Goal: Transaction & Acquisition: Purchase product/service

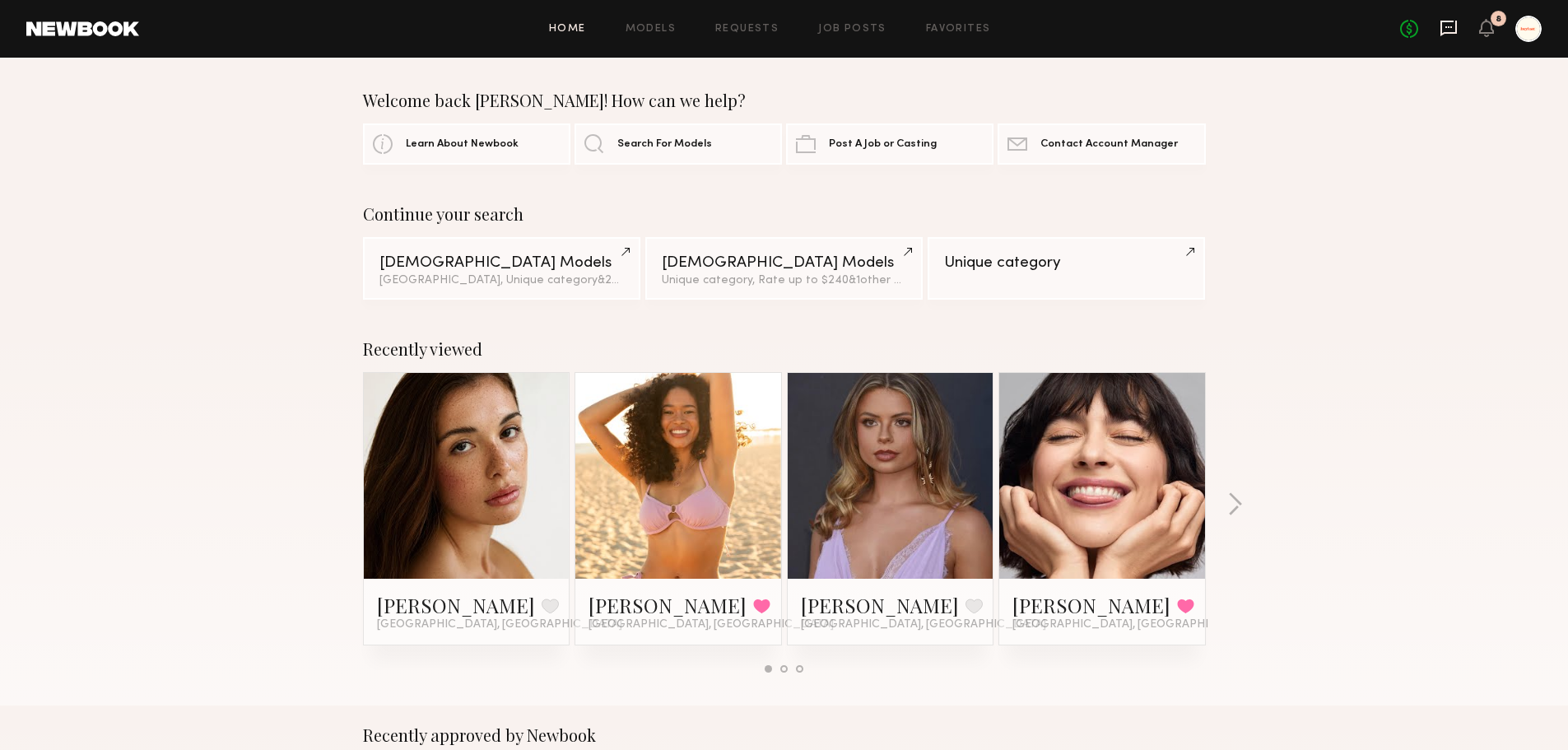
click at [1449, 31] on icon at bounding box center [1448, 28] width 16 height 15
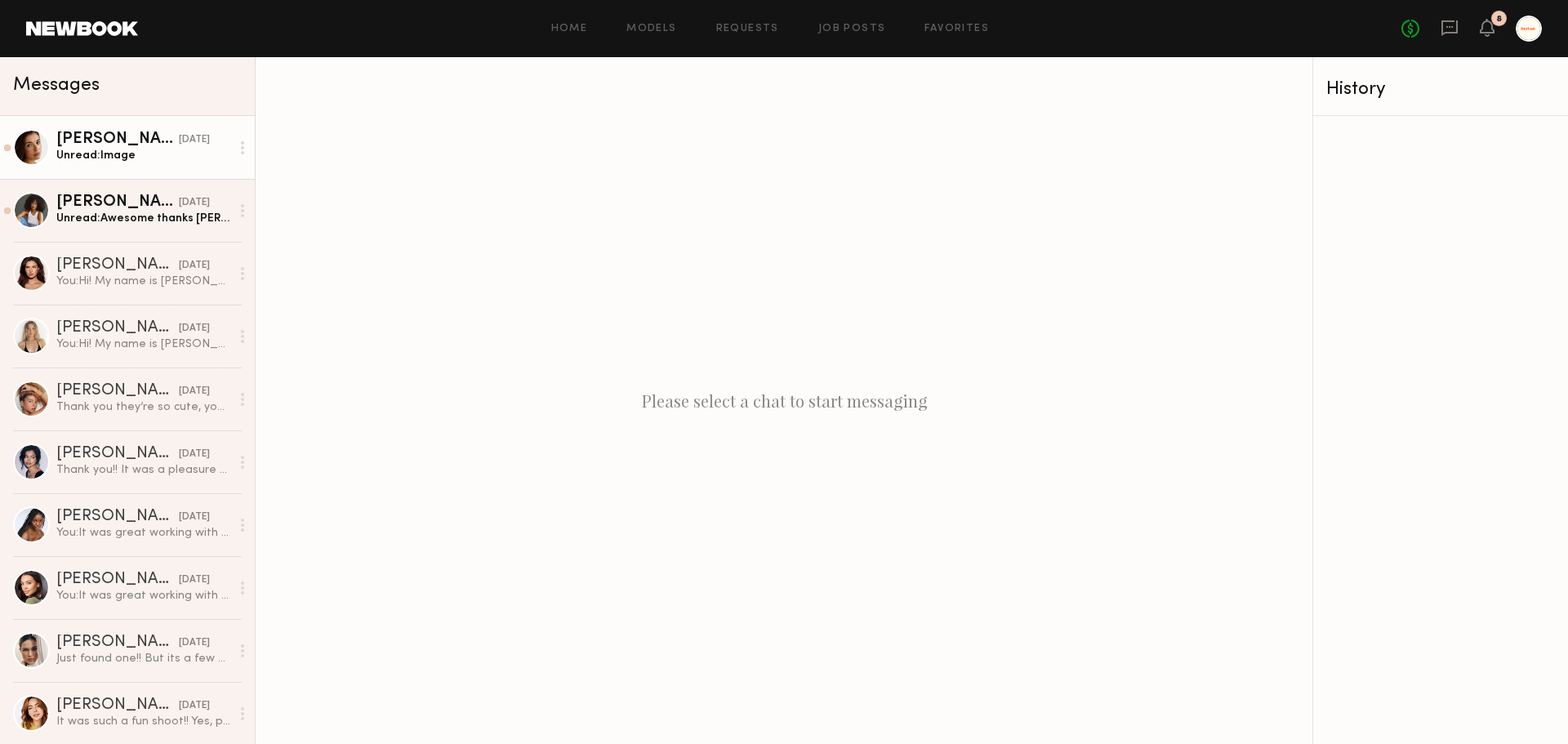
click at [84, 148] on div "Jasmine G." at bounding box center [118, 140] width 122 height 16
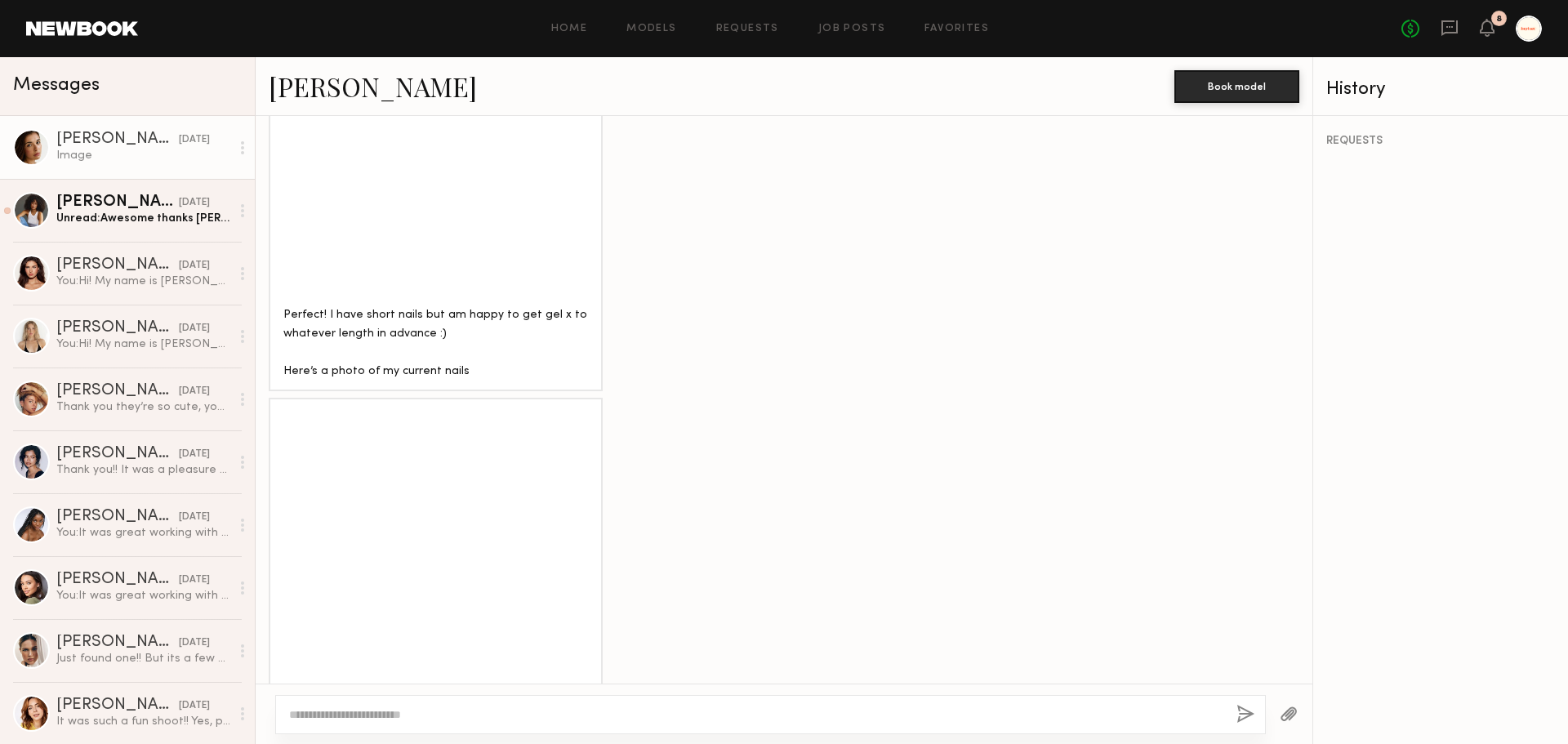
scroll to position [1463, 0]
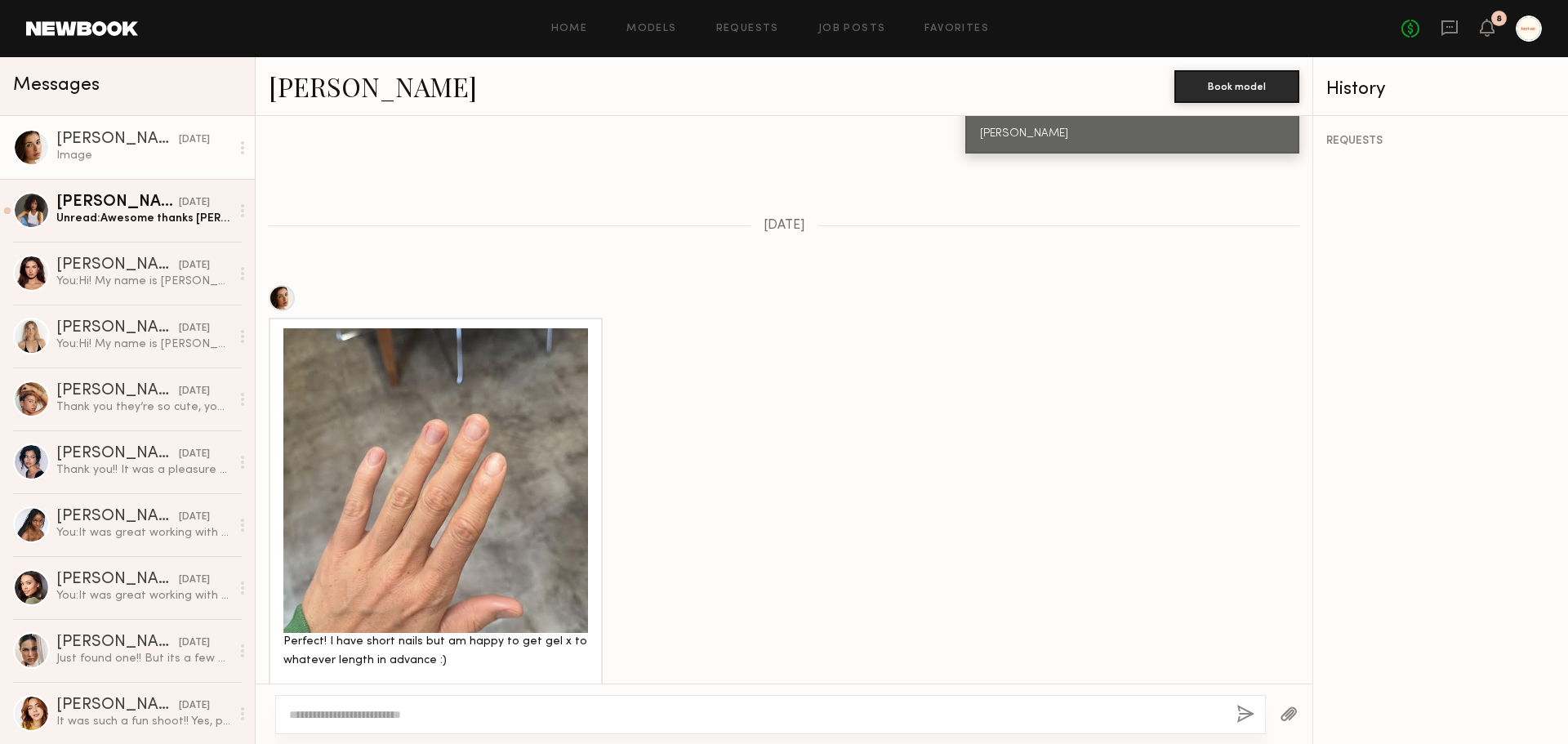
click at [427, 491] on div at bounding box center [435, 480] width 305 height 305
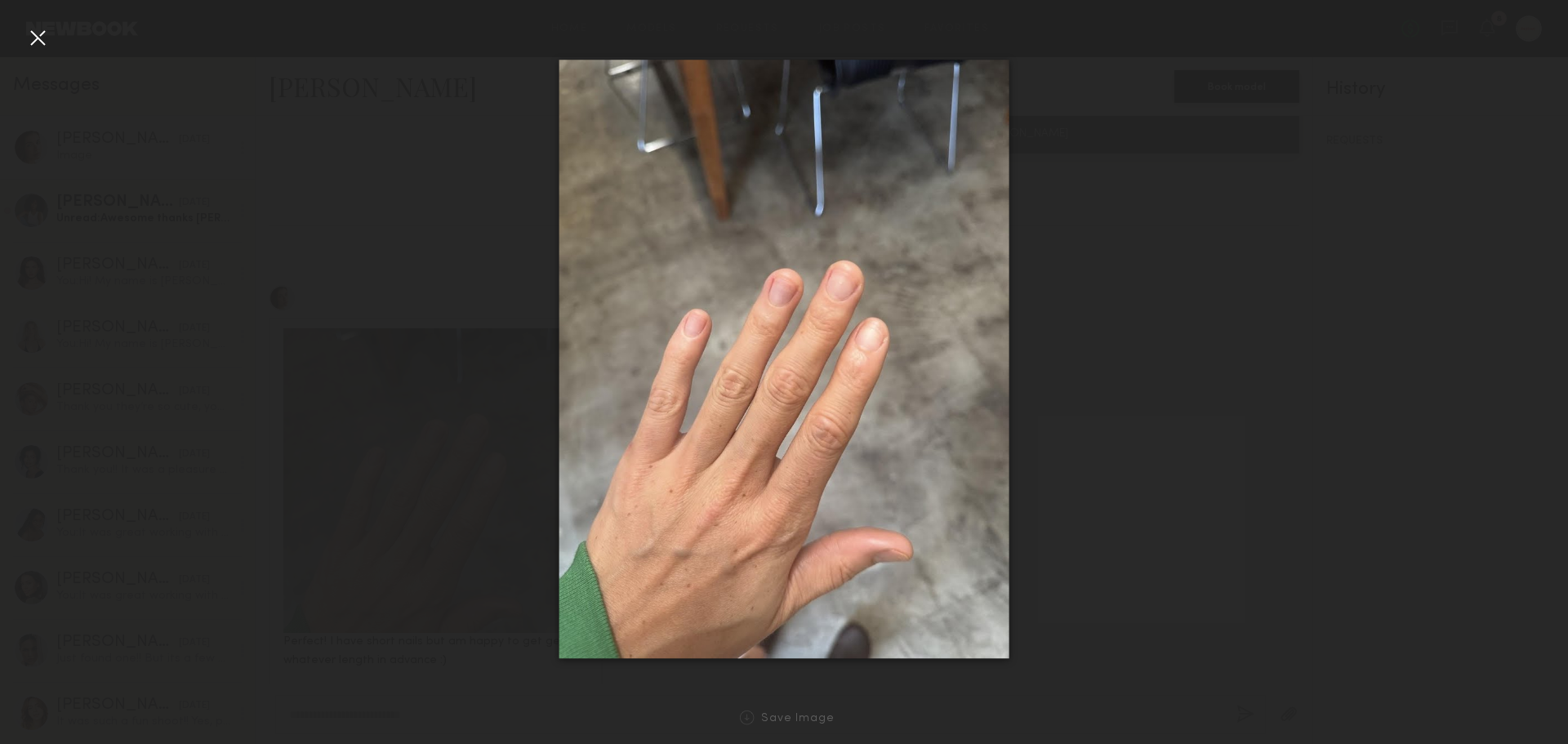
click at [25, 48] on div at bounding box center [37, 37] width 26 height 26
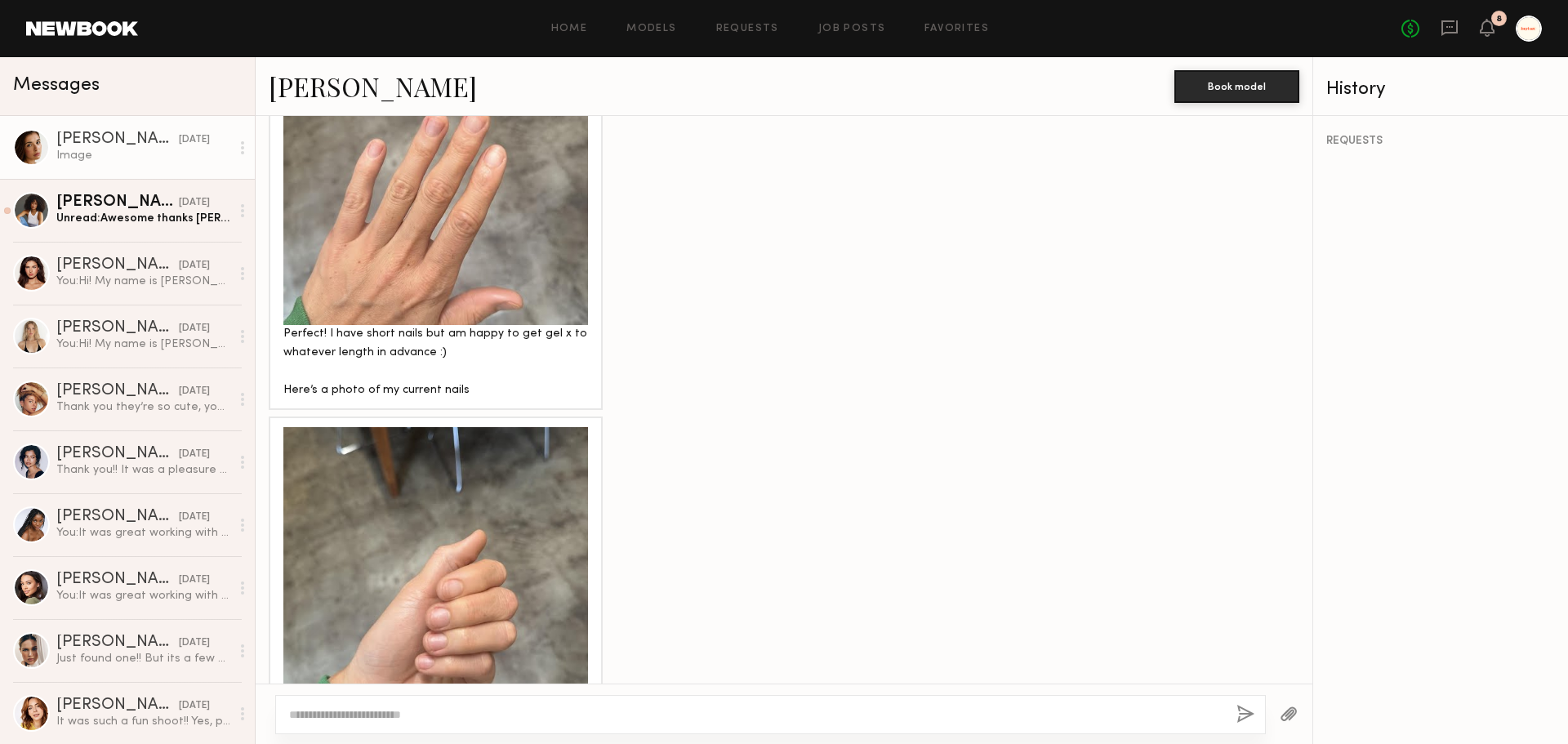
scroll to position [1790, 0]
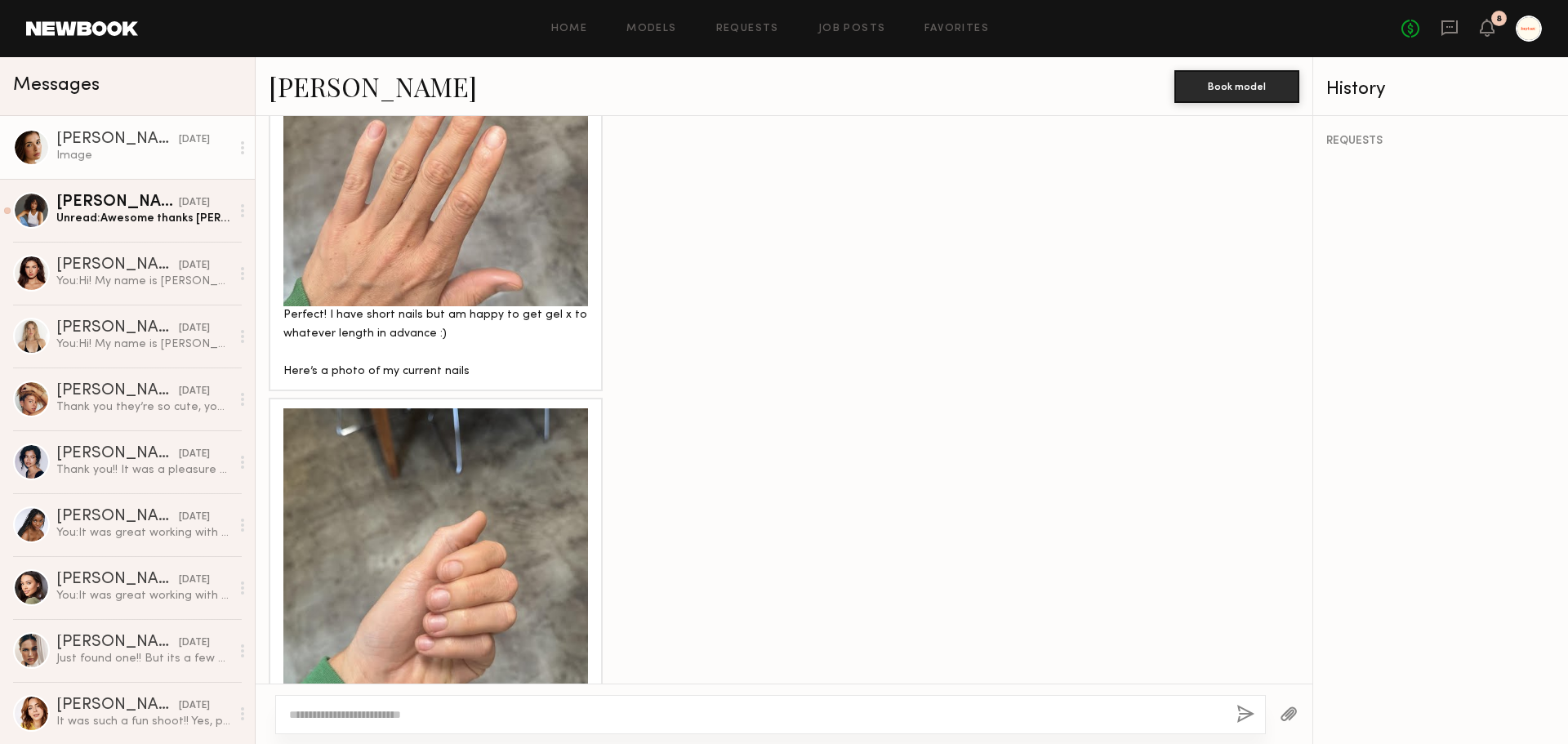
click at [425, 708] on textarea at bounding box center [755, 714] width 934 height 16
type textarea "*"
click at [289, 711] on textarea "**********" at bounding box center [755, 714] width 934 height 16
paste textarea "**********"
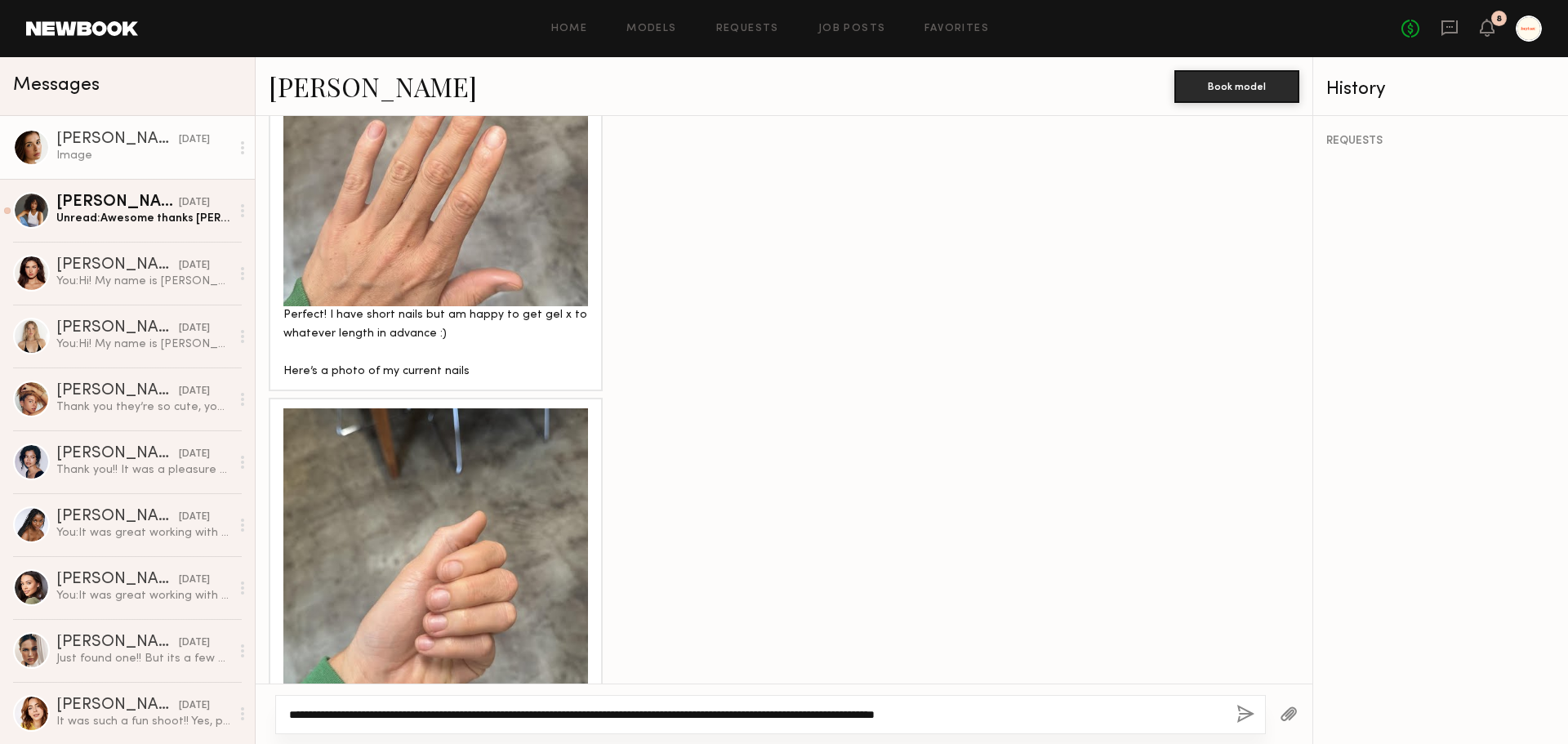
click at [599, 712] on textarea "**********" at bounding box center [755, 714] width 934 height 16
click at [599, 713] on textarea "**********" at bounding box center [755, 714] width 934 height 16
click at [758, 720] on textarea "**********" at bounding box center [755, 714] width 934 height 16
click at [927, 720] on textarea "**********" at bounding box center [755, 714] width 934 height 16
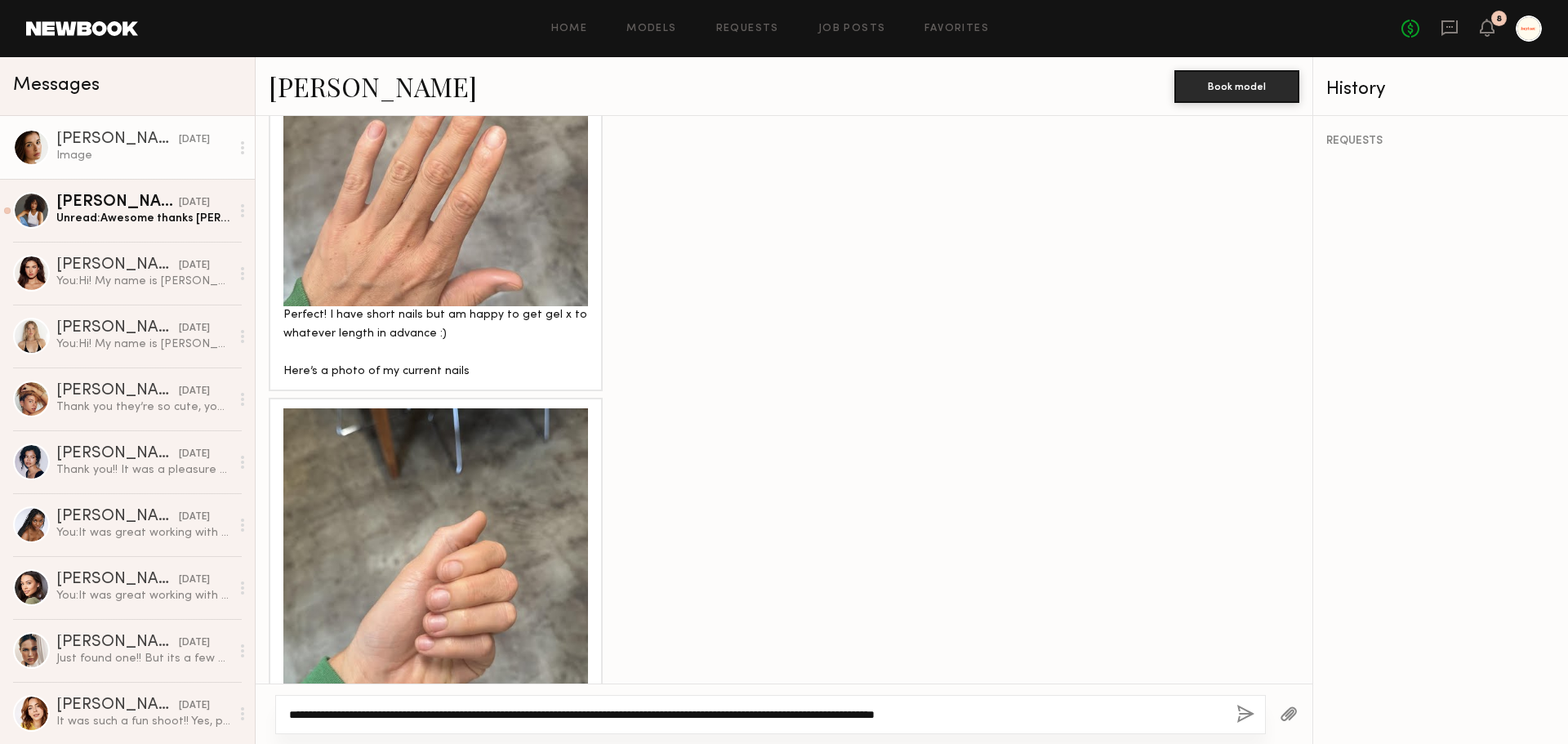
click at [900, 720] on textarea "**********" at bounding box center [755, 714] width 934 height 16
click at [952, 719] on textarea "**********" at bounding box center [755, 714] width 934 height 16
click at [975, 714] on textarea "**********" at bounding box center [755, 714] width 934 height 16
click at [826, 722] on textarea "**********" at bounding box center [755, 714] width 934 height 16
click at [1055, 710] on textarea "**********" at bounding box center [755, 714] width 934 height 16
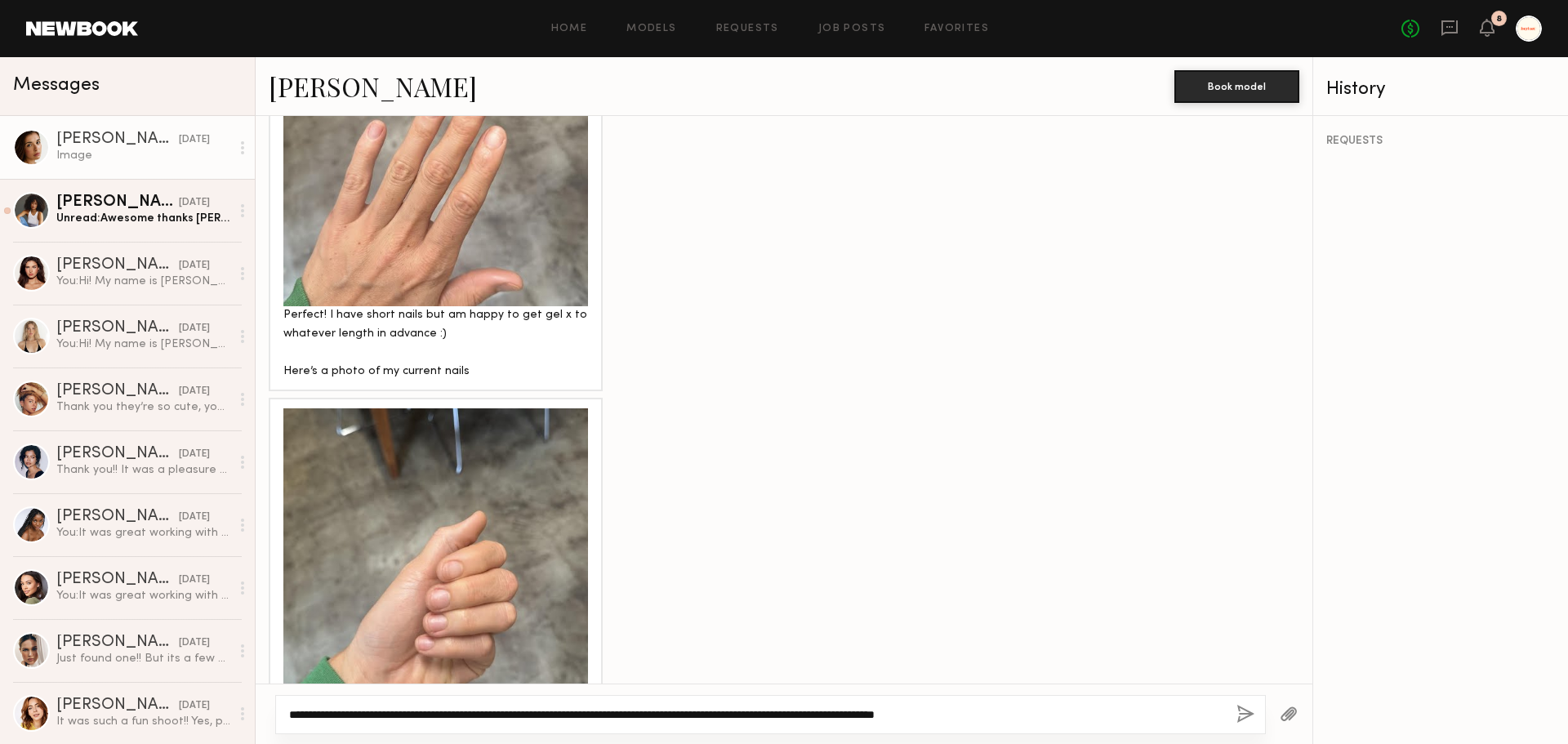
scroll to position [1627, 0]
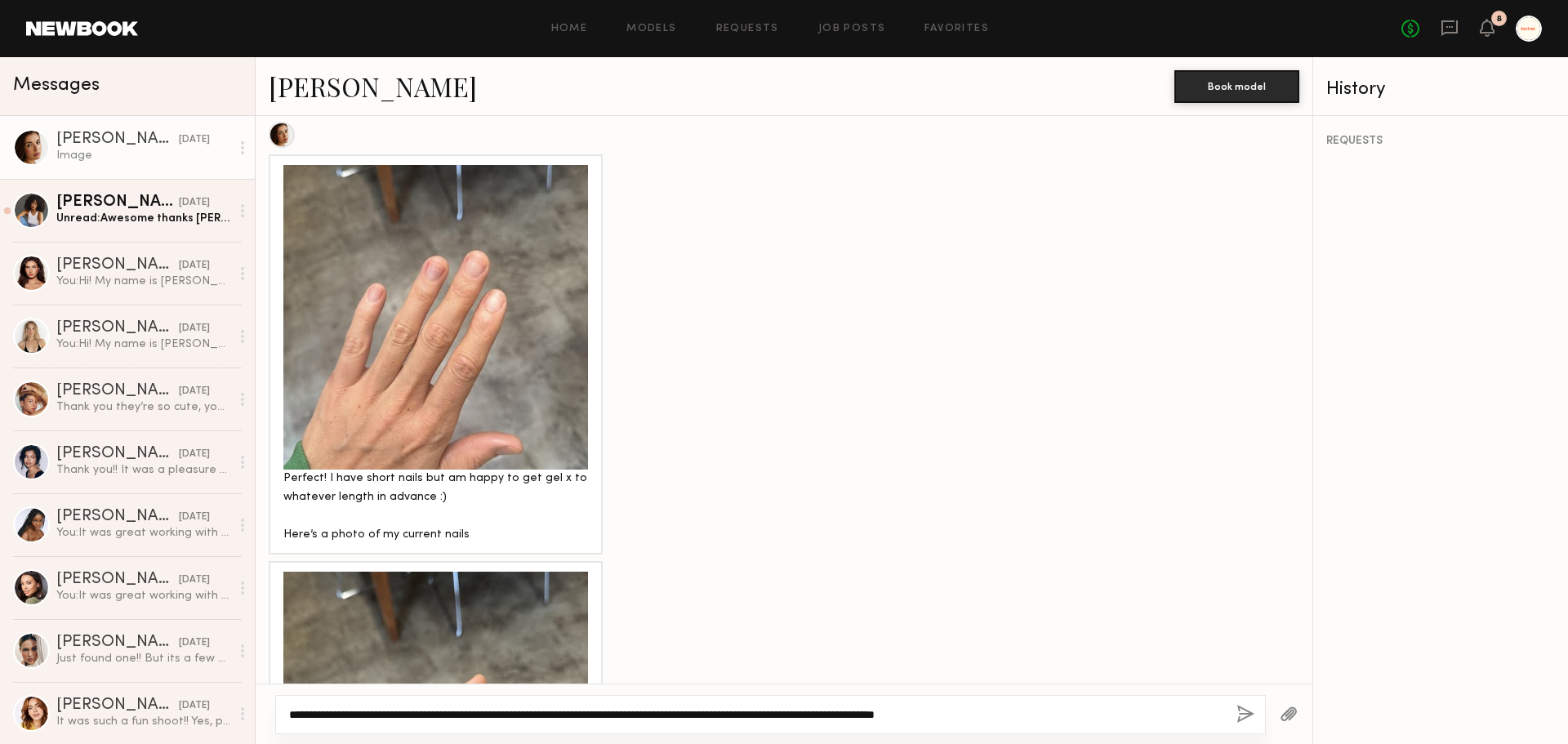
click at [964, 712] on textarea "**********" at bounding box center [755, 714] width 934 height 16
click at [848, 719] on textarea "**********" at bounding box center [755, 714] width 934 height 16
click at [727, 711] on textarea "**********" at bounding box center [755, 714] width 934 height 16
click at [536, 711] on textarea "**********" at bounding box center [755, 714] width 934 height 16
click at [659, 713] on textarea "**********" at bounding box center [755, 714] width 934 height 16
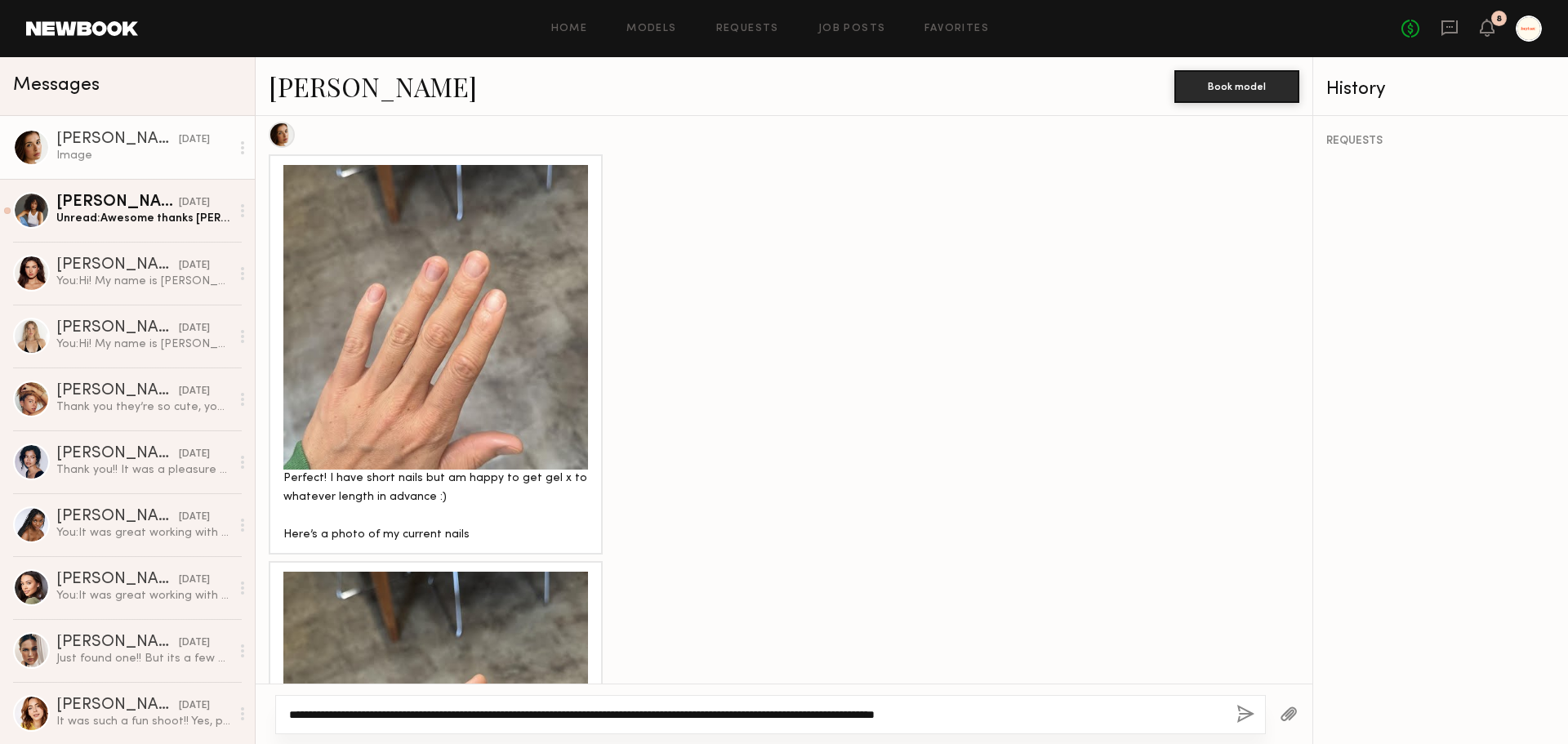
click at [852, 714] on textarea "**********" at bounding box center [755, 714] width 934 height 16
click at [1013, 716] on textarea "**********" at bounding box center [755, 714] width 934 height 16
click at [1111, 718] on textarea "**********" at bounding box center [755, 714] width 934 height 16
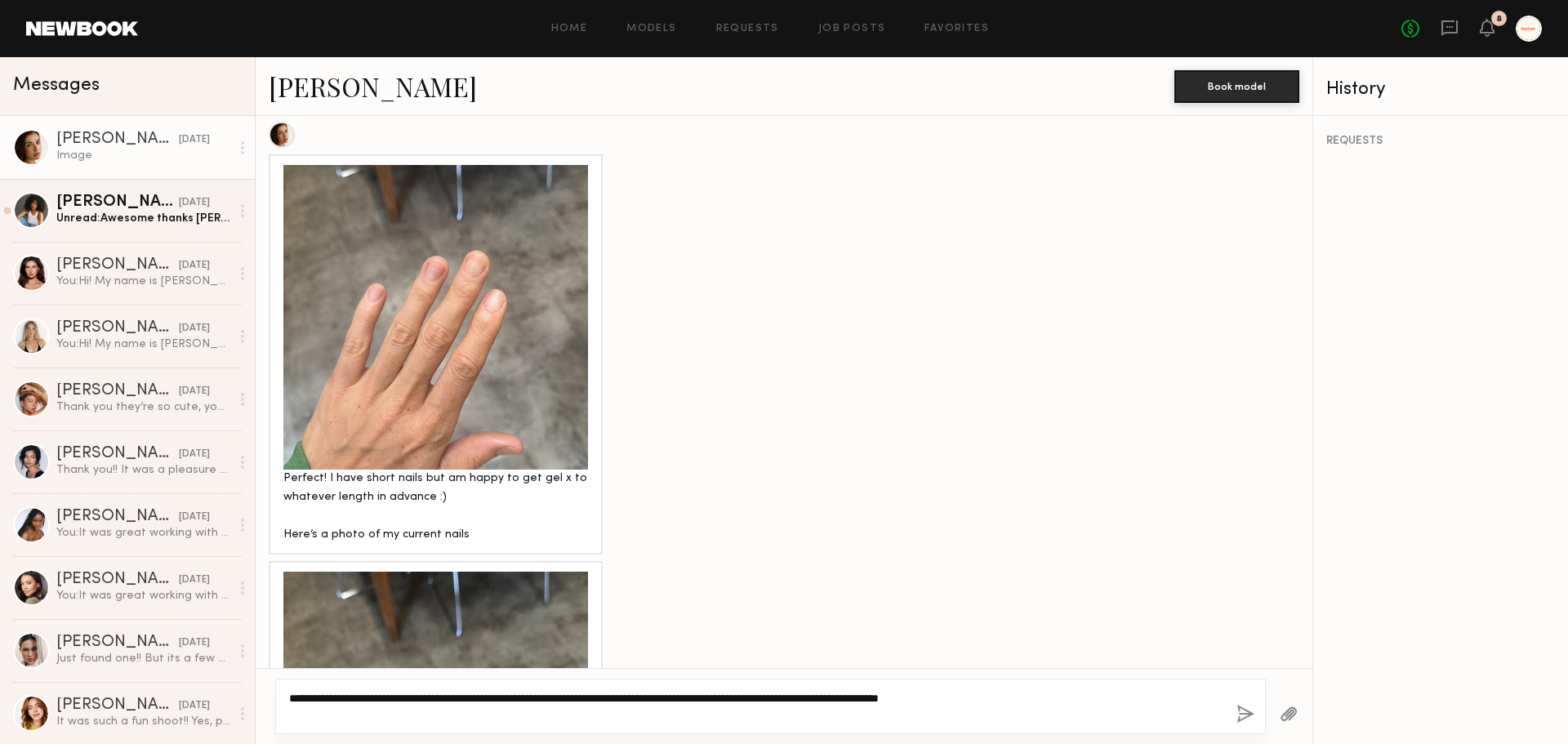
type textarea "**********"
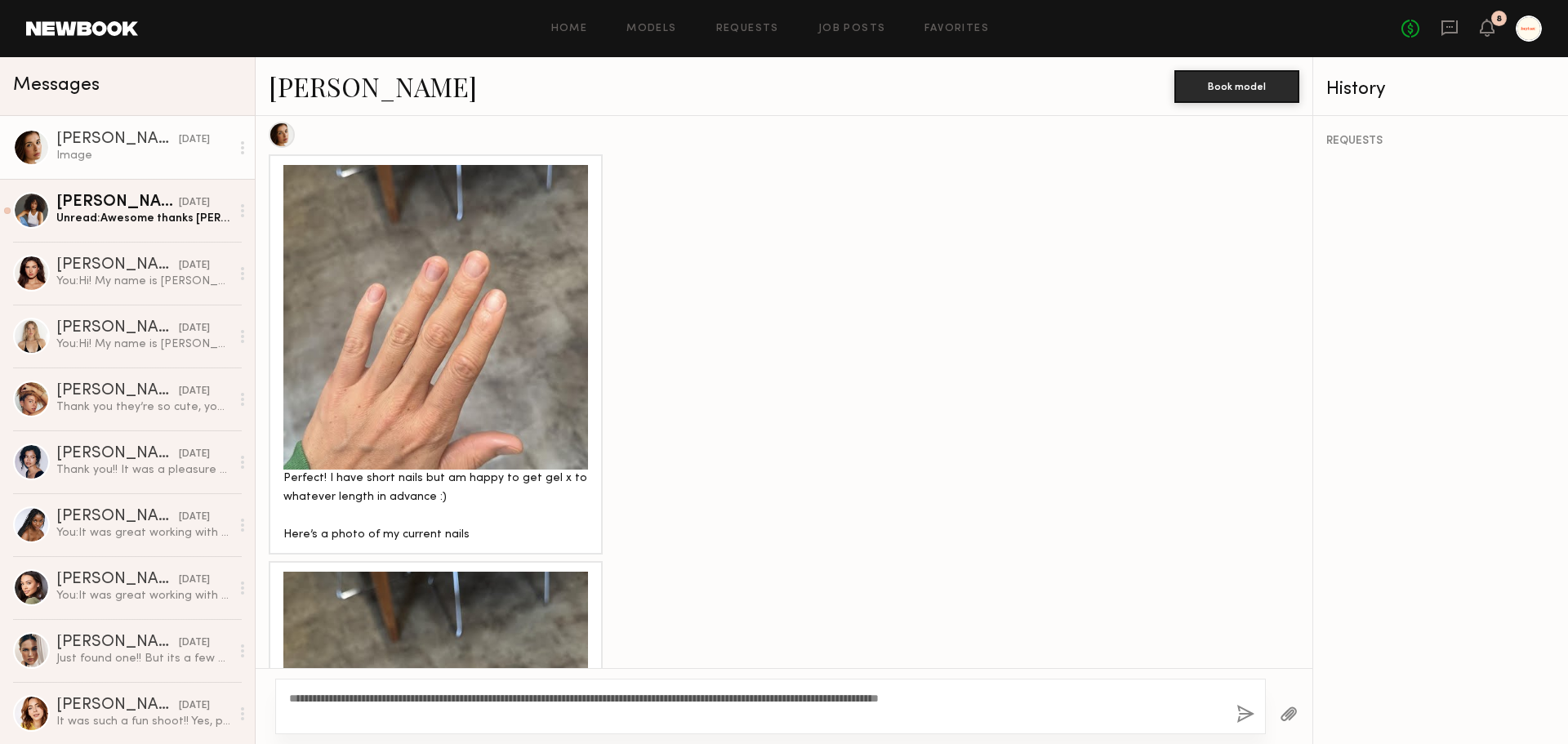
click at [1250, 713] on button "button" at bounding box center [1245, 714] width 18 height 20
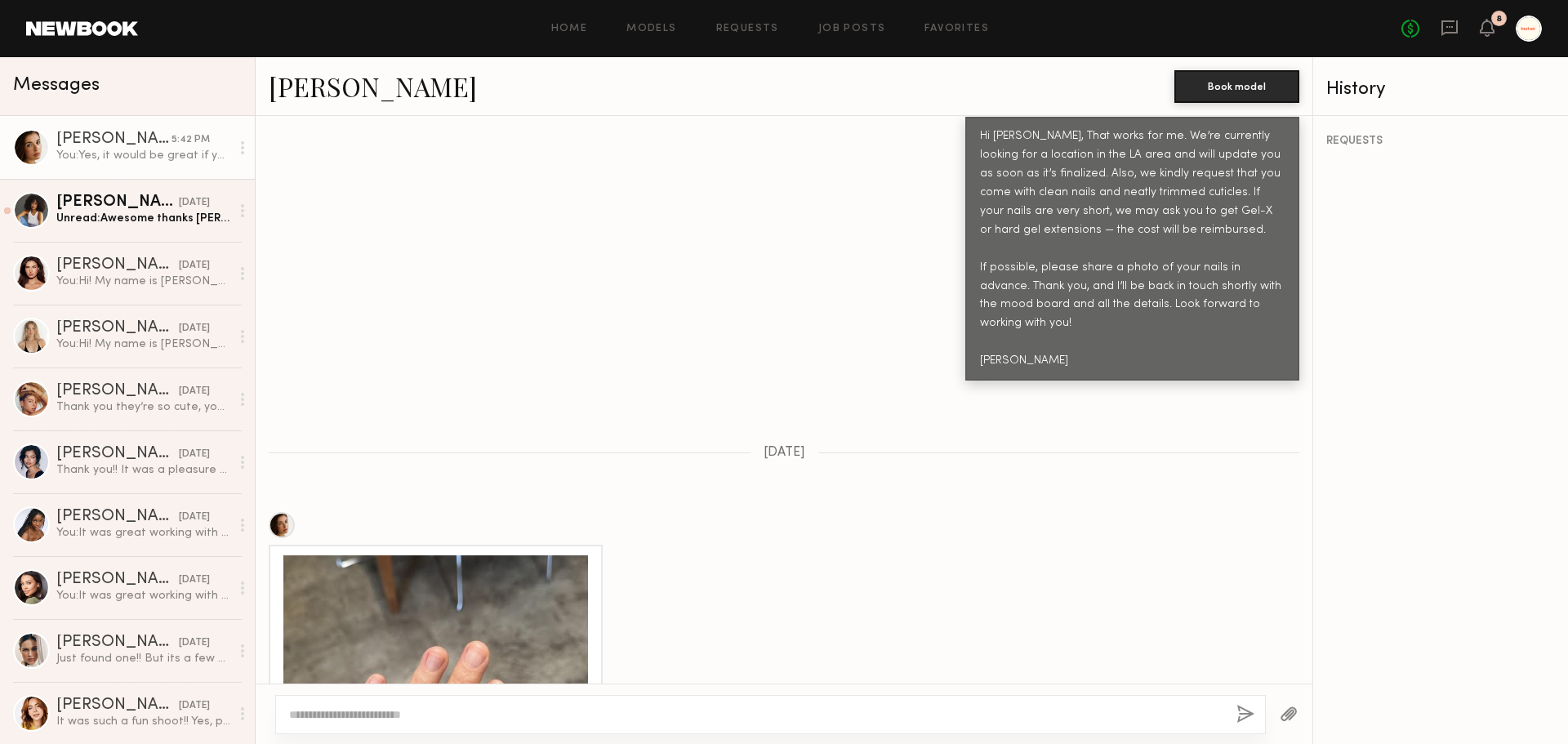
scroll to position [903, 0]
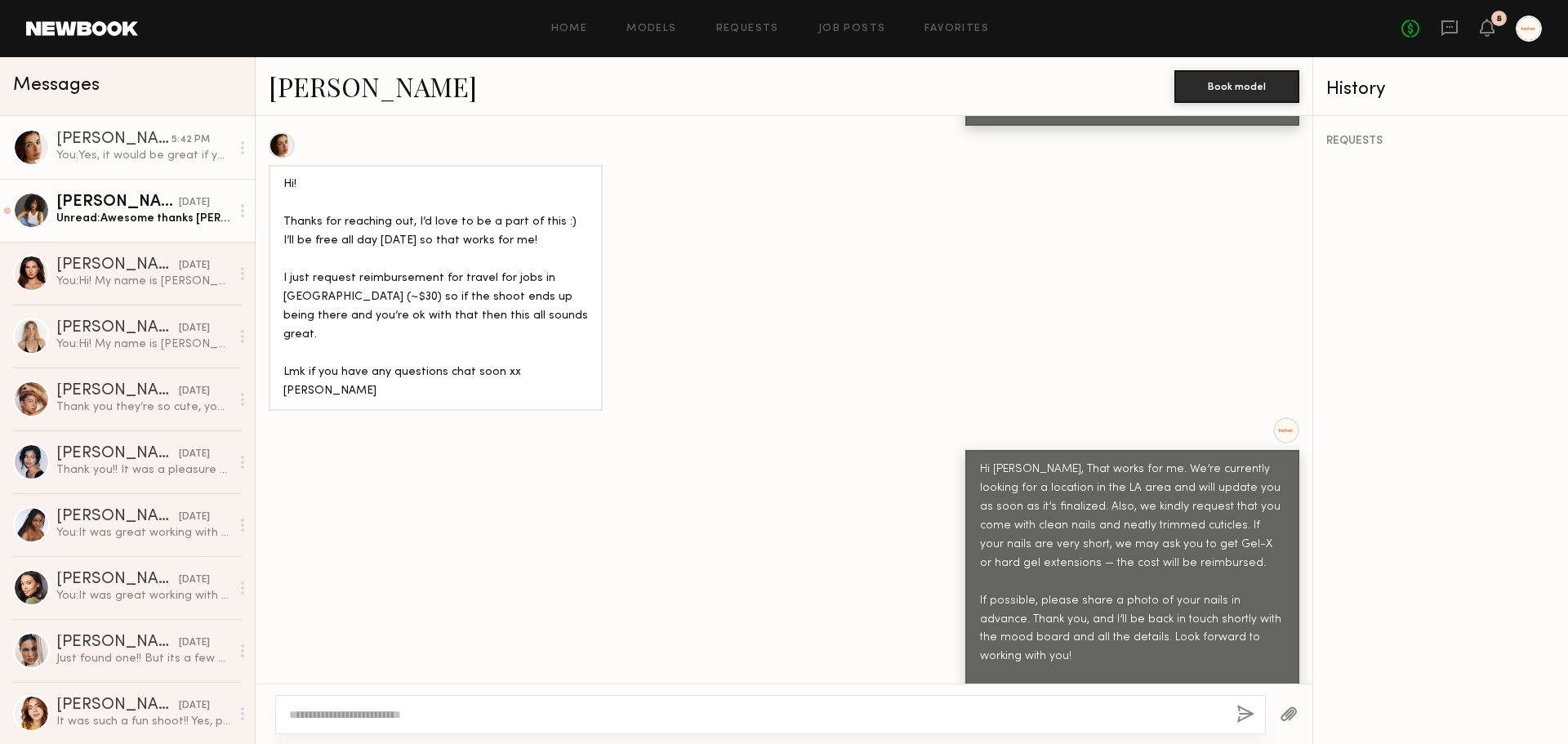
click at [141, 194] on div "Cyan C." at bounding box center [118, 202] width 122 height 16
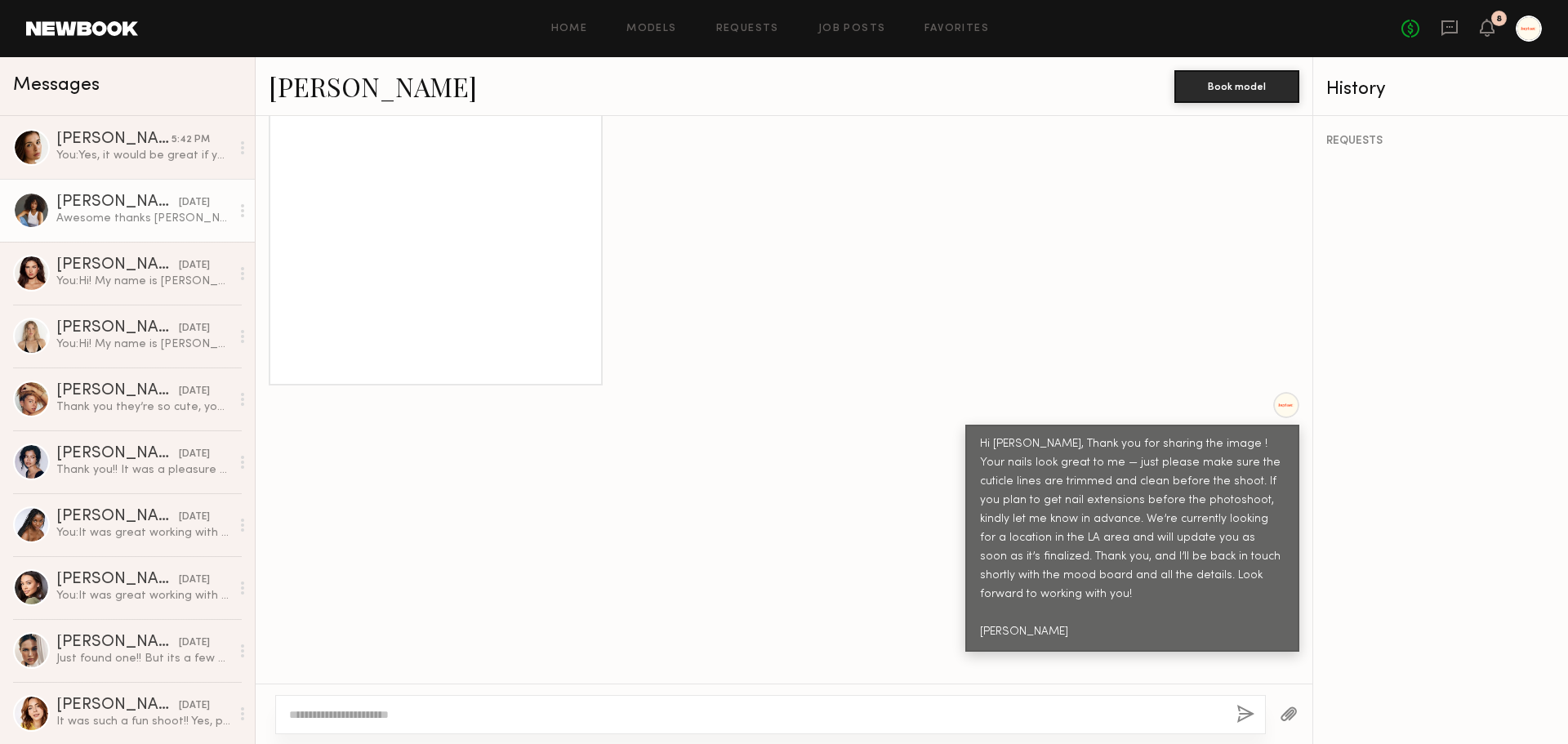
scroll to position [983, 0]
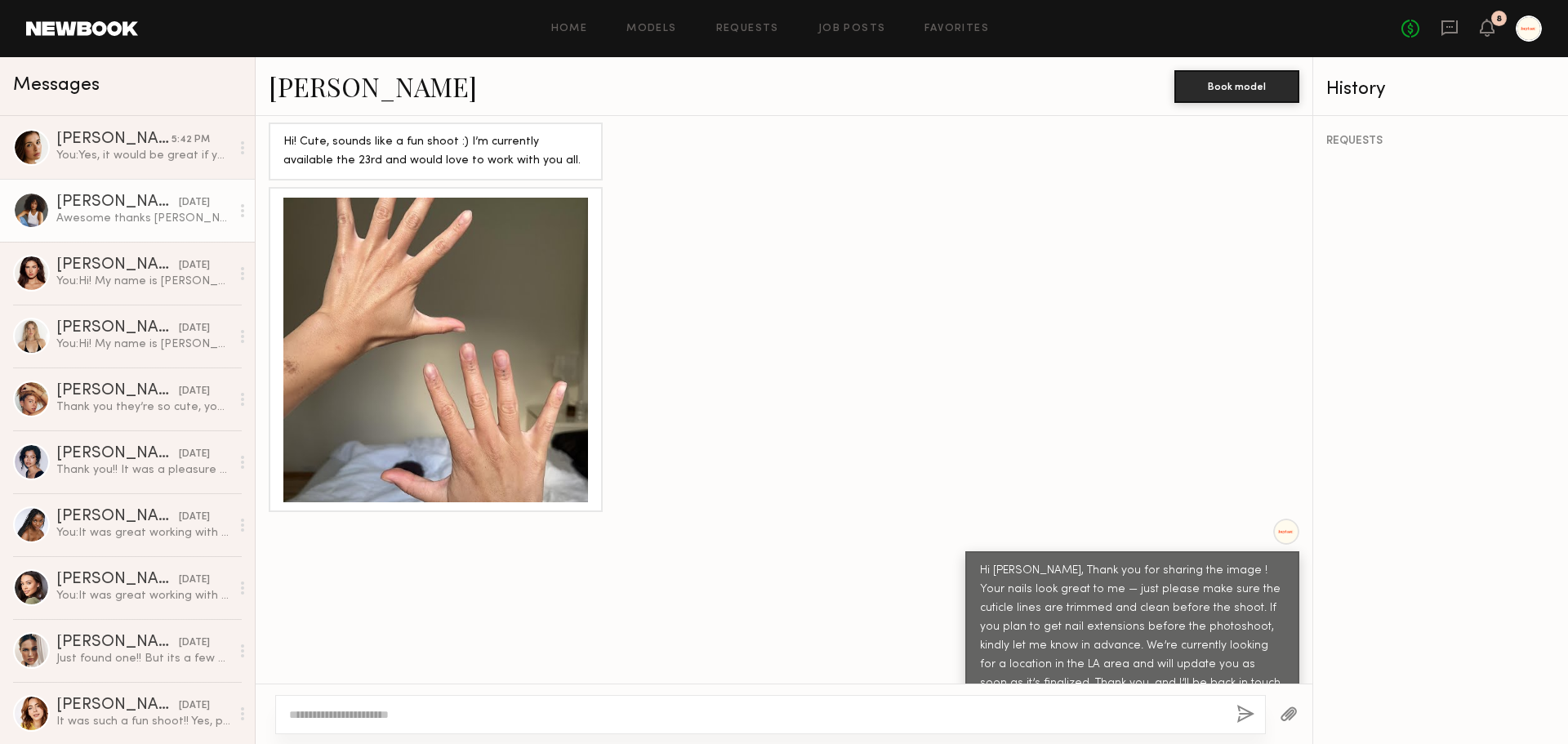
click at [476, 379] on div at bounding box center [435, 350] width 305 height 305
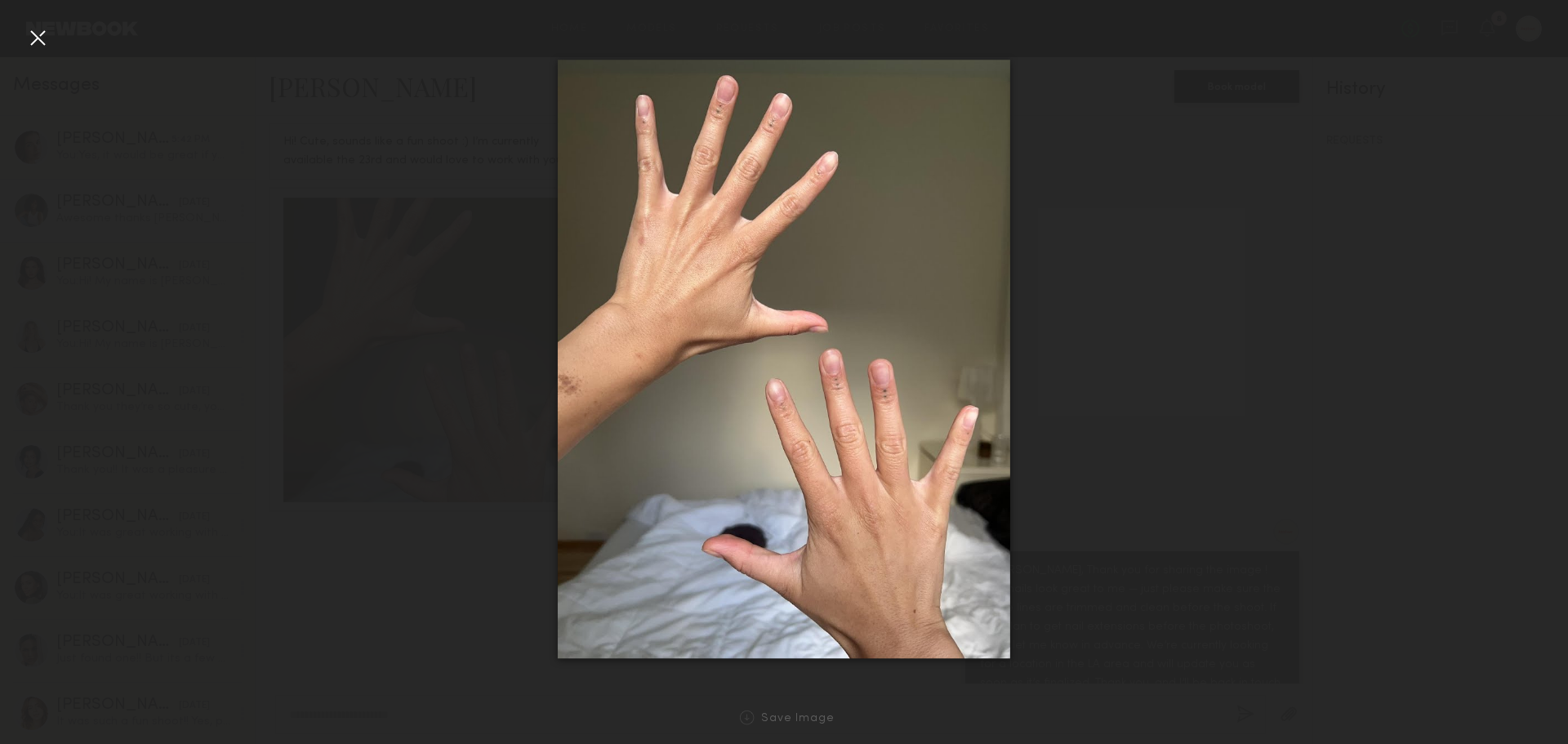
click at [33, 38] on div at bounding box center [37, 37] width 26 height 26
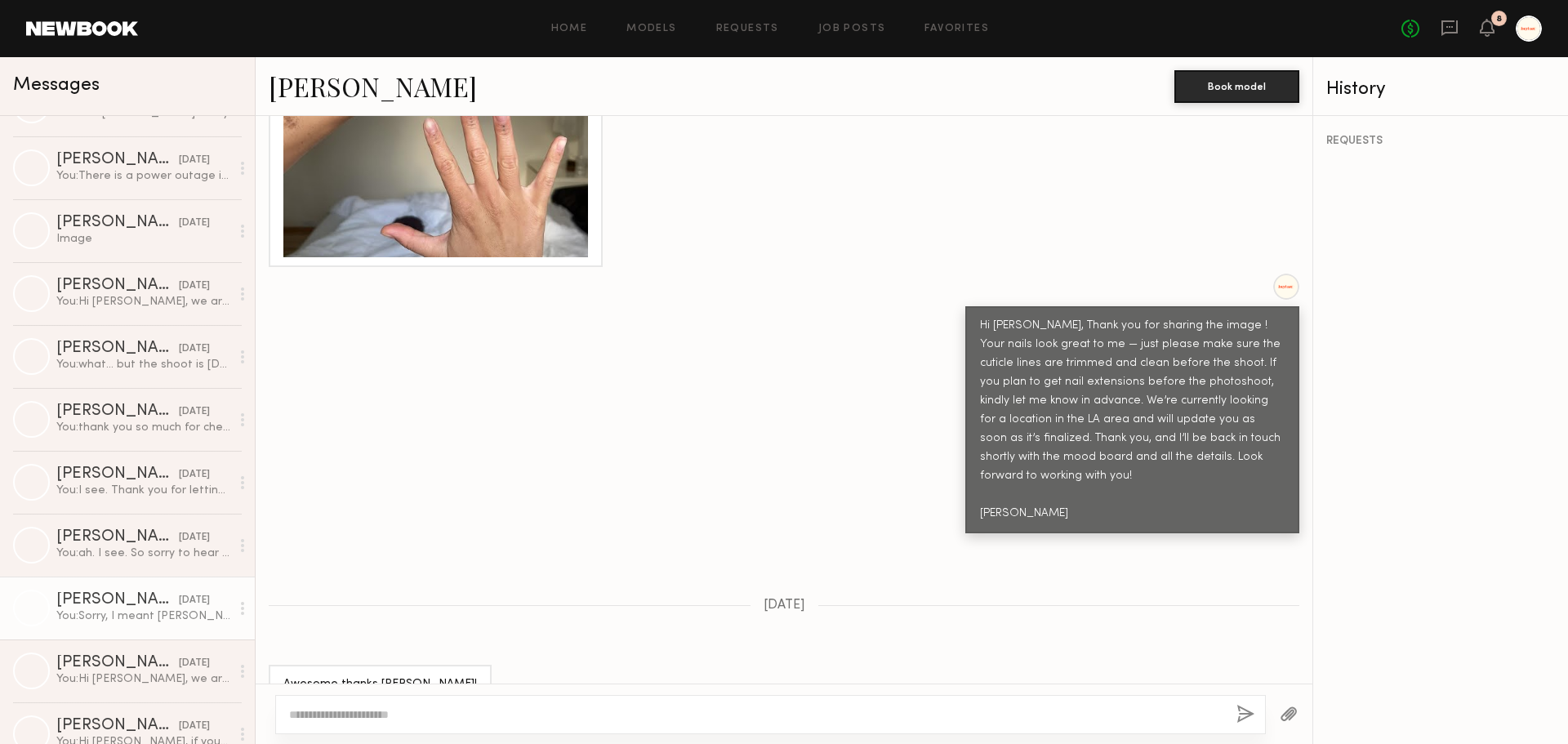
scroll to position [1322, 0]
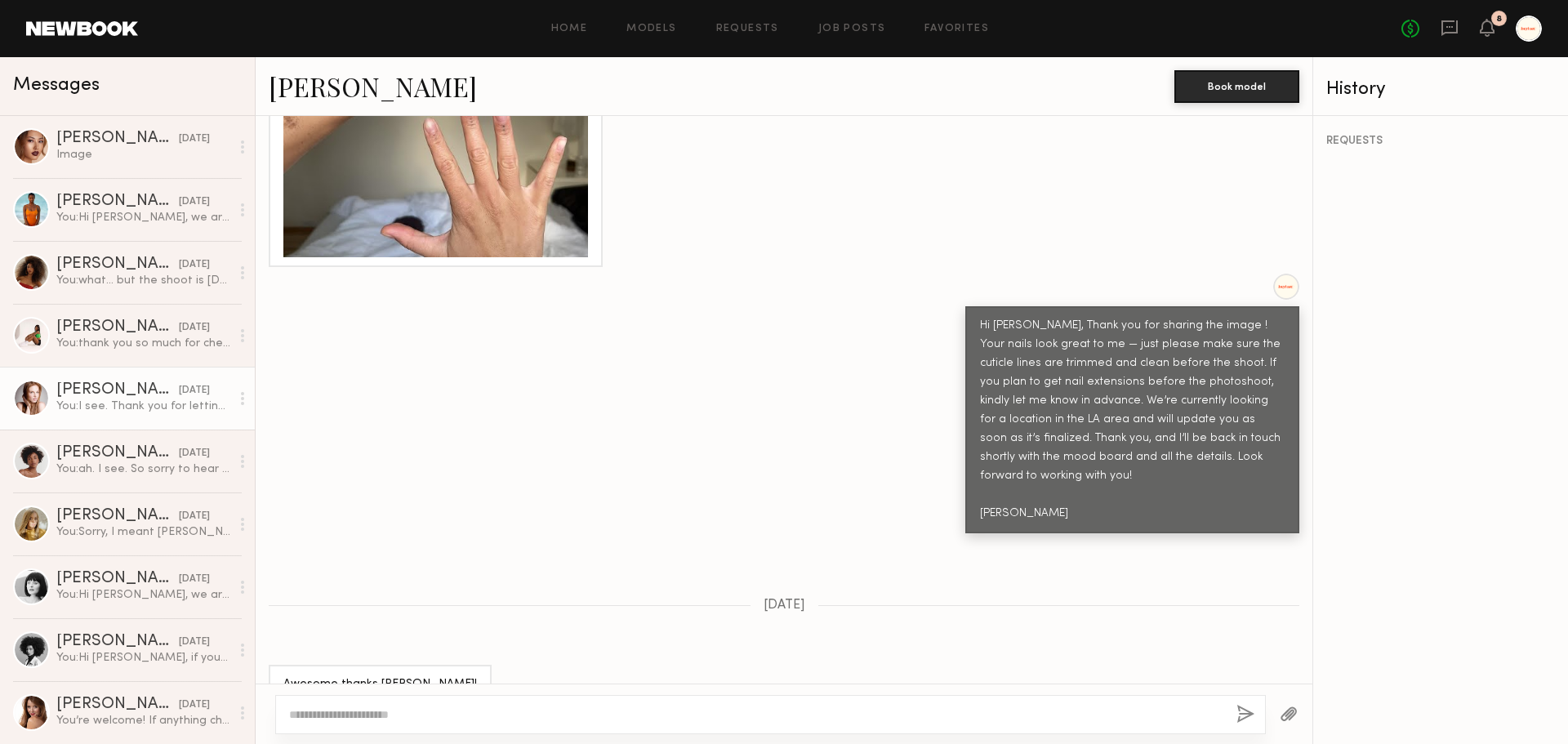
click at [87, 393] on div "Cassie D." at bounding box center [118, 390] width 122 height 16
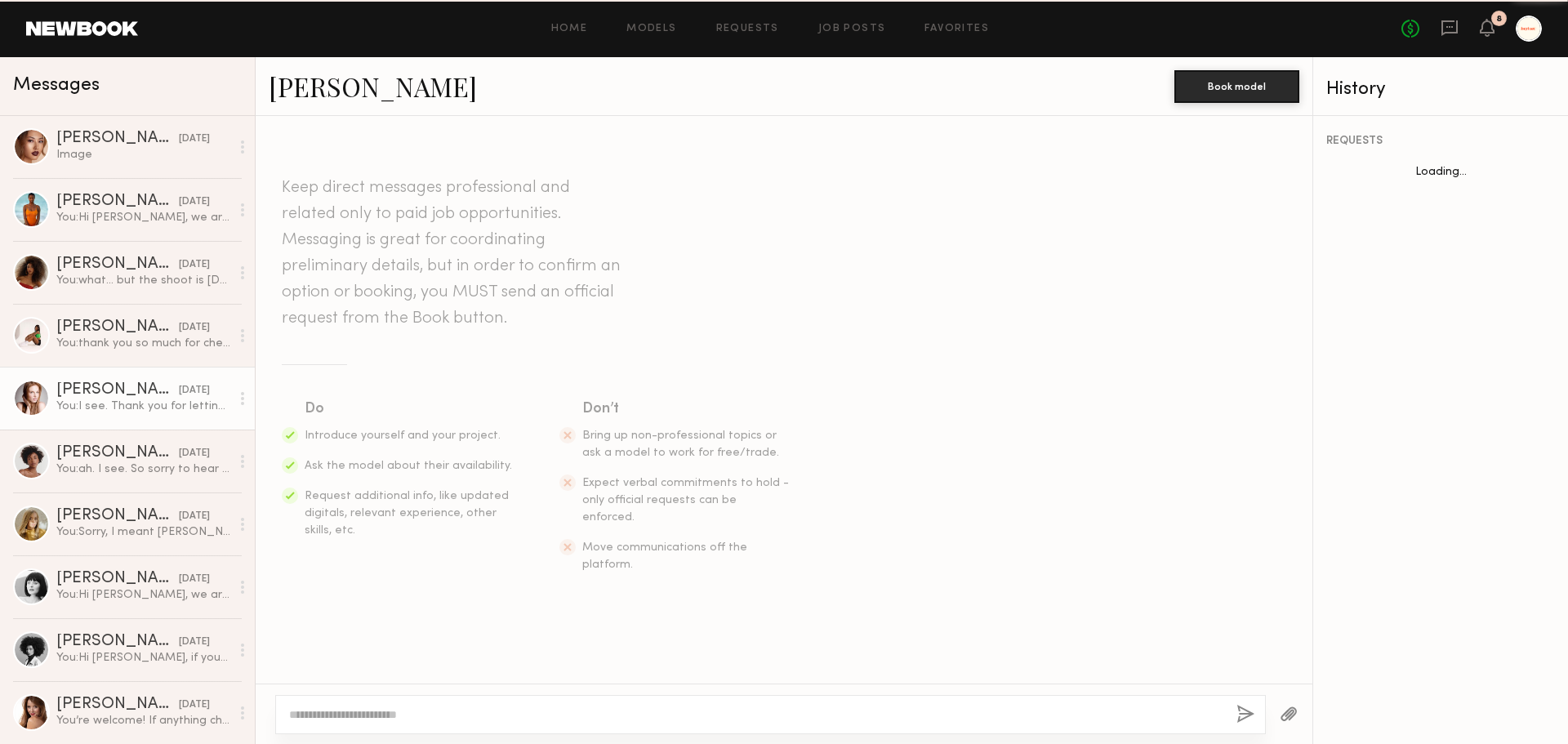
scroll to position [611, 0]
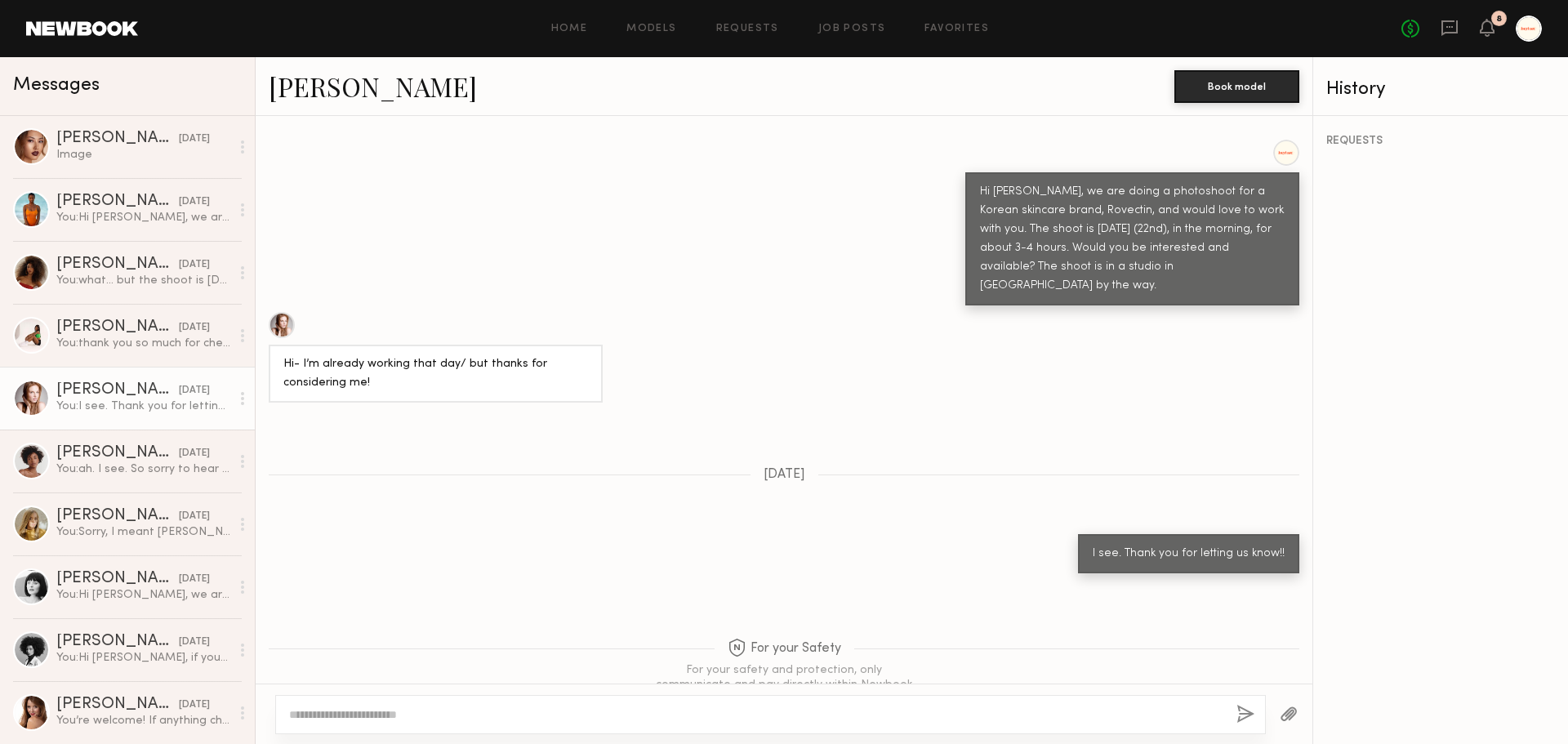
click at [284, 312] on div at bounding box center [281, 324] width 26 height 26
click at [106, 521] on div "Andrea H." at bounding box center [118, 515] width 122 height 16
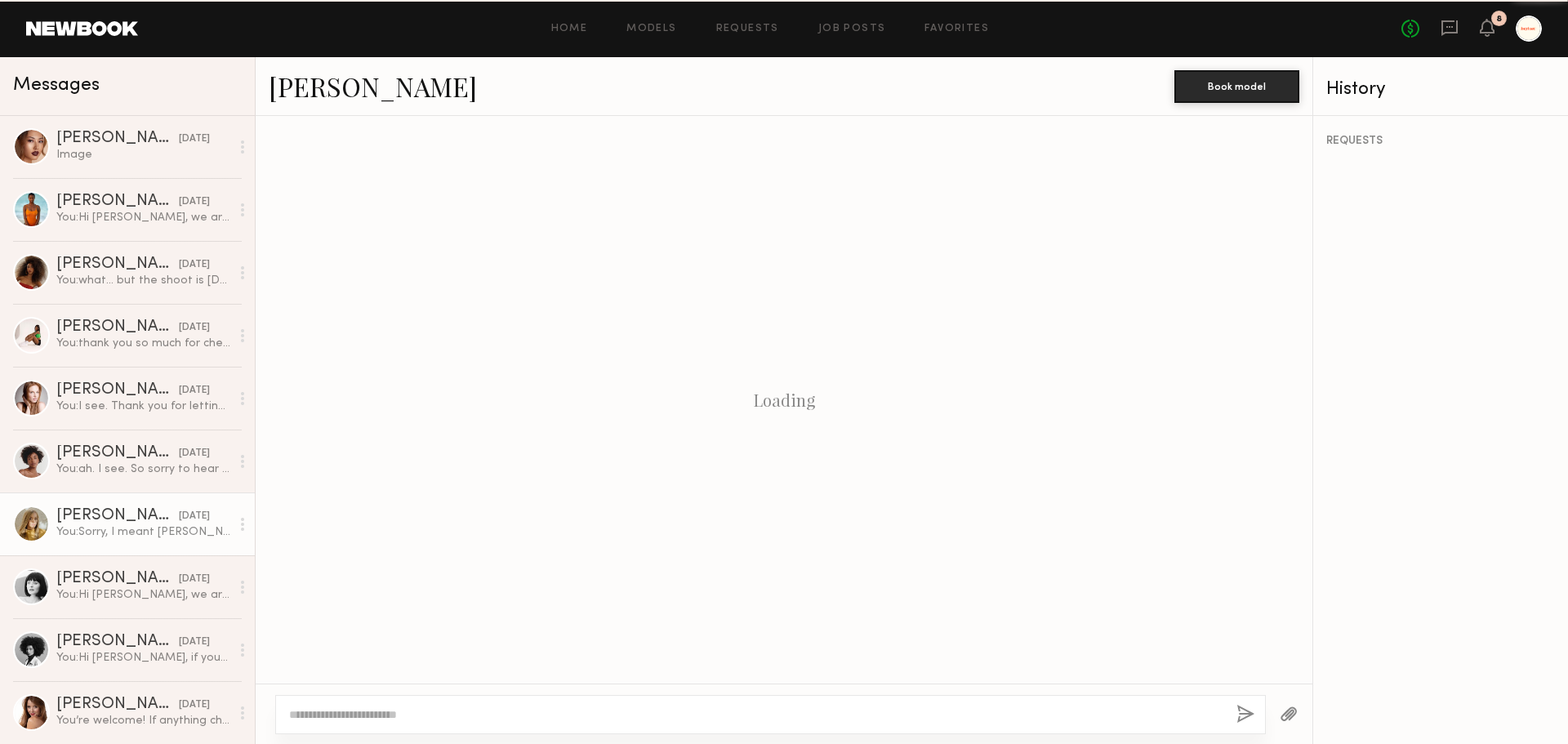
scroll to position [624, 0]
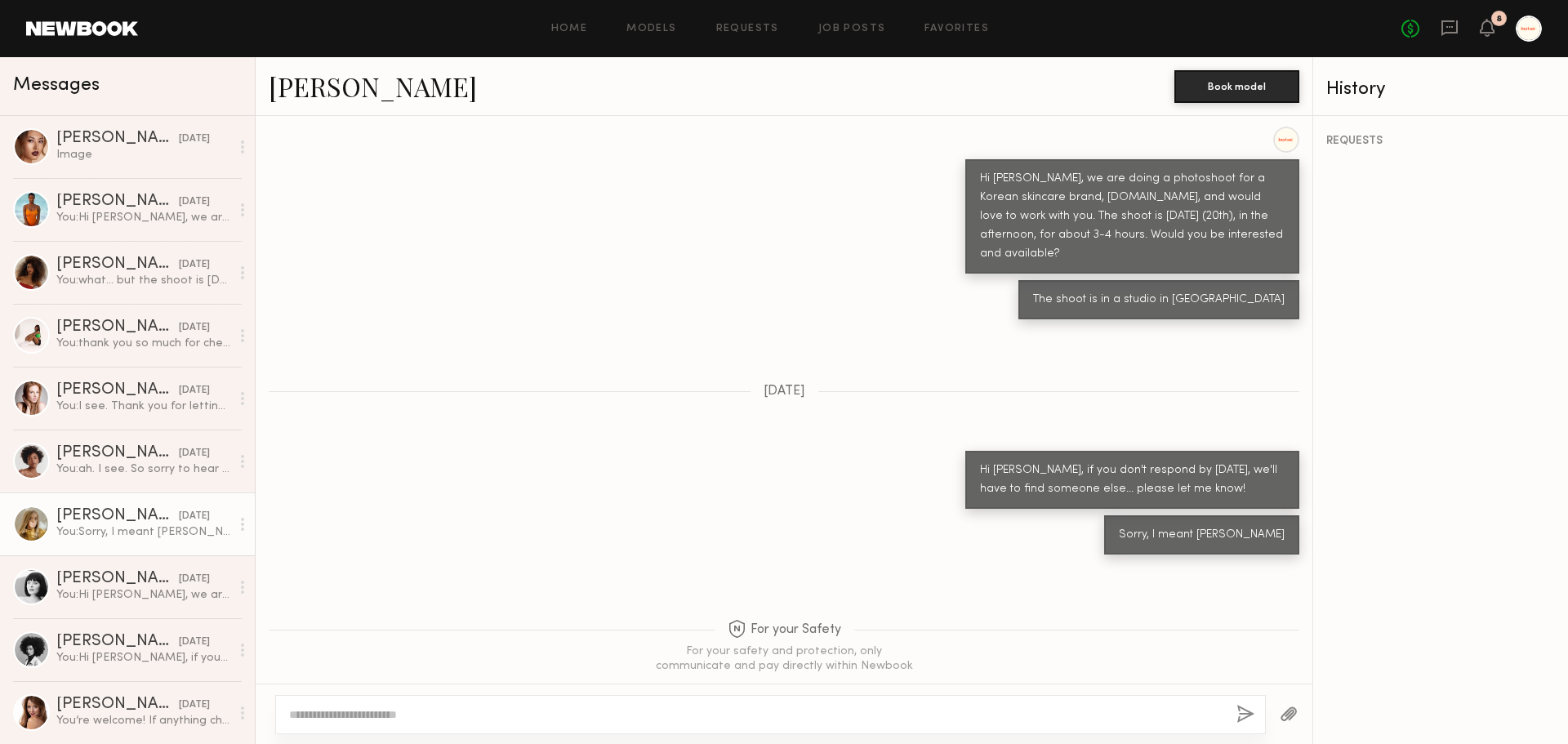
click at [331, 85] on link "Andrea H." at bounding box center [373, 86] width 208 height 35
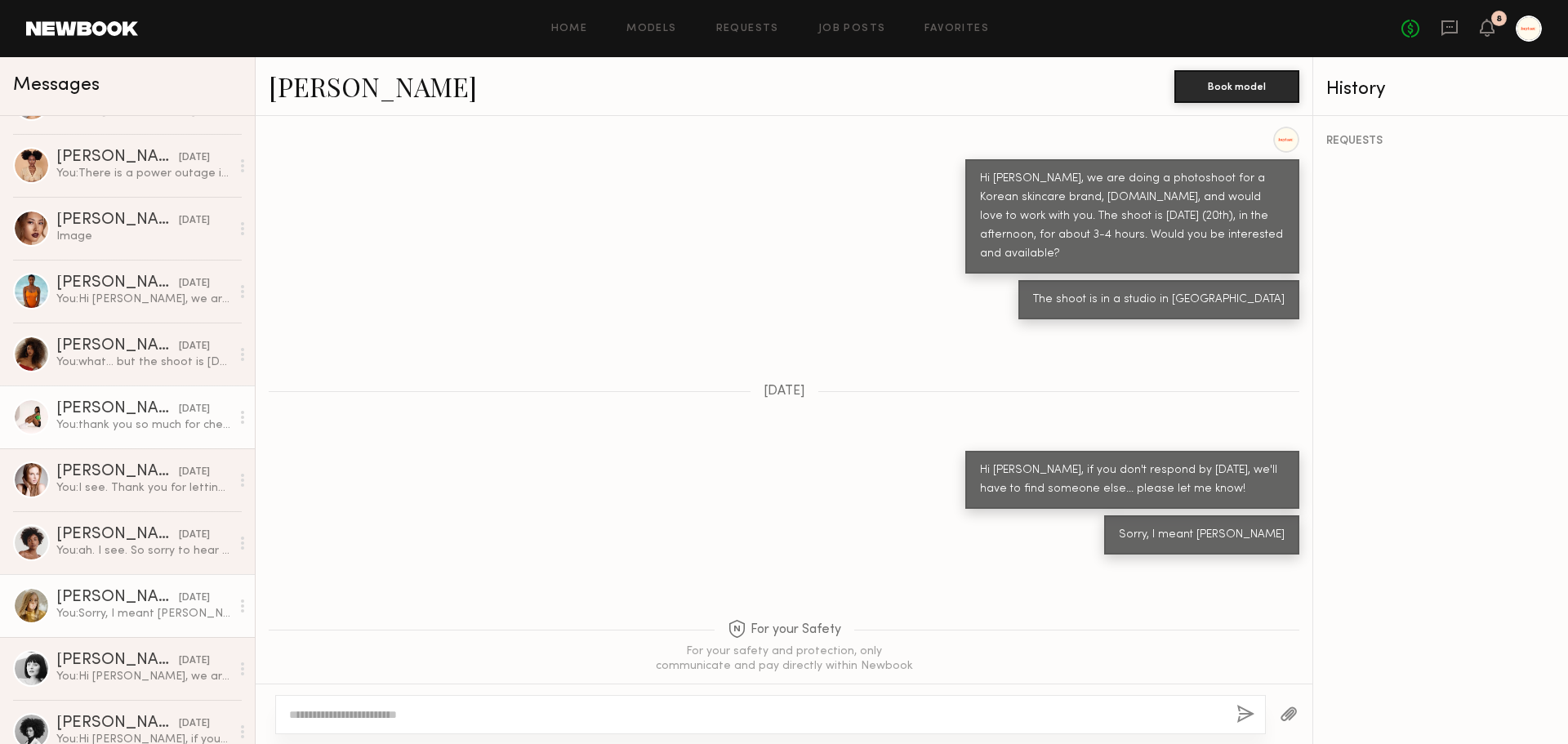
click at [80, 413] on div "Samara P." at bounding box center [118, 408] width 122 height 16
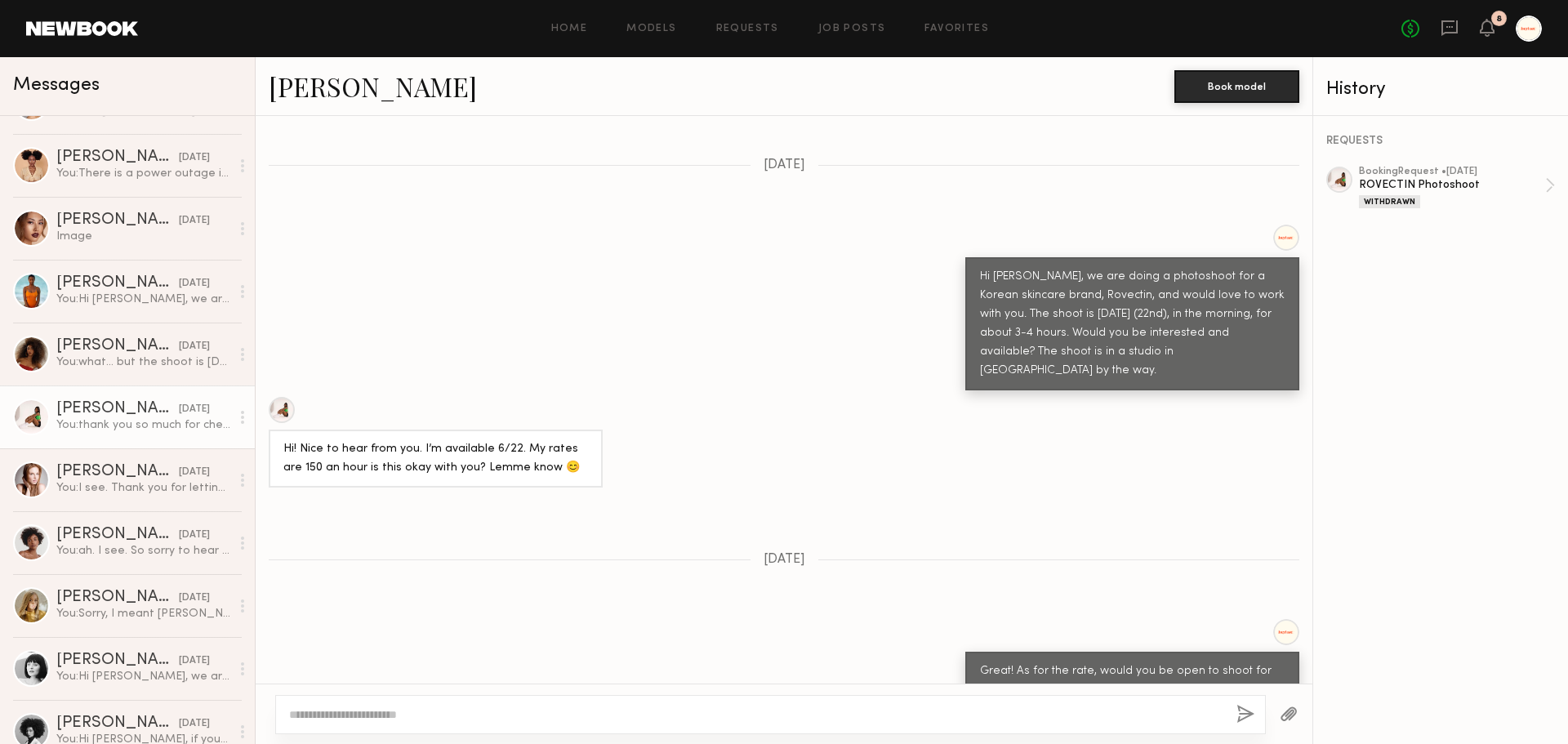
scroll to position [521, 0]
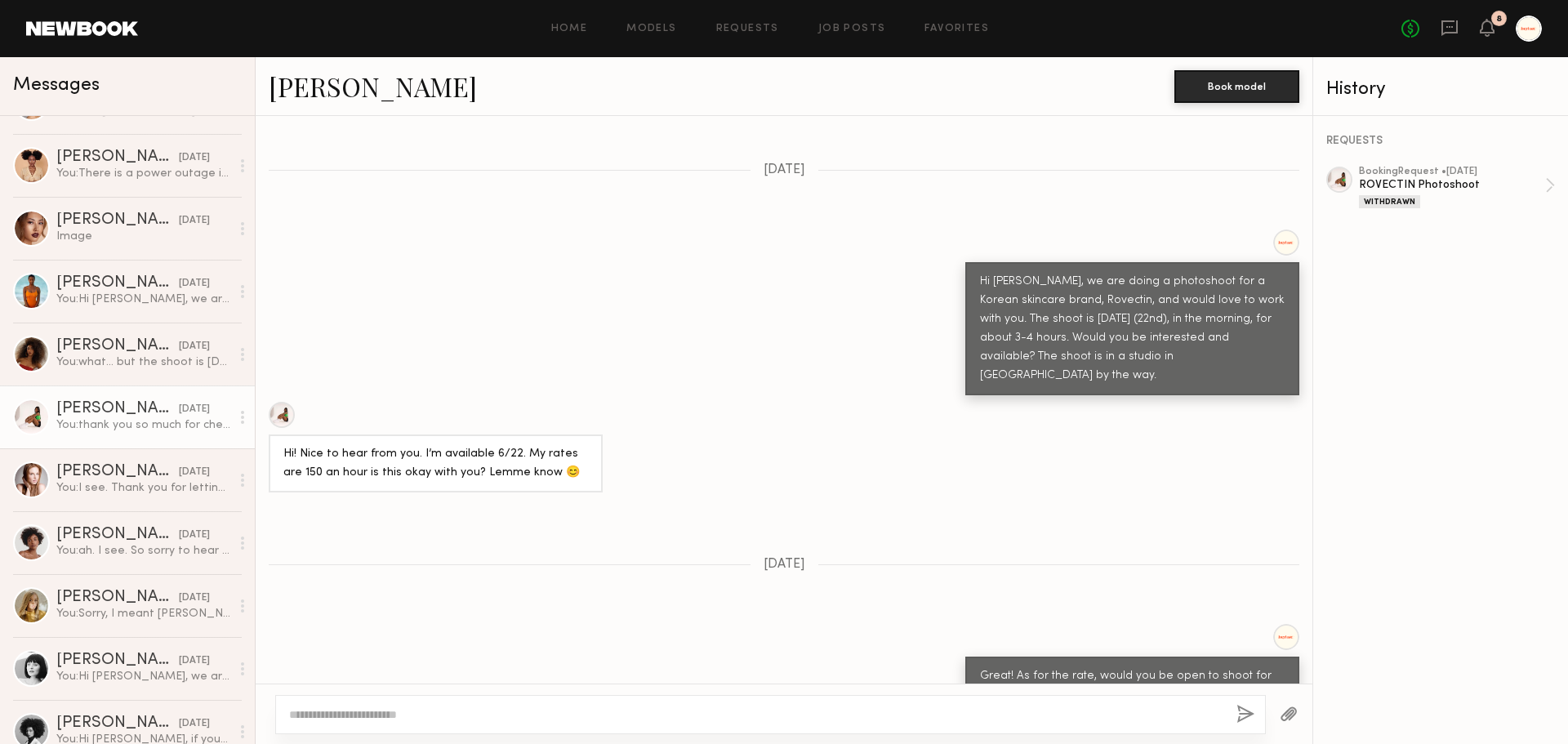
click at [346, 93] on link "Samara P." at bounding box center [373, 86] width 208 height 35
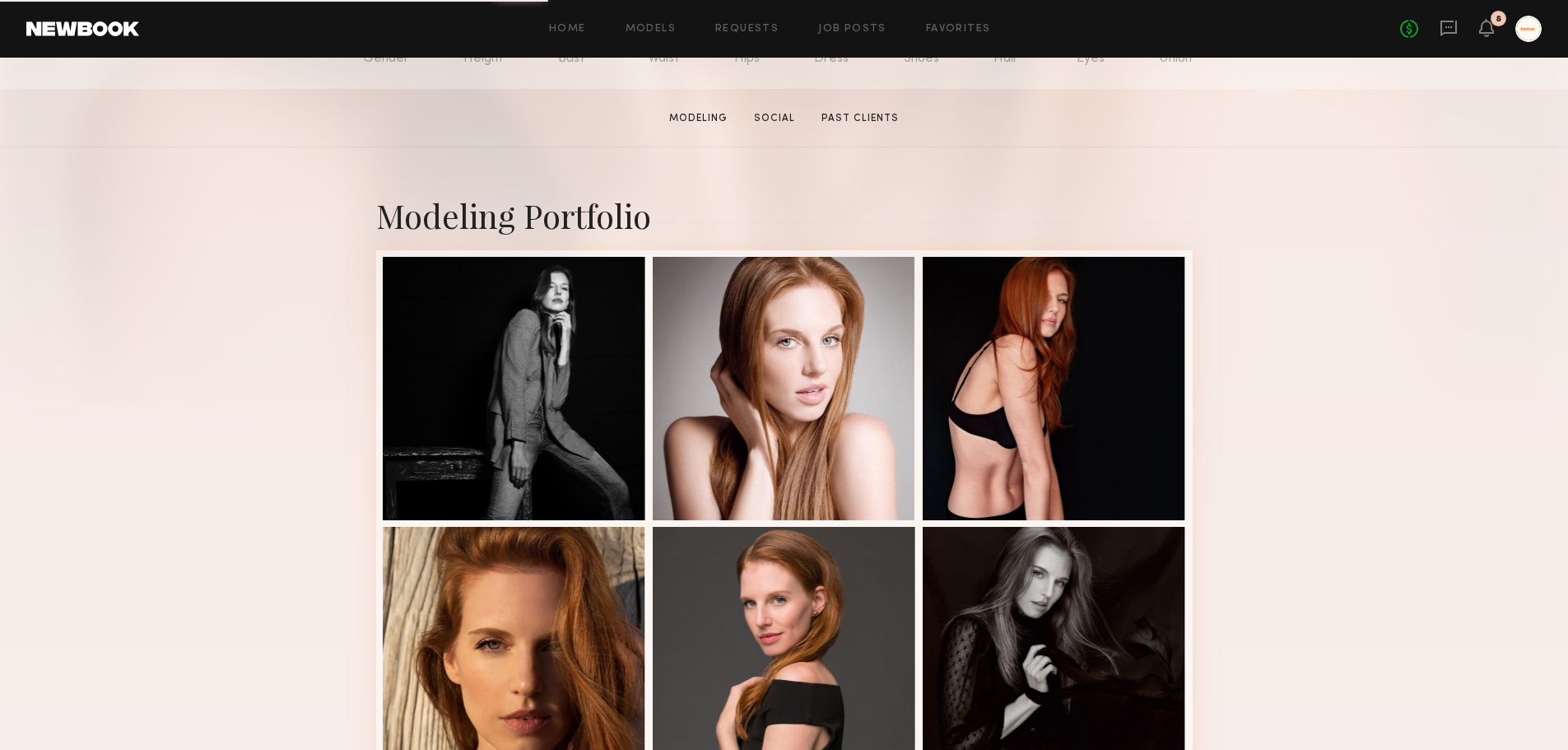
scroll to position [247, 0]
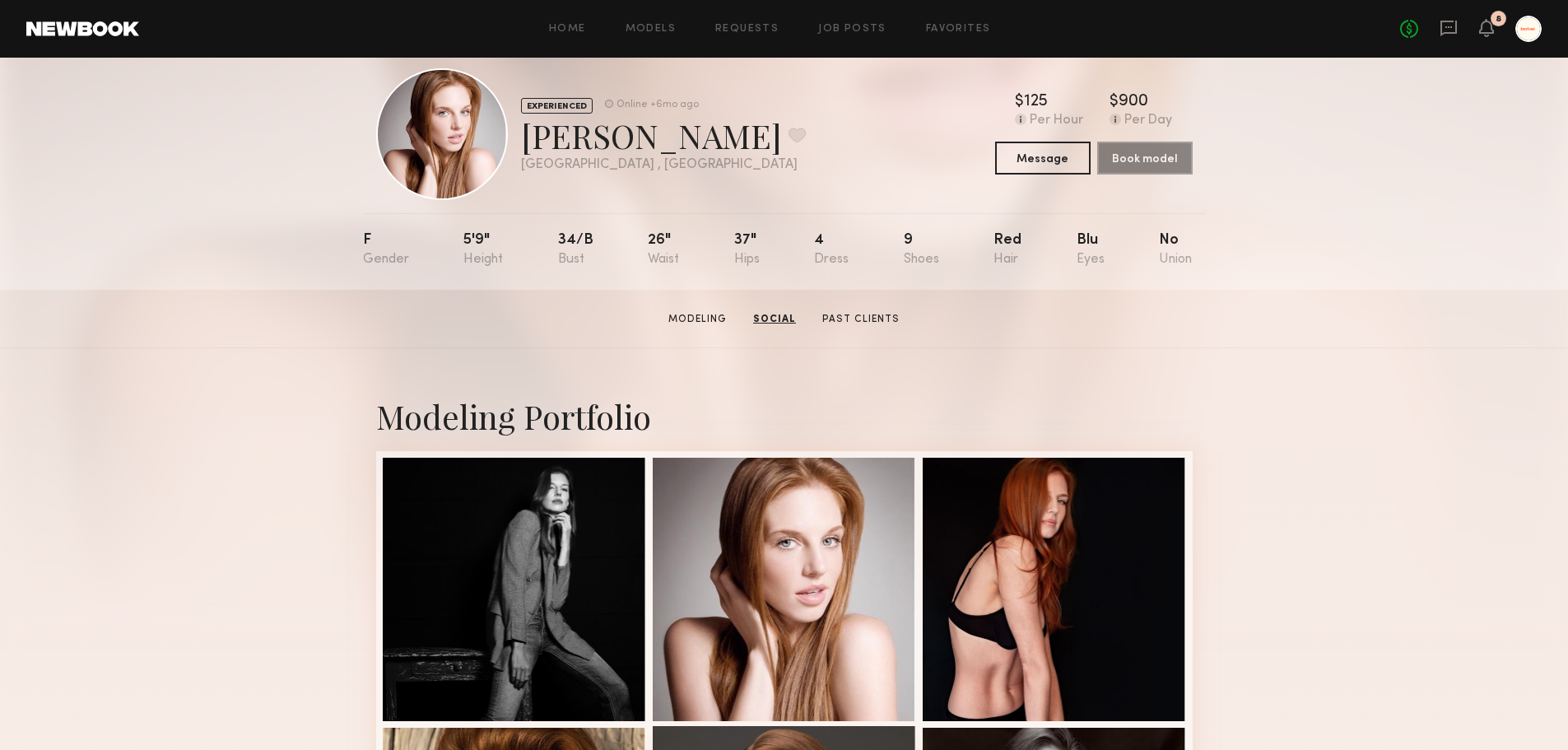
scroll to position [0, 0]
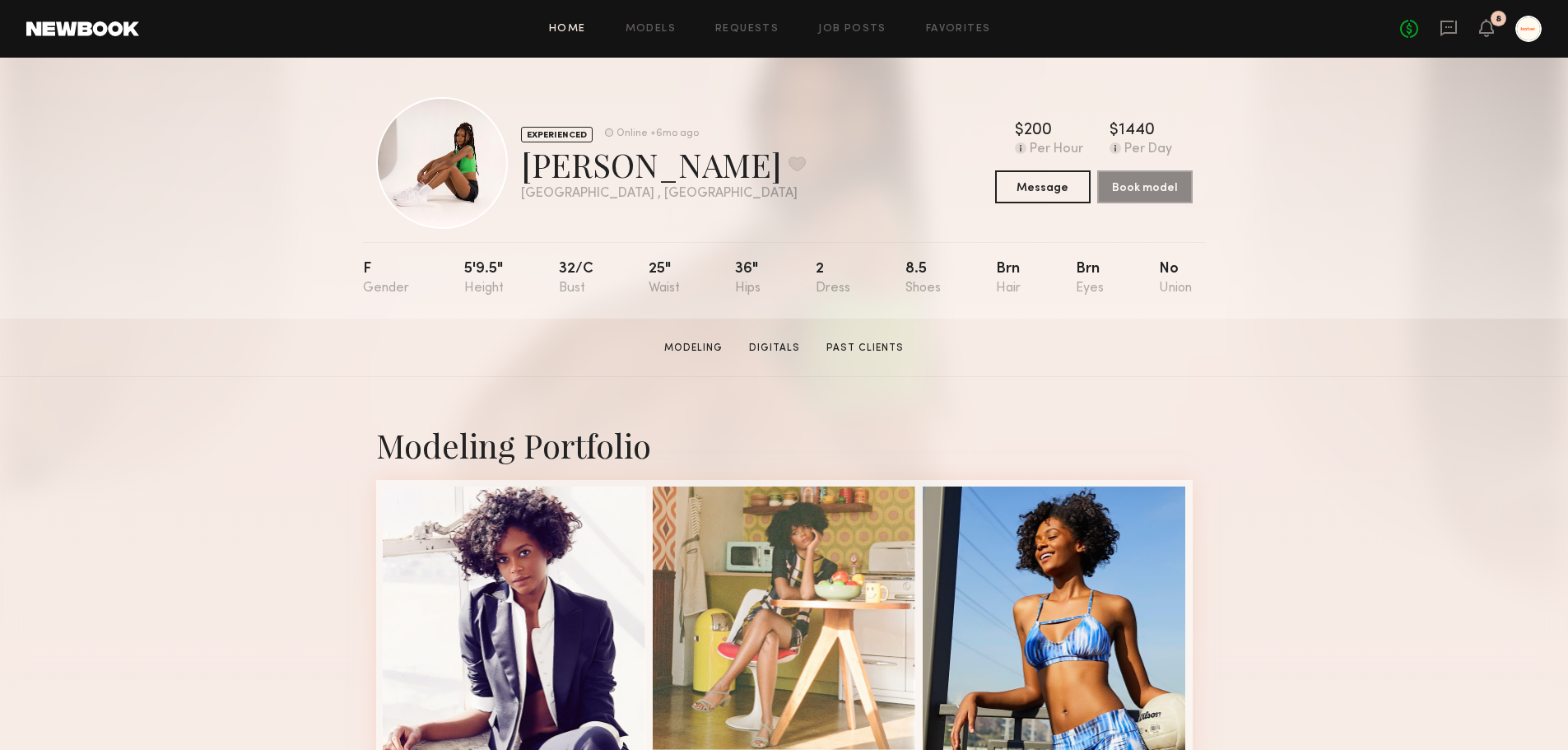
click at [579, 33] on link "Home" at bounding box center [568, 29] width 37 height 11
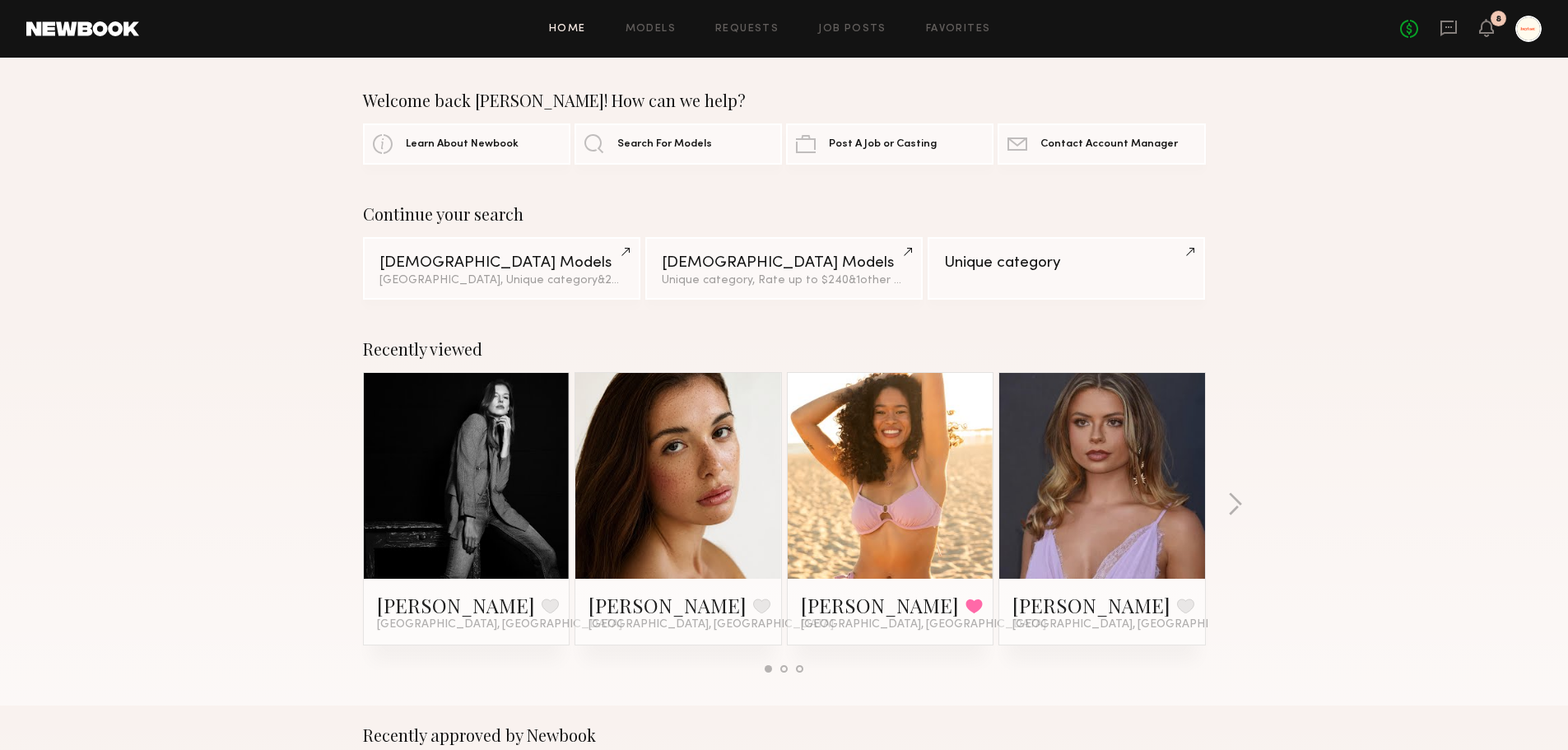
click at [678, 41] on div "Home Models Requests Job Posts Favorites Sign Out No fees up to $5,000 8" at bounding box center [840, 28] width 1403 height 26
click at [673, 29] on link "Models" at bounding box center [651, 29] width 50 height 11
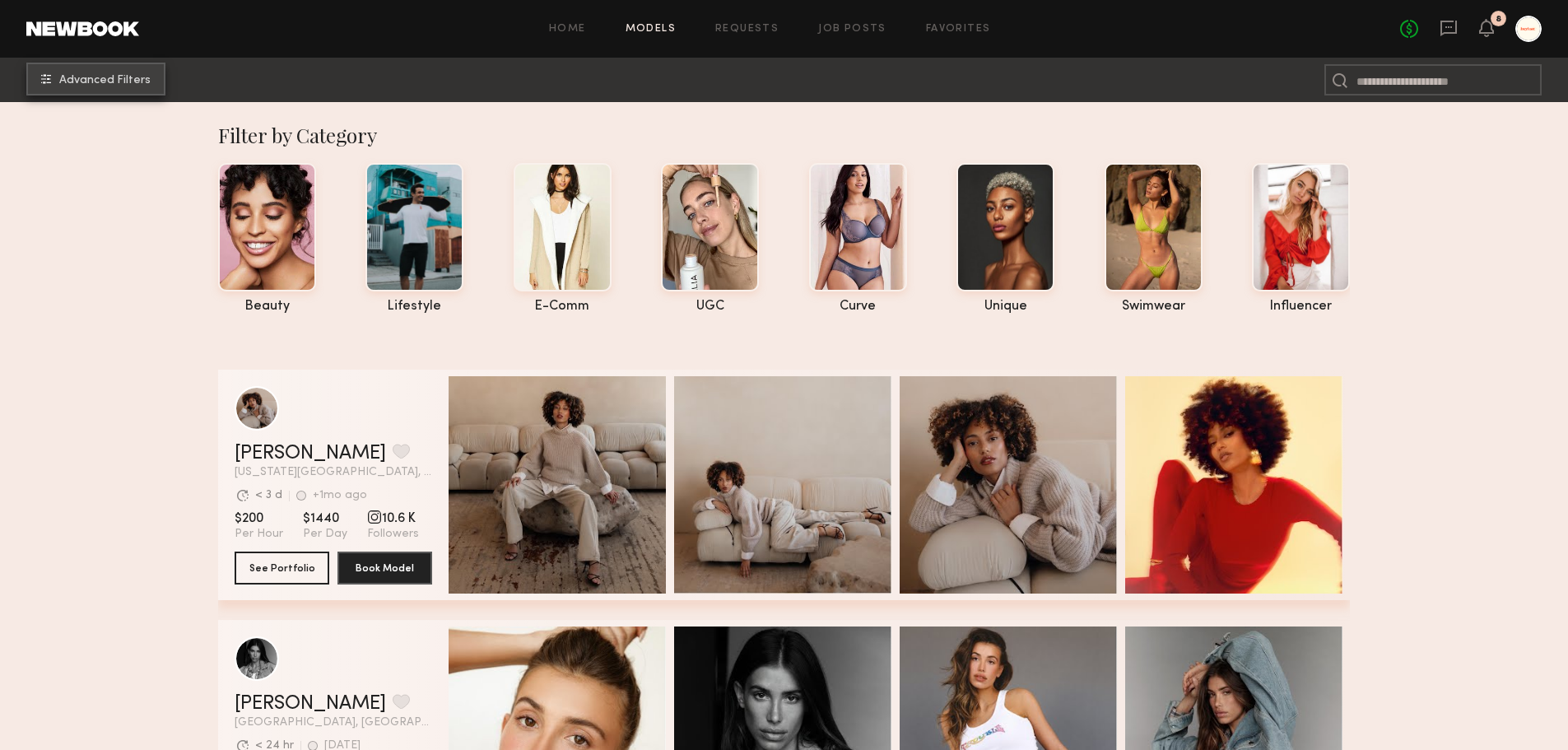
click at [111, 88] on button "Advanced Filters" at bounding box center [95, 79] width 139 height 33
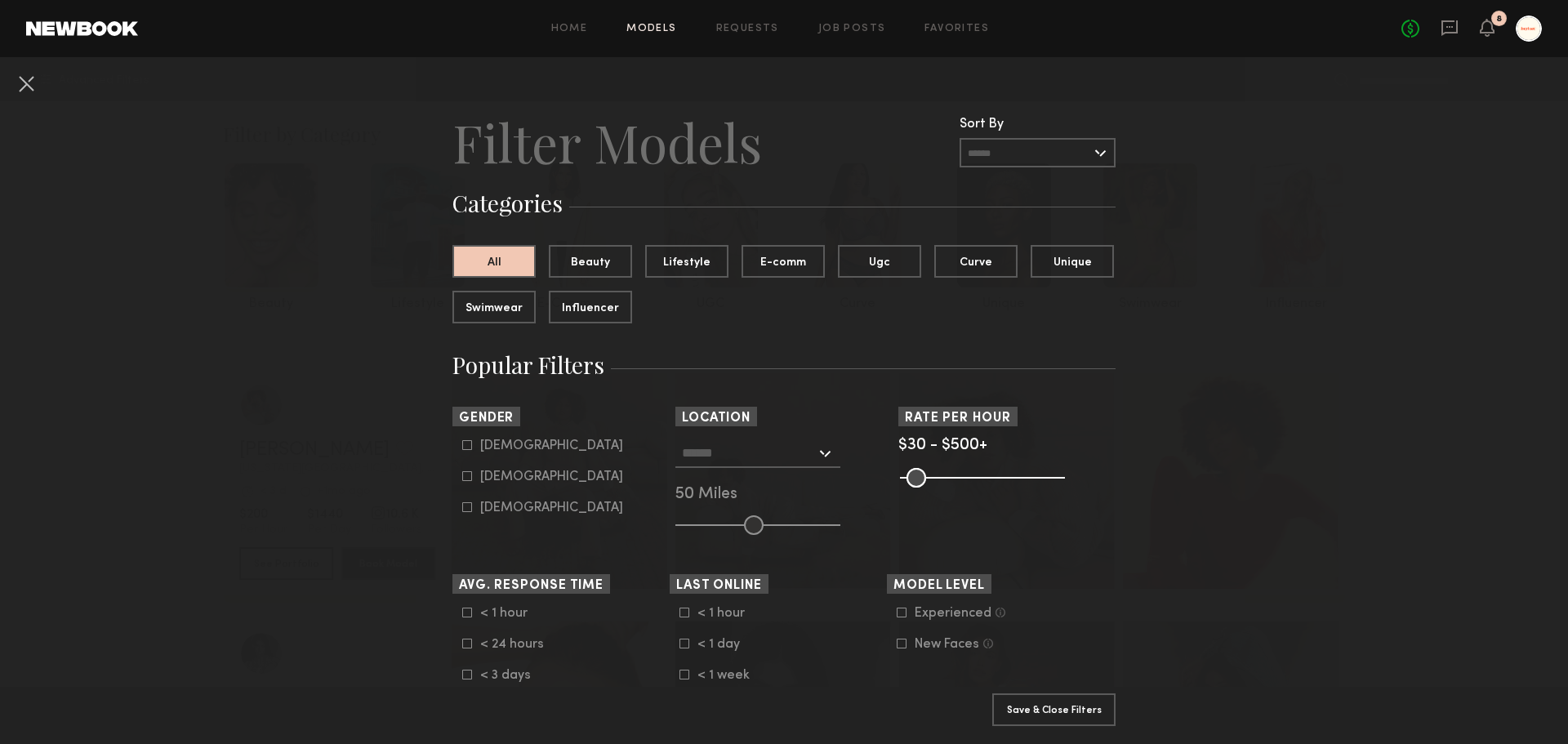
click at [768, 449] on input "text" at bounding box center [749, 452] width 134 height 28
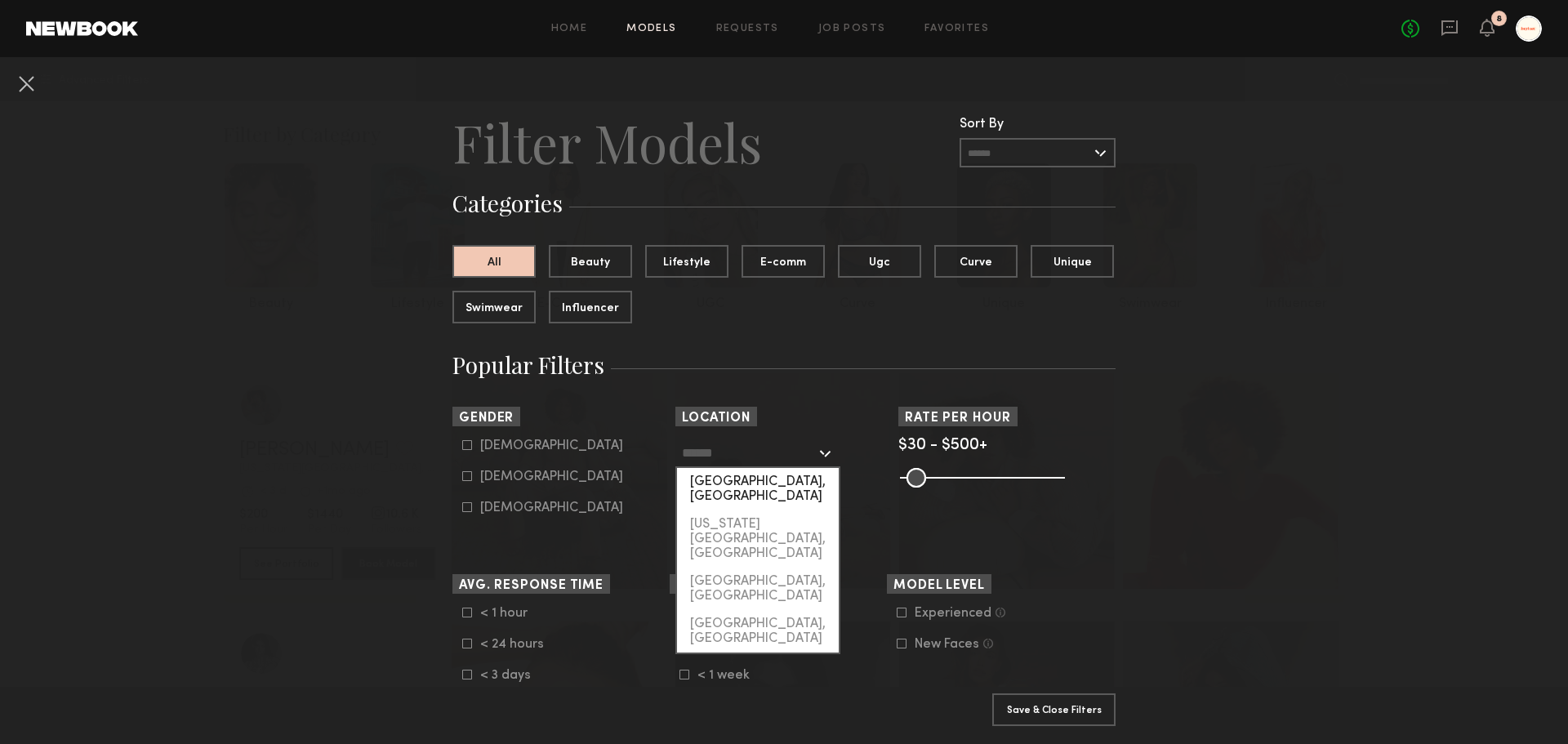
click at [761, 475] on div "Los Angeles, CA" at bounding box center [757, 489] width 162 height 42
type input "**********"
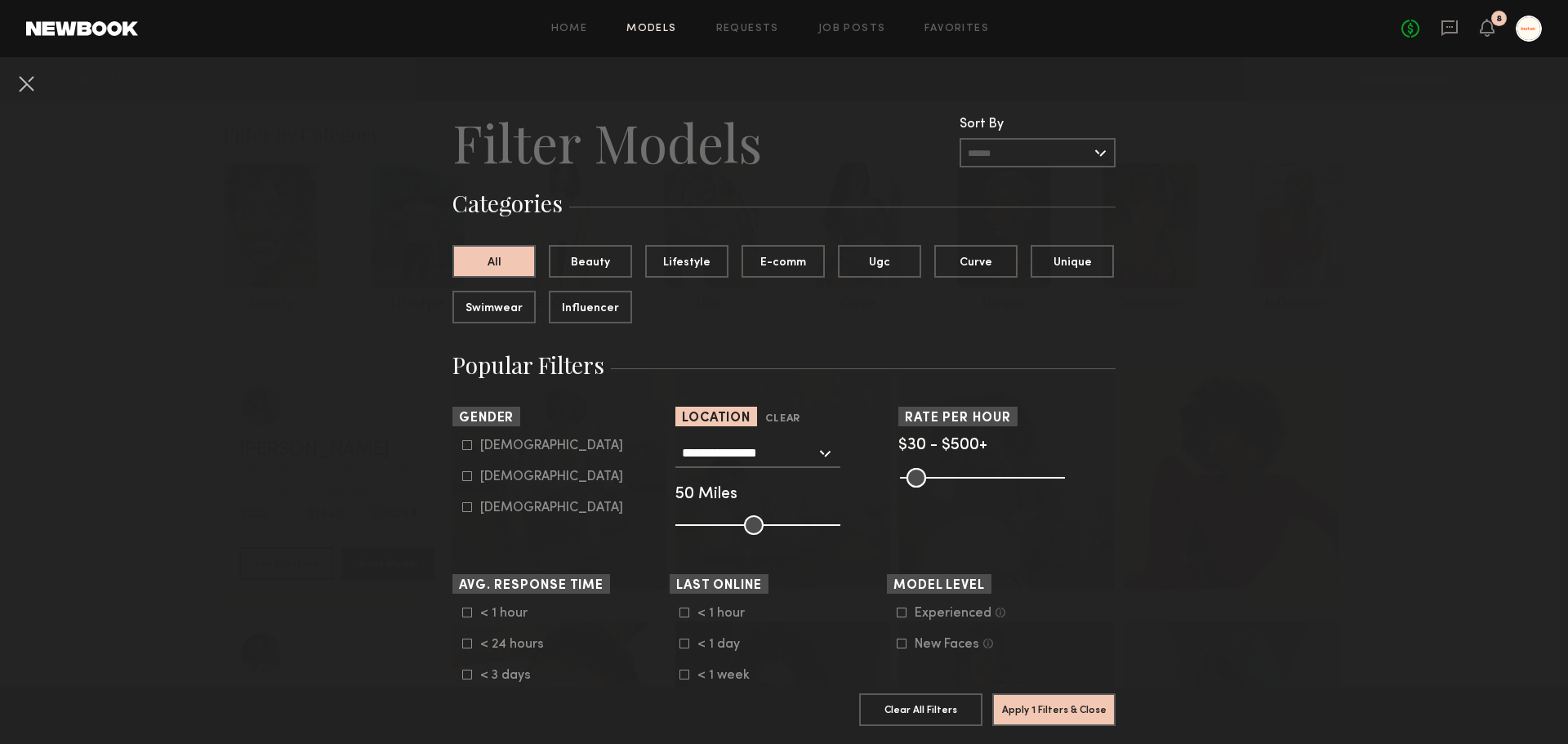
drag, startPoint x: 1039, startPoint y: 474, endPoint x: 1000, endPoint y: 475, distance: 39.0
click at [1000, 475] on common-range-minmax at bounding box center [981, 476] width 165 height 20
click at [991, 472] on common-range-minmax at bounding box center [981, 476] width 165 height 20
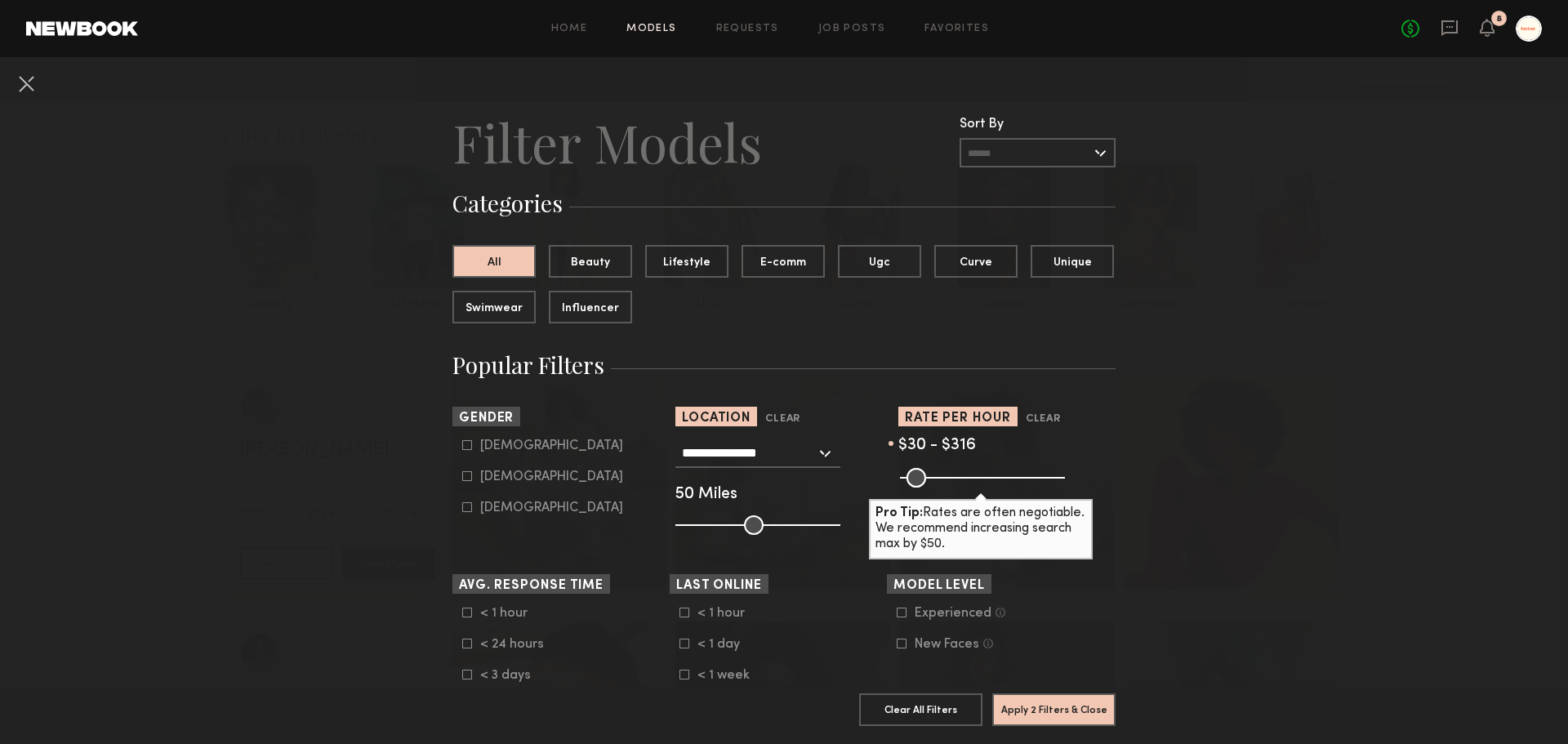
drag, startPoint x: 1054, startPoint y: 472, endPoint x: 992, endPoint y: 471, distance: 62.0
click at [992, 471] on input "range" at bounding box center [982, 477] width 165 height 20
type input "***"
click at [988, 473] on input "range" at bounding box center [982, 477] width 165 height 20
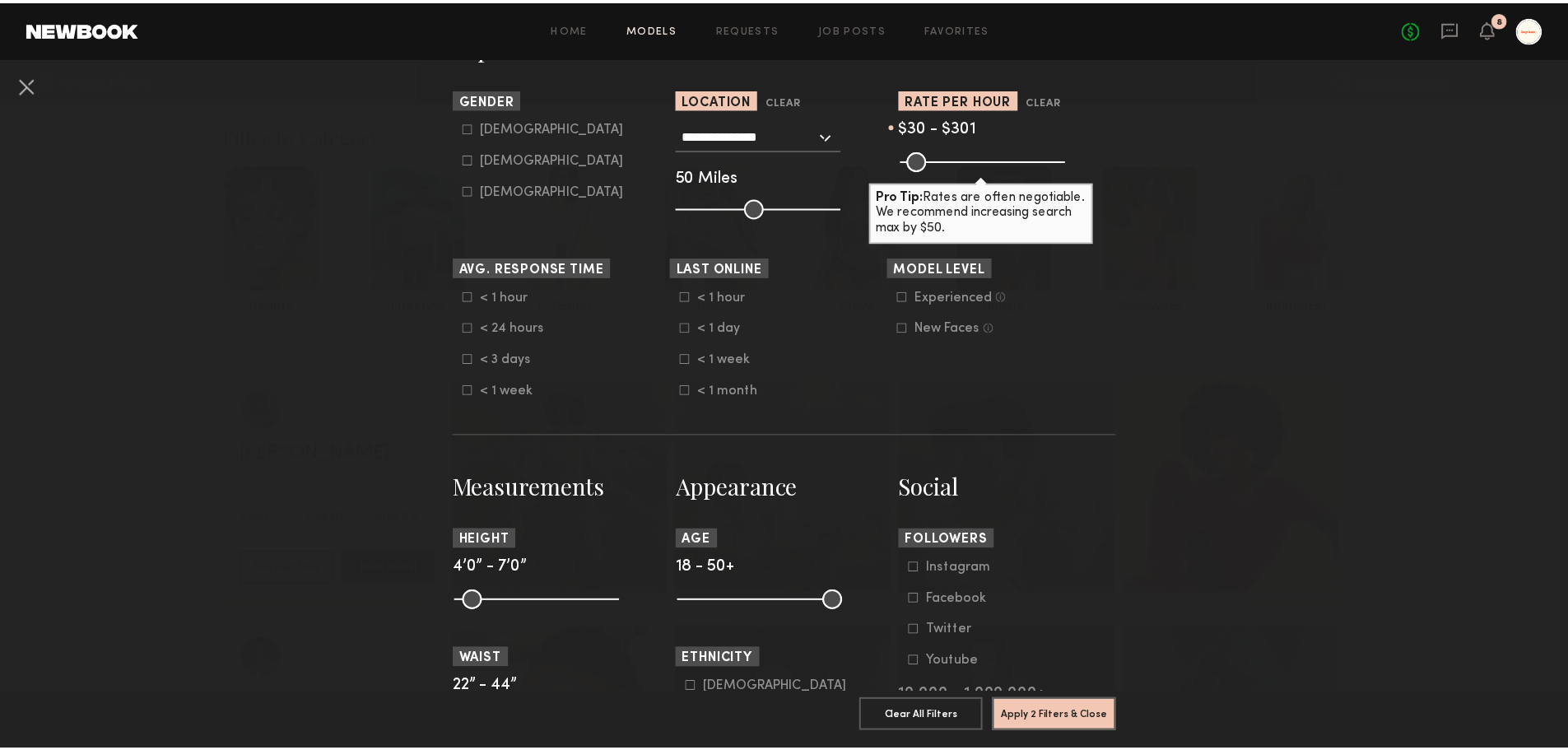
scroll to position [330, 0]
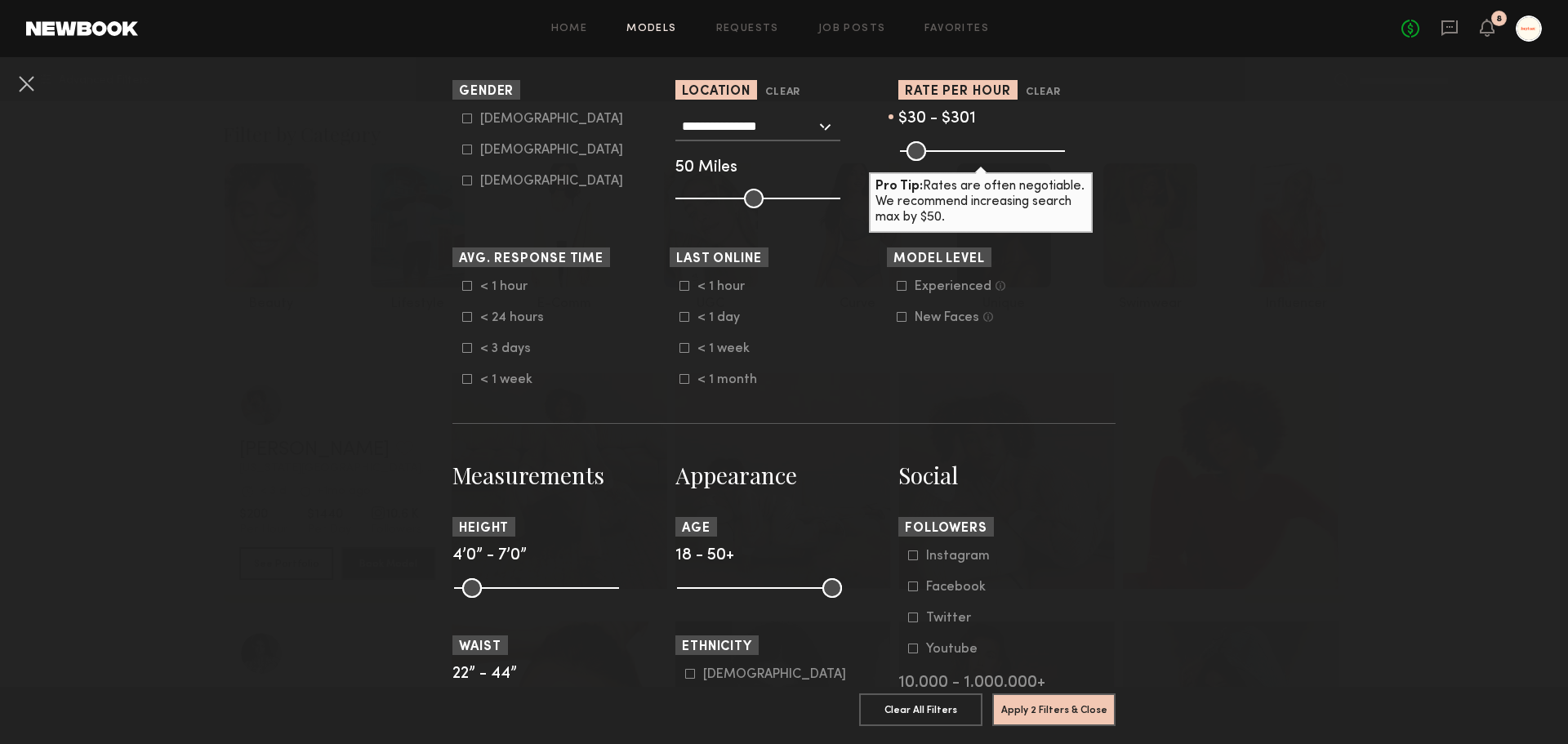
click at [759, 582] on common-range-minmax at bounding box center [757, 586] width 165 height 20
drag, startPoint x: 834, startPoint y: 585, endPoint x: 737, endPoint y: 585, distance: 97.0
type input "**"
click at [737, 585] on input "range" at bounding box center [759, 588] width 165 height 20
click at [1067, 703] on button "Apply 3 Filters & Close" at bounding box center [1054, 709] width 123 height 33
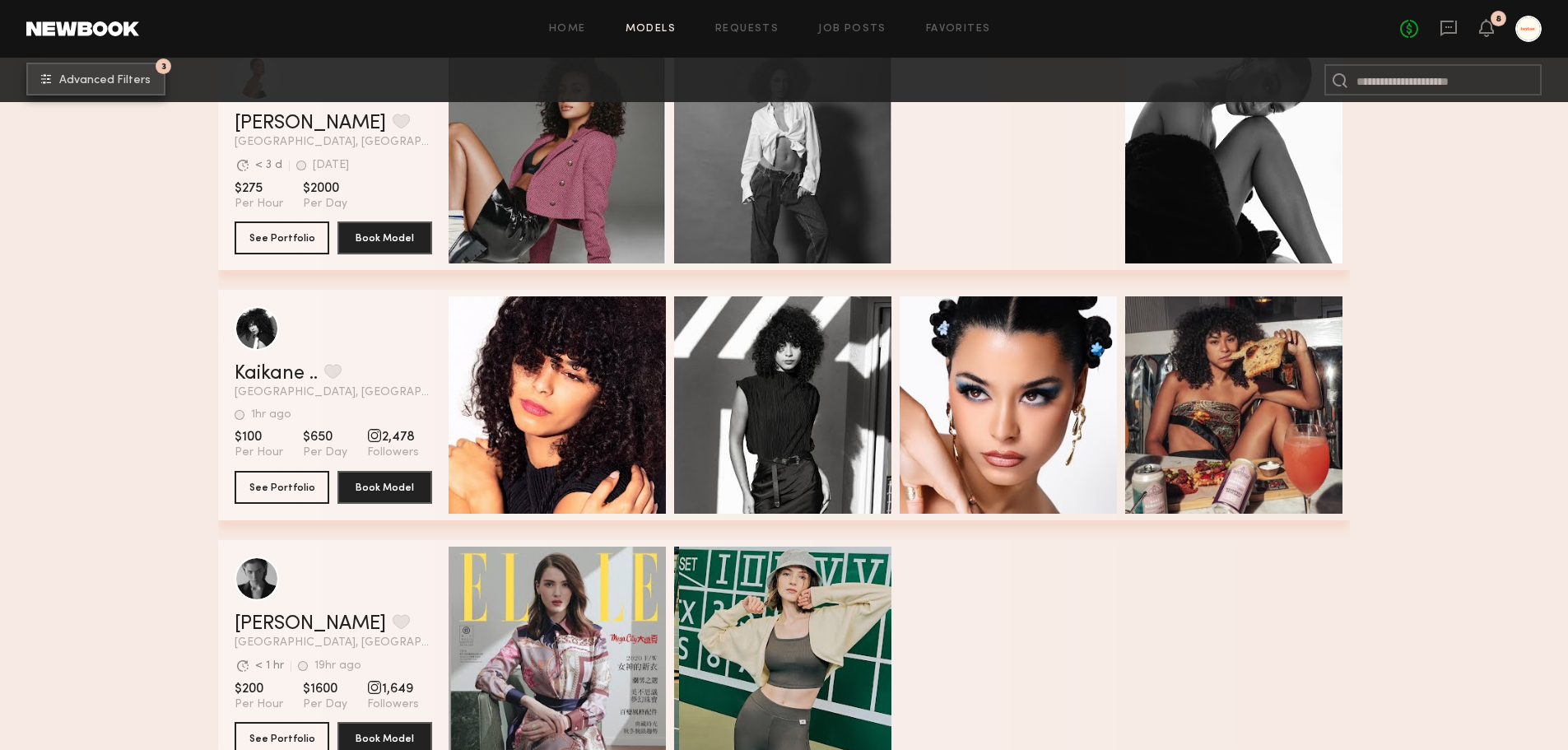
scroll to position [3428, 0]
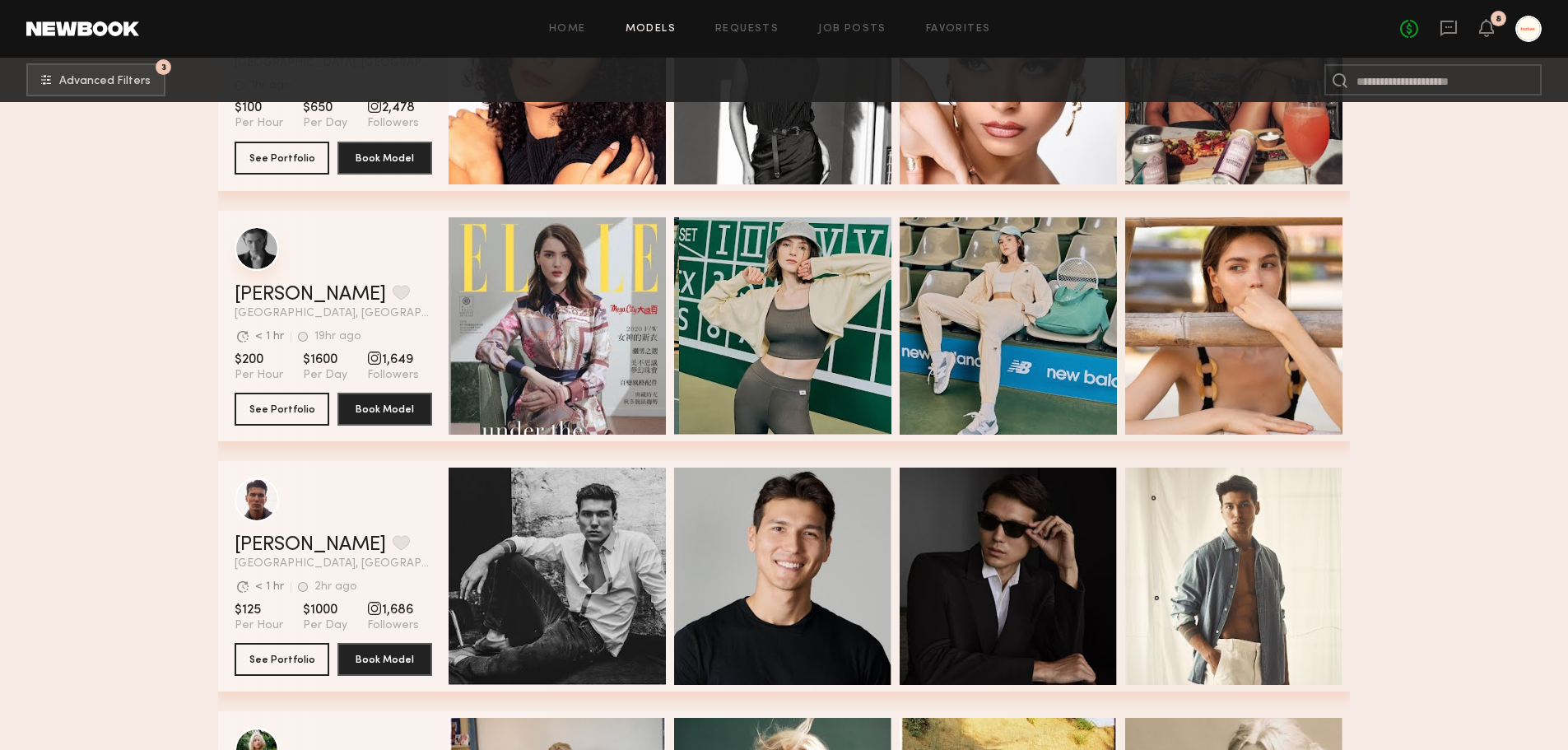
click at [257, 268] on div "grid" at bounding box center [256, 249] width 44 height 44
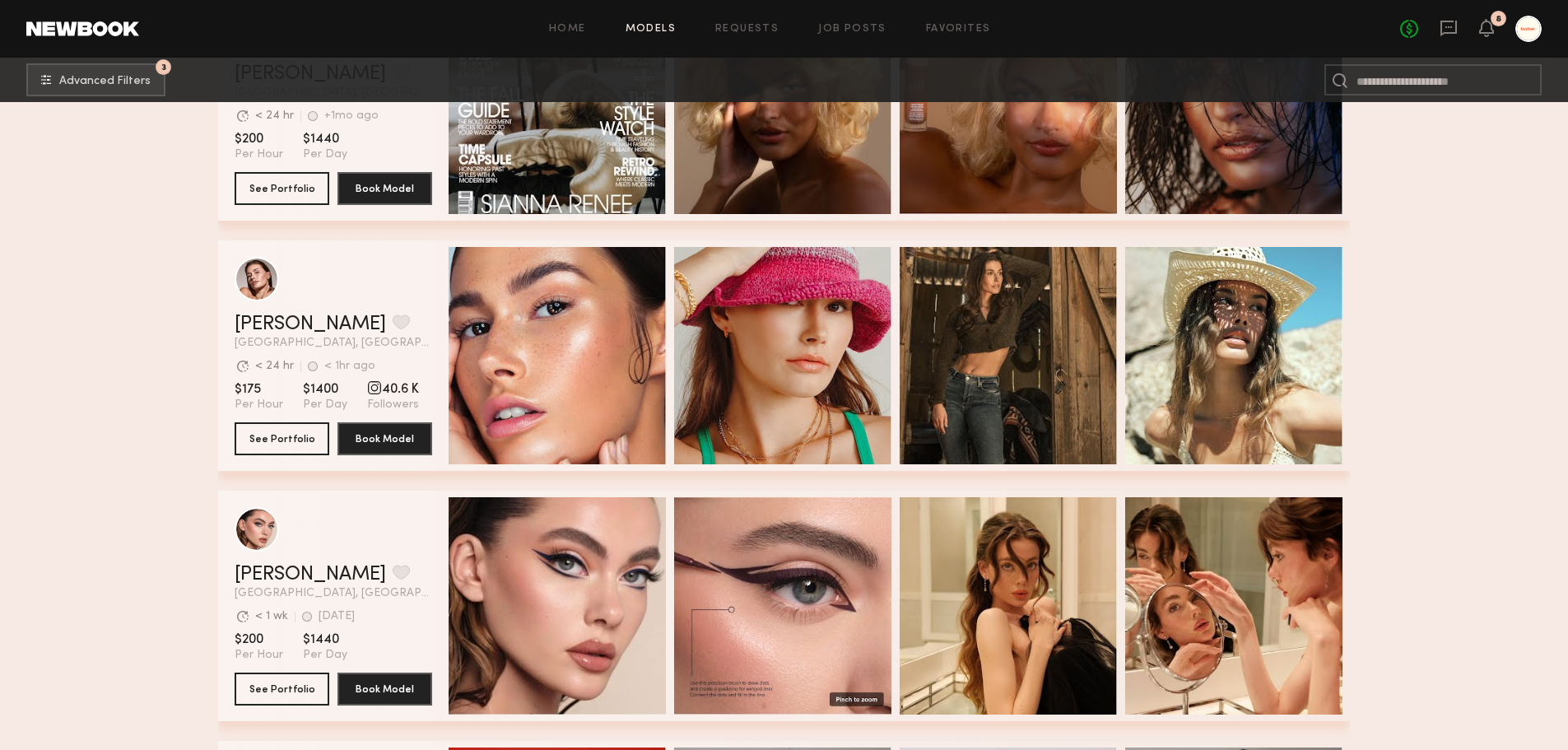
scroll to position [6146, 0]
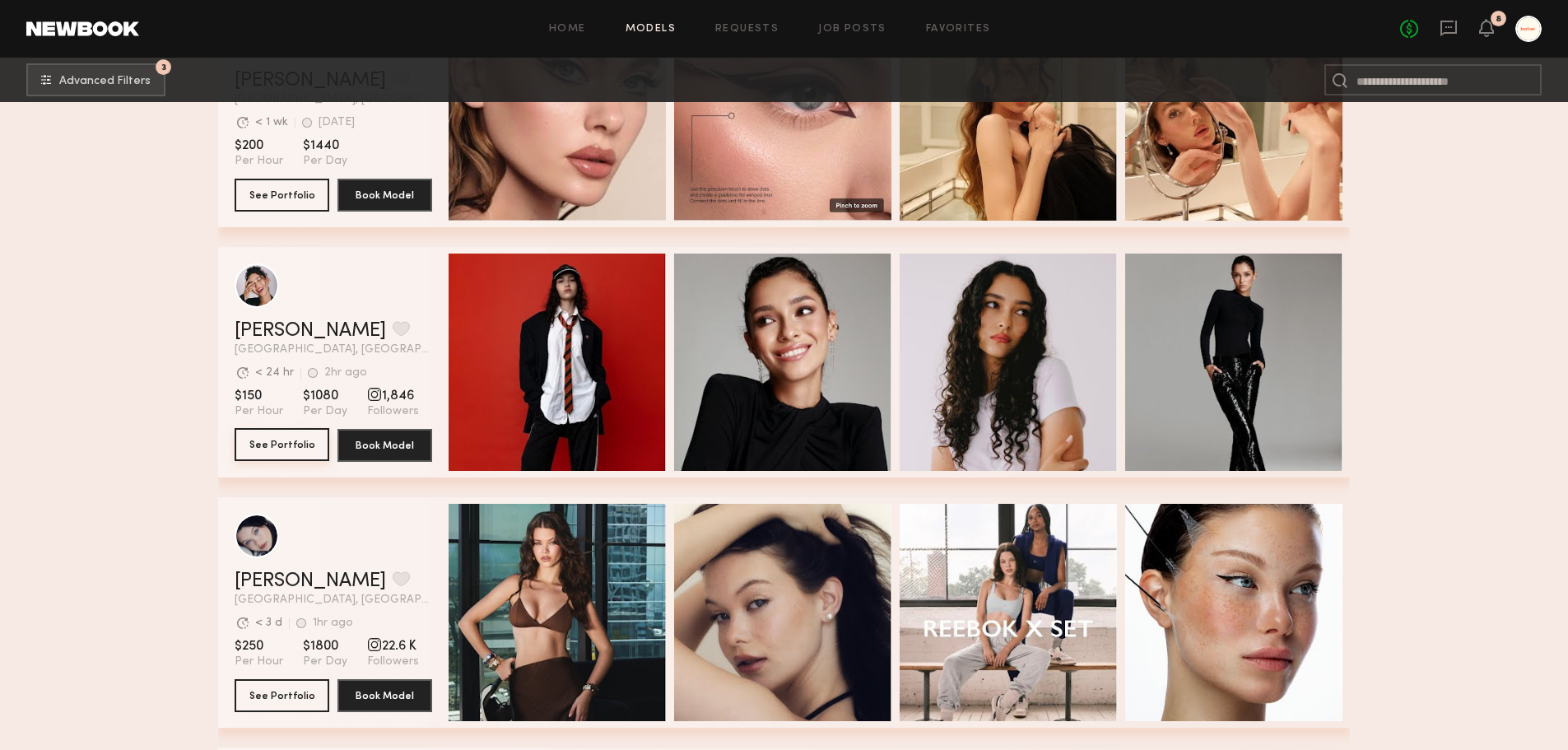
click at [262, 455] on button "See Portfolio" at bounding box center [281, 444] width 94 height 33
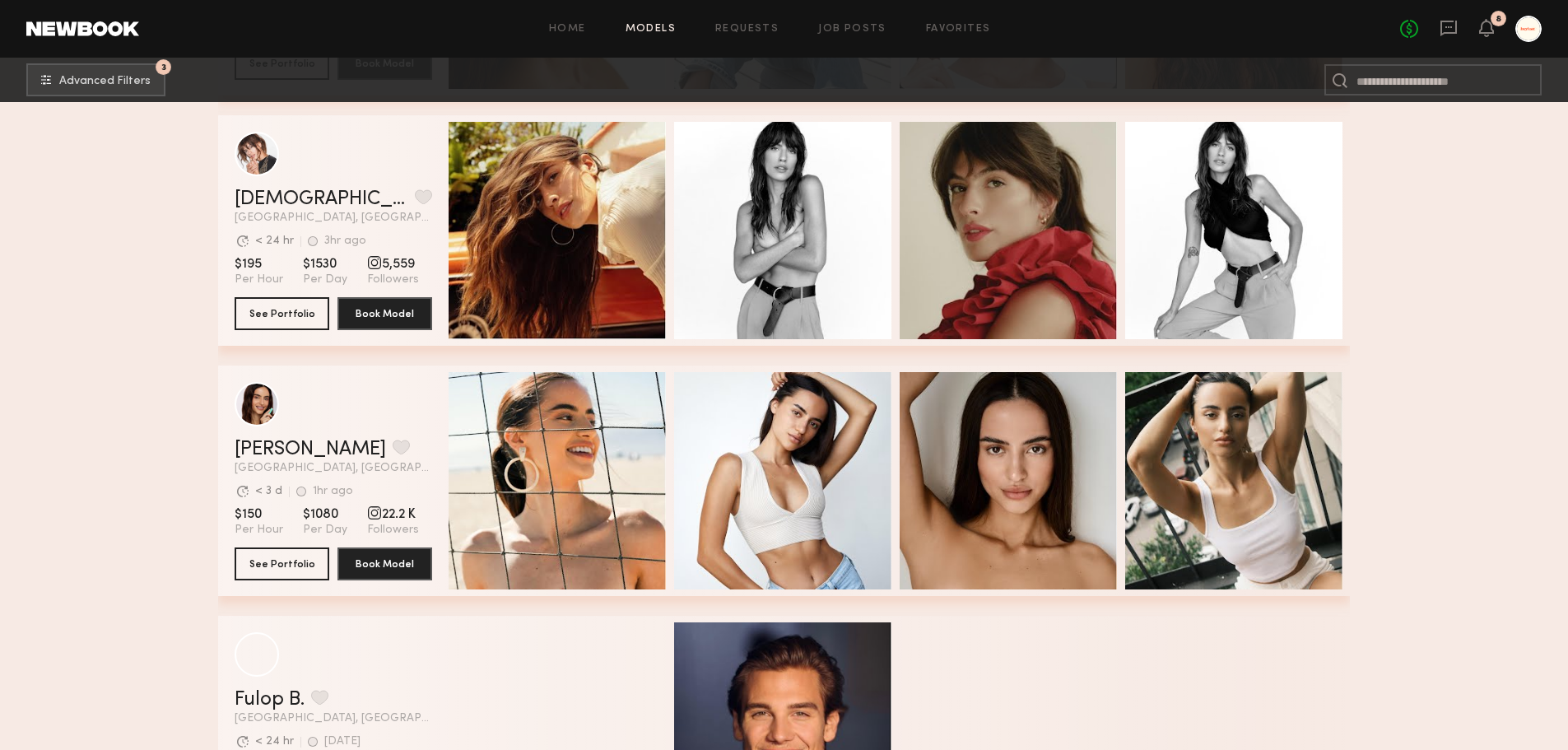
scroll to position [8863, 0]
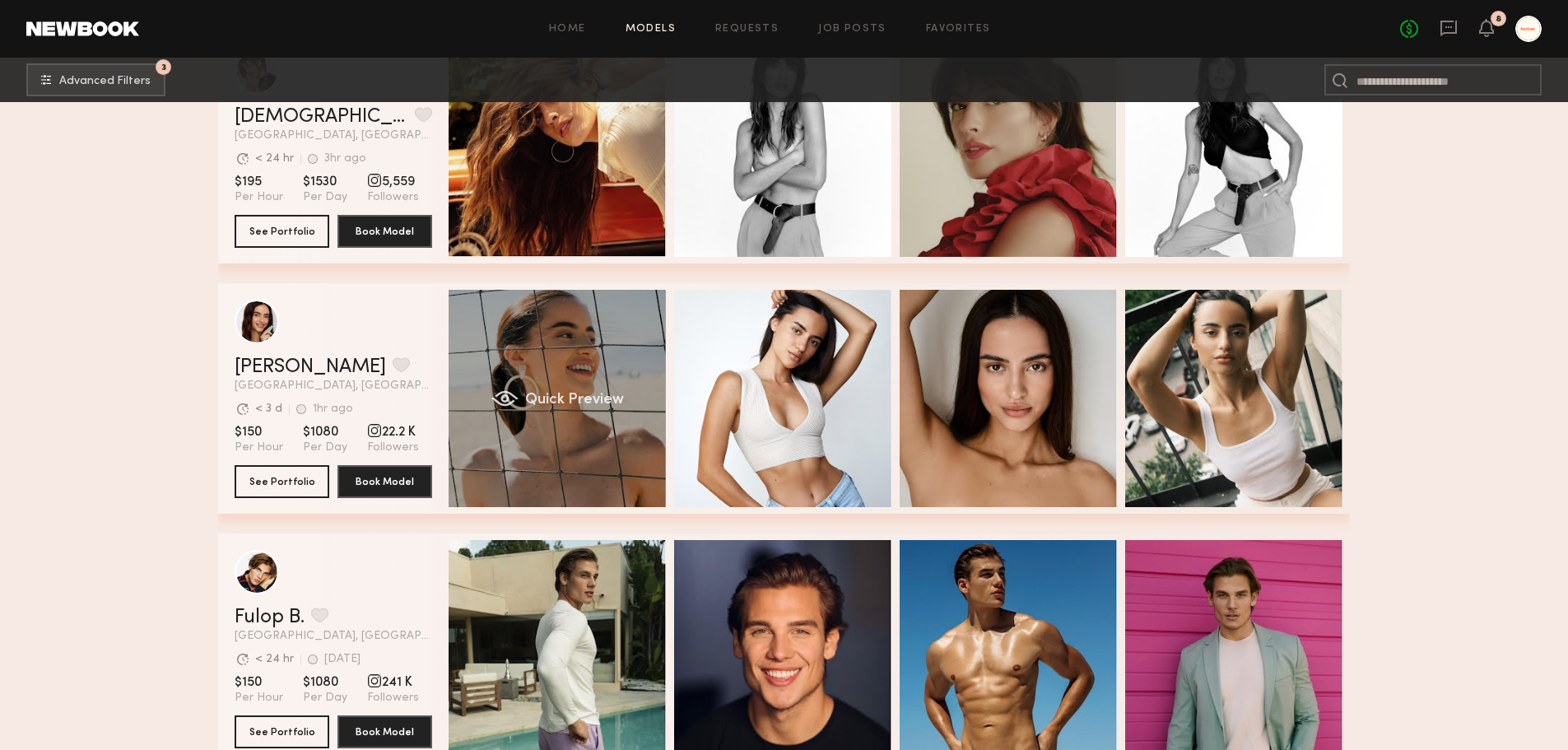
click at [553, 429] on div "Quick Preview" at bounding box center [558, 399] width 218 height 218
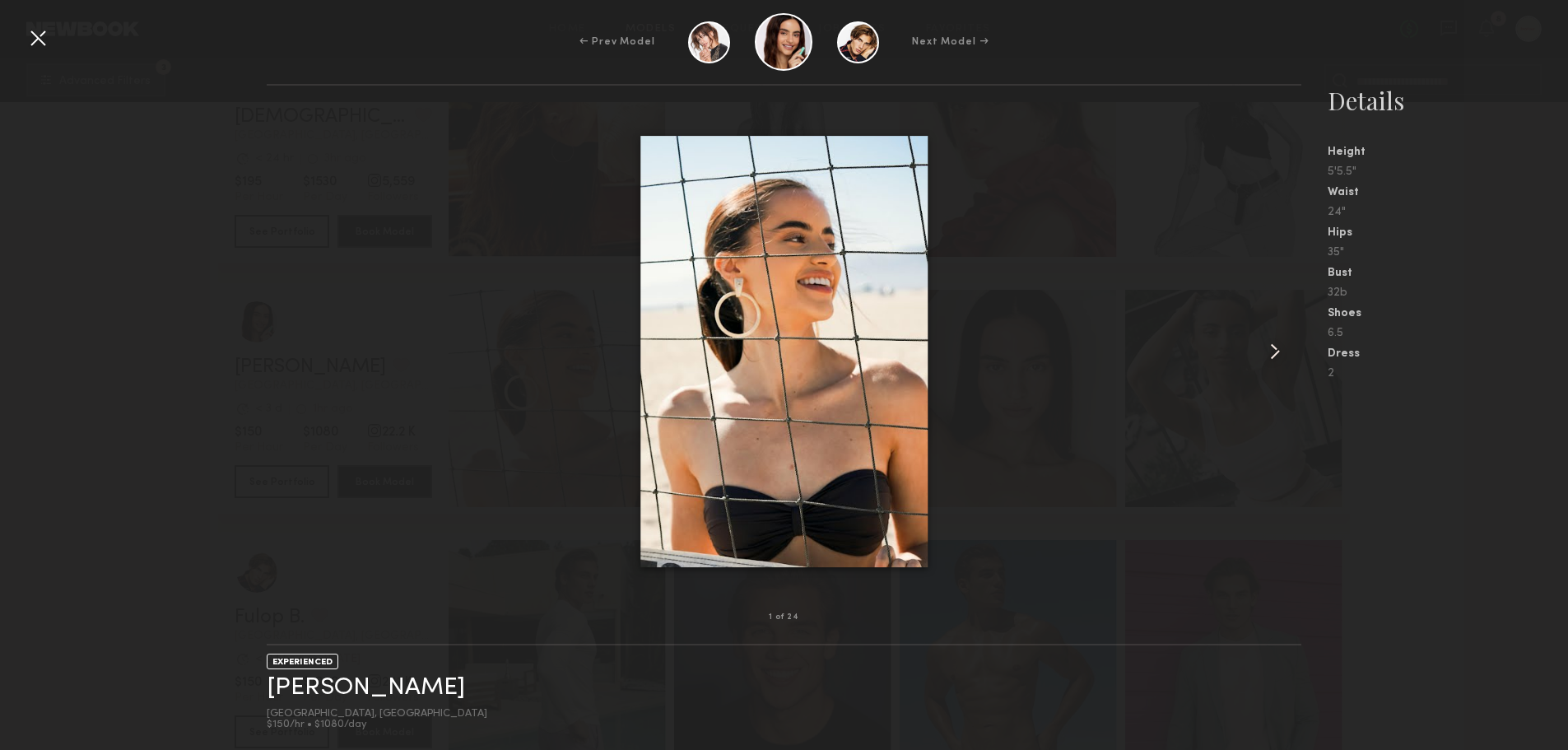
click at [1288, 353] on common-icon at bounding box center [1275, 351] width 26 height 26
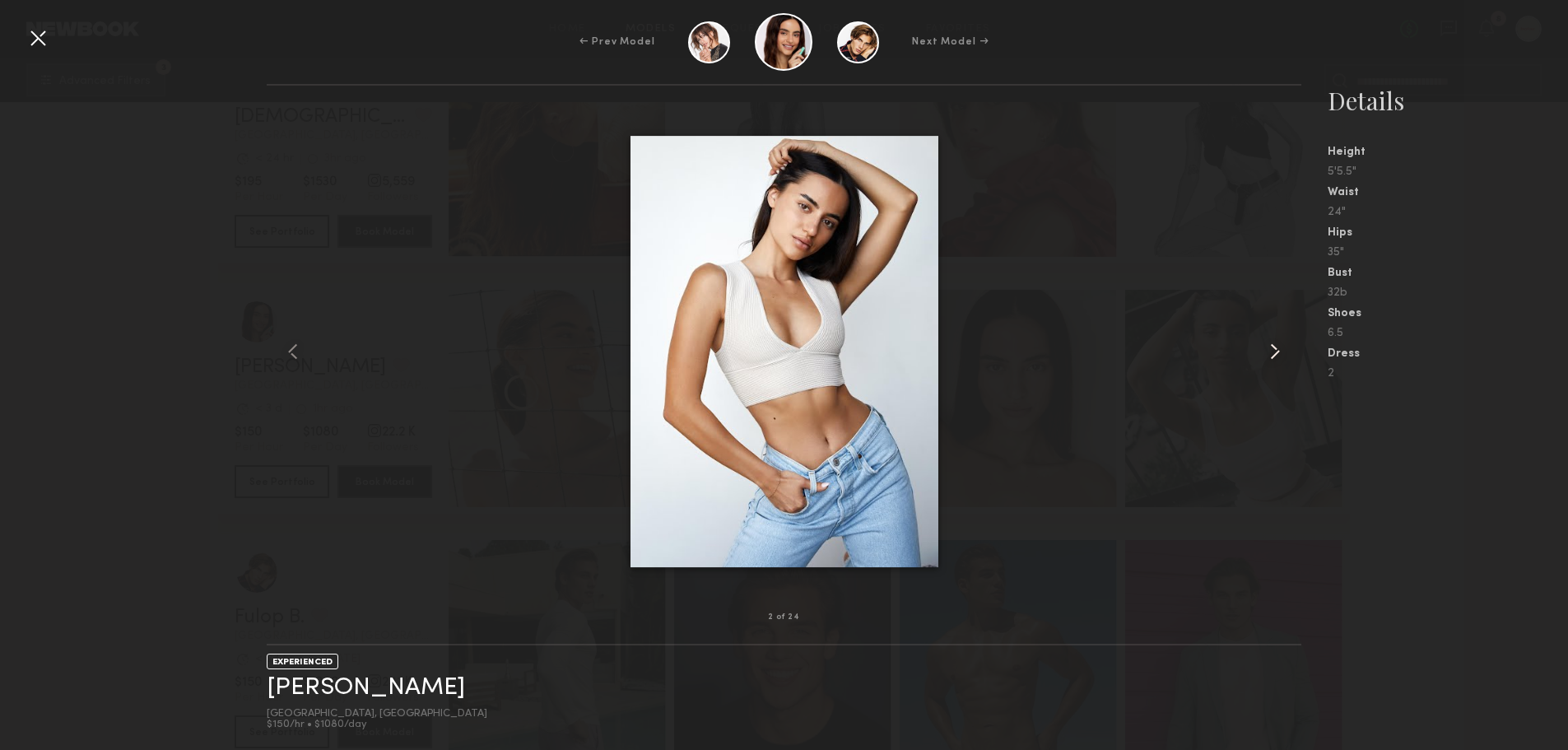
click at [1288, 353] on common-icon at bounding box center [1275, 351] width 26 height 26
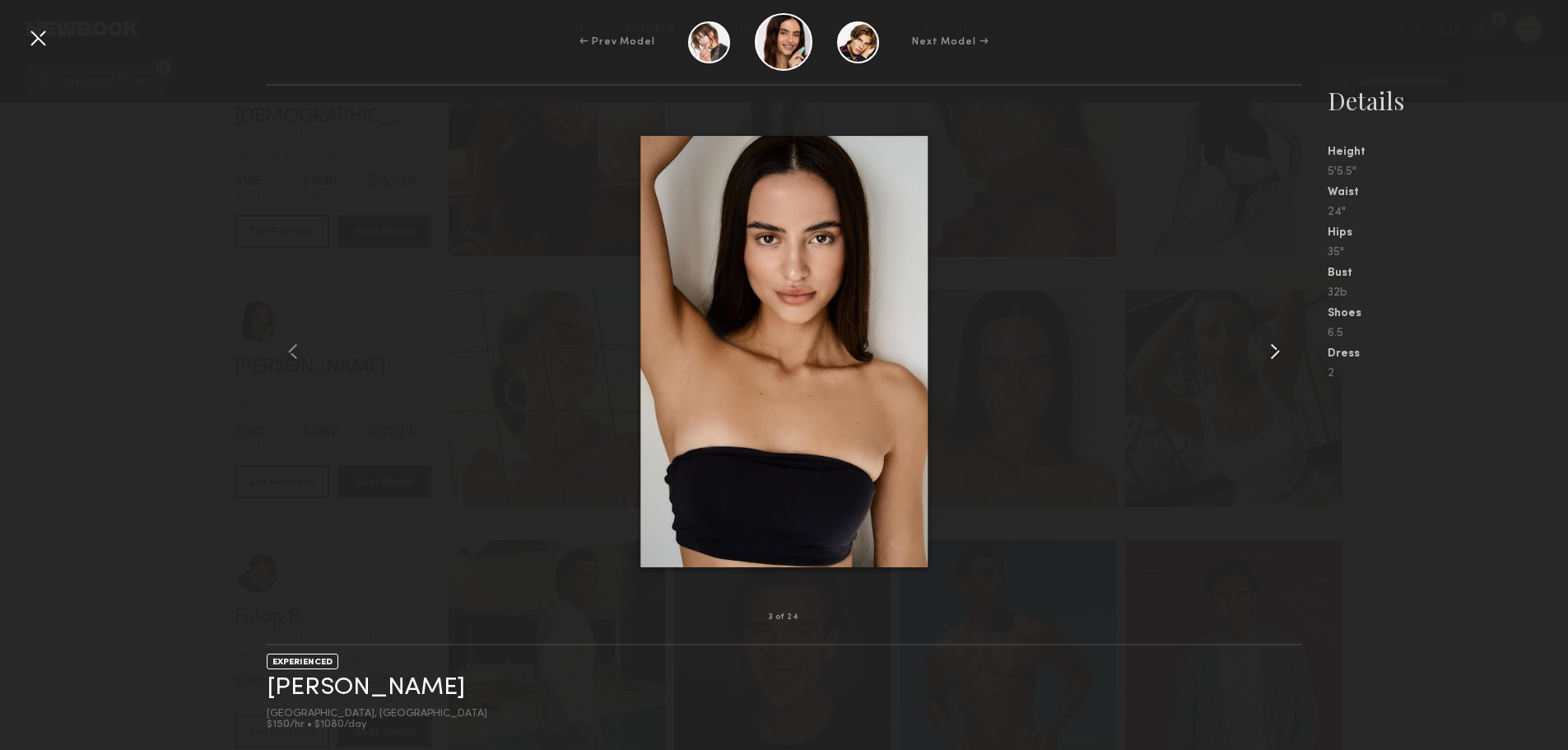
click at [1288, 353] on common-icon at bounding box center [1275, 351] width 26 height 26
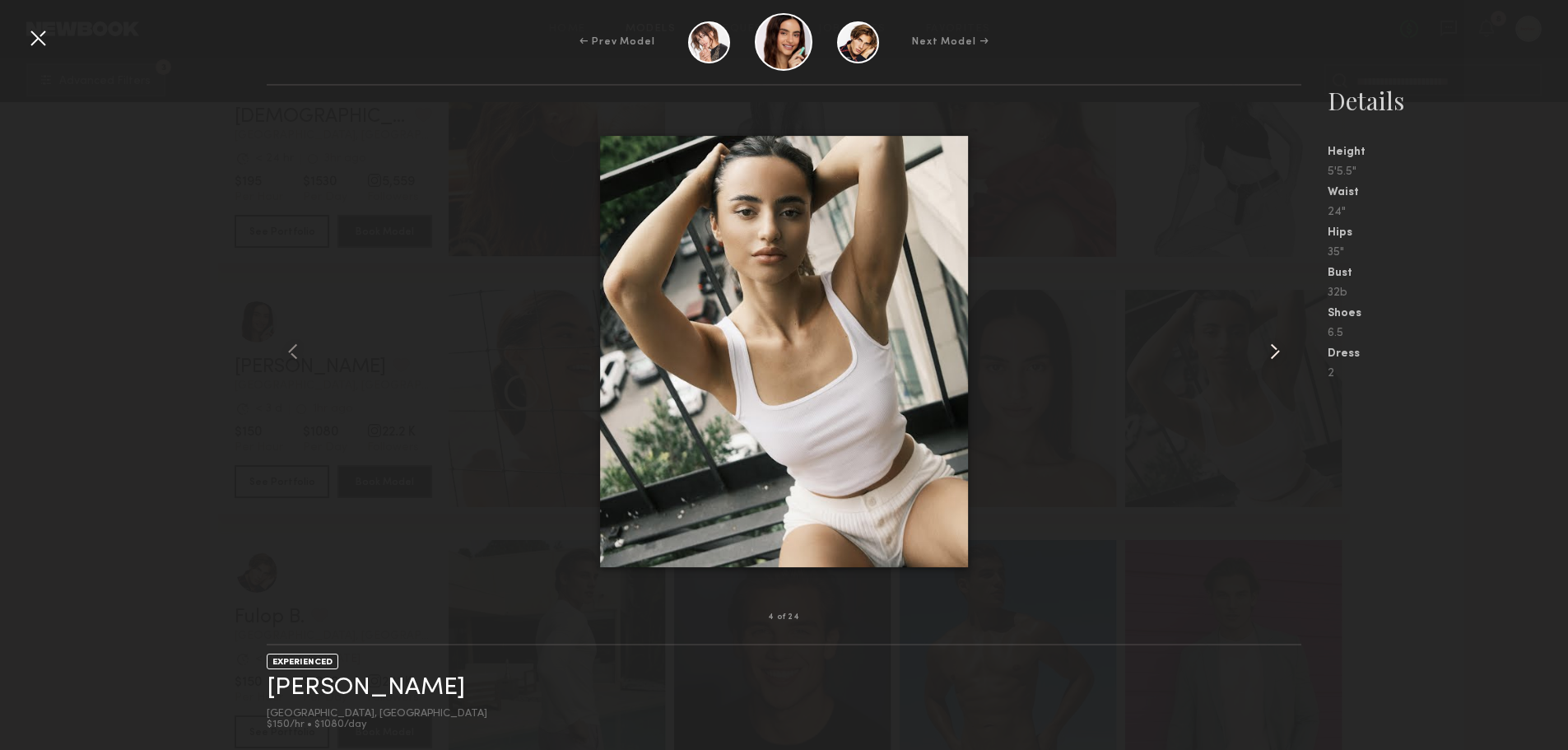
click at [1288, 353] on common-icon at bounding box center [1275, 351] width 26 height 26
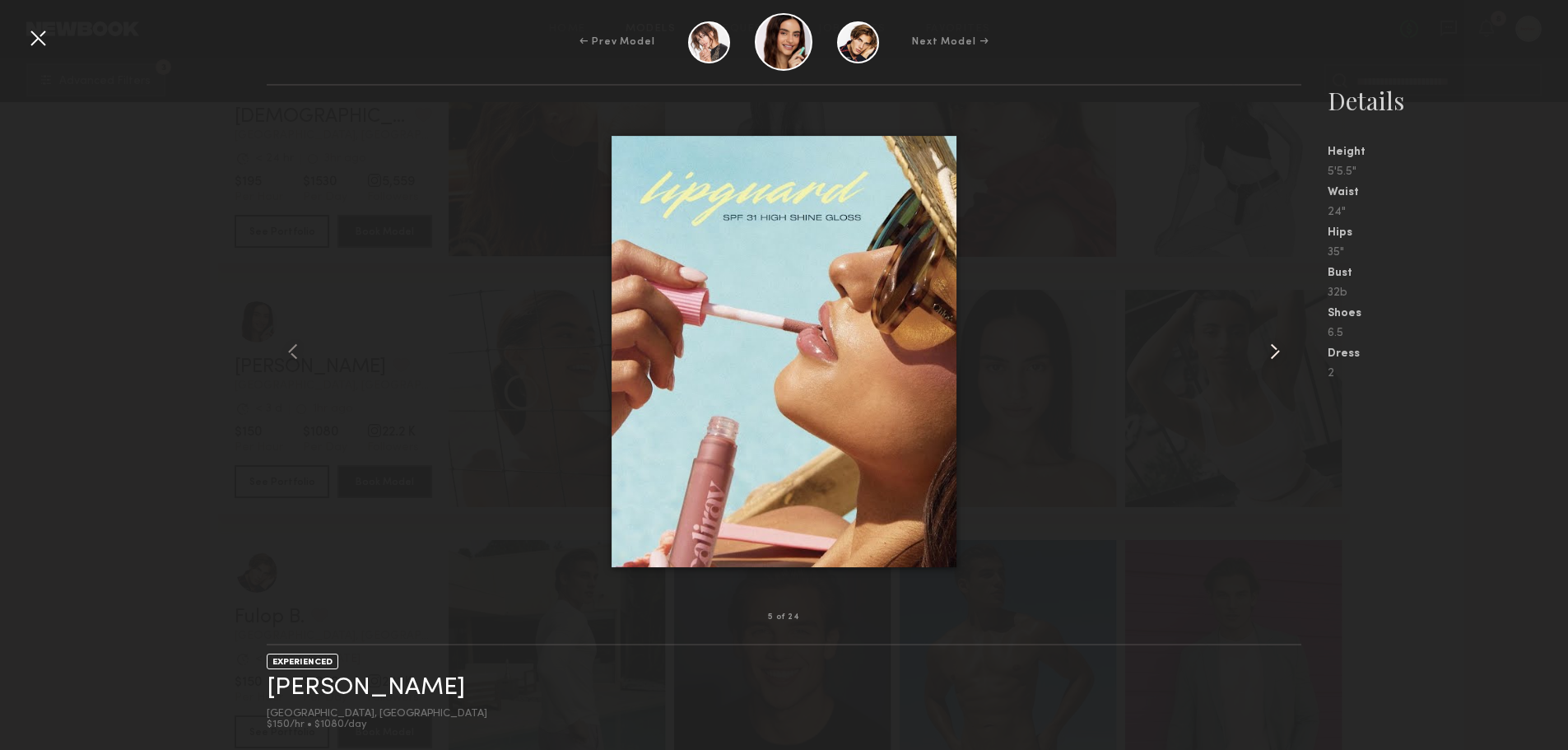
click at [1288, 353] on common-icon at bounding box center [1275, 351] width 26 height 26
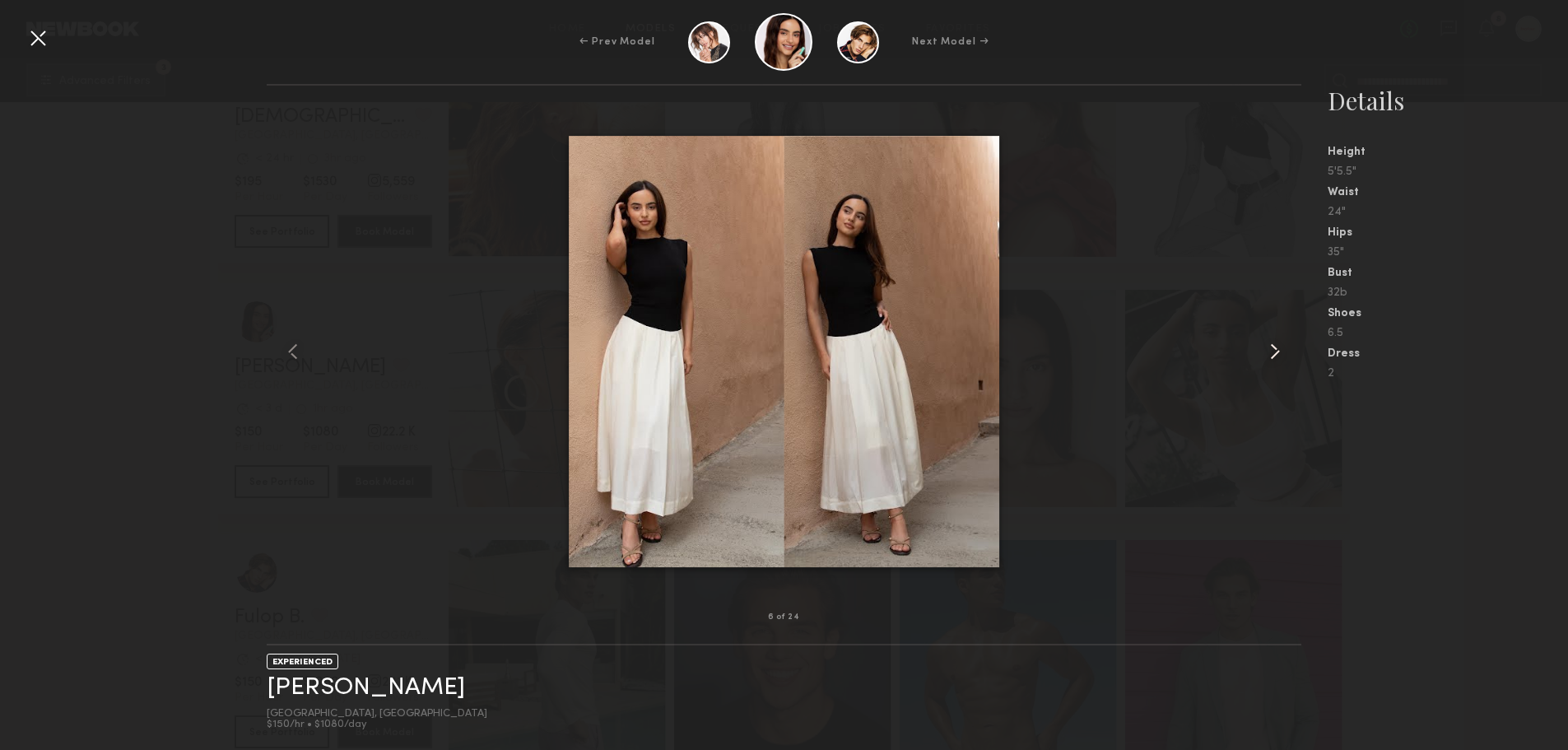
click at [1288, 349] on common-icon at bounding box center [1275, 351] width 26 height 26
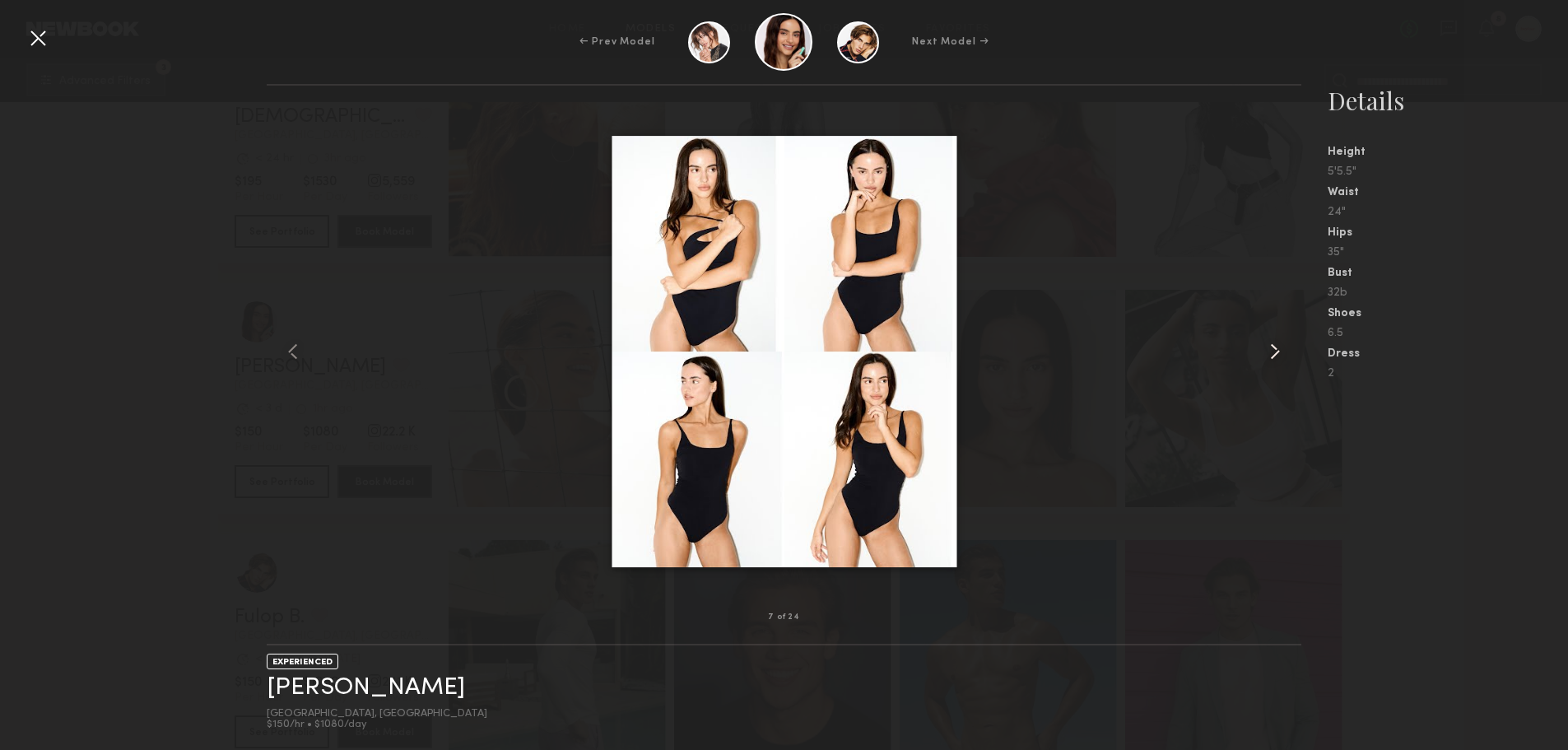
click at [1288, 349] on common-icon at bounding box center [1275, 351] width 26 height 26
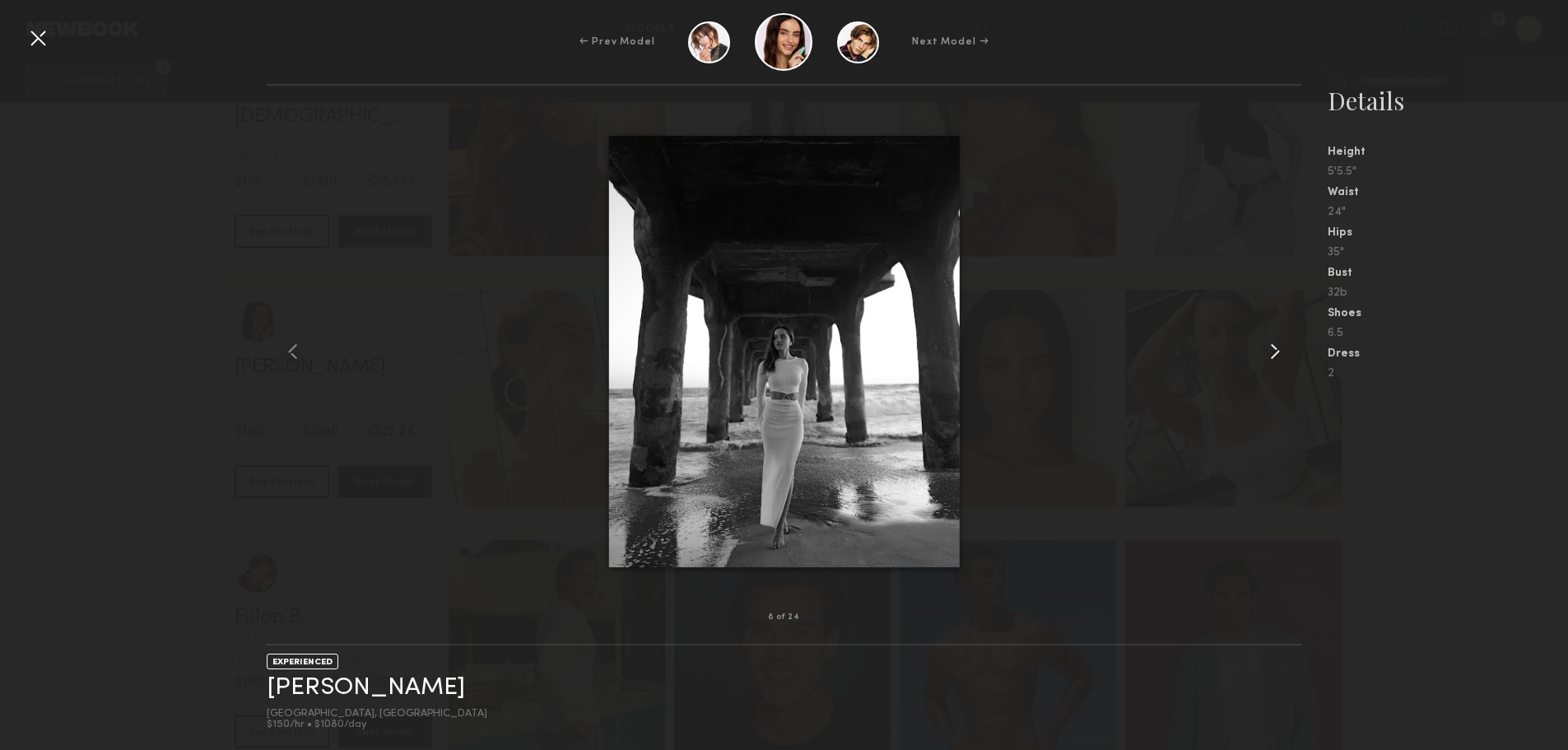
click at [1288, 349] on common-icon at bounding box center [1275, 351] width 26 height 26
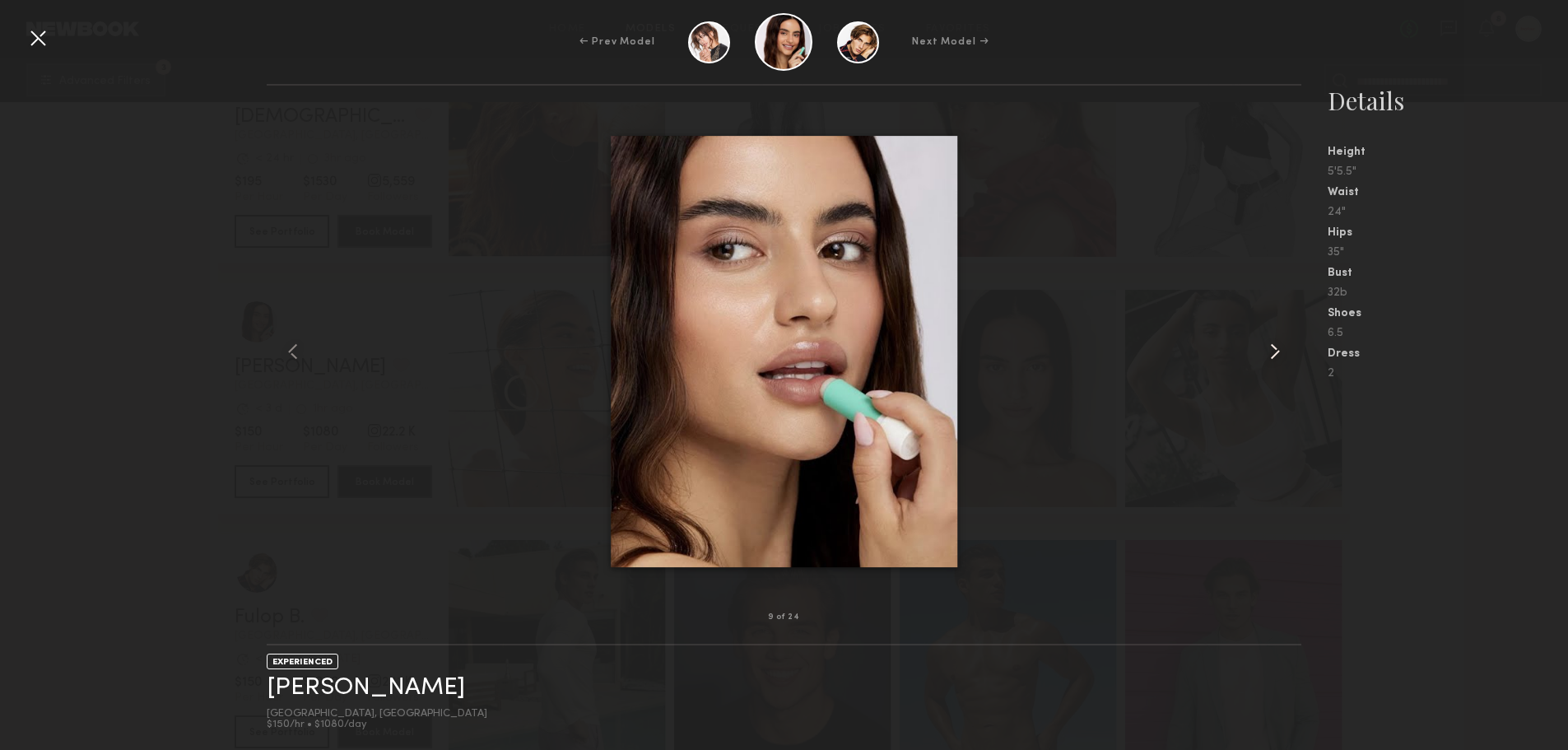
click at [1285, 350] on common-icon at bounding box center [1275, 351] width 26 height 26
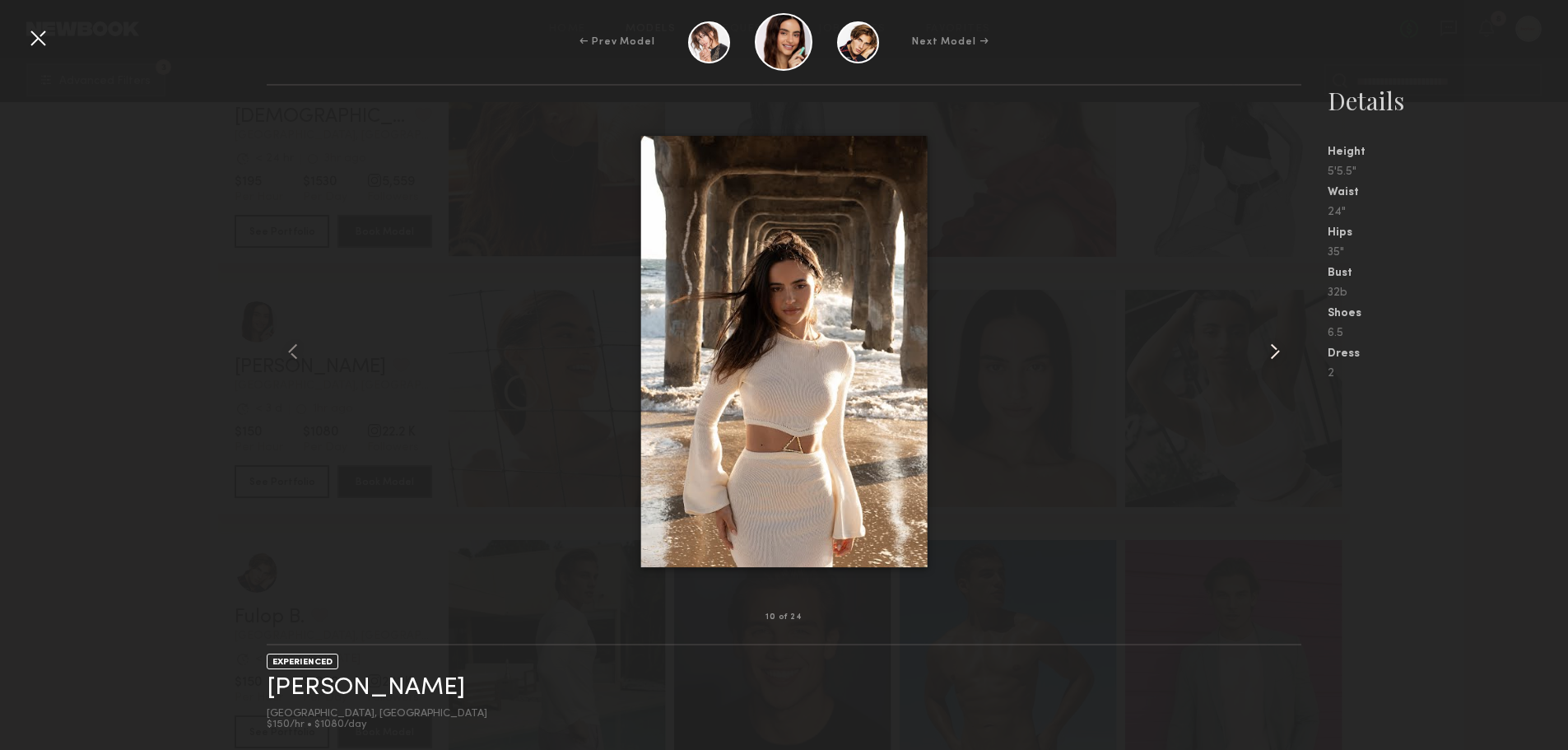
click at [1285, 350] on common-icon at bounding box center [1275, 351] width 26 height 26
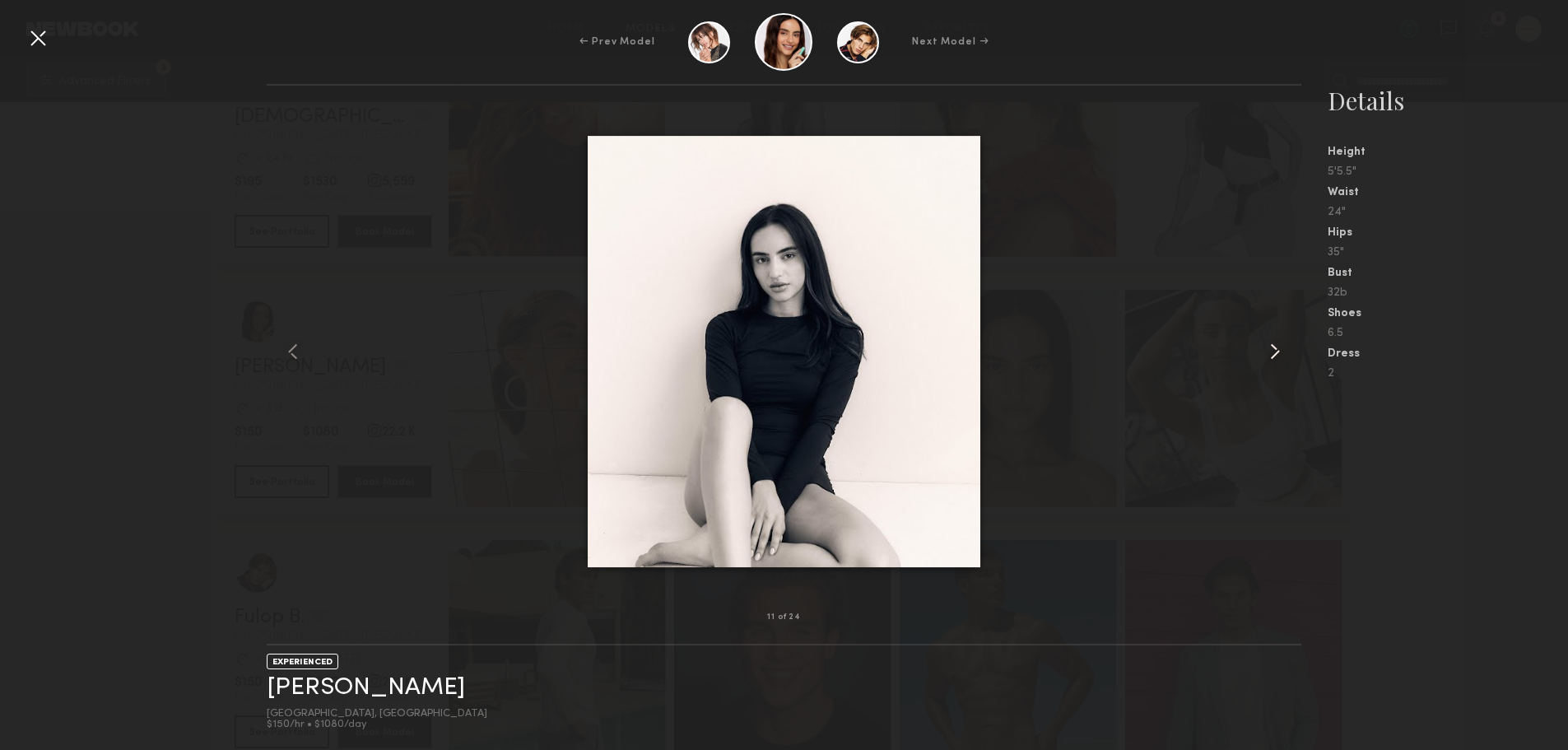
click at [1285, 350] on common-icon at bounding box center [1275, 351] width 26 height 26
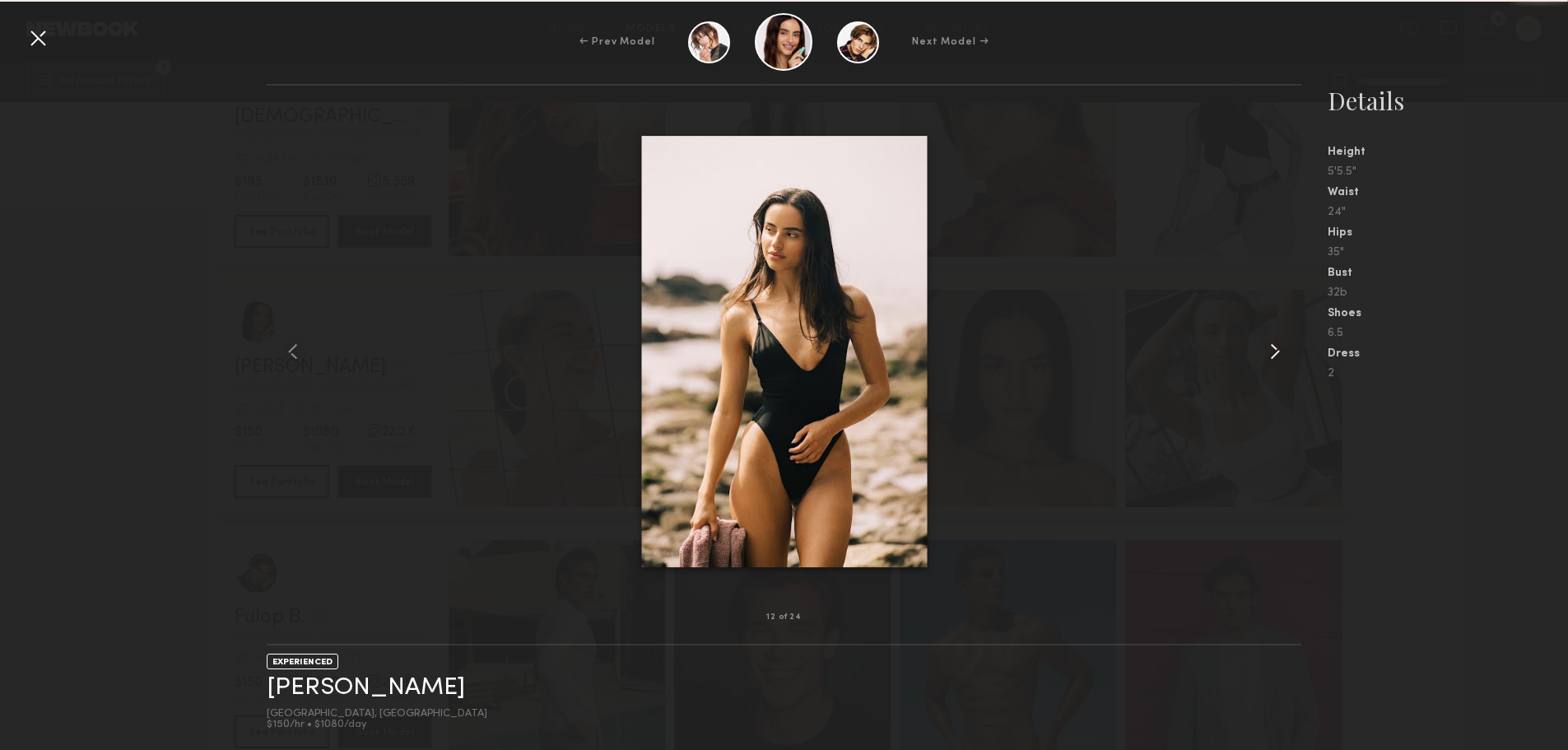
click at [1285, 350] on common-icon at bounding box center [1275, 351] width 26 height 26
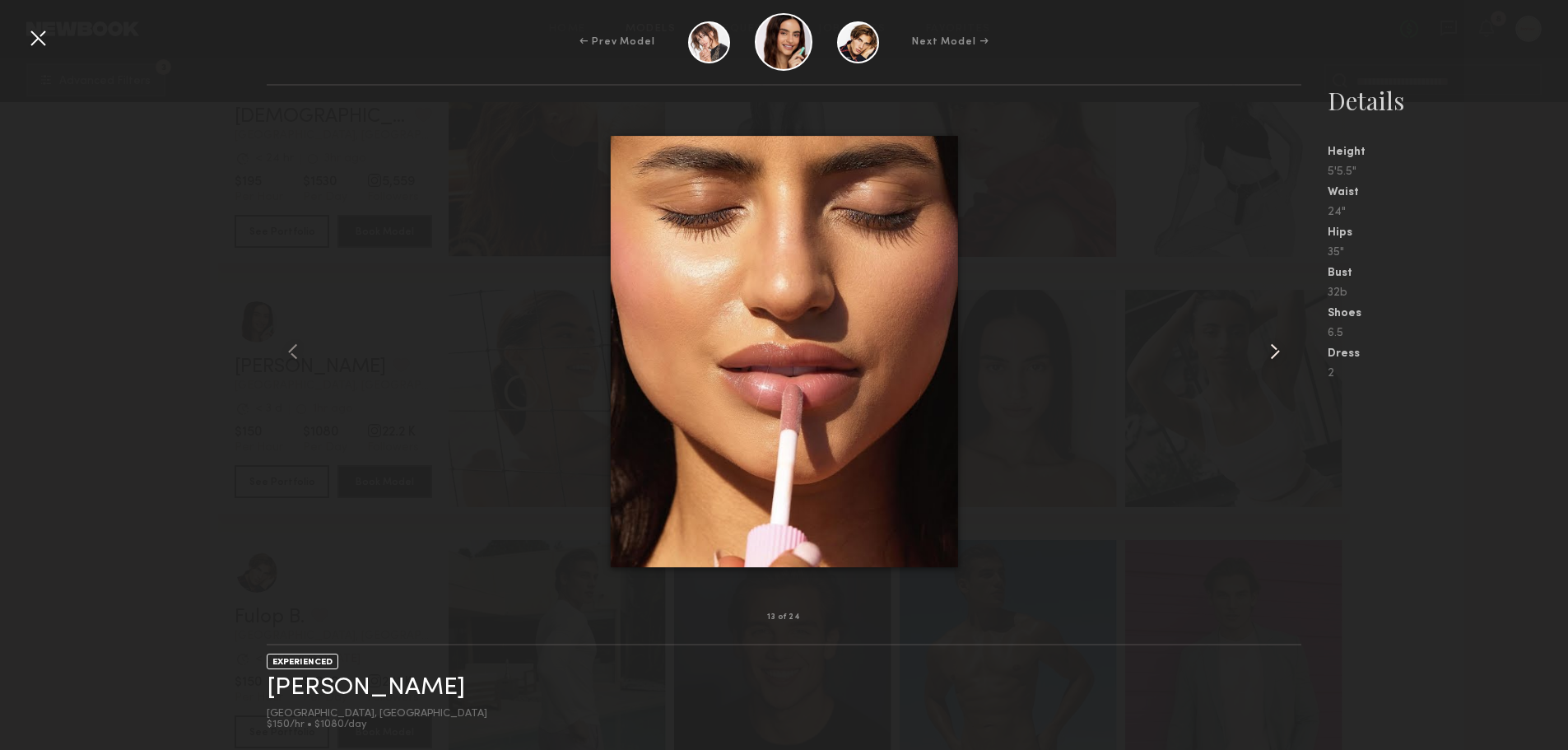
click at [1285, 350] on common-icon at bounding box center [1275, 351] width 26 height 26
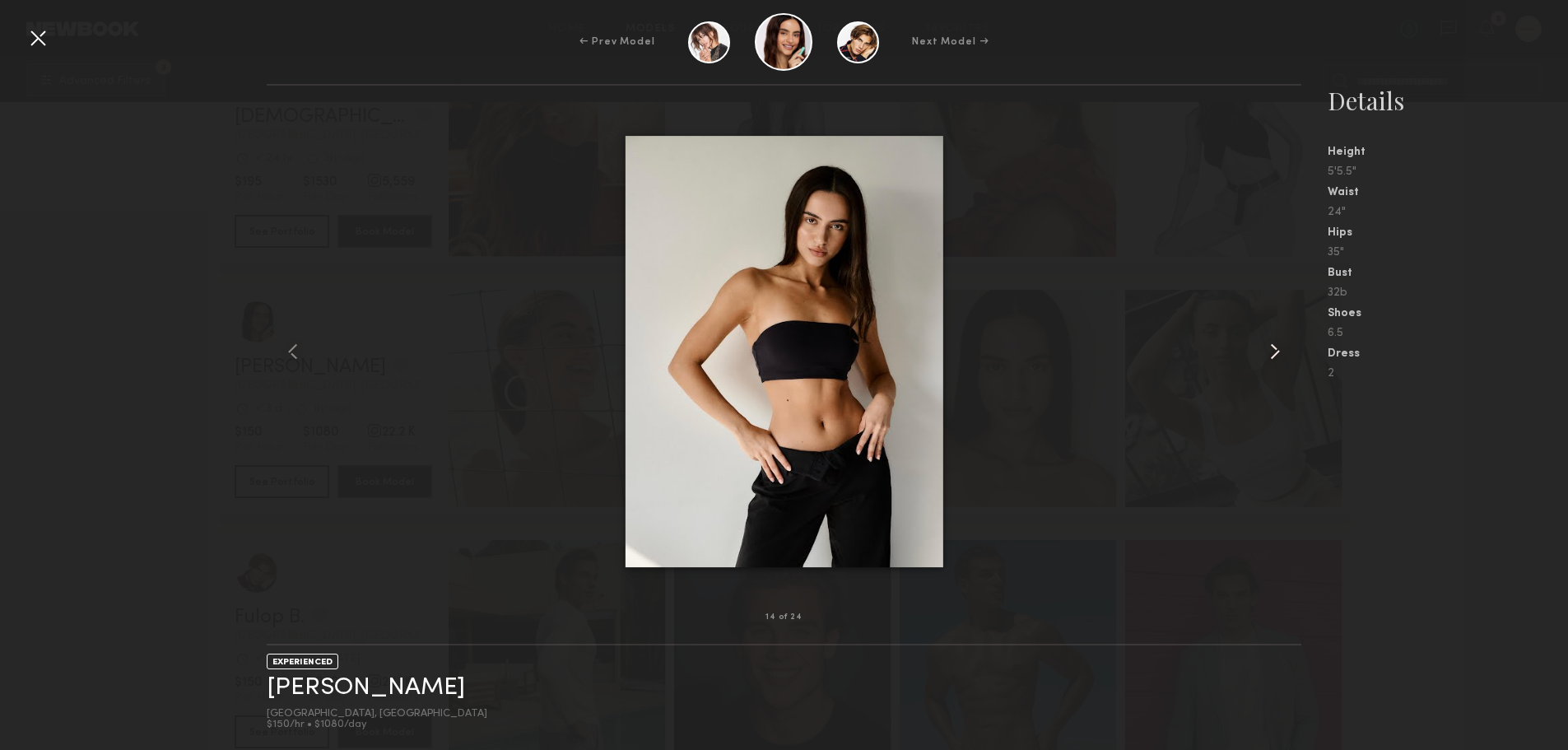
click at [1285, 350] on common-icon at bounding box center [1275, 351] width 26 height 26
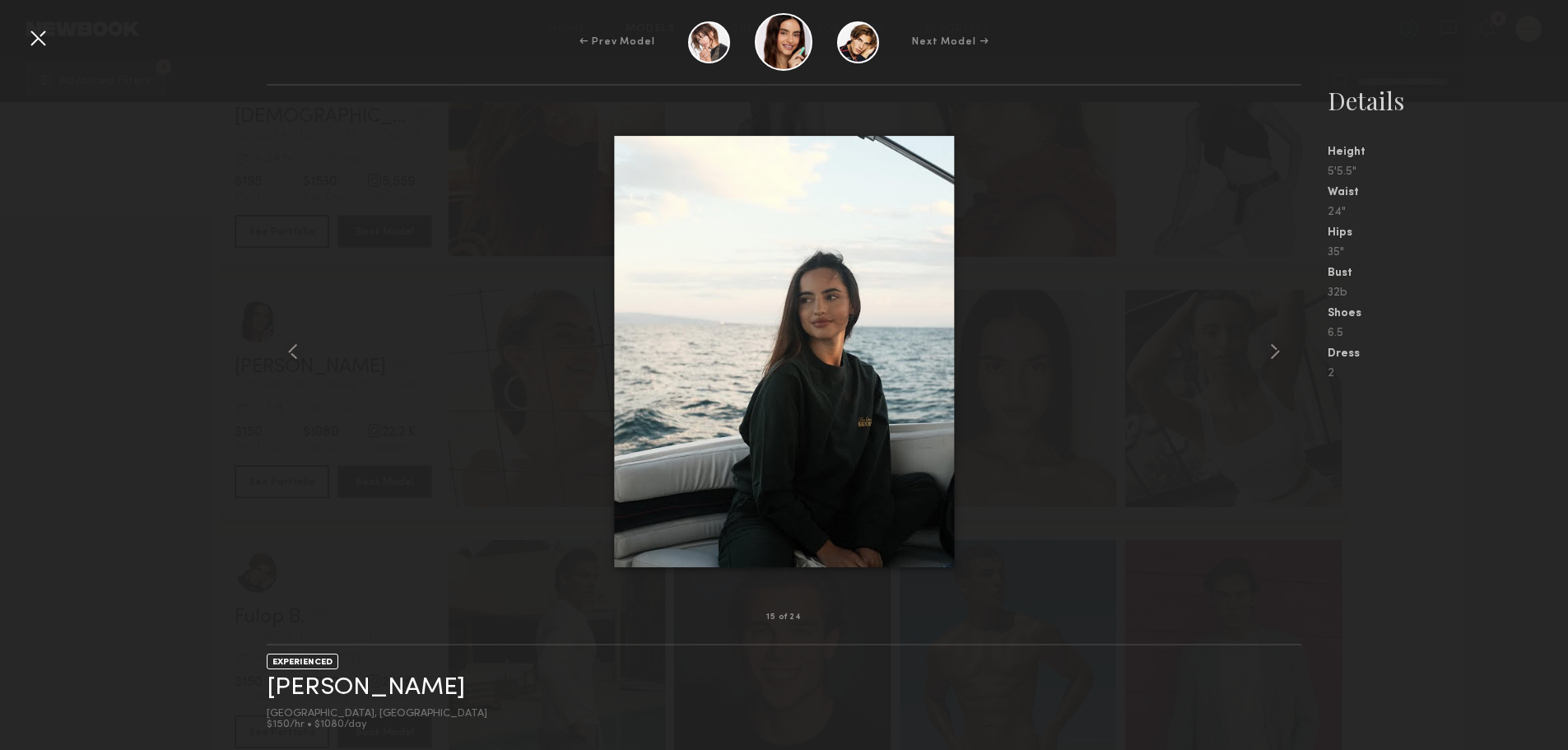
click at [43, 41] on div at bounding box center [38, 38] width 26 height 26
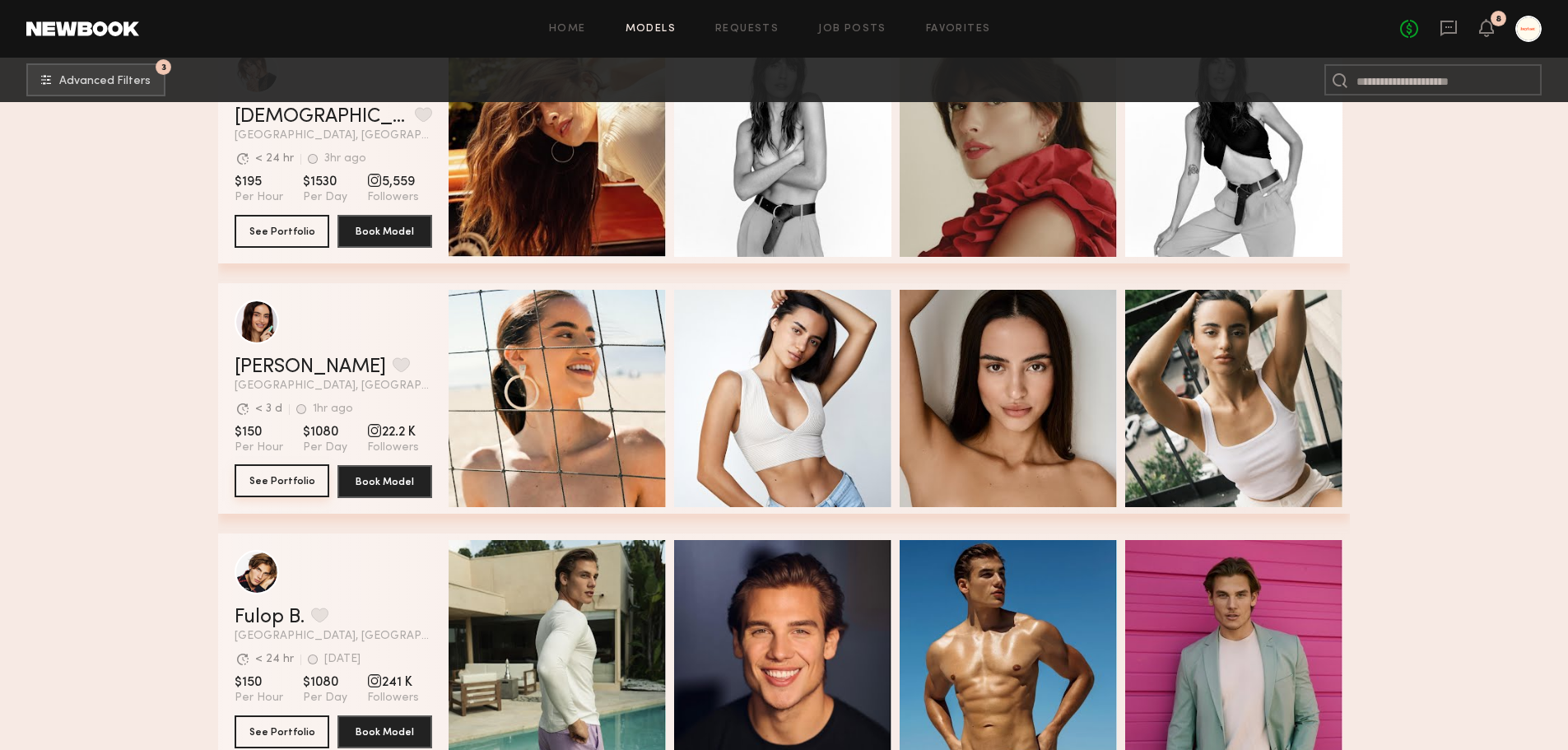
click at [273, 490] on button "See Portfolio" at bounding box center [281, 481] width 94 height 33
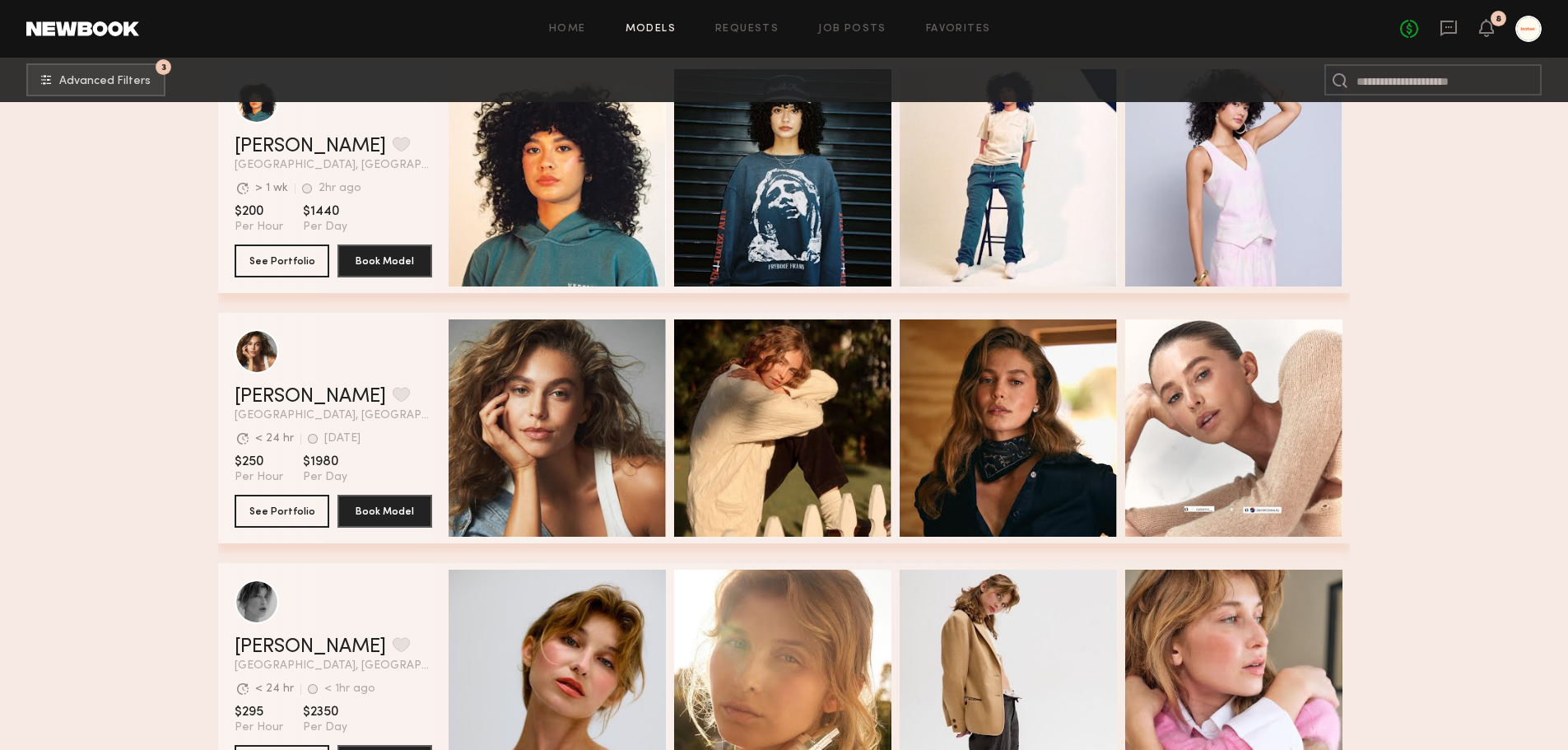
scroll to position [11169, 0]
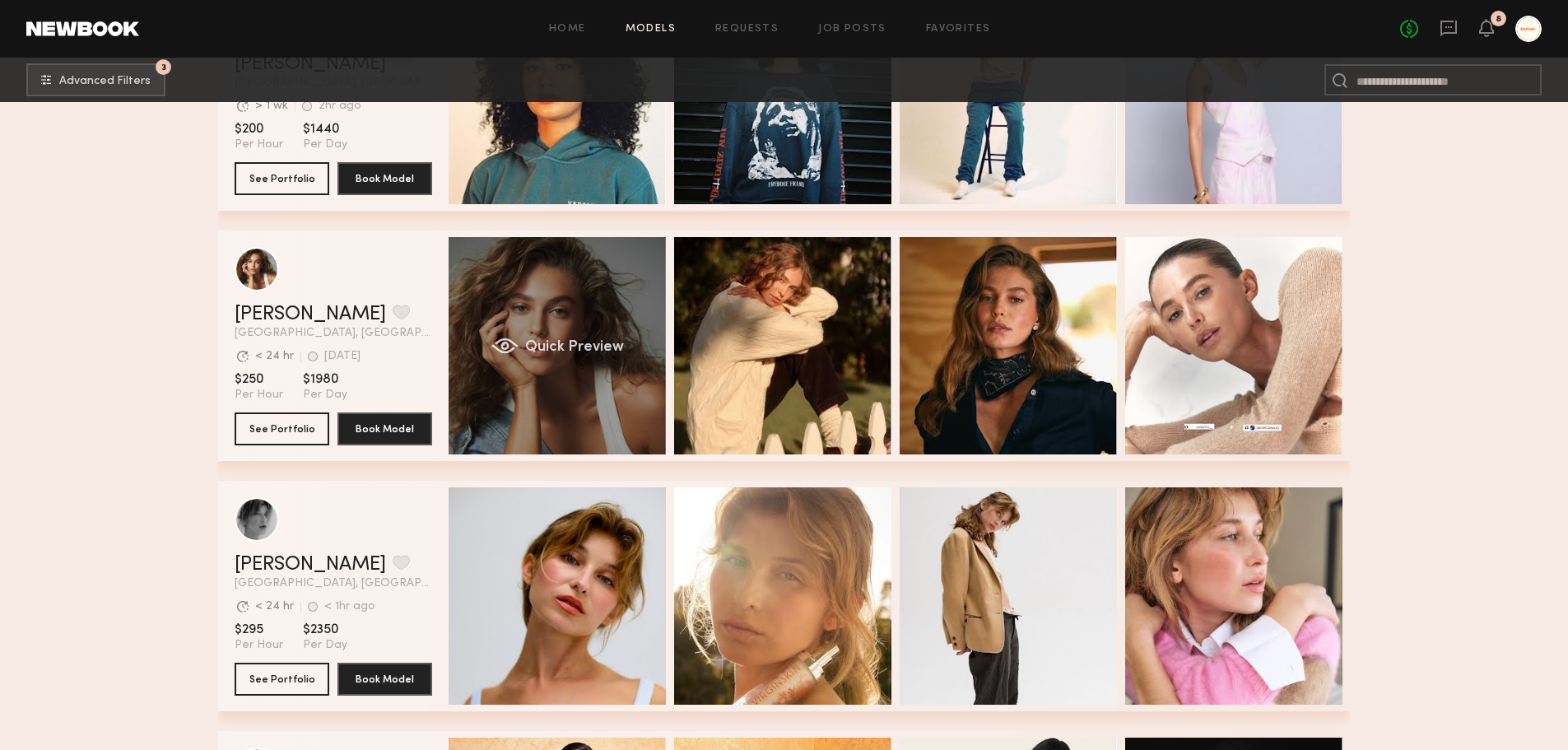
click at [625, 349] on div "Quick Preview" at bounding box center [558, 346] width 218 height 218
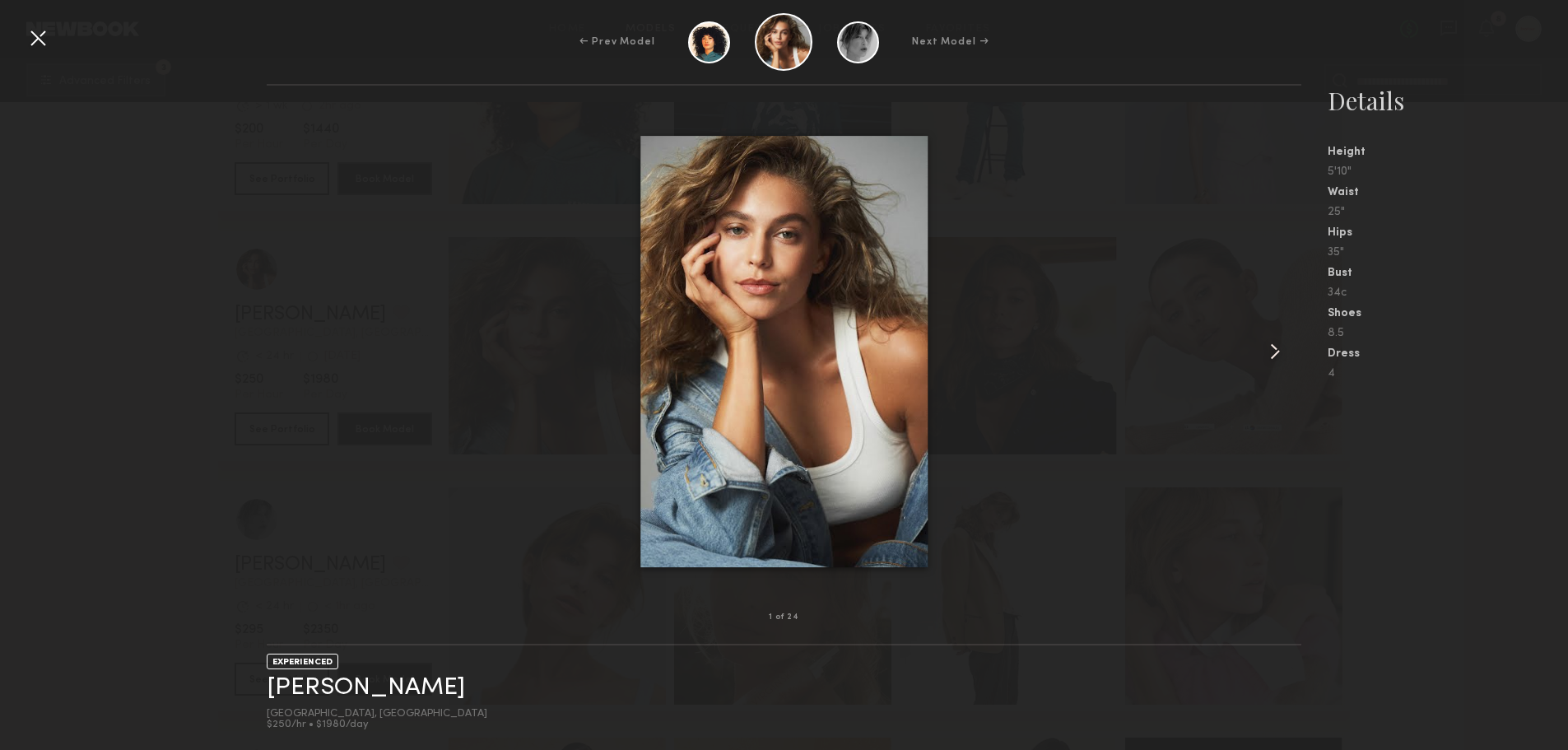
click at [1268, 363] on common-icon at bounding box center [1275, 351] width 26 height 26
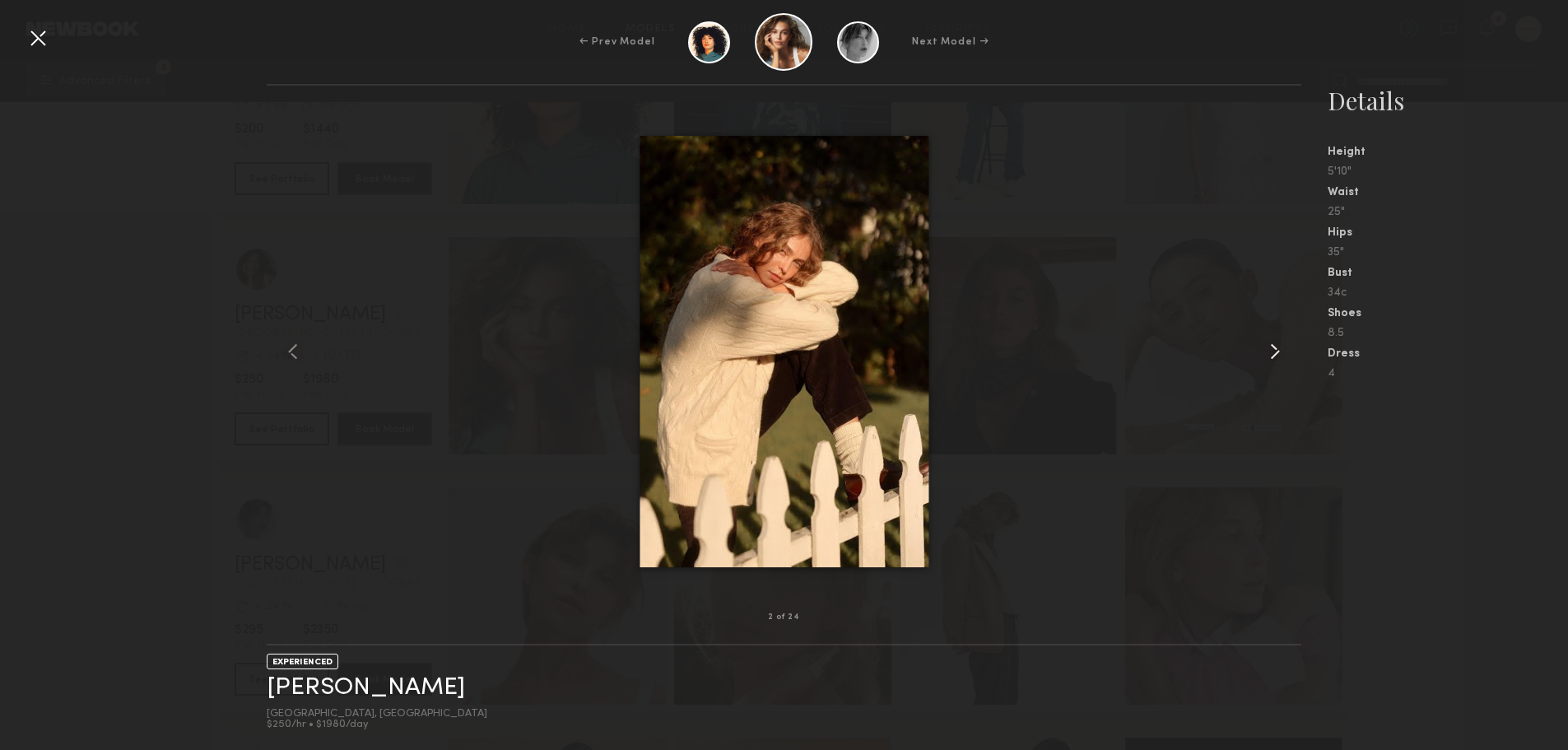
click at [1268, 363] on common-icon at bounding box center [1275, 351] width 26 height 26
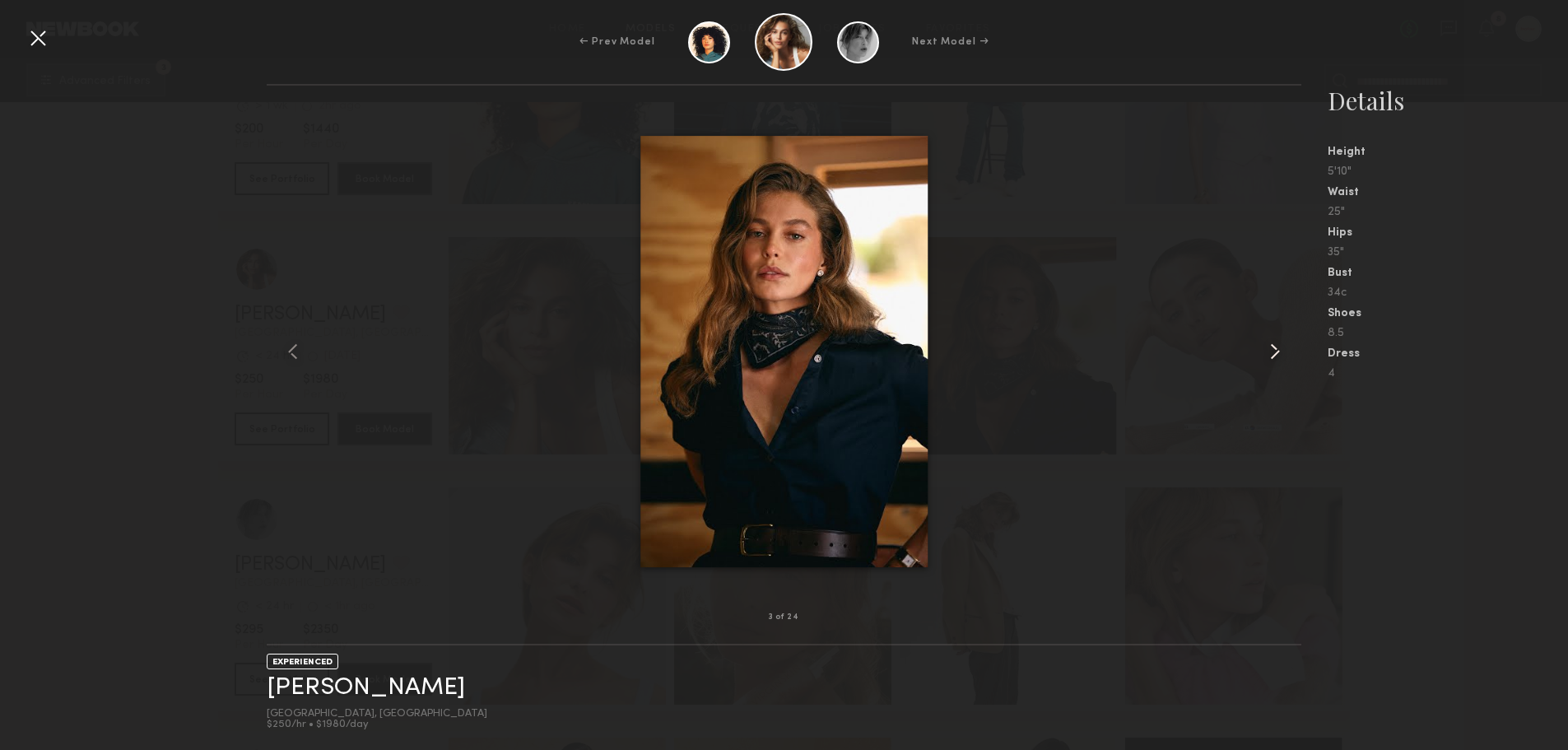
click at [1268, 363] on common-icon at bounding box center [1275, 351] width 26 height 26
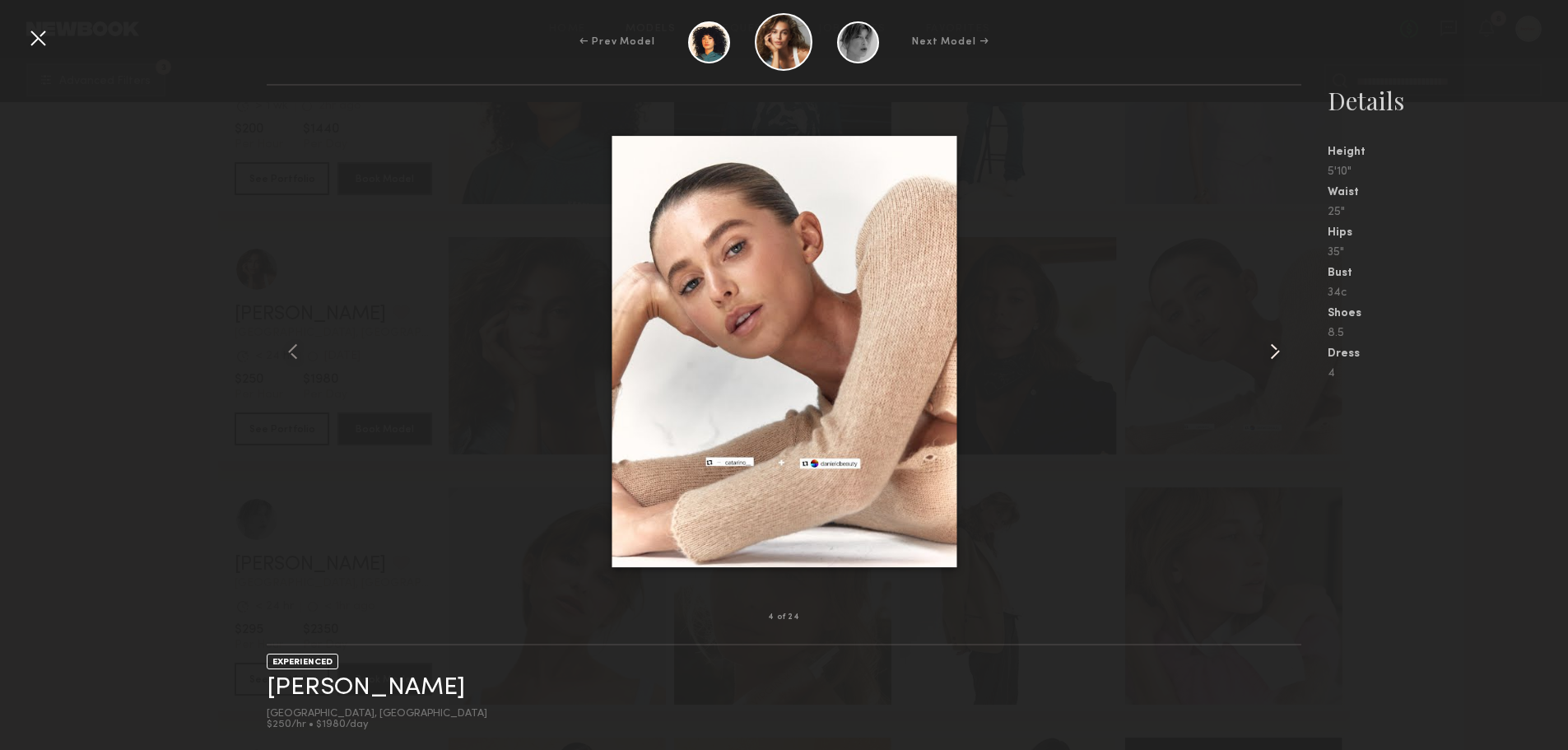
click at [1268, 363] on common-icon at bounding box center [1275, 351] width 26 height 26
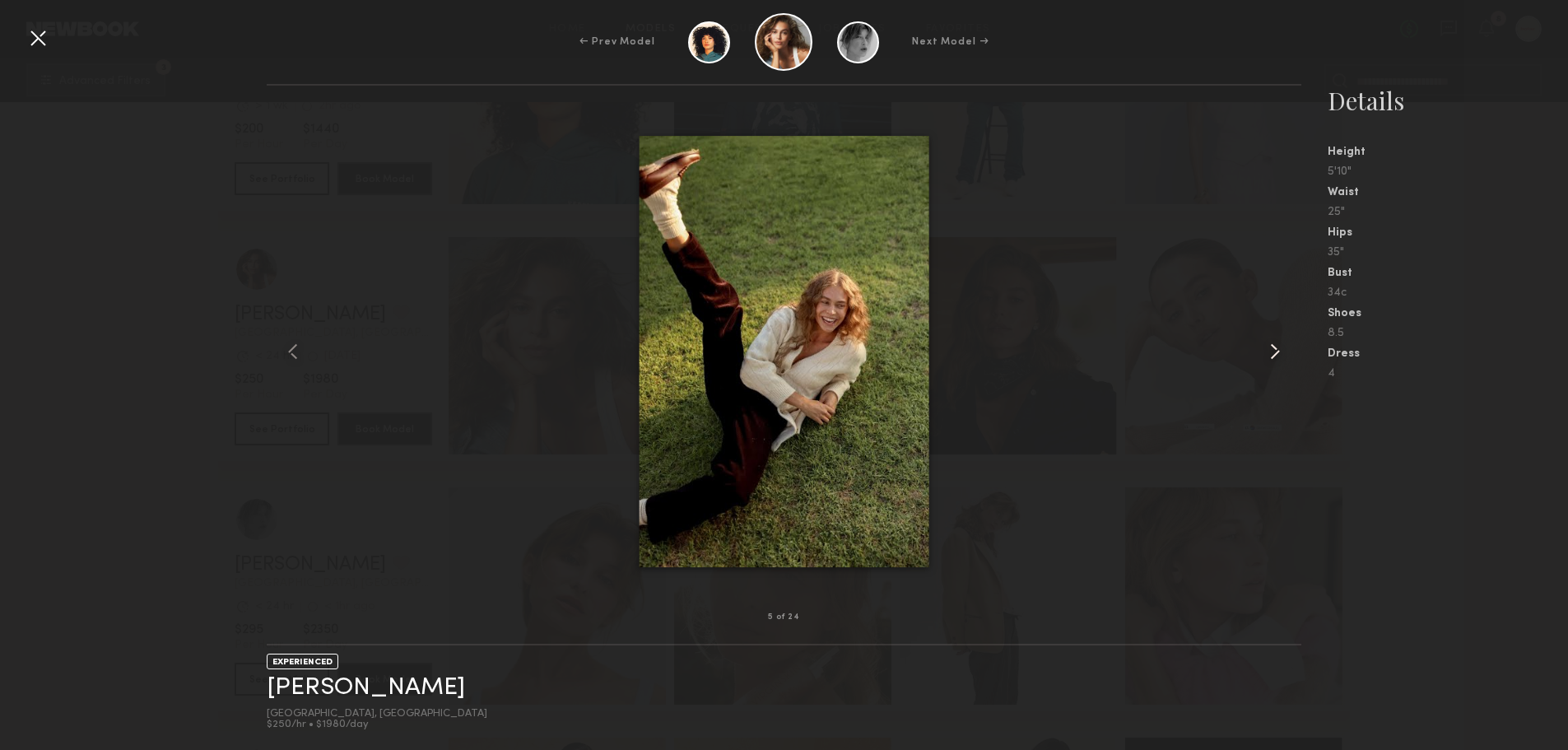
click at [1268, 363] on common-icon at bounding box center [1275, 351] width 26 height 26
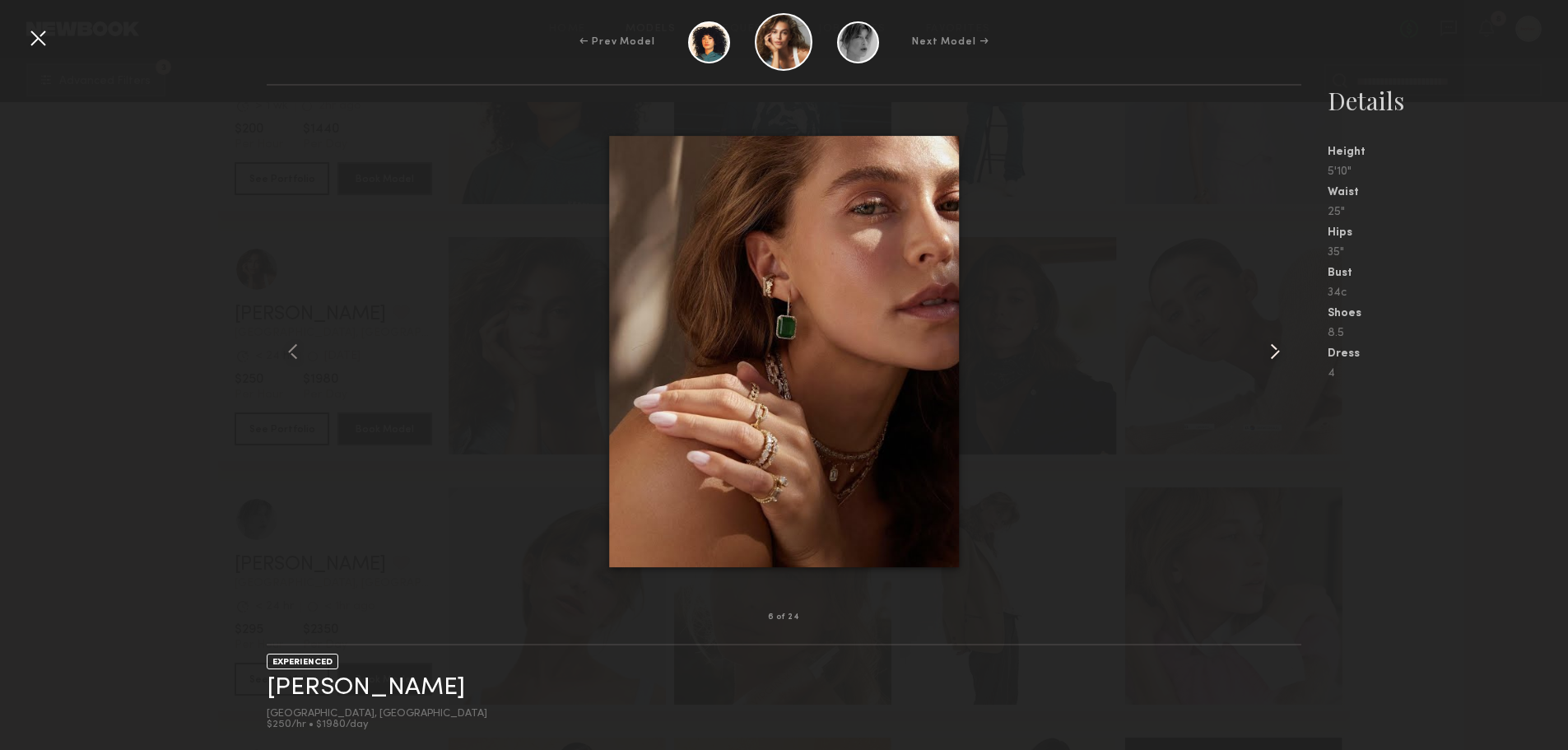
click at [1268, 363] on common-icon at bounding box center [1275, 351] width 26 height 26
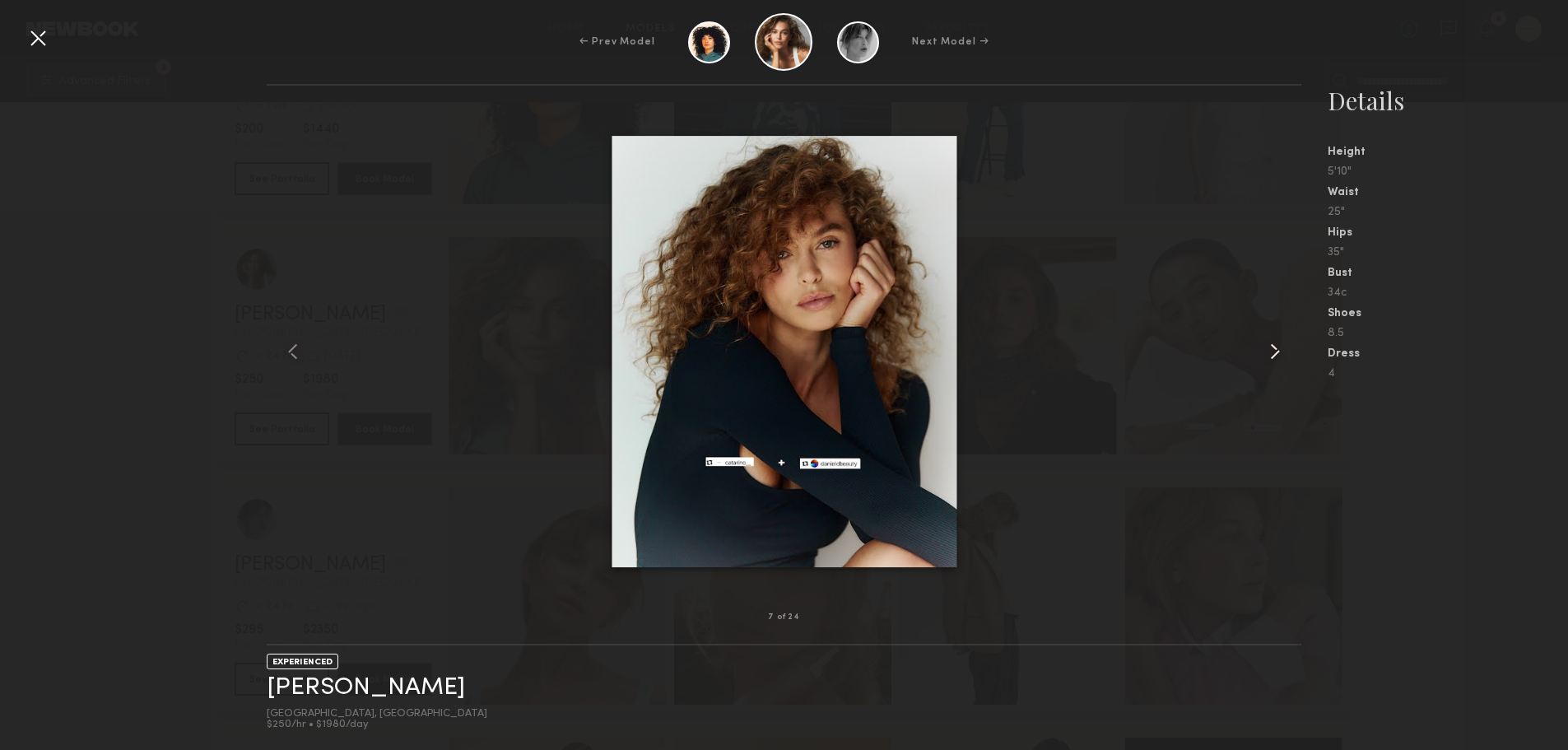
click at [1268, 363] on common-icon at bounding box center [1275, 351] width 26 height 26
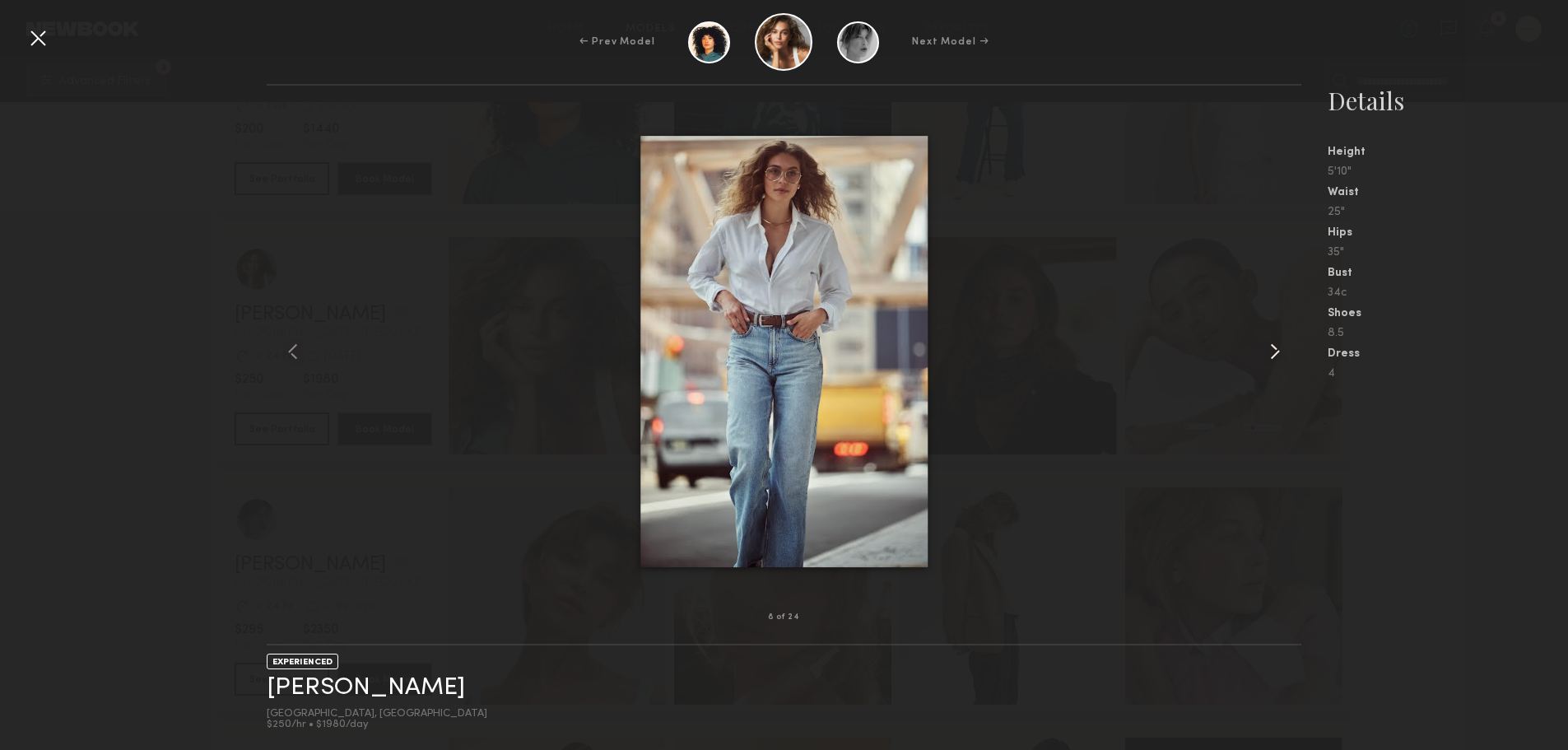
click at [1268, 363] on common-icon at bounding box center [1275, 351] width 26 height 26
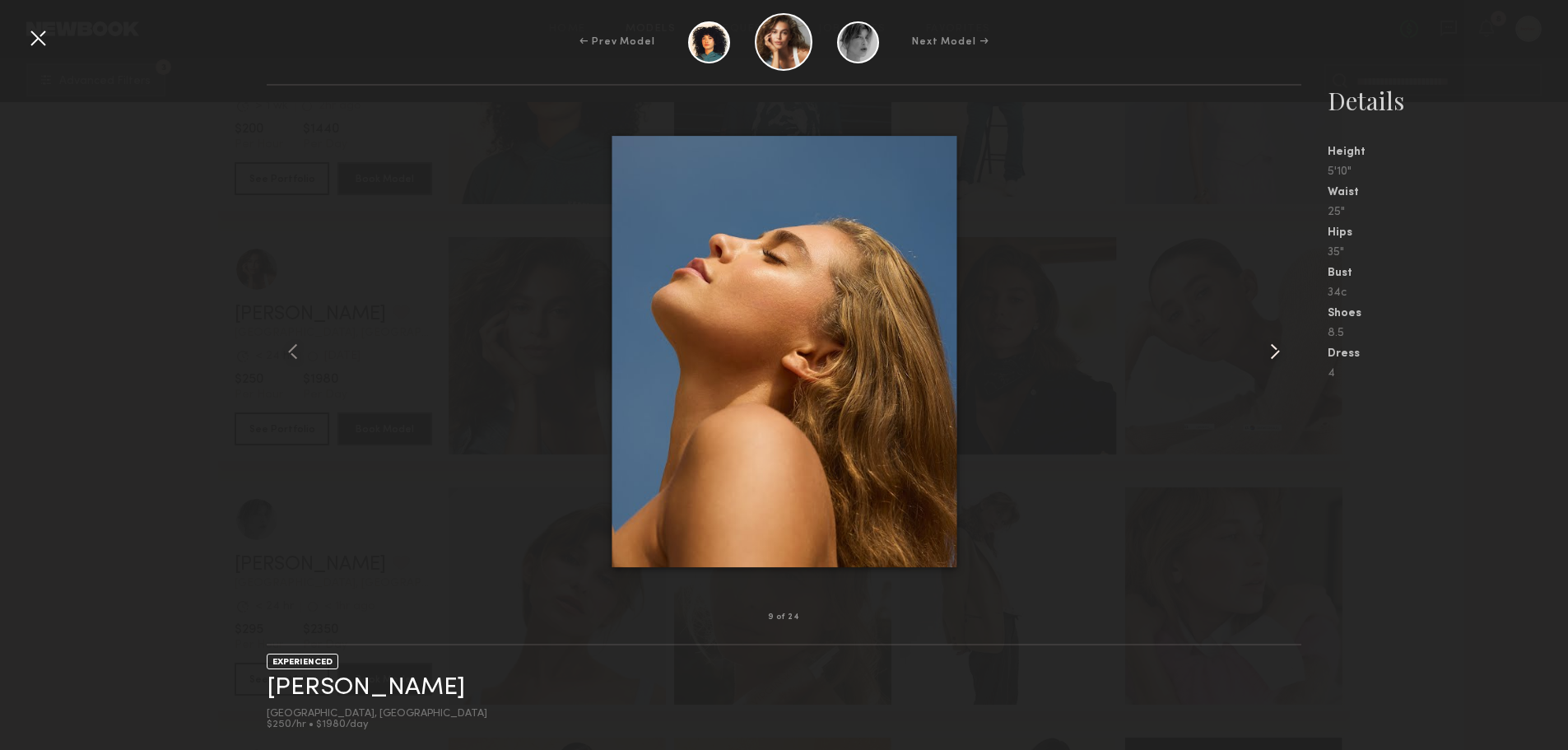
click at [1268, 363] on common-icon at bounding box center [1275, 351] width 26 height 26
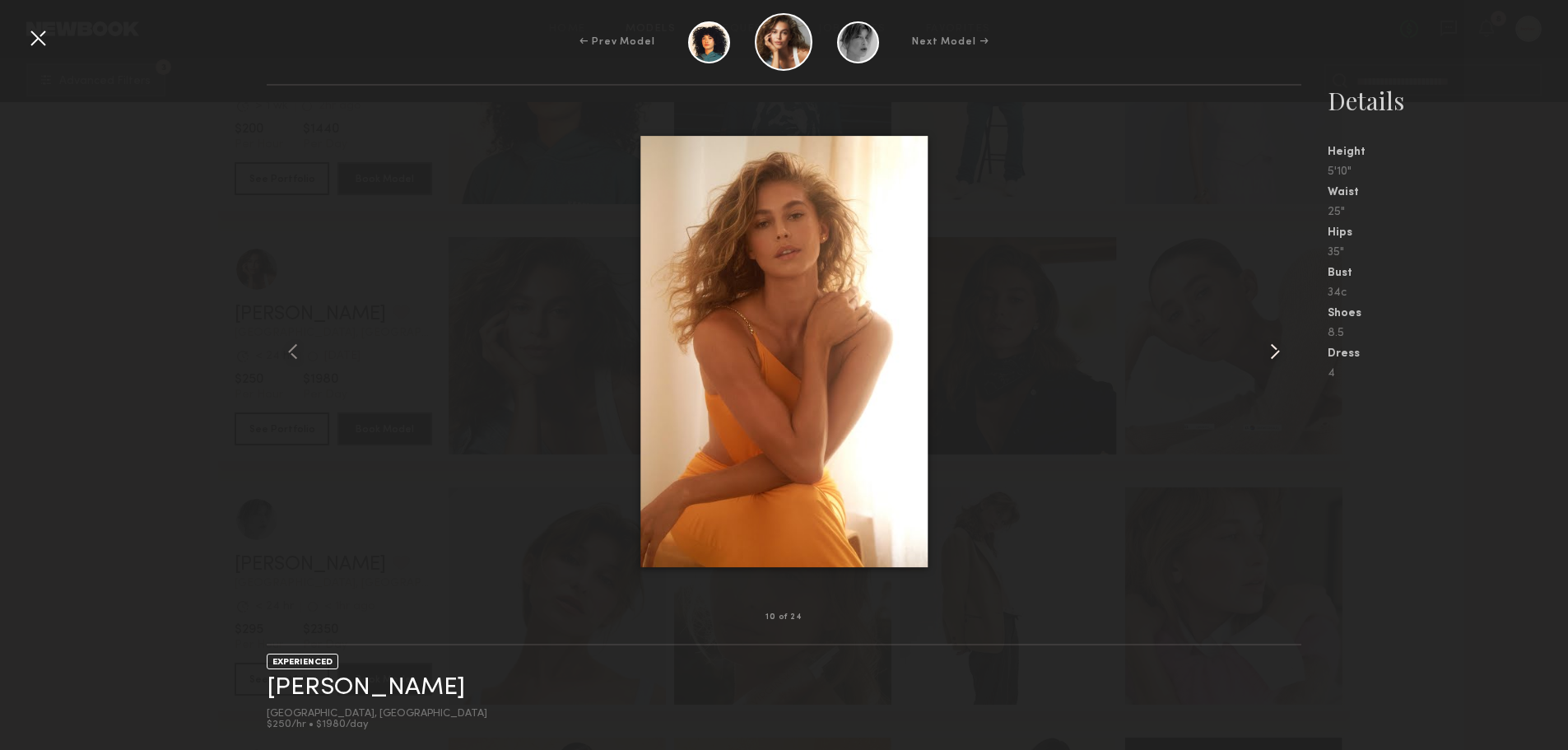
click at [1268, 363] on common-icon at bounding box center [1275, 351] width 26 height 26
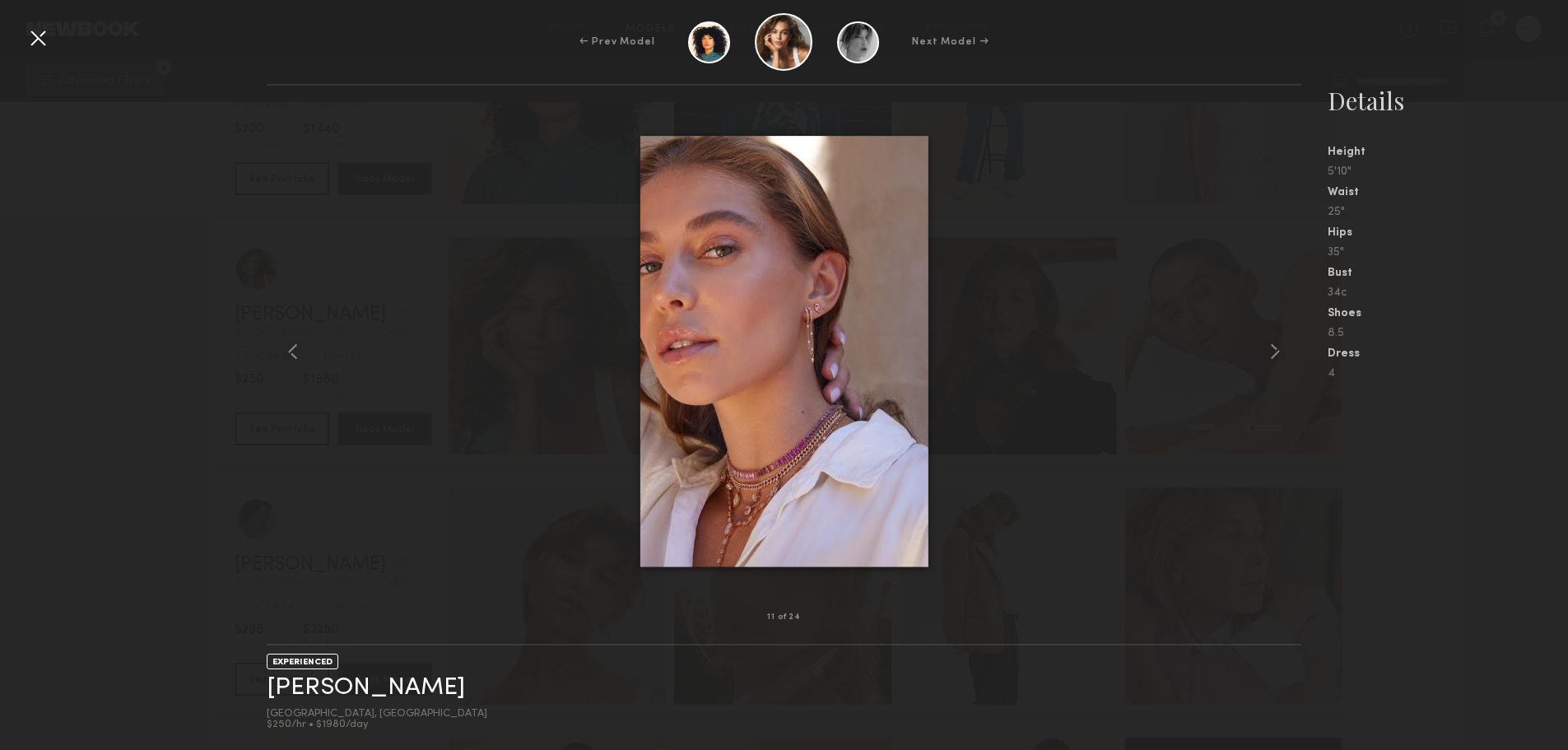
click at [24, 38] on div "← Prev Model Next Model →" at bounding box center [784, 42] width 1568 height 58
click at [42, 36] on div at bounding box center [38, 38] width 26 height 26
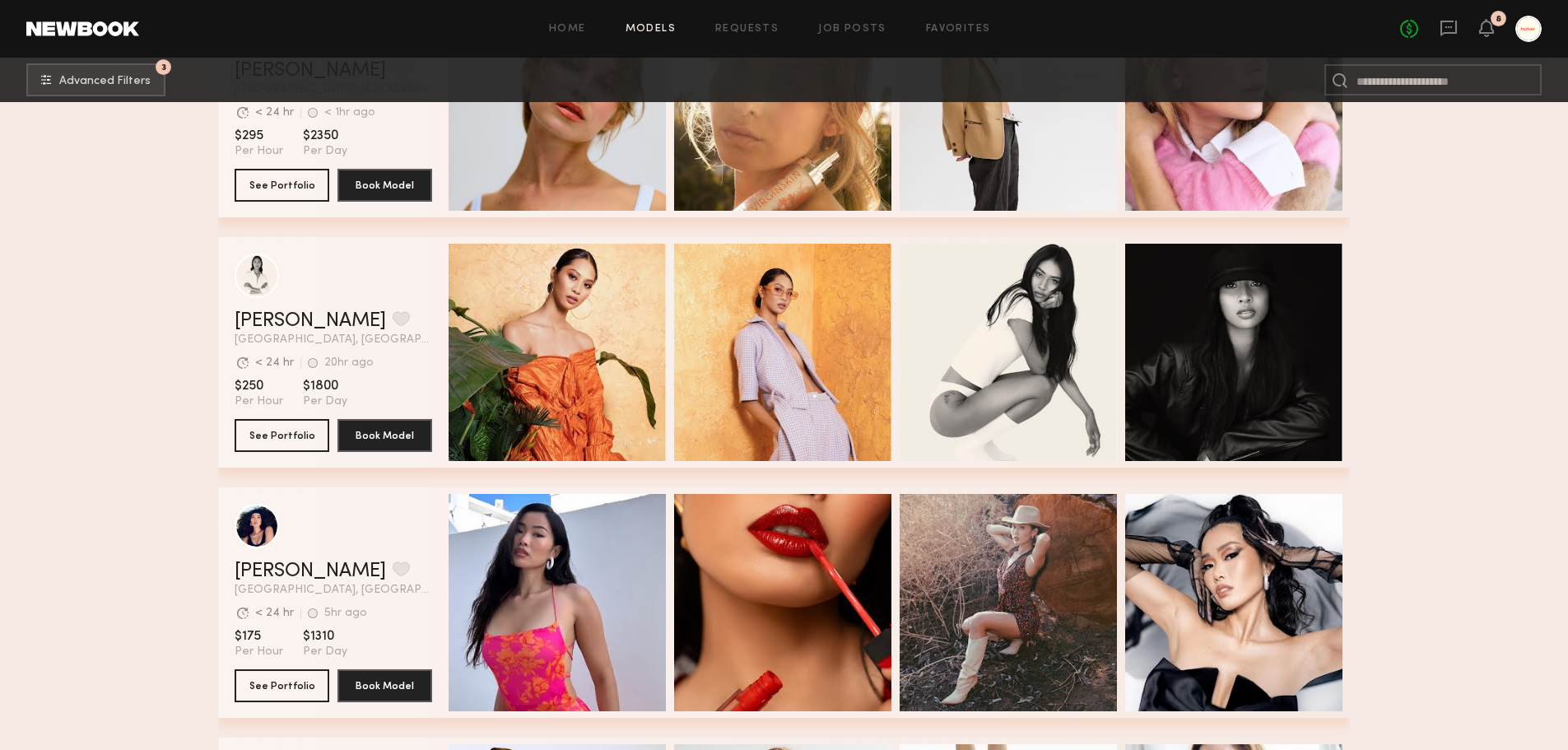
scroll to position [12157, 0]
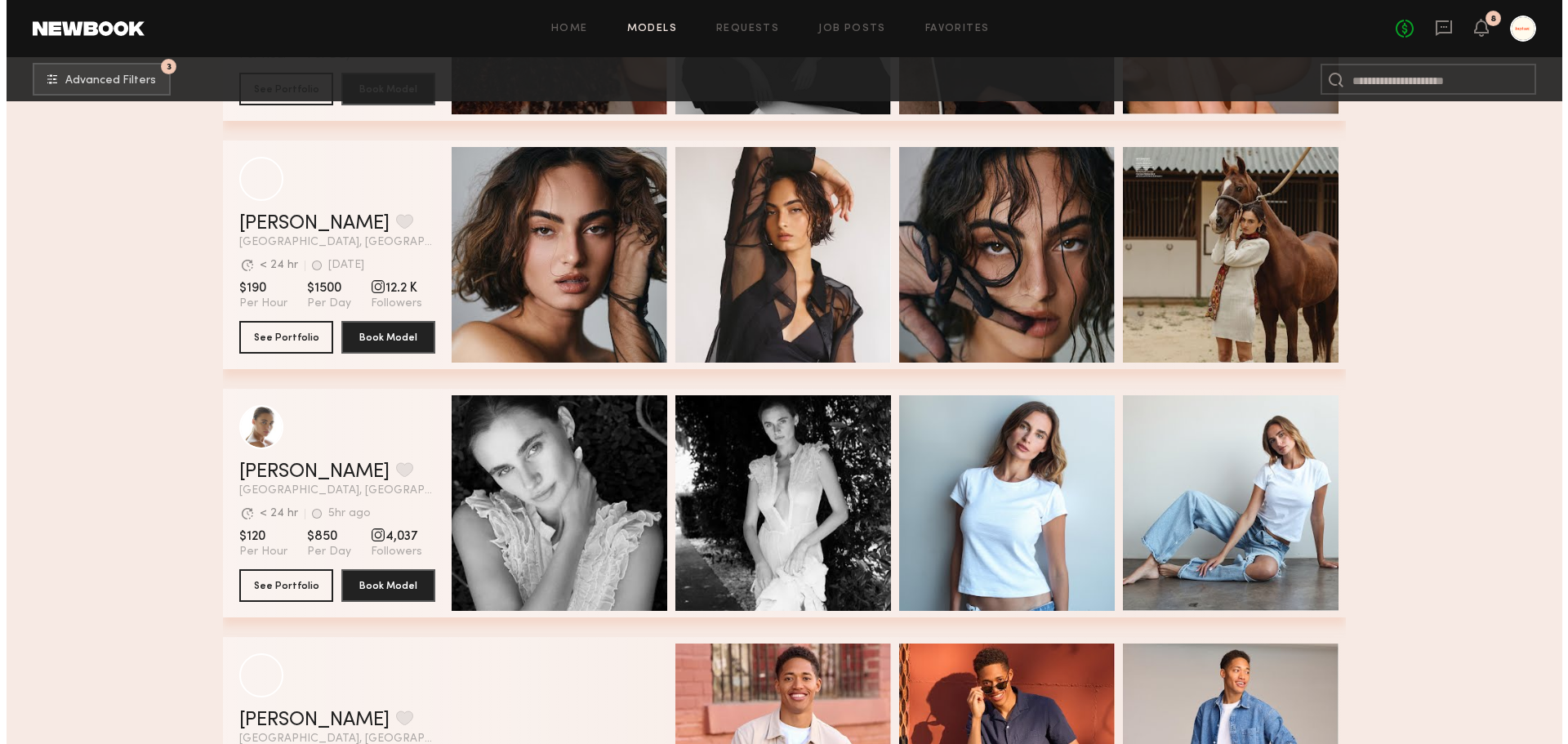
scroll to position [25731, 0]
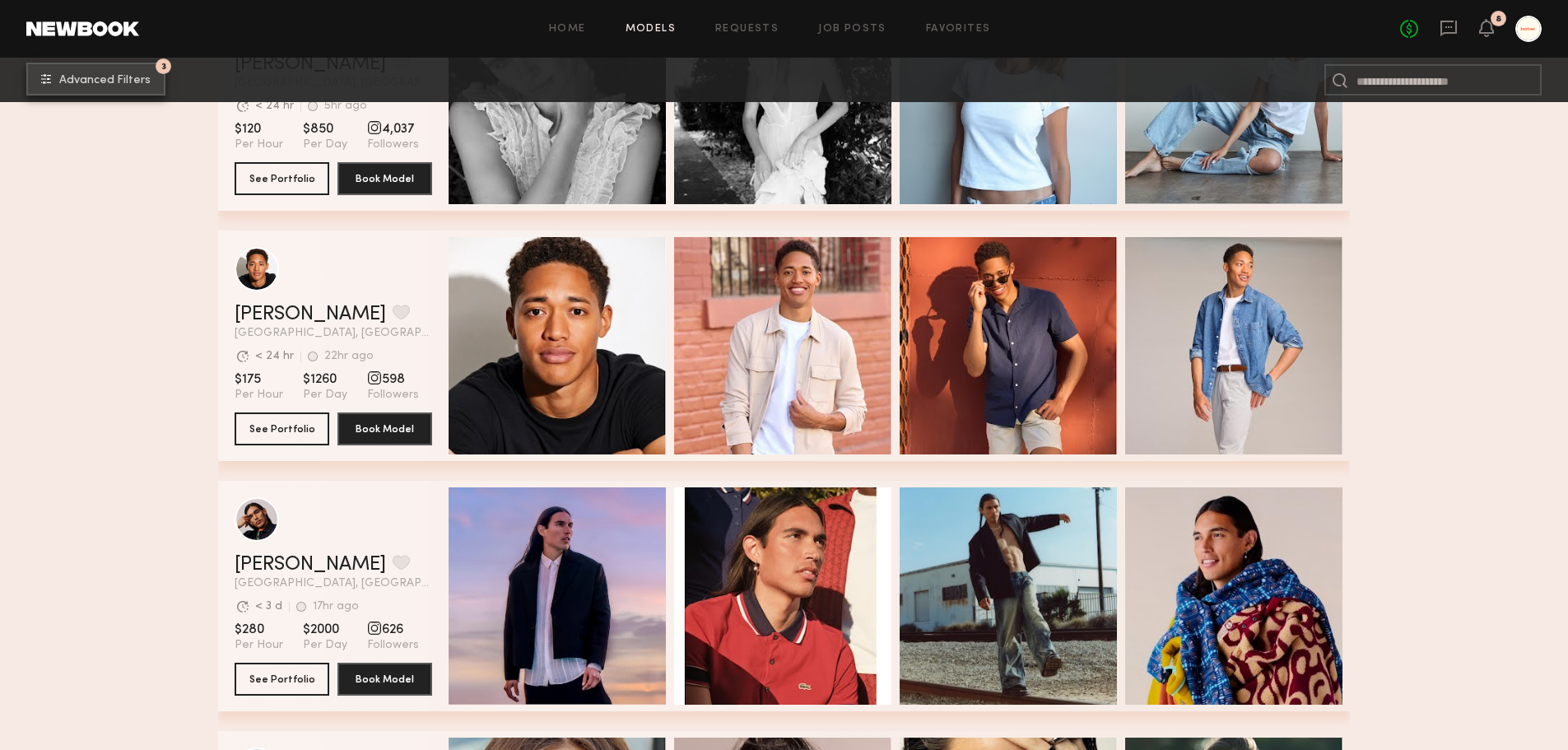
click at [114, 67] on button "3 Advanced Filters" at bounding box center [95, 79] width 139 height 33
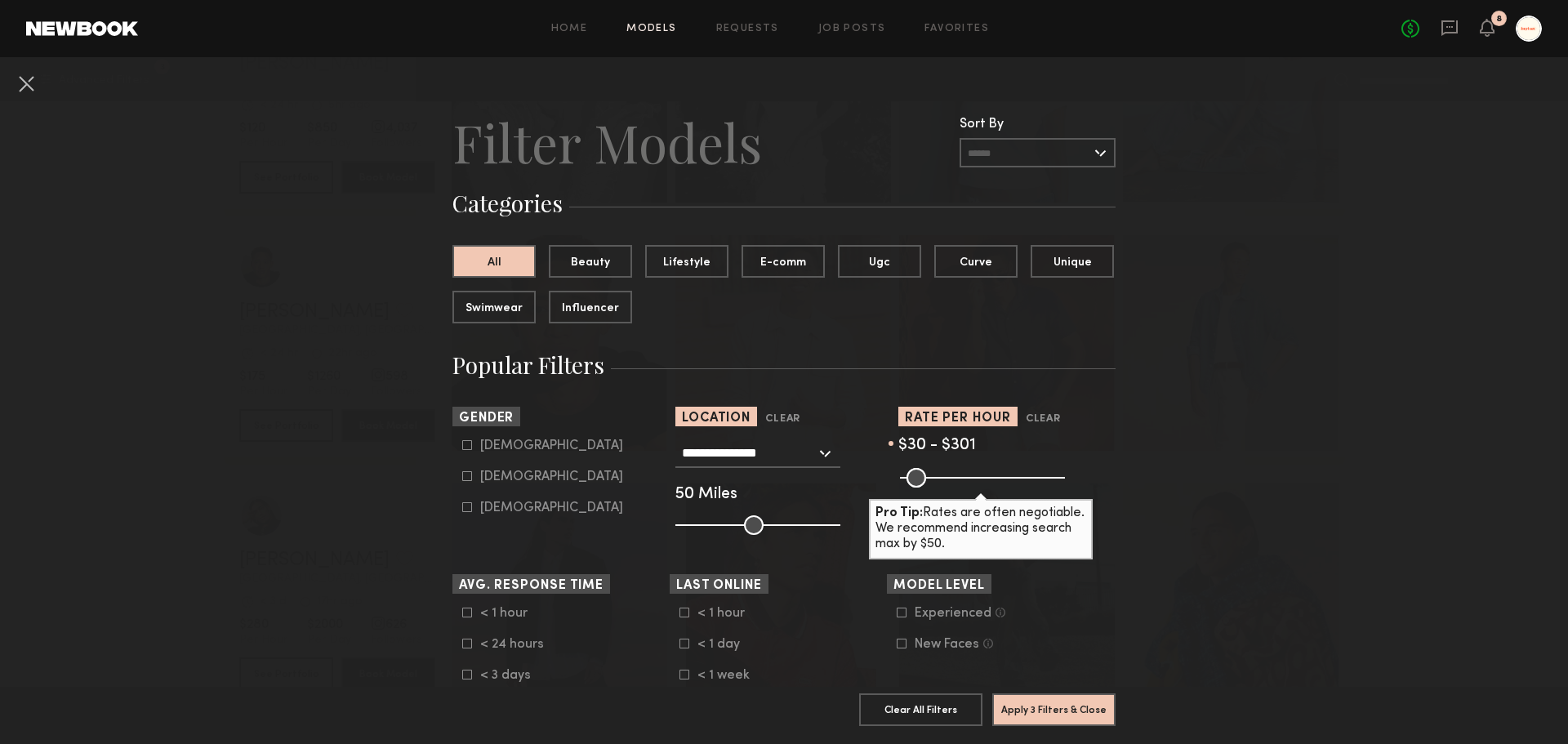
drag, startPoint x: 485, startPoint y: 449, endPoint x: 490, endPoint y: 475, distance: 26.5
click at [490, 475] on form "Male Female Non-binary" at bounding box center [565, 477] width 207 height 77
click at [490, 475] on div "Female" at bounding box center [551, 477] width 142 height 10
type input "**"
click at [1084, 692] on button "Apply 4 Filters & Close" at bounding box center [1054, 709] width 123 height 33
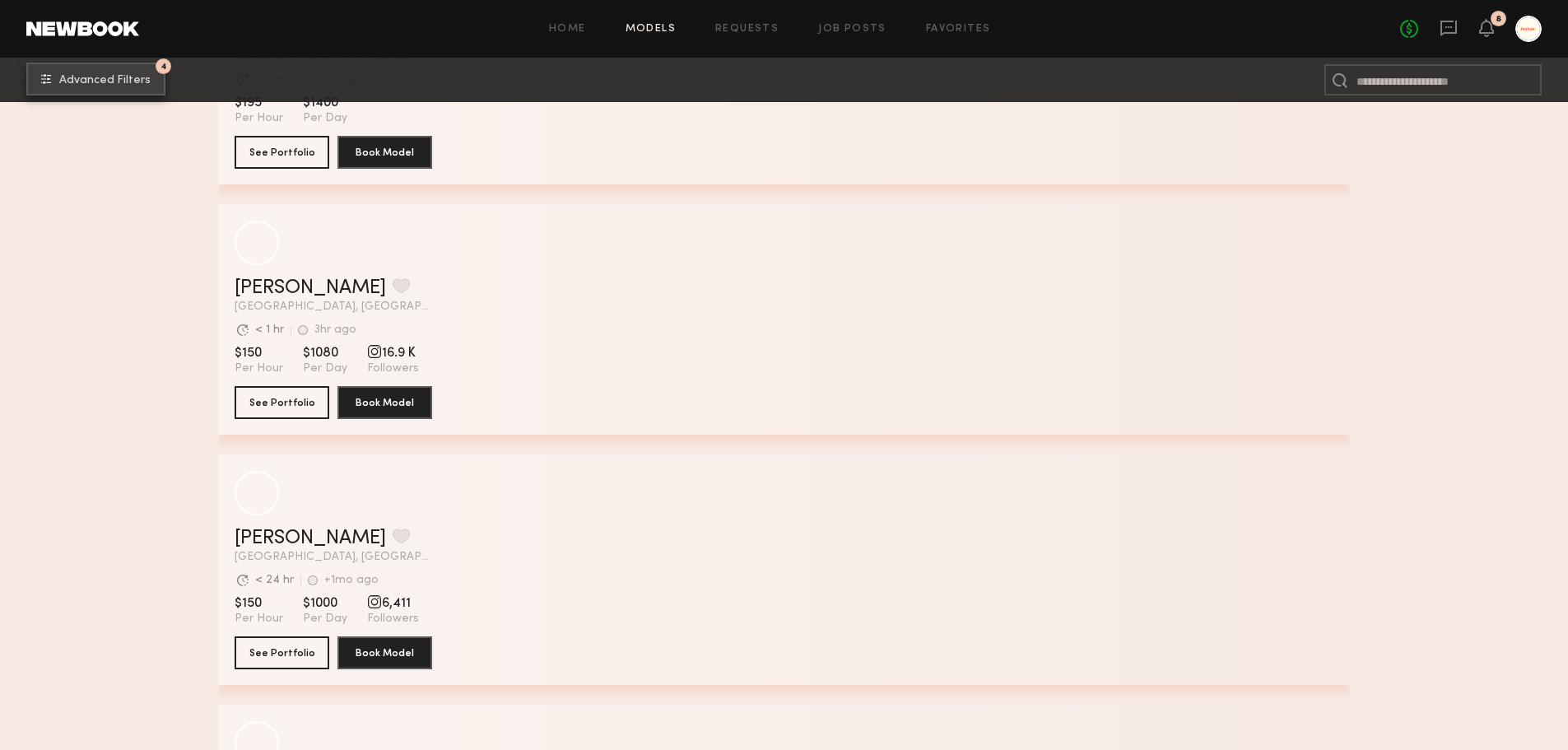
scroll to position [37297, 0]
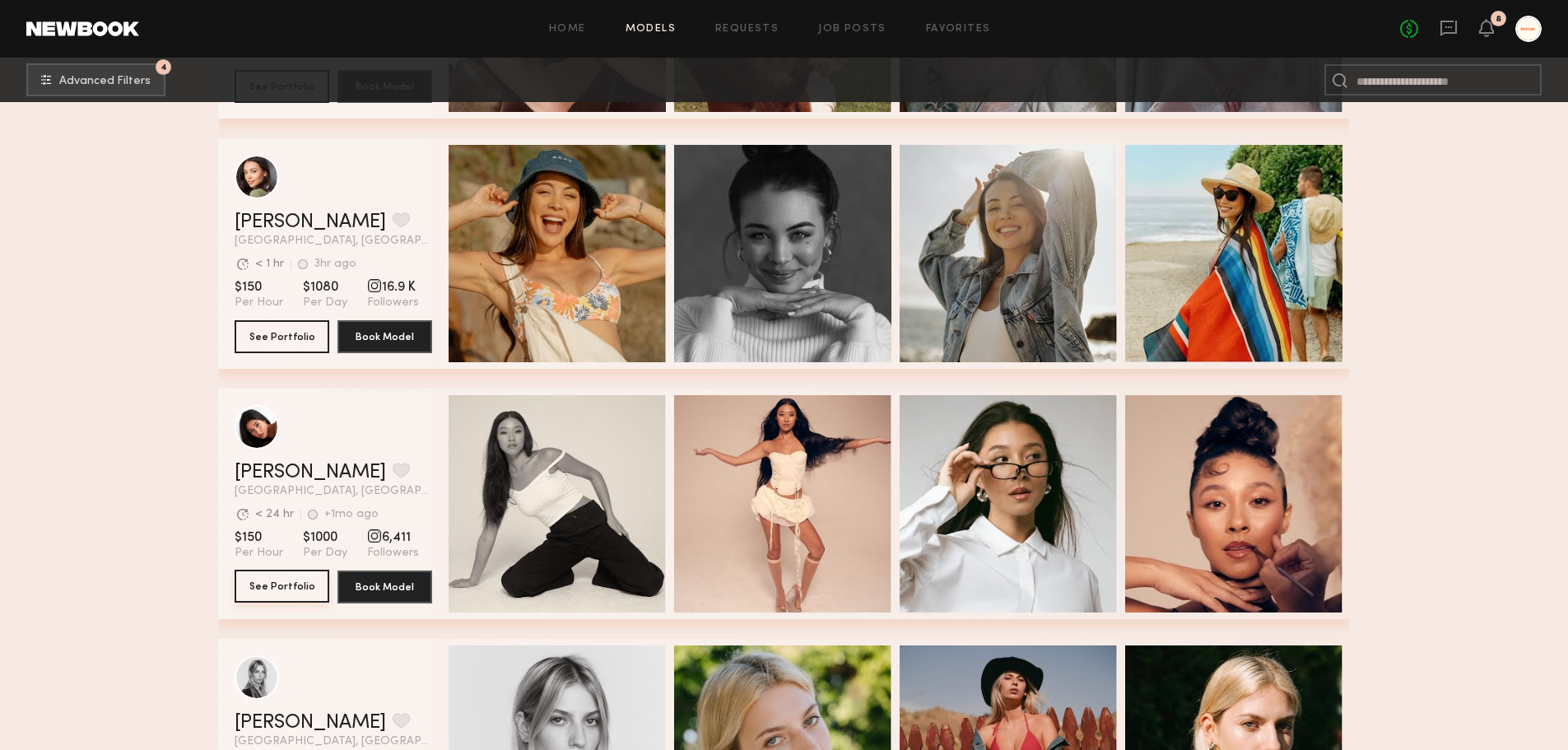
click at [247, 597] on button "See Portfolio" at bounding box center [281, 586] width 94 height 33
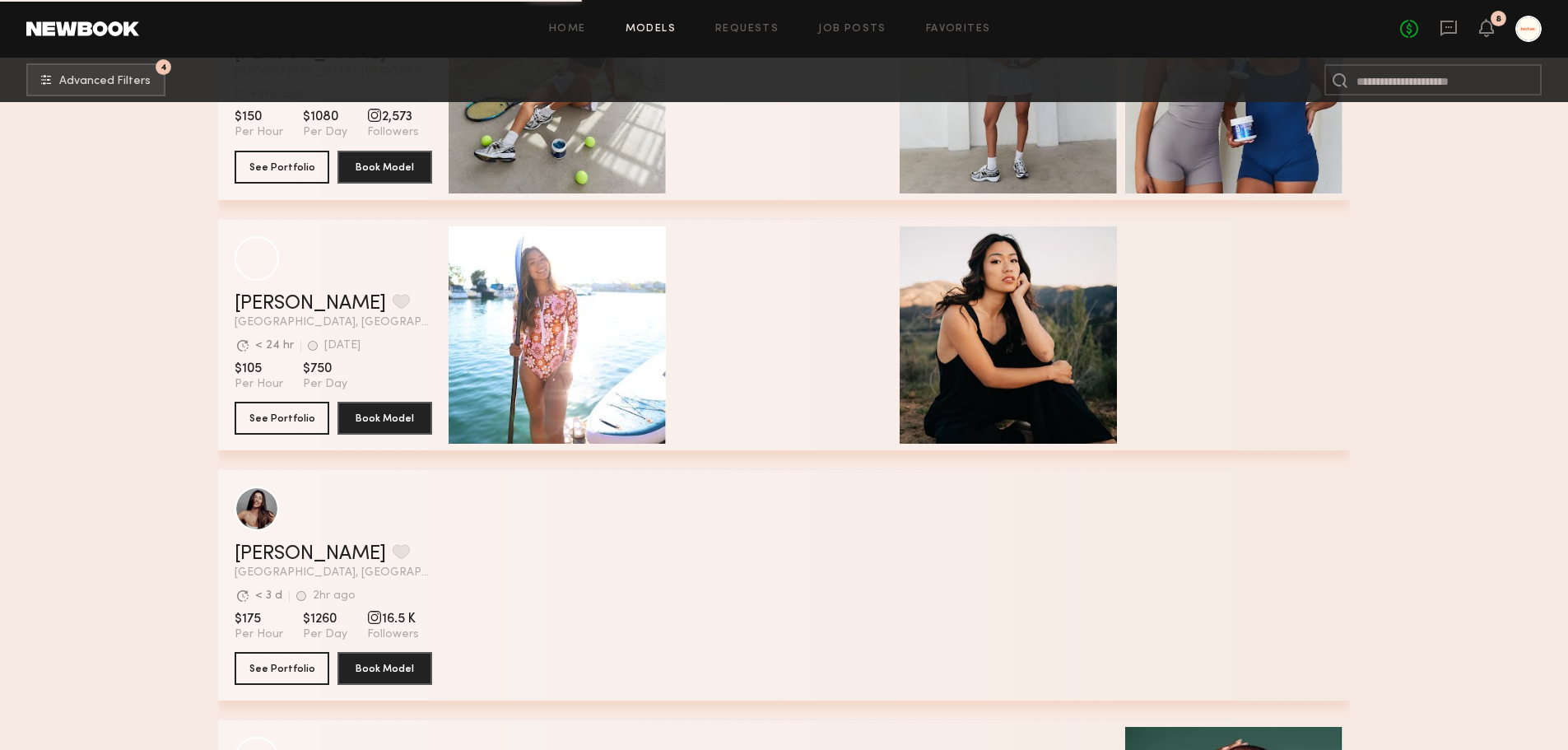
scroll to position [44253, 0]
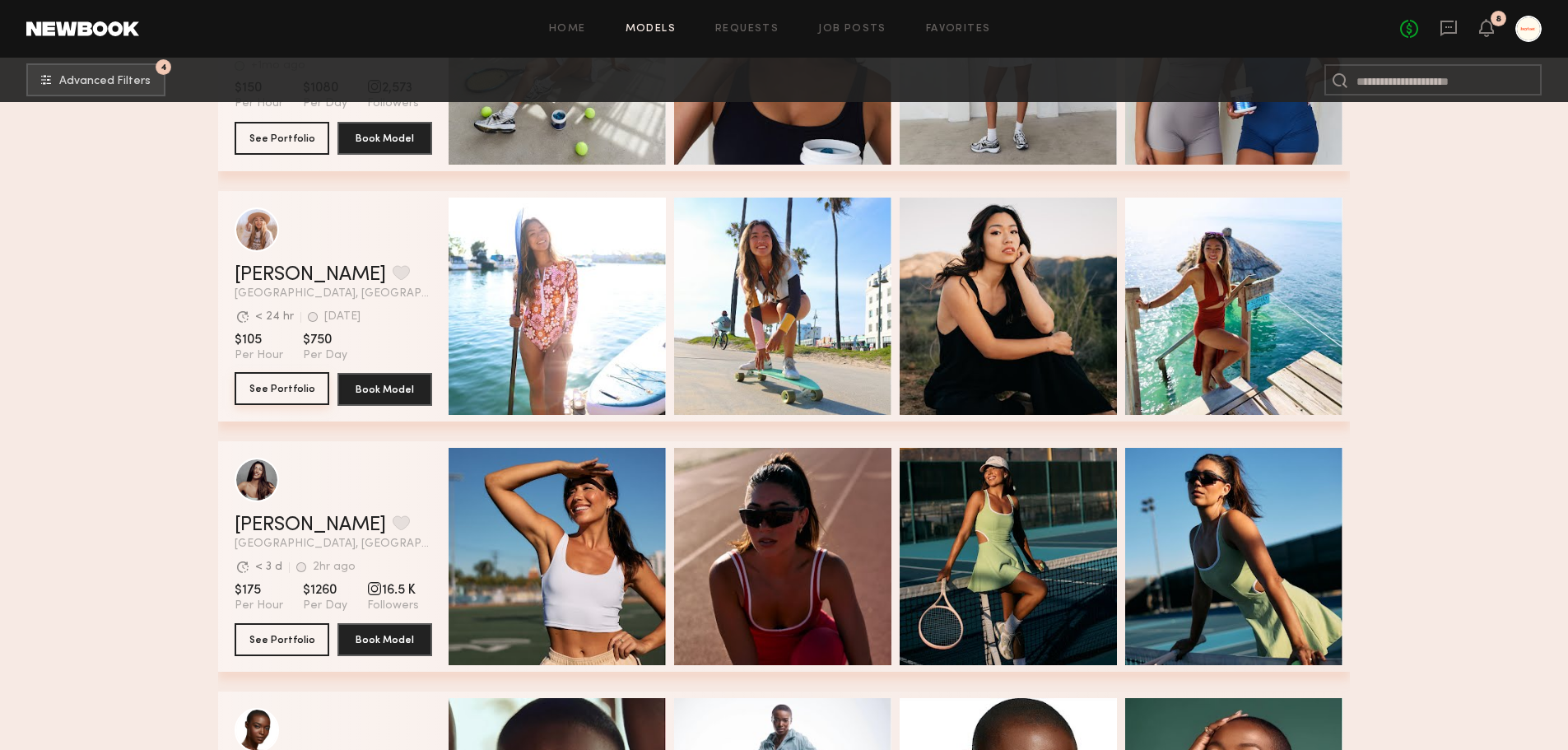
click at [272, 402] on button "See Portfolio" at bounding box center [281, 388] width 94 height 33
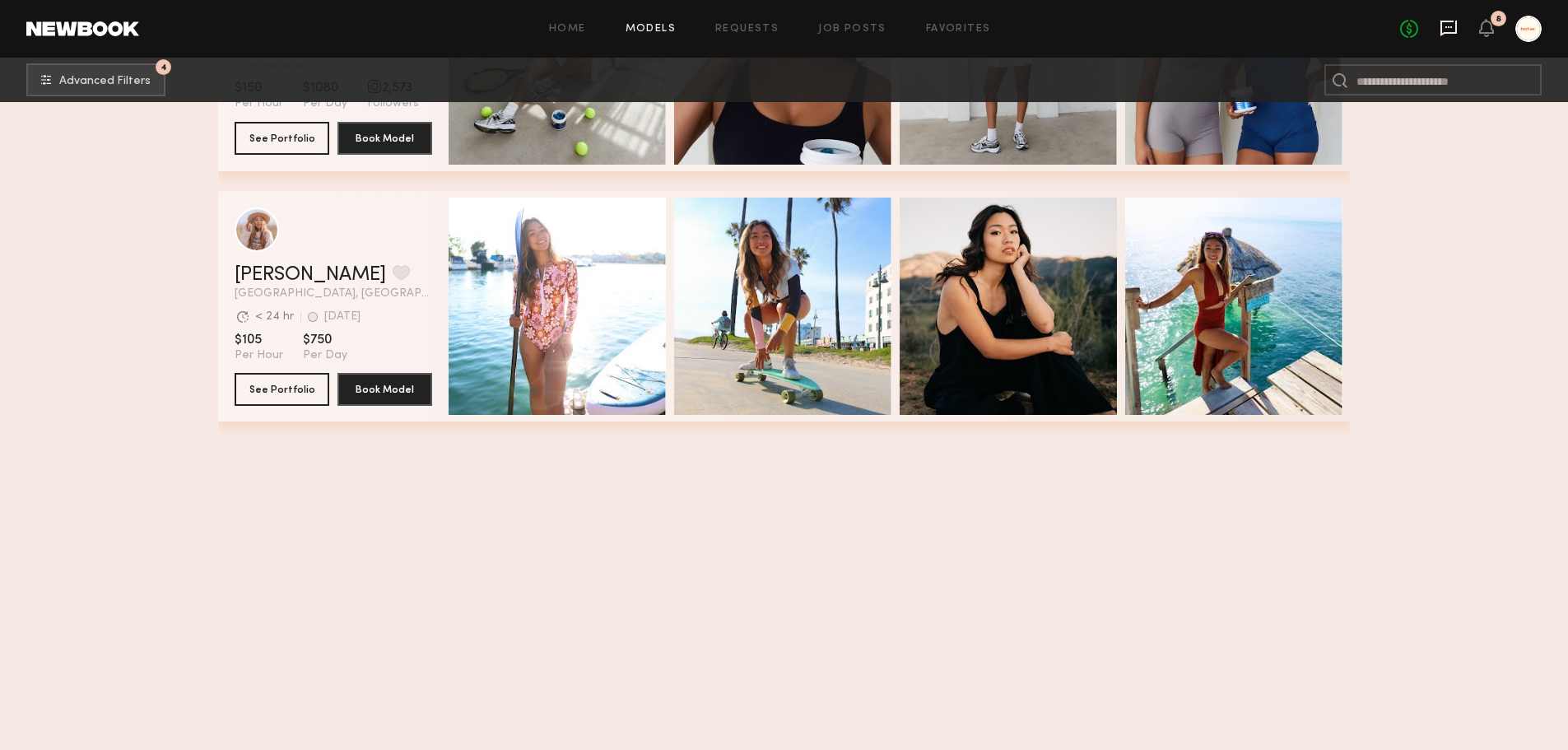
click at [1446, 26] on icon at bounding box center [1448, 27] width 7 height 2
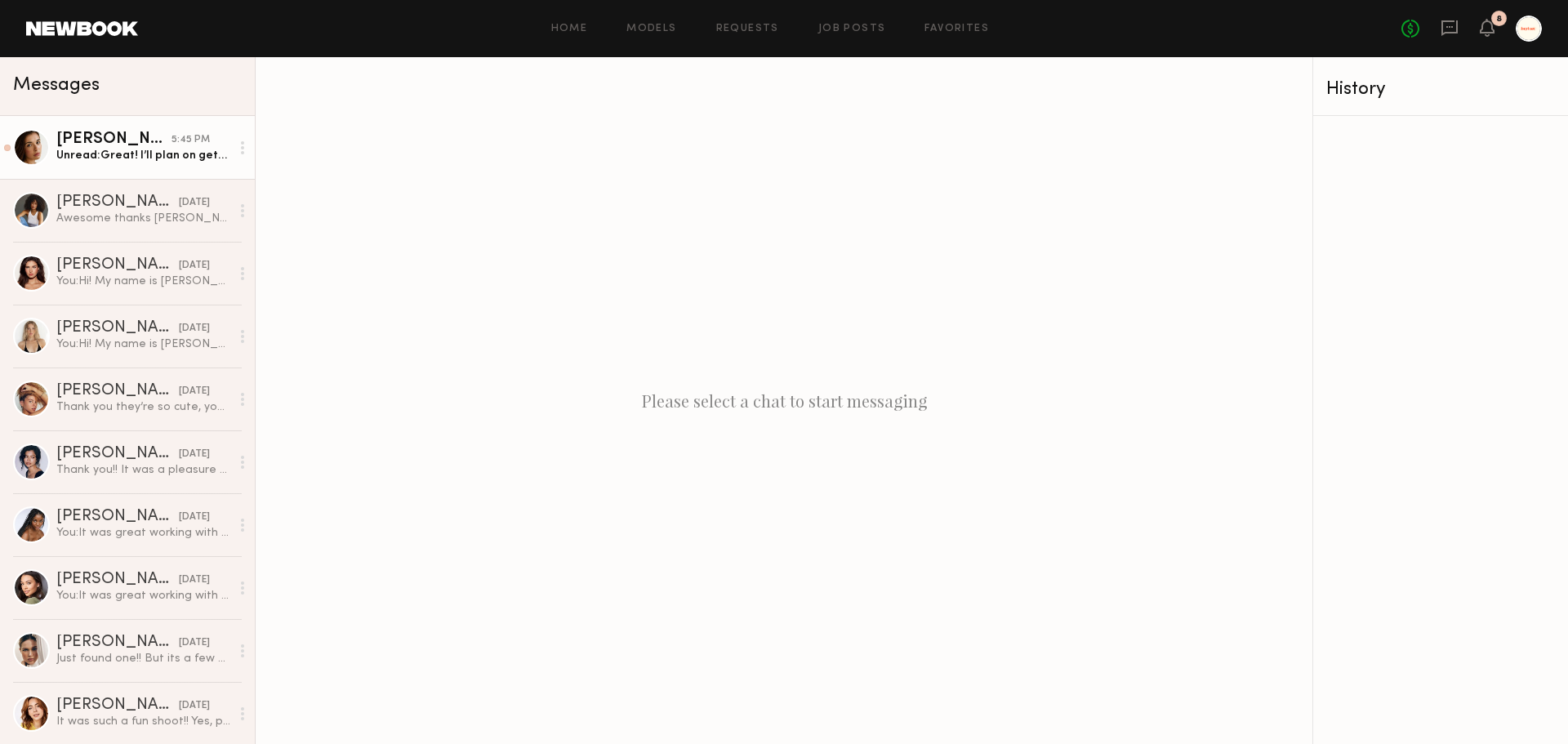
drag, startPoint x: 65, startPoint y: 118, endPoint x: 78, endPoint y: 142, distance: 27.3
click at [78, 142] on div "Jasmine G." at bounding box center [114, 140] width 115 height 16
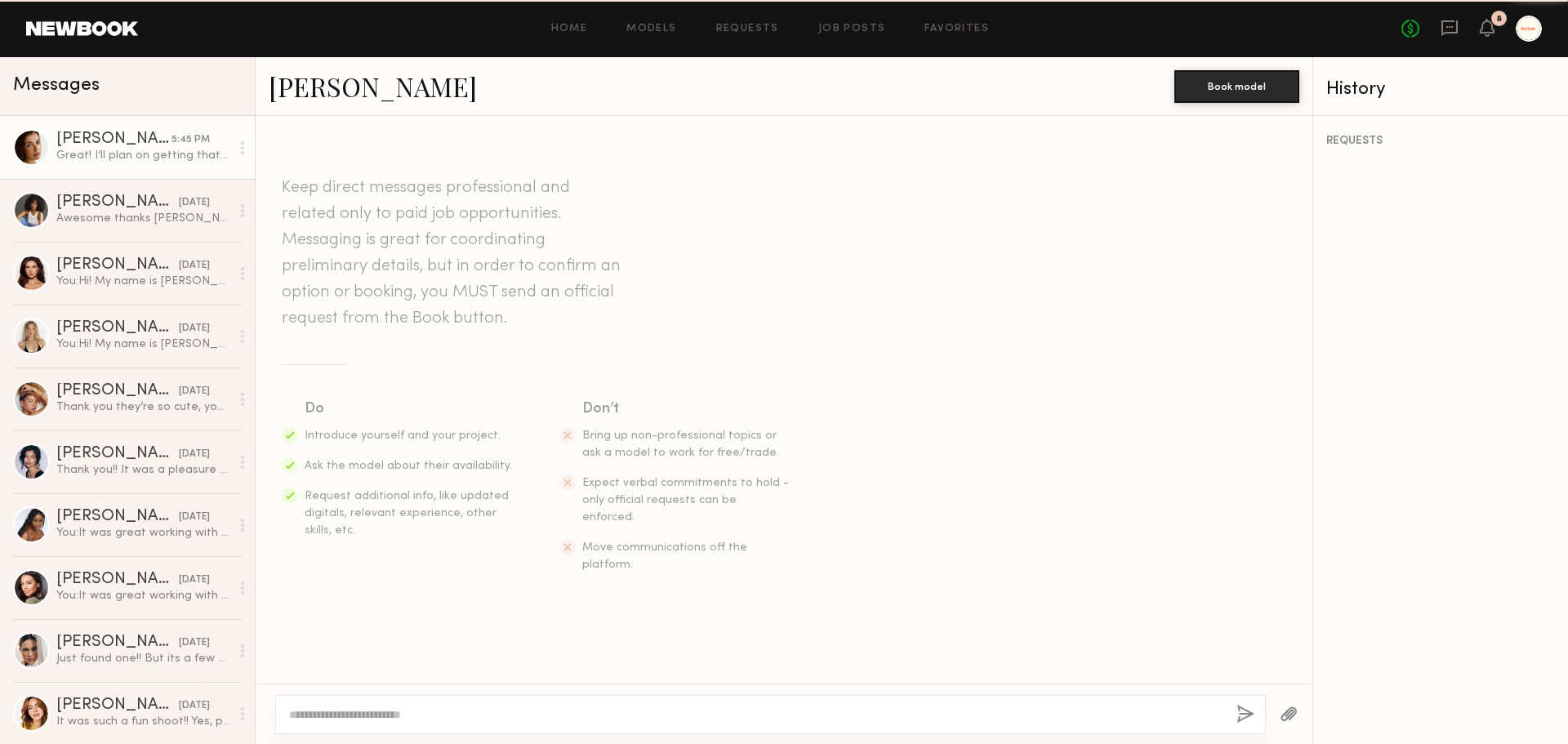
scroll to position [2079, 0]
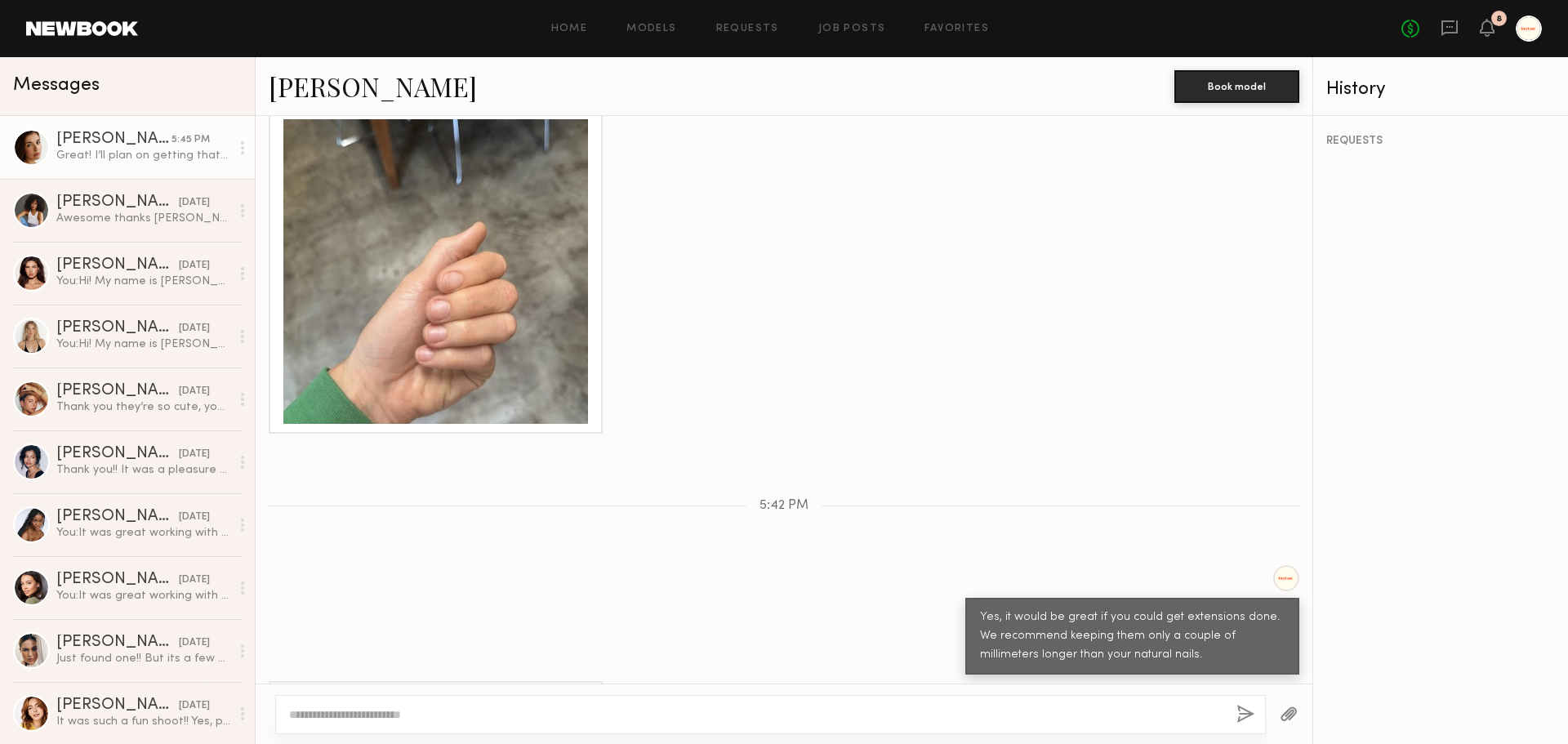
click at [384, 99] on link "Jasmine G." at bounding box center [373, 86] width 208 height 35
click at [68, 199] on div "Cyan C." at bounding box center [118, 202] width 122 height 16
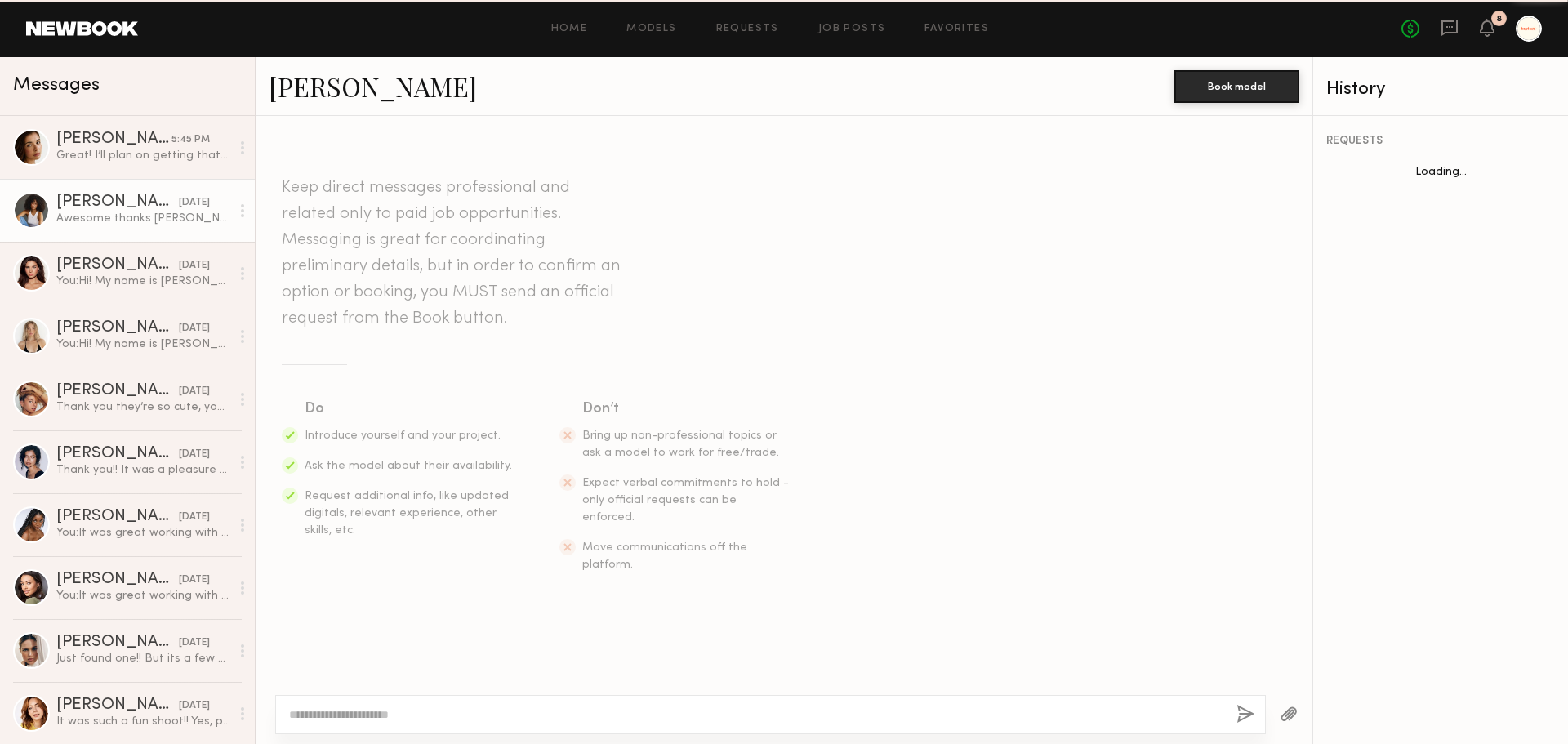
scroll to position [1228, 0]
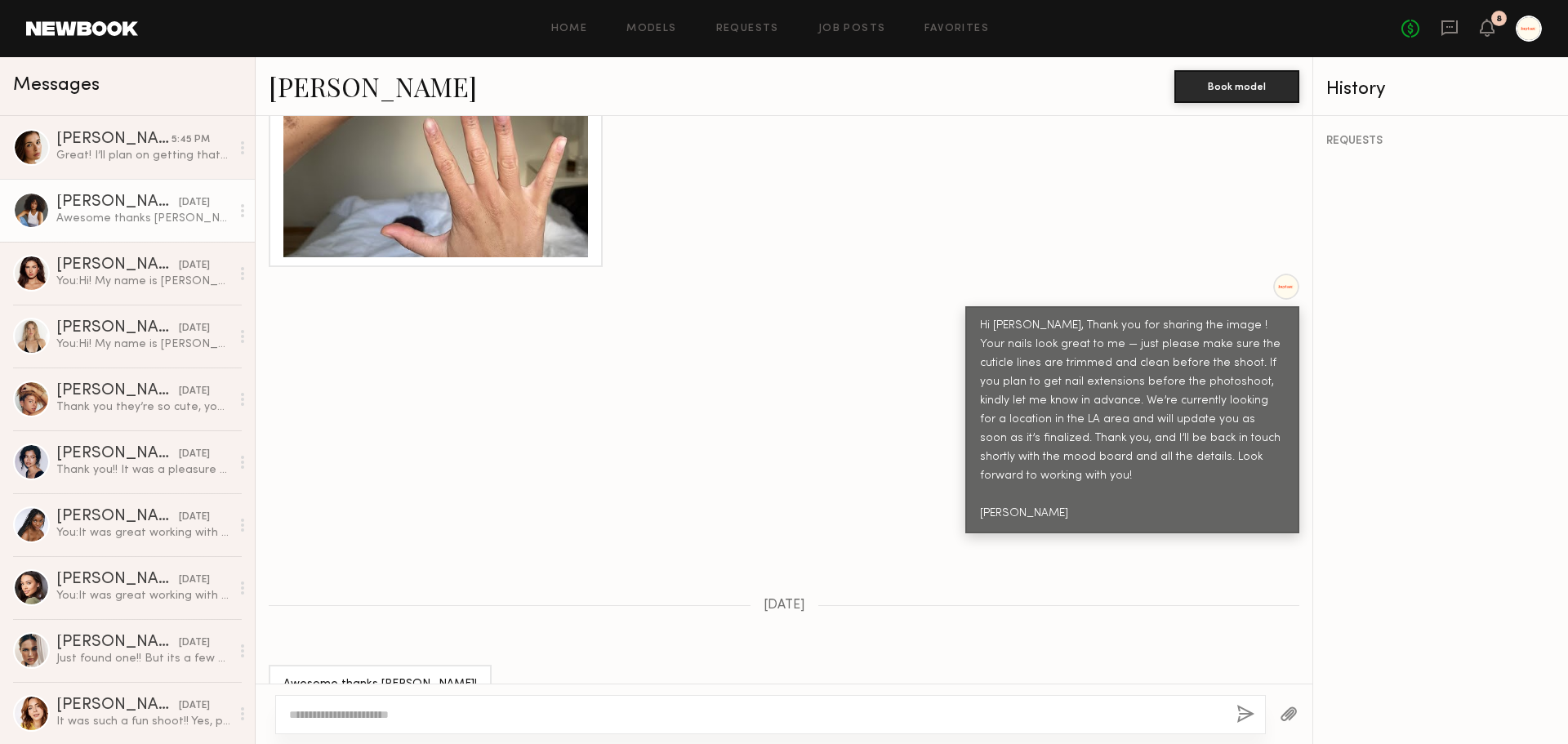
click at [322, 88] on link "Cyan C." at bounding box center [373, 86] width 208 height 35
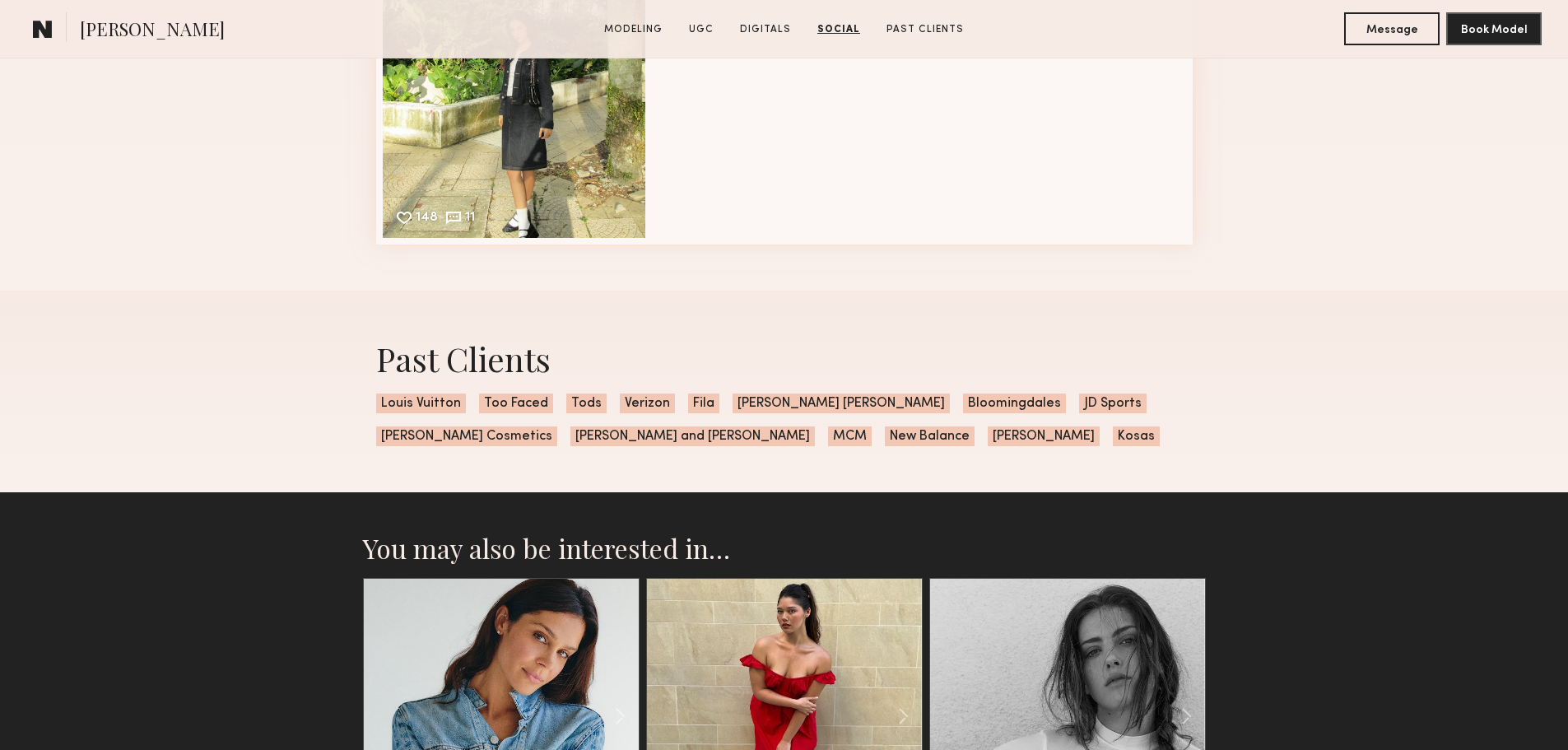
scroll to position [4210, 0]
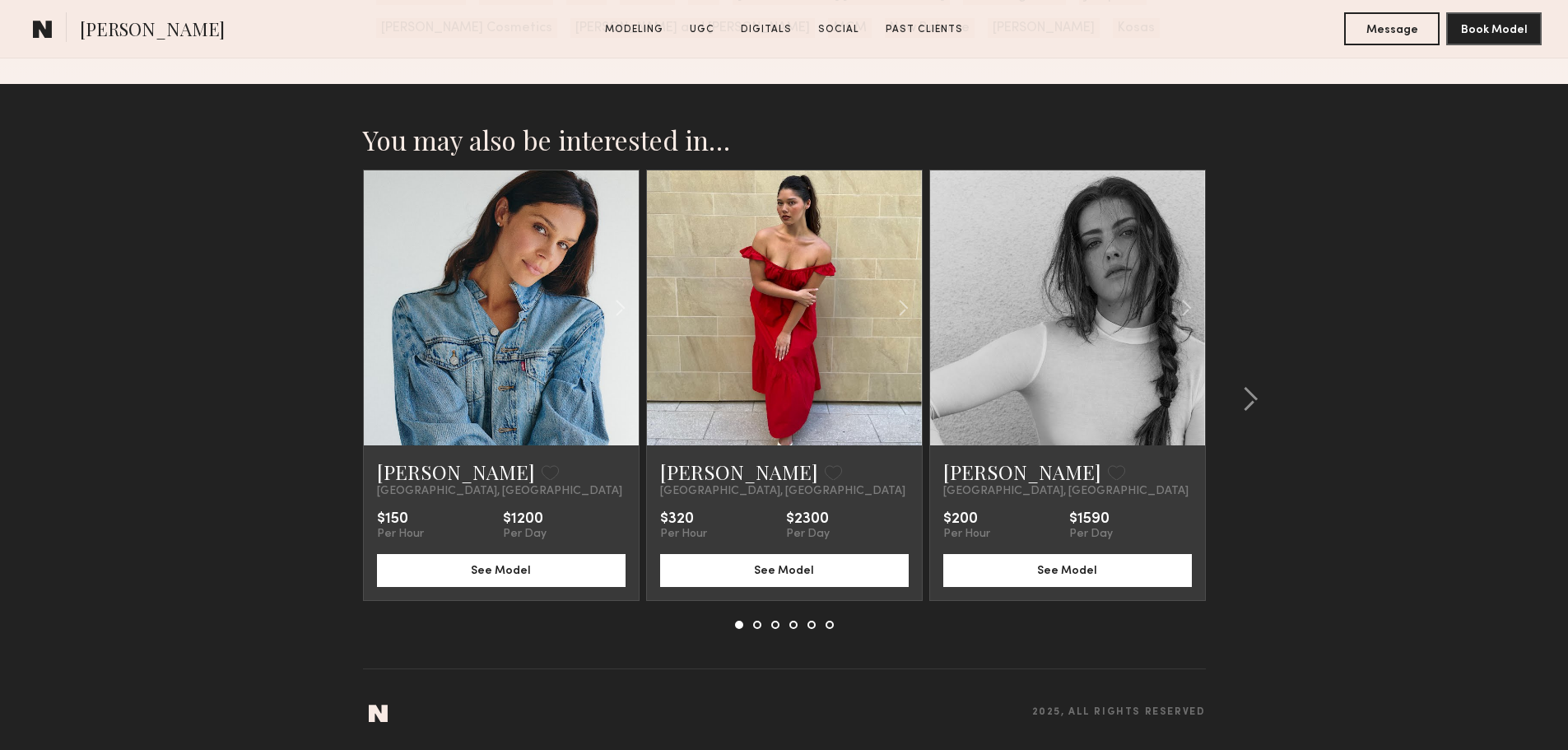
click at [1095, 343] on link at bounding box center [1067, 308] width 93 height 275
click at [1099, 382] on link at bounding box center [1067, 308] width 93 height 275
click at [1251, 396] on common-icon at bounding box center [1250, 399] width 16 height 26
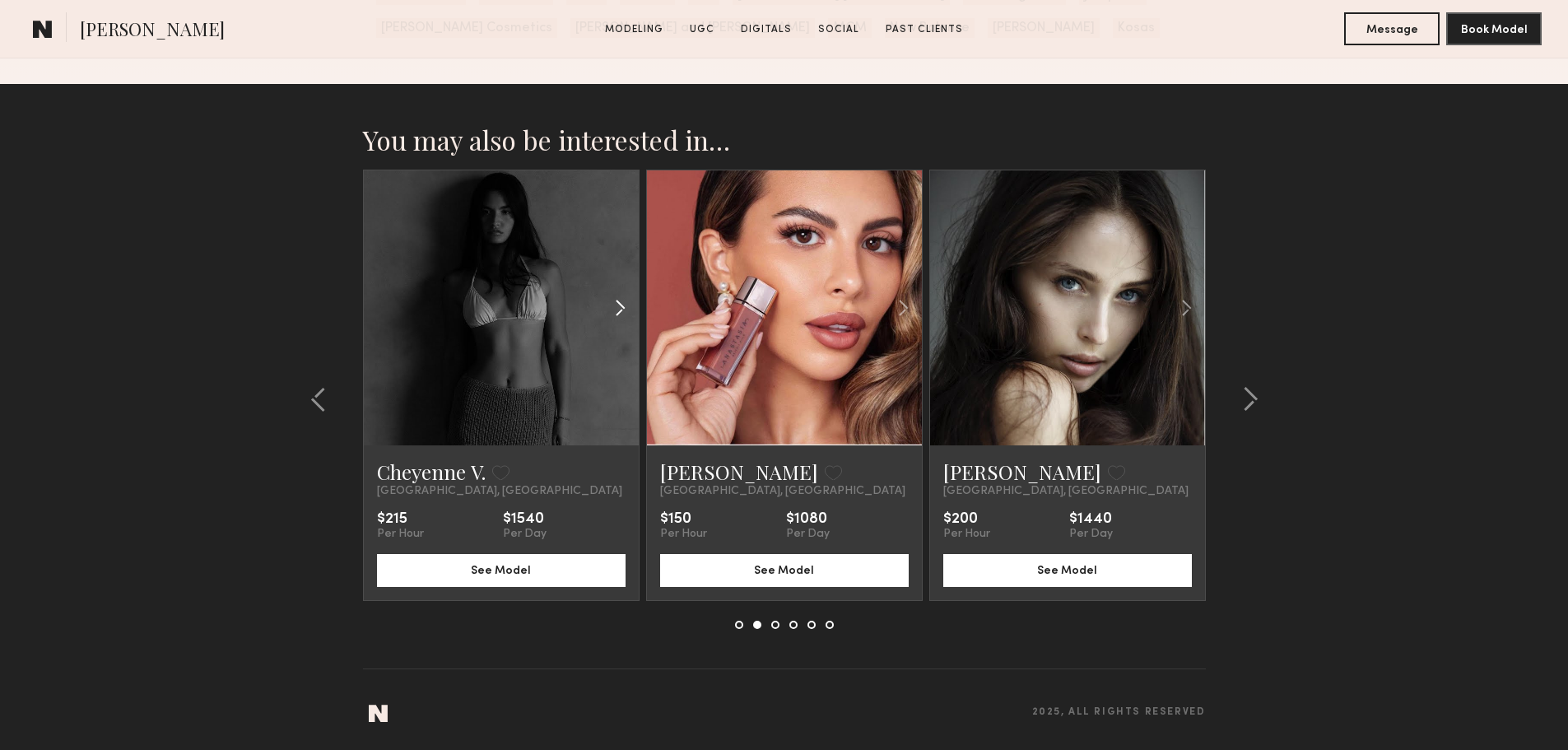
click at [613, 308] on common-icon at bounding box center [620, 308] width 24 height 31
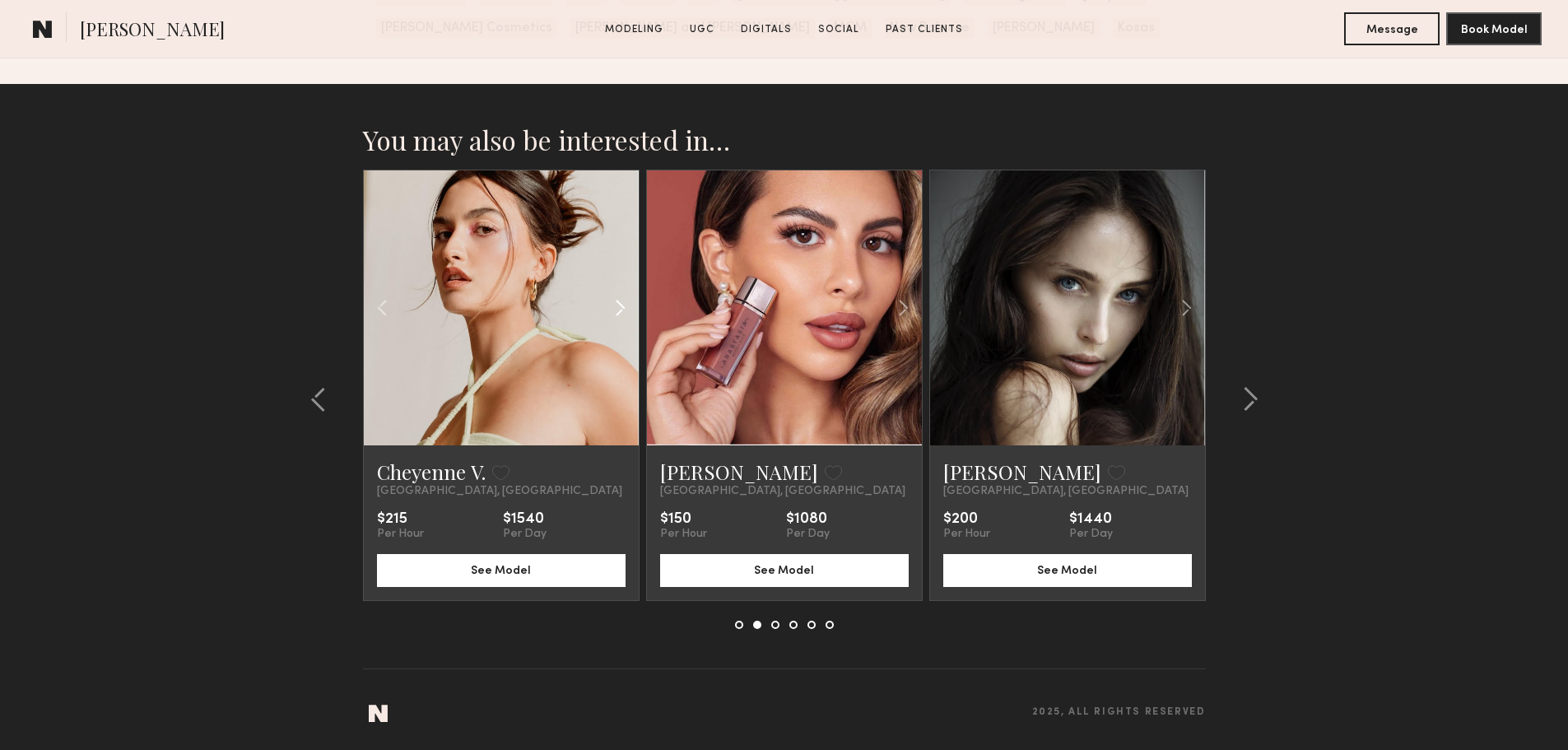
click at [613, 308] on common-icon at bounding box center [620, 308] width 24 height 31
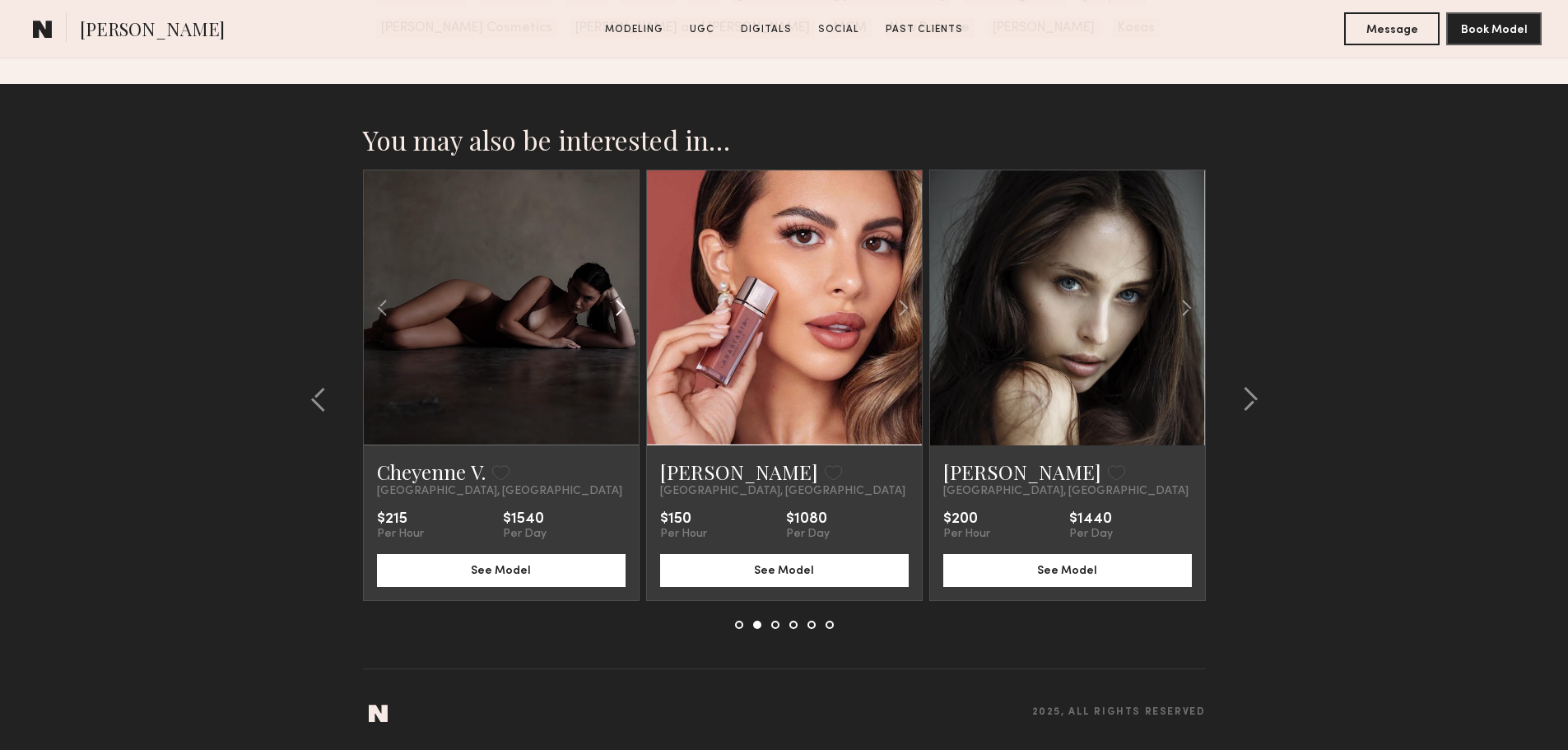
click at [613, 308] on common-icon at bounding box center [620, 308] width 24 height 31
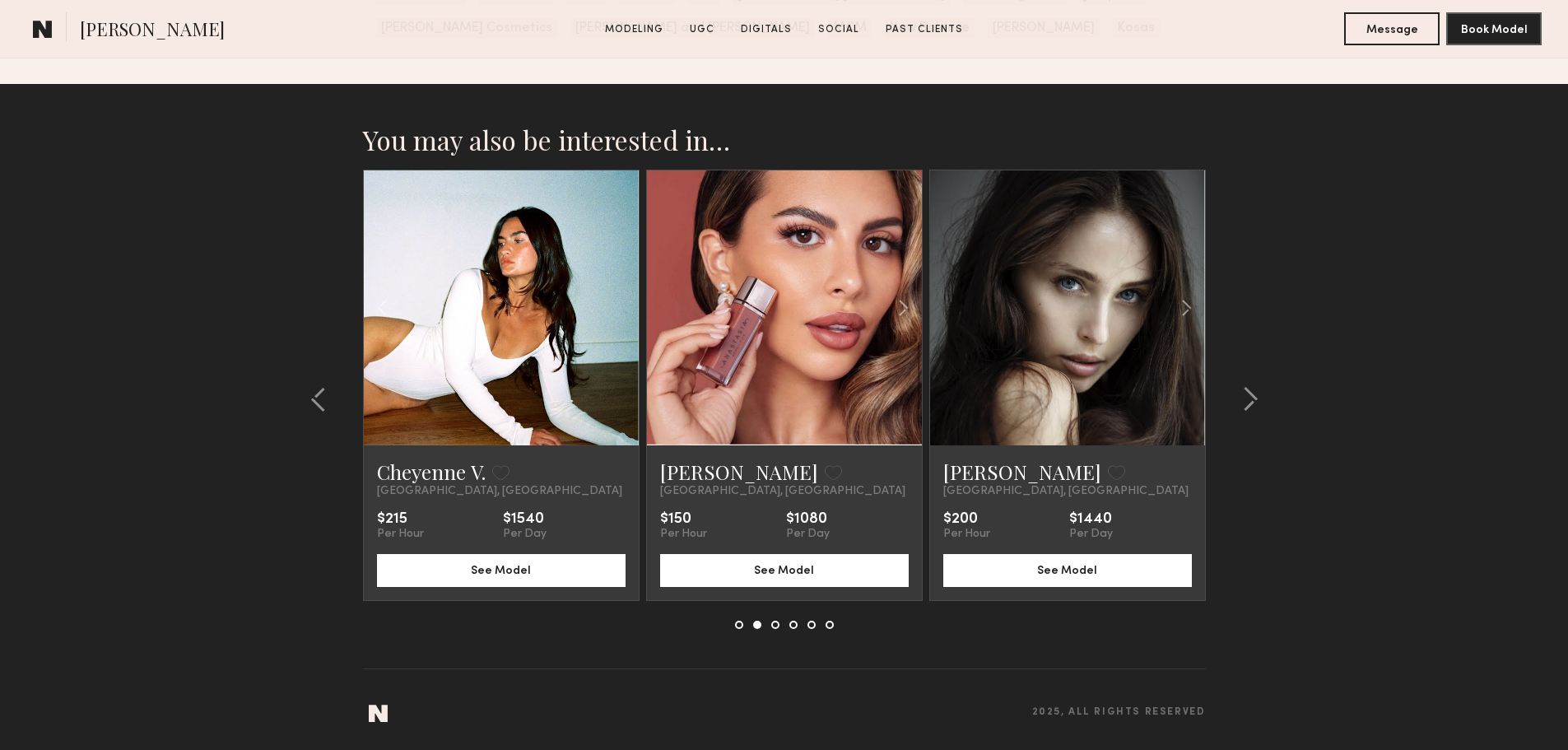
click at [613, 308] on div at bounding box center [501, 308] width 275 height 275
click at [1166, 307] on div at bounding box center [1159, 308] width 91 height 275
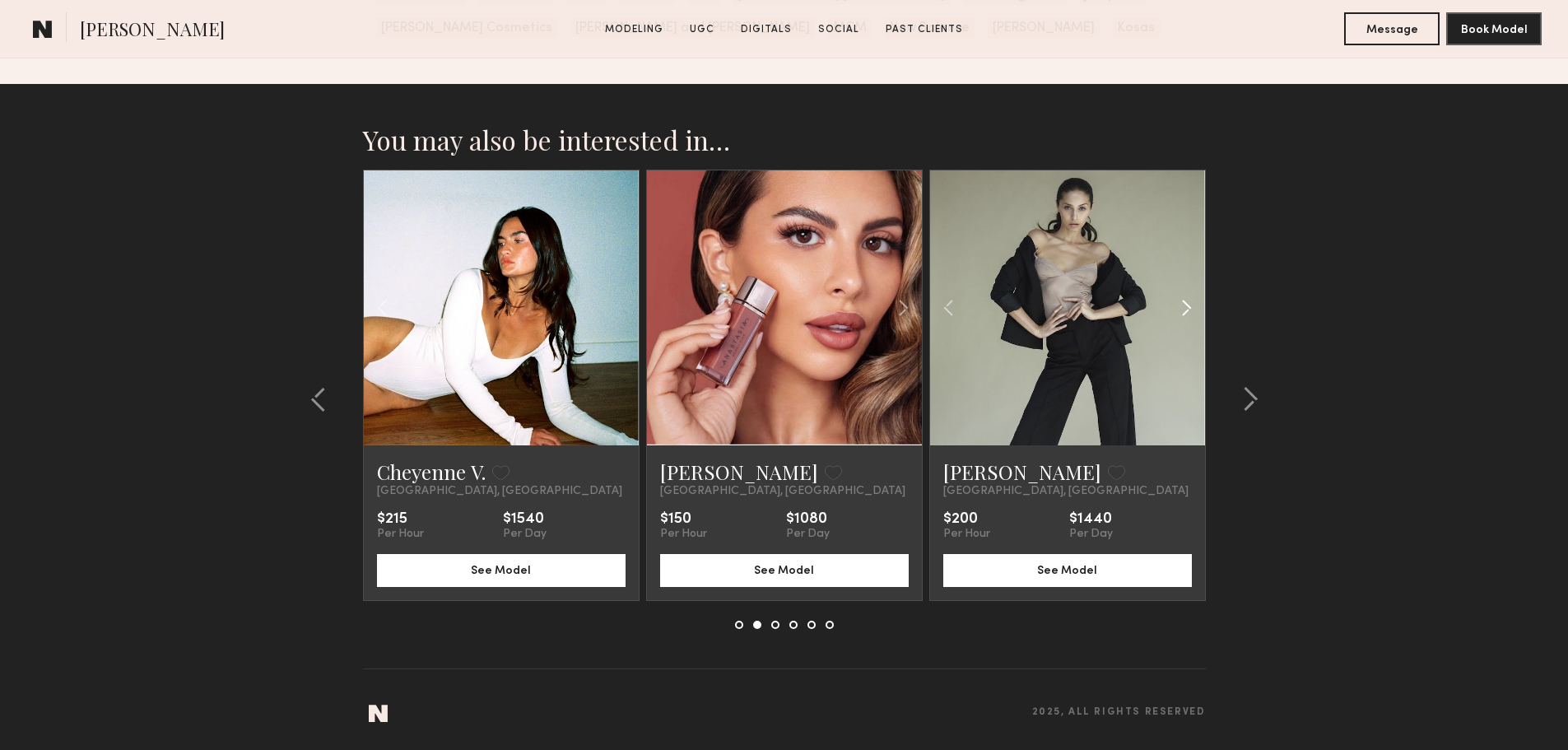
click at [1166, 307] on div at bounding box center [1159, 308] width 91 height 275
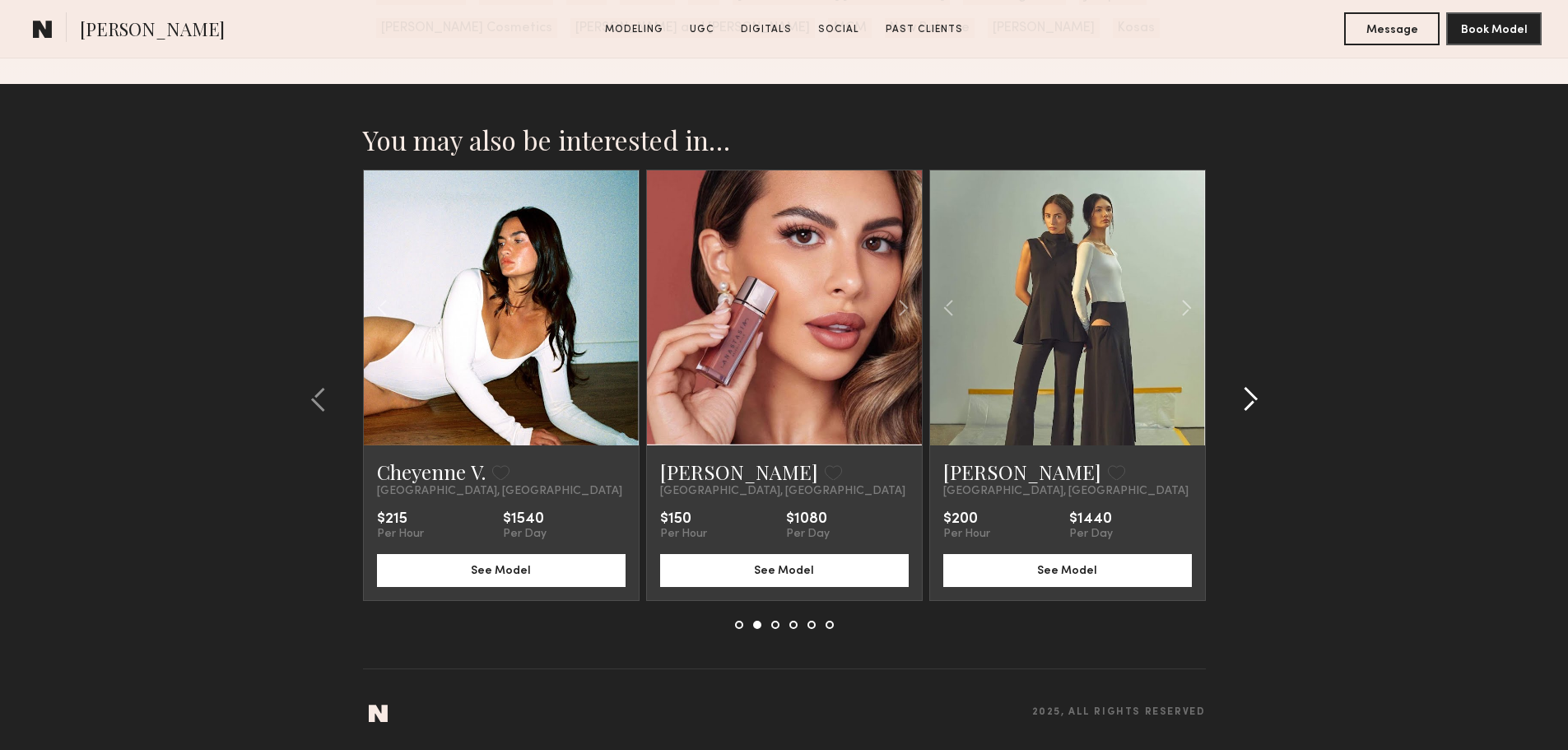
click at [1257, 398] on common-icon at bounding box center [1250, 399] width 16 height 26
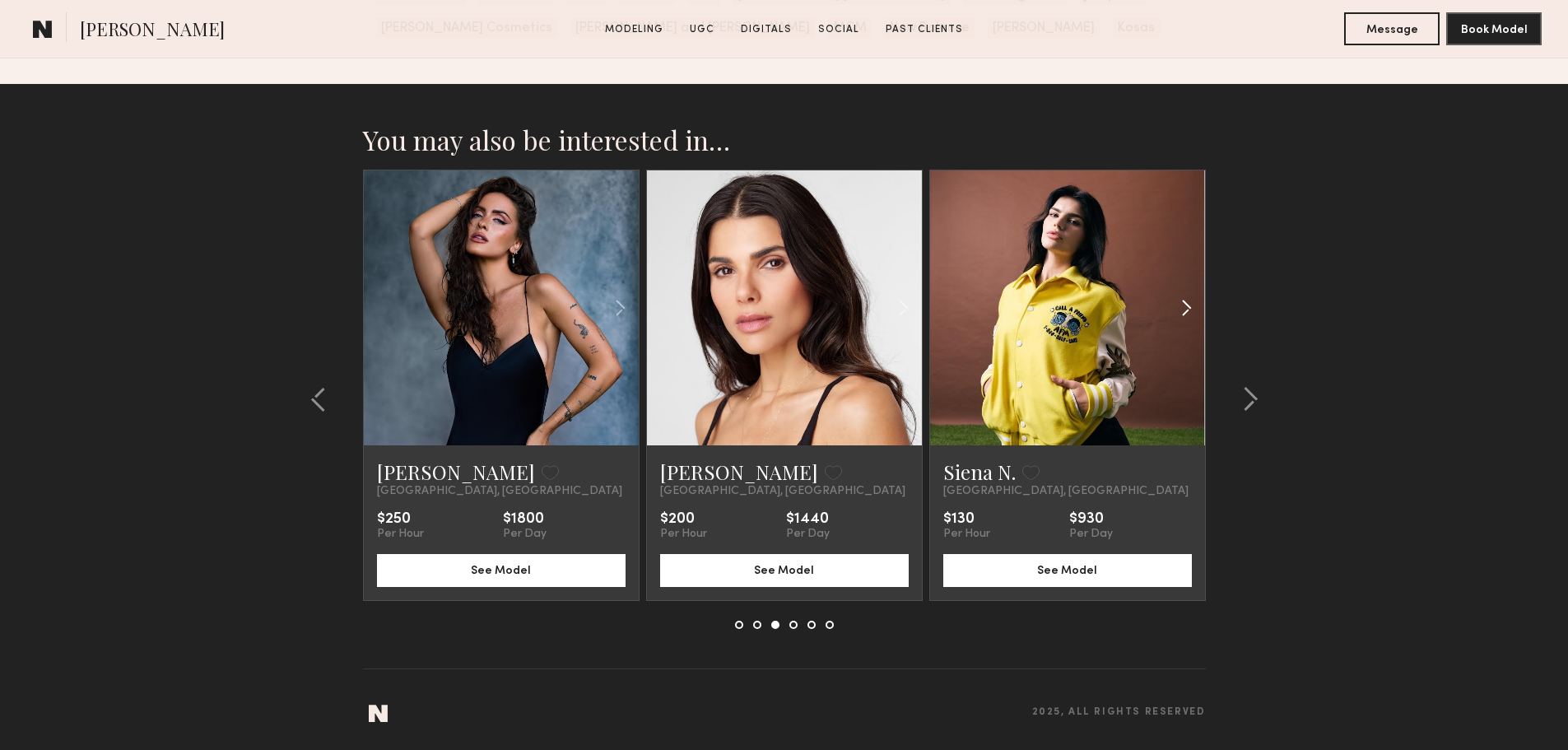
click at [1172, 297] on div at bounding box center [1159, 308] width 91 height 275
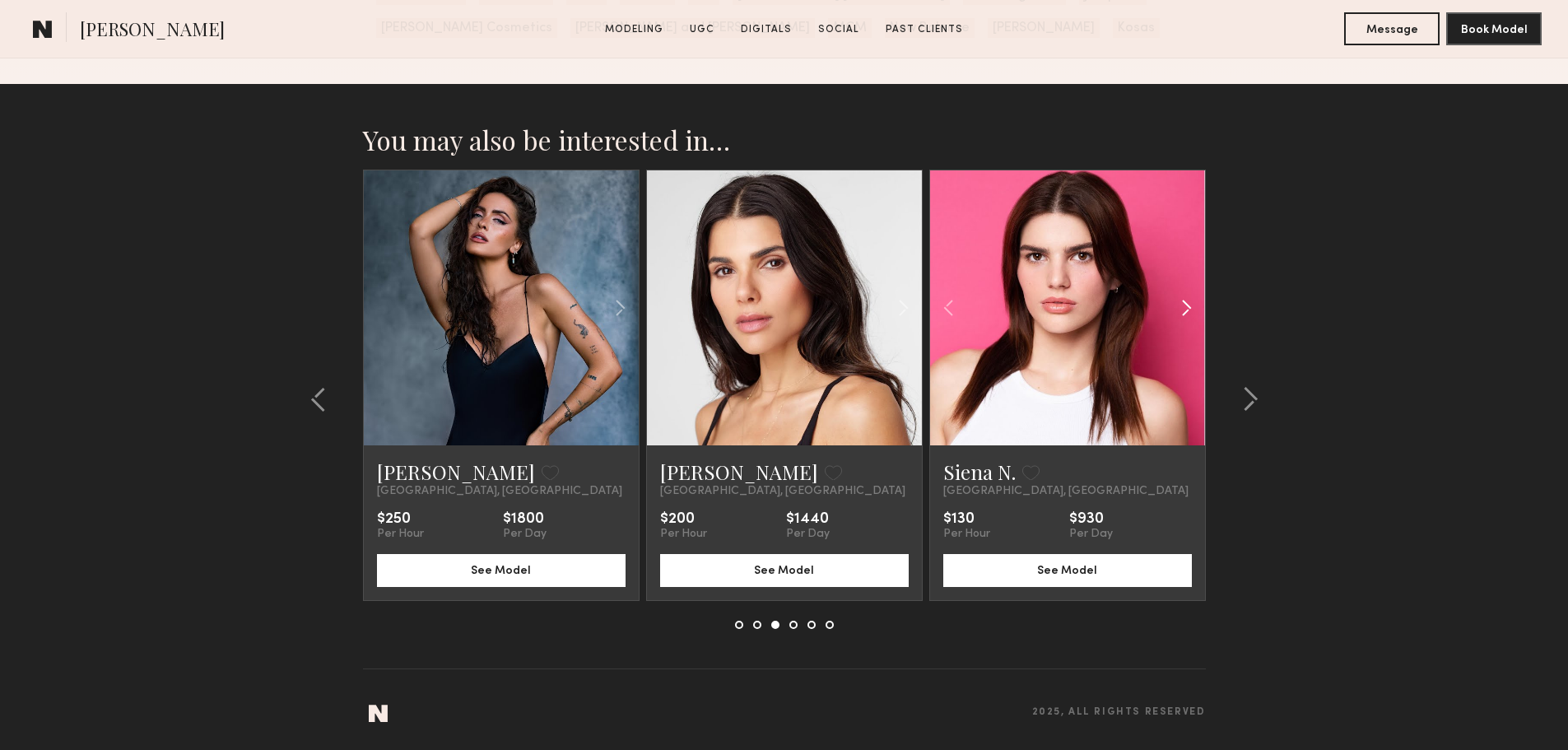
click at [1172, 297] on div at bounding box center [1159, 308] width 91 height 275
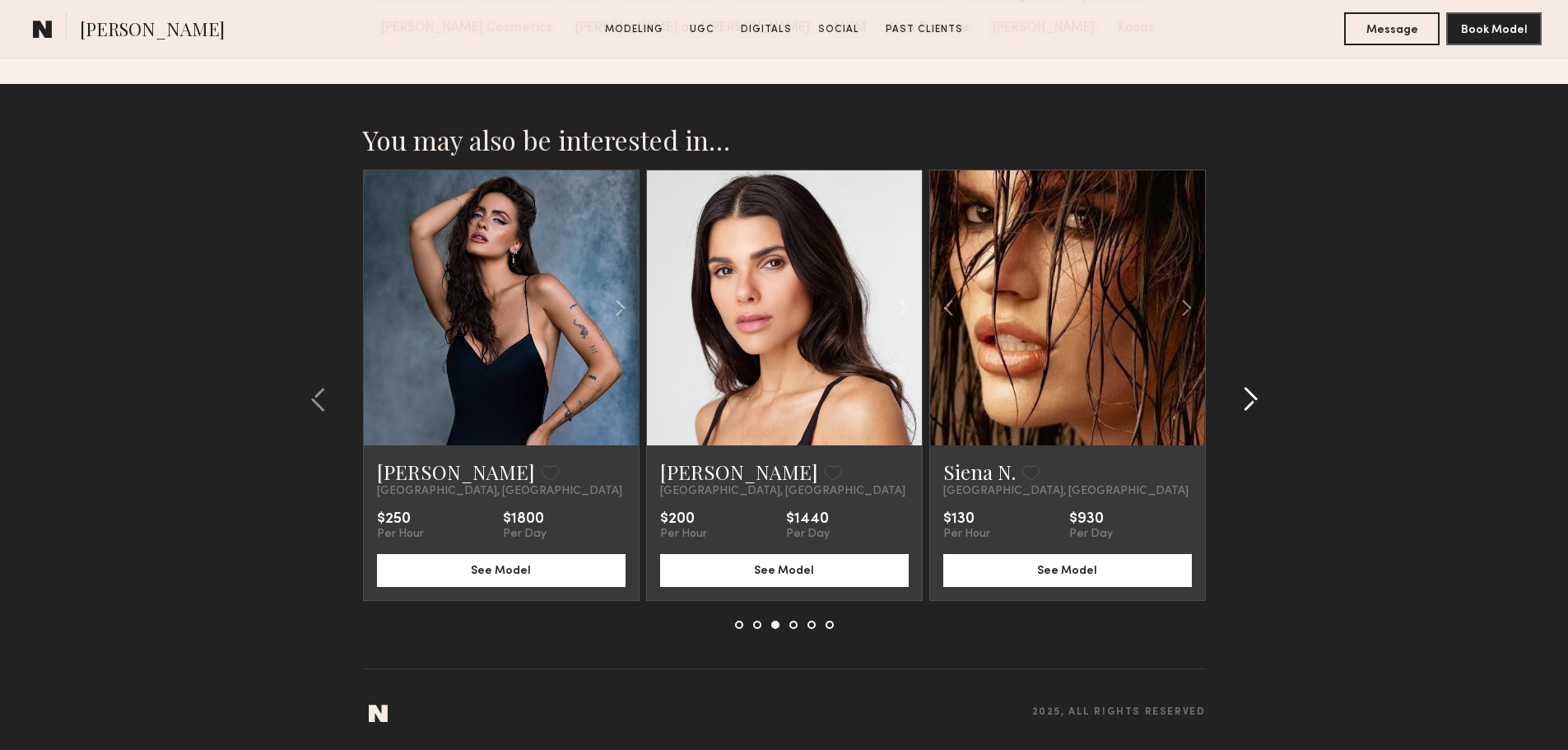
click at [1260, 411] on div at bounding box center [1245, 399] width 79 height 460
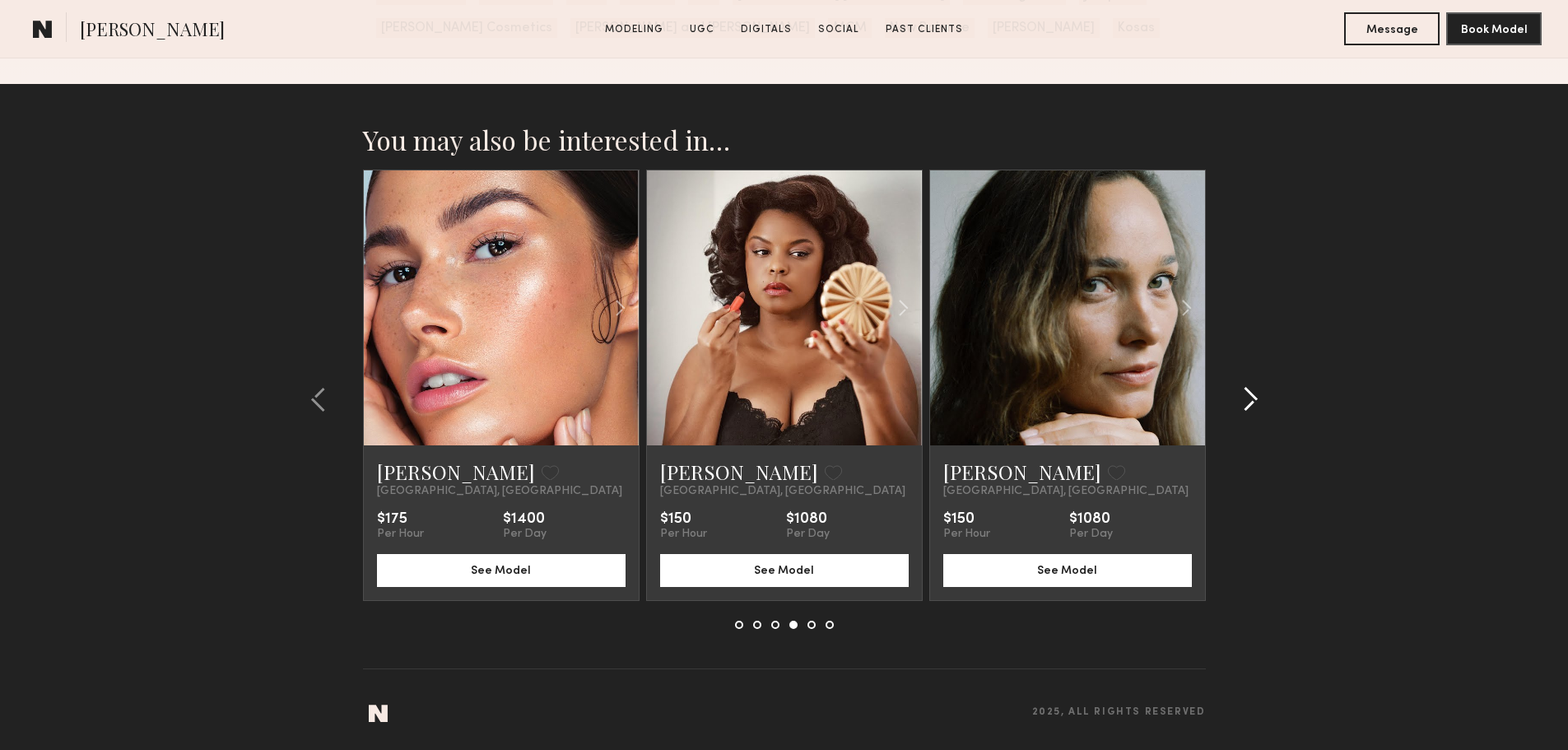
click at [1260, 411] on div at bounding box center [1245, 399] width 79 height 460
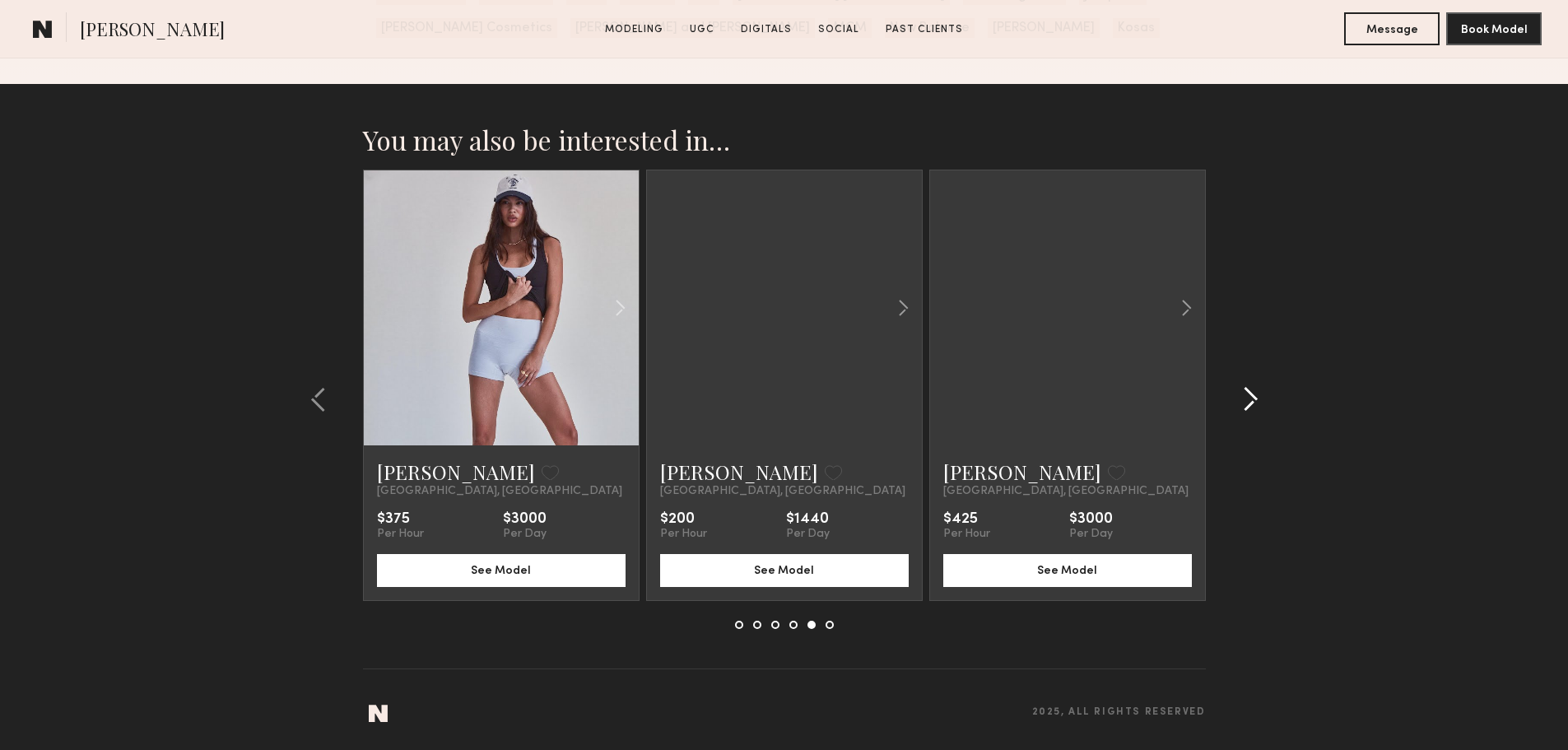
scroll to position [3880, 0]
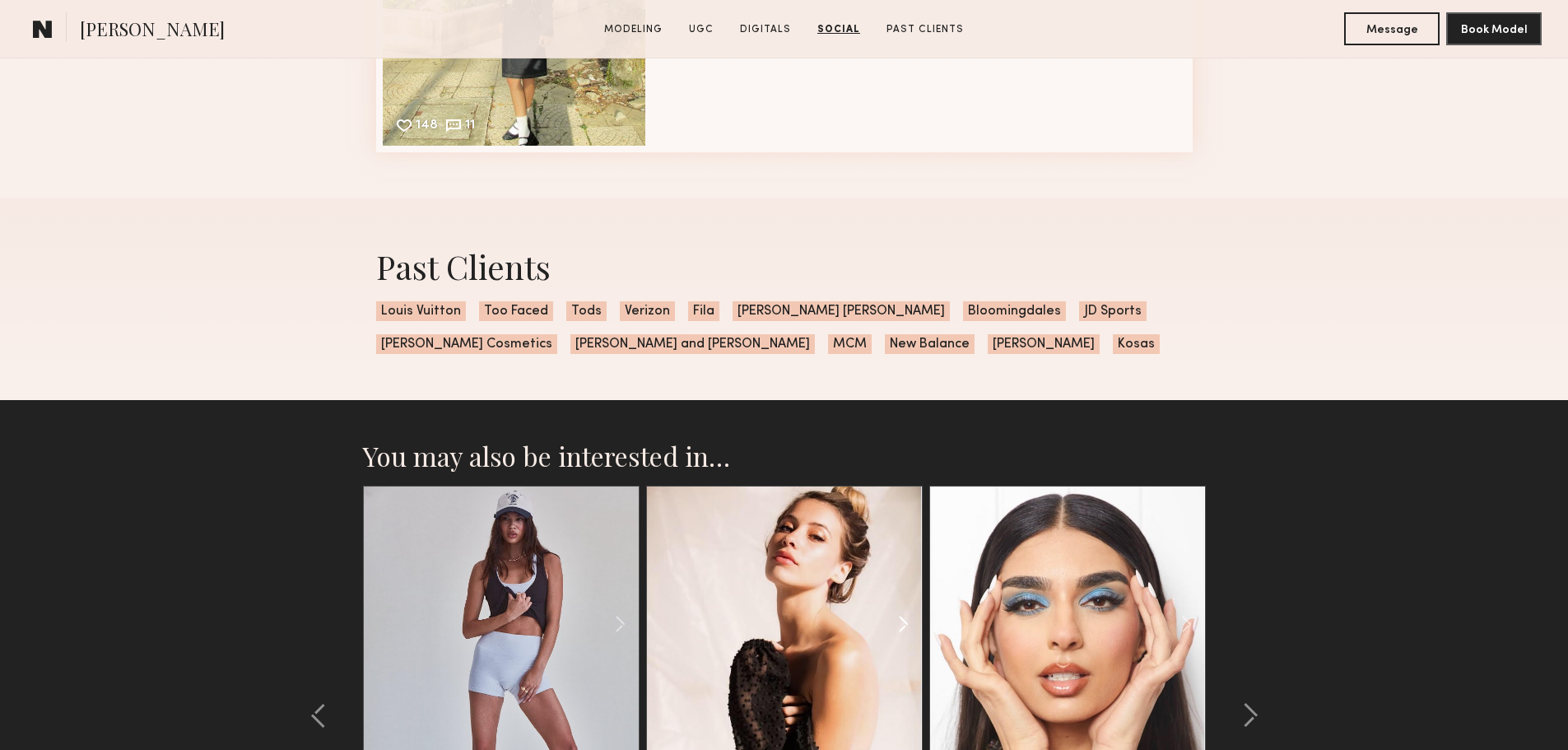
click at [899, 629] on common-icon at bounding box center [903, 624] width 24 height 31
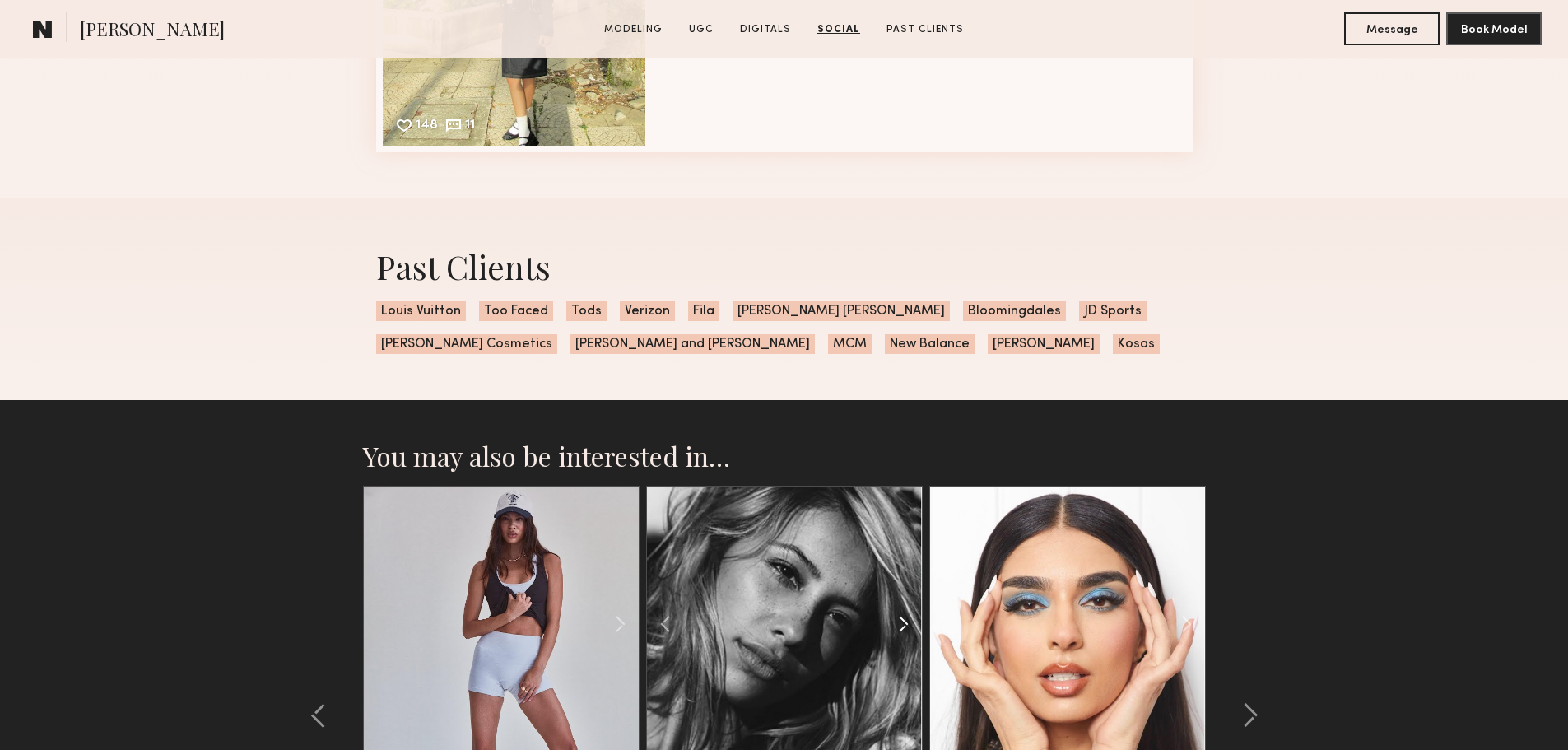
click at [899, 629] on common-icon at bounding box center [903, 624] width 24 height 31
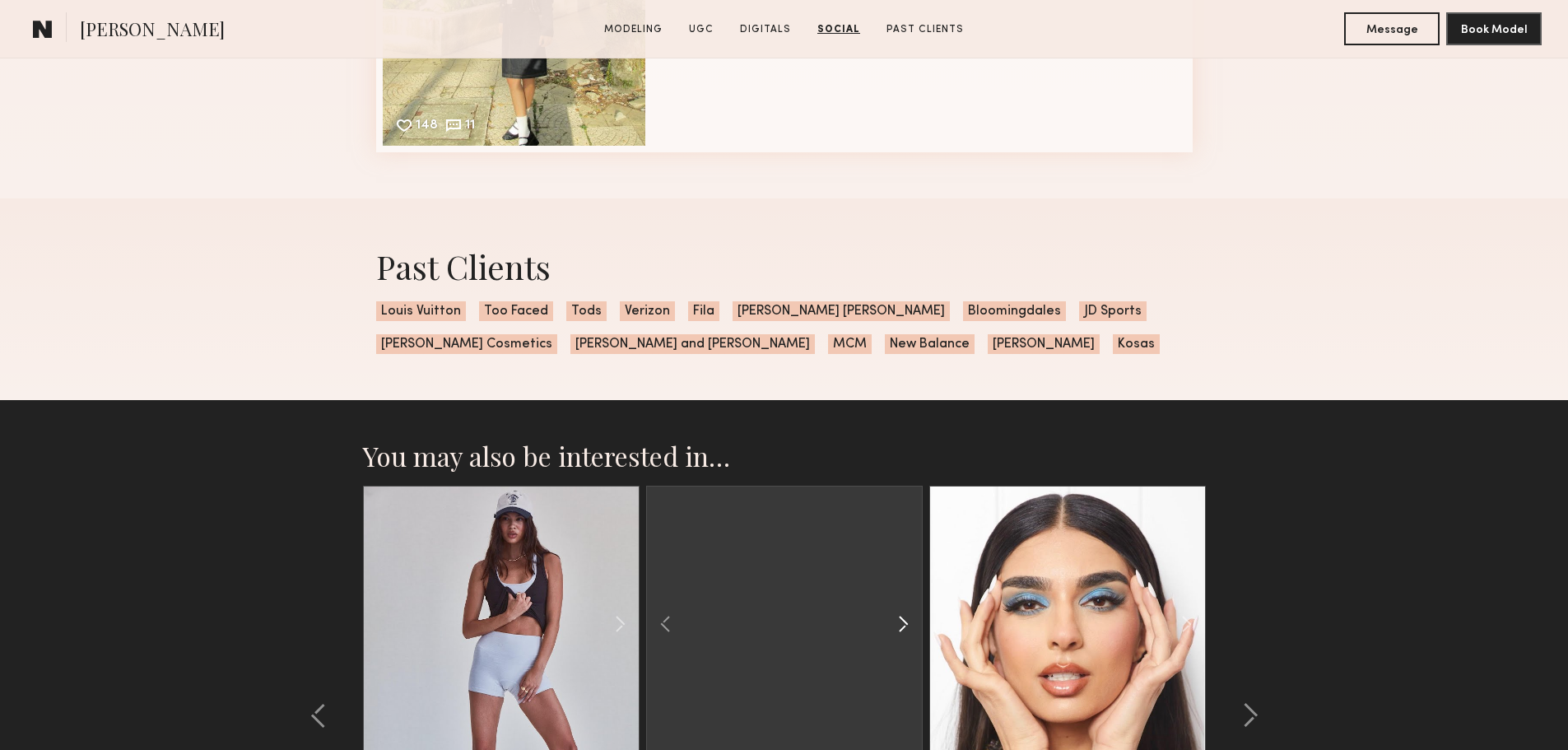
click at [899, 629] on common-icon at bounding box center [903, 624] width 24 height 31
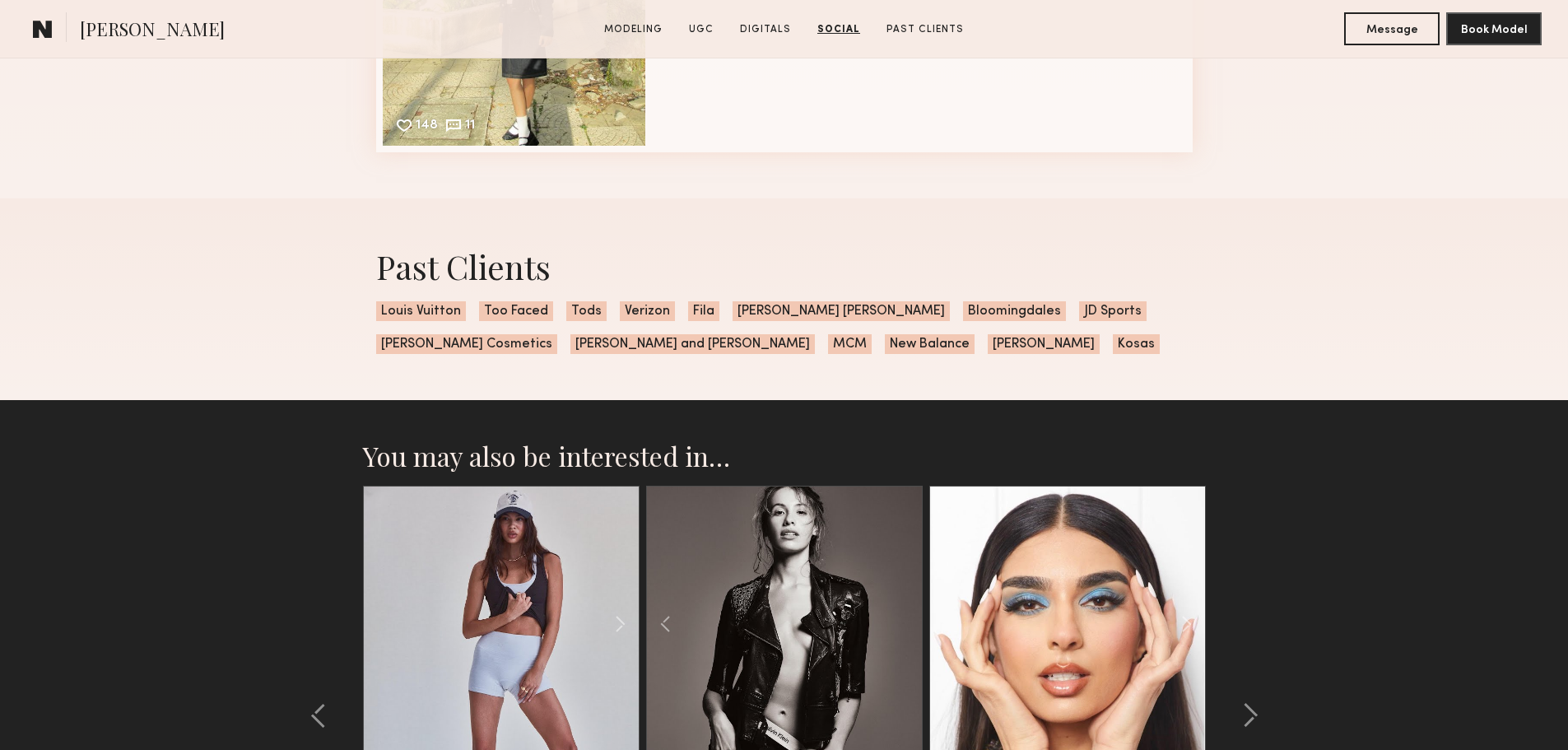
click at [899, 629] on div at bounding box center [784, 624] width 275 height 275
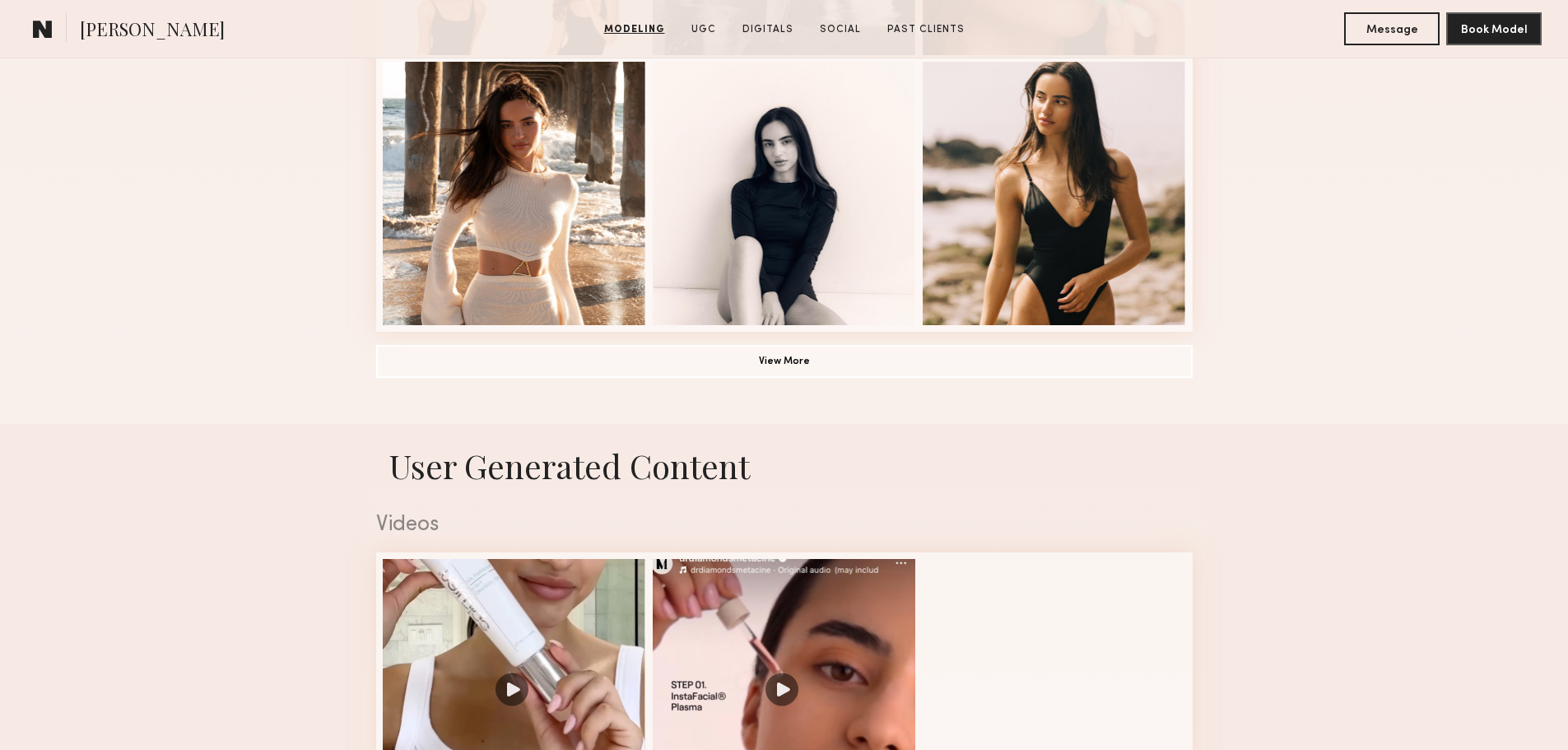
scroll to position [1400, 0]
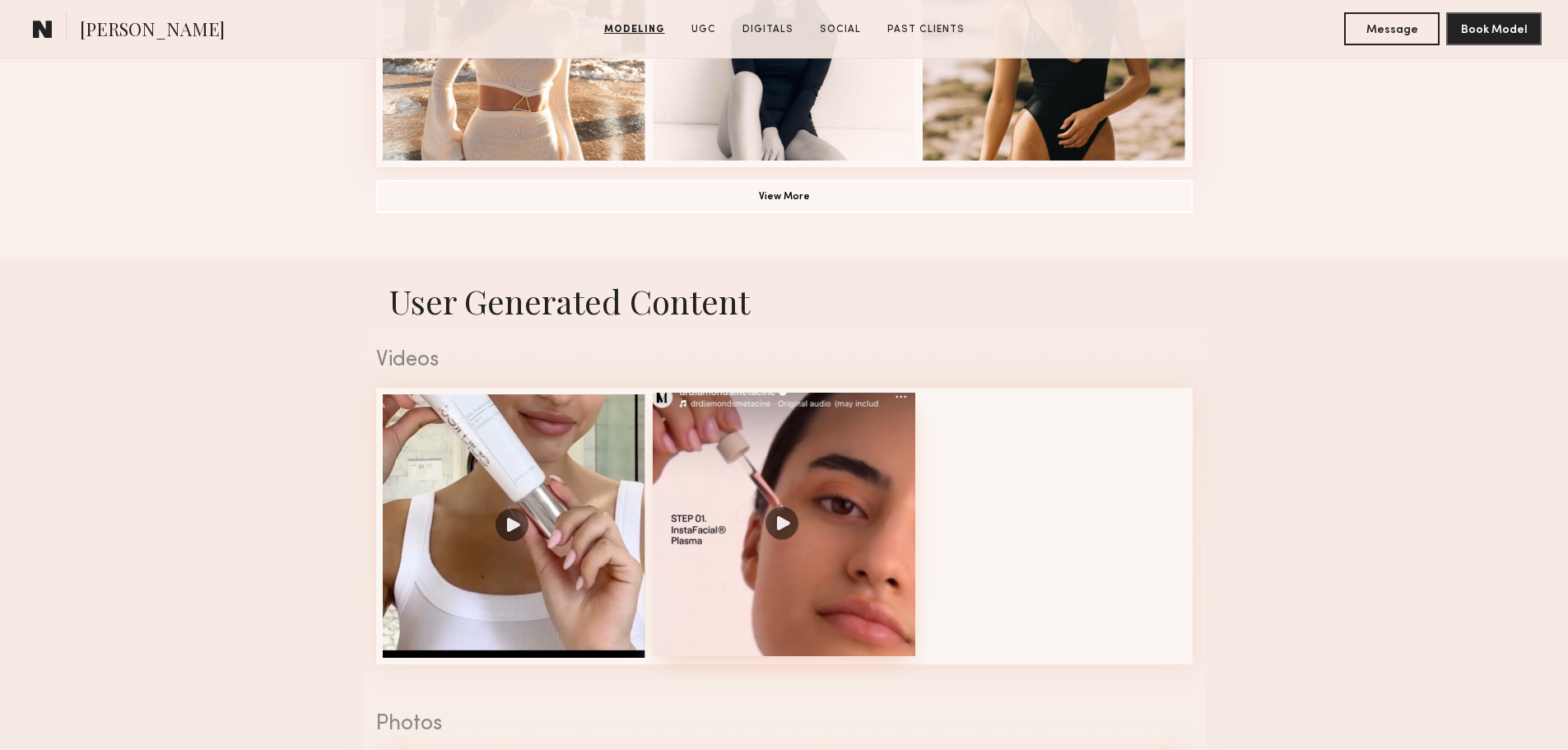
click at [801, 500] on div at bounding box center [784, 523] width 263 height 263
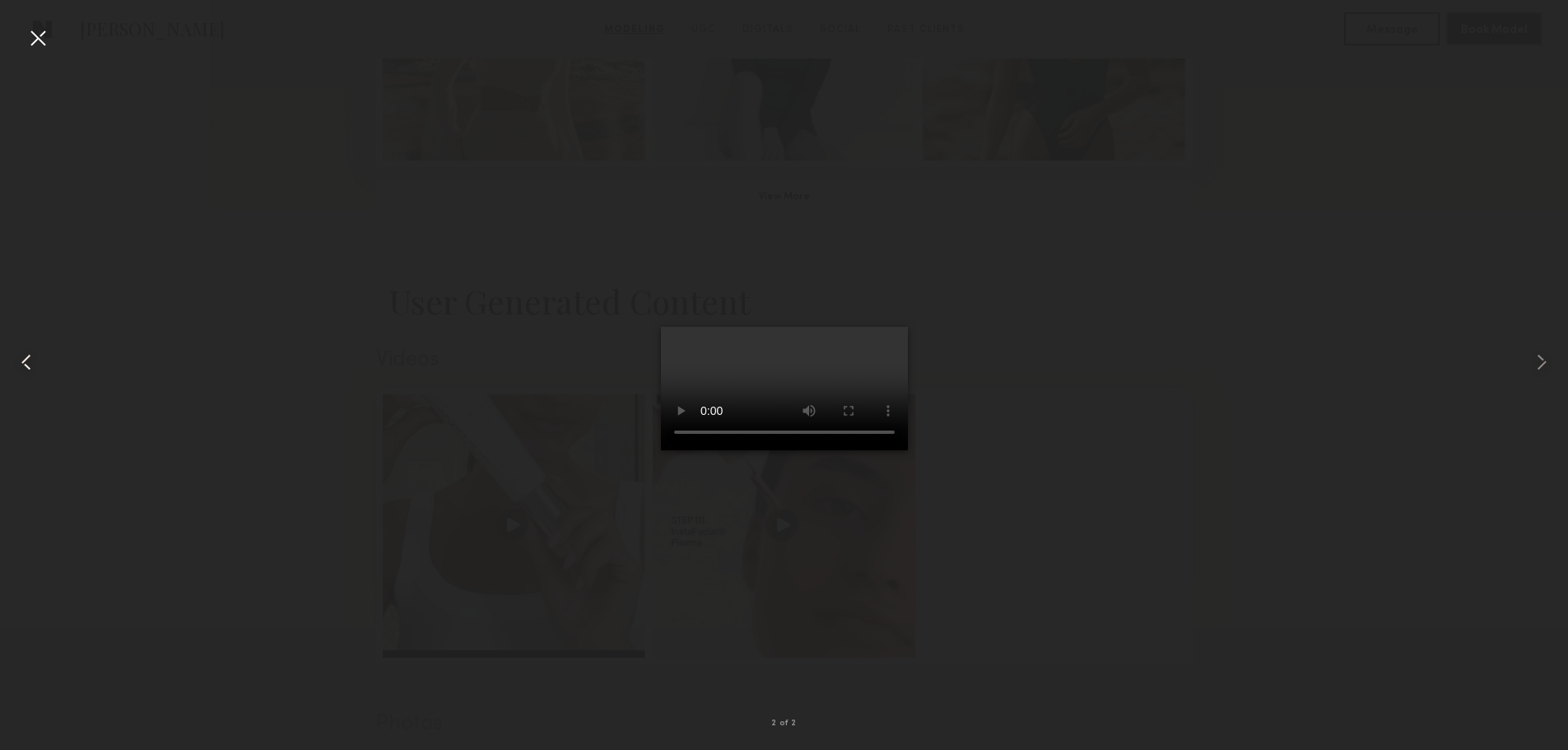
click at [23, 377] on div at bounding box center [31, 362] width 63 height 671
click at [38, 36] on div at bounding box center [38, 38] width 26 height 26
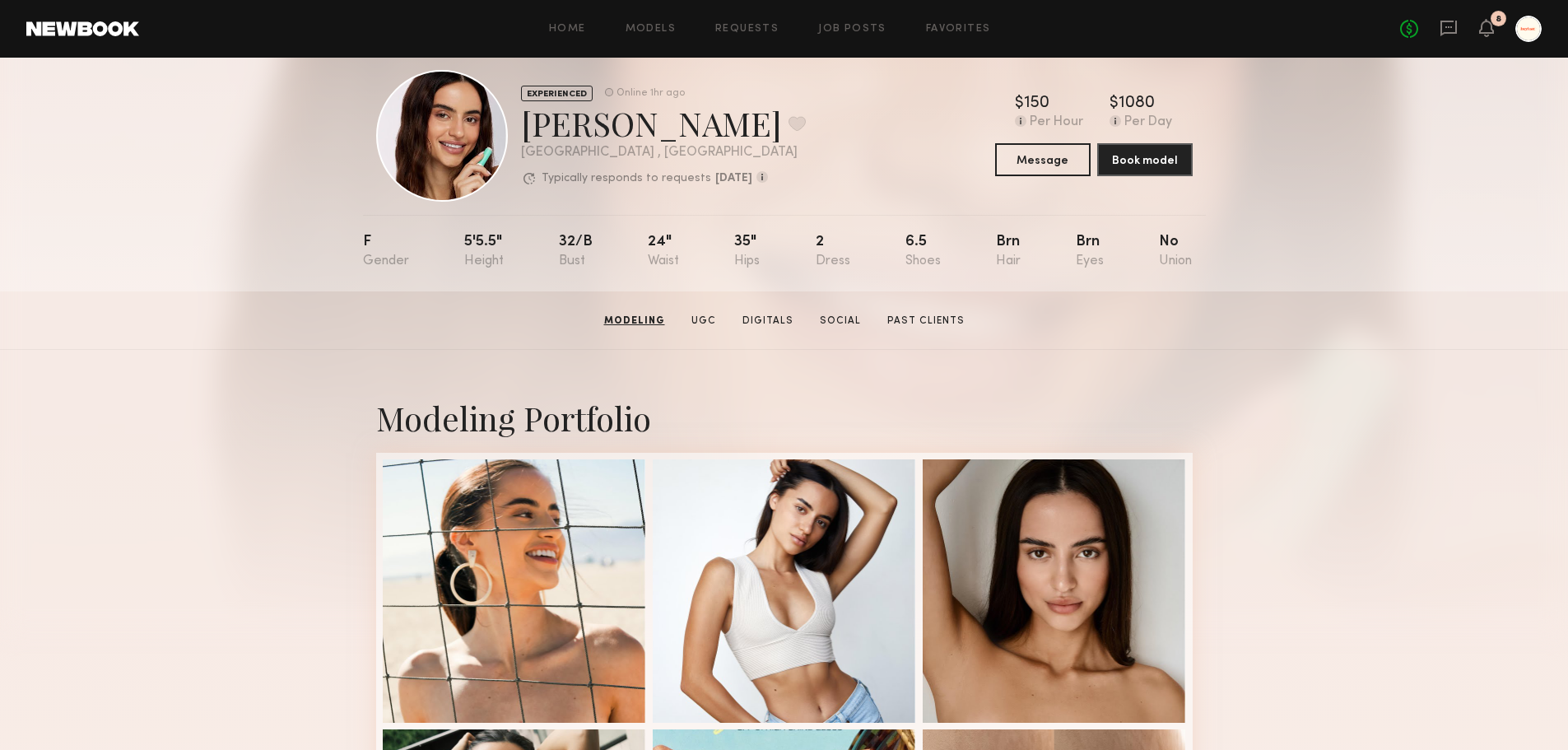
scroll to position [0, 0]
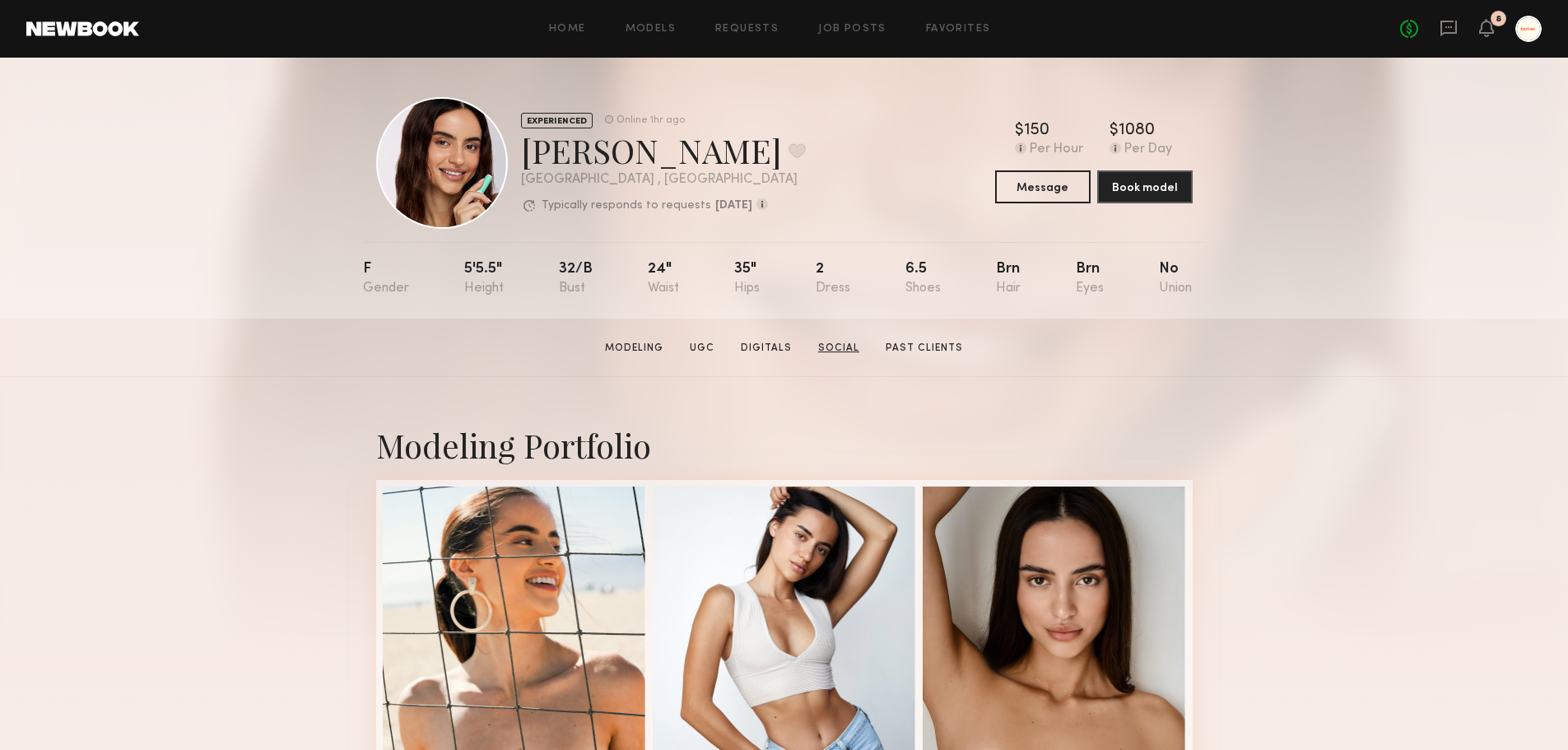
click at [823, 353] on link "Social" at bounding box center [838, 348] width 54 height 14
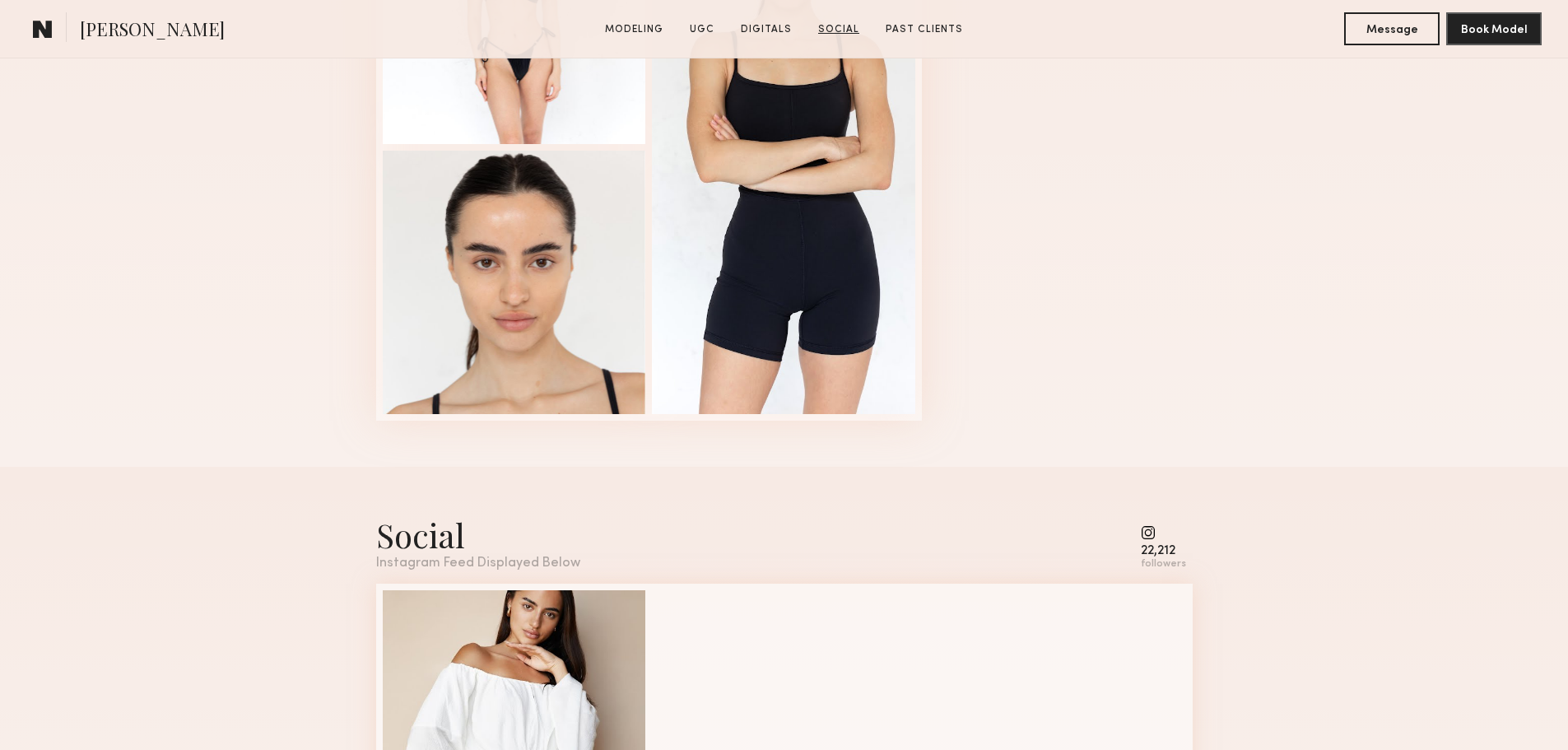
scroll to position [3080, 0]
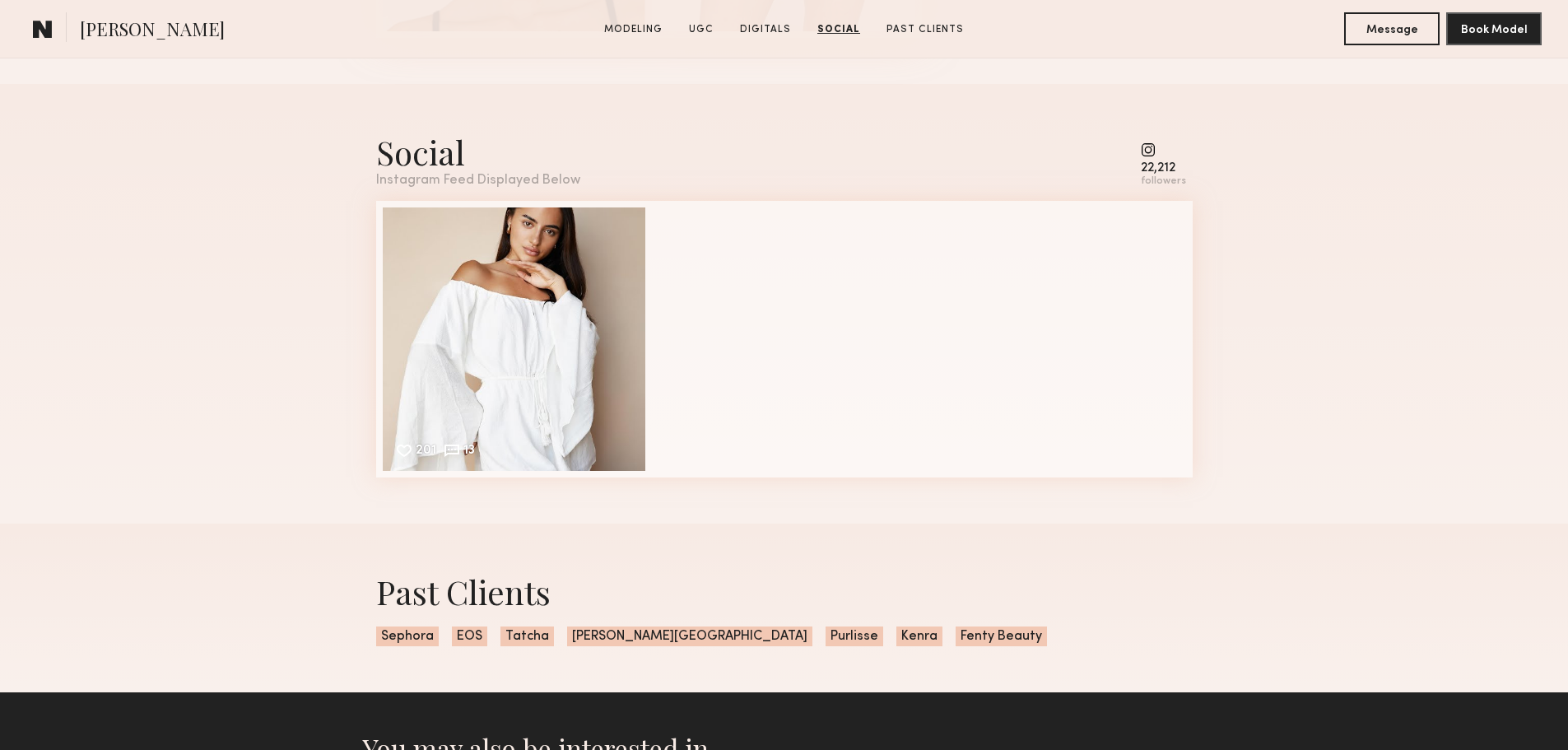
click at [1147, 157] on common-icon at bounding box center [1163, 149] width 45 height 14
click at [550, 310] on div "201 13 Likes & comments displayed to show model’s engagement" at bounding box center [514, 337] width 263 height 263
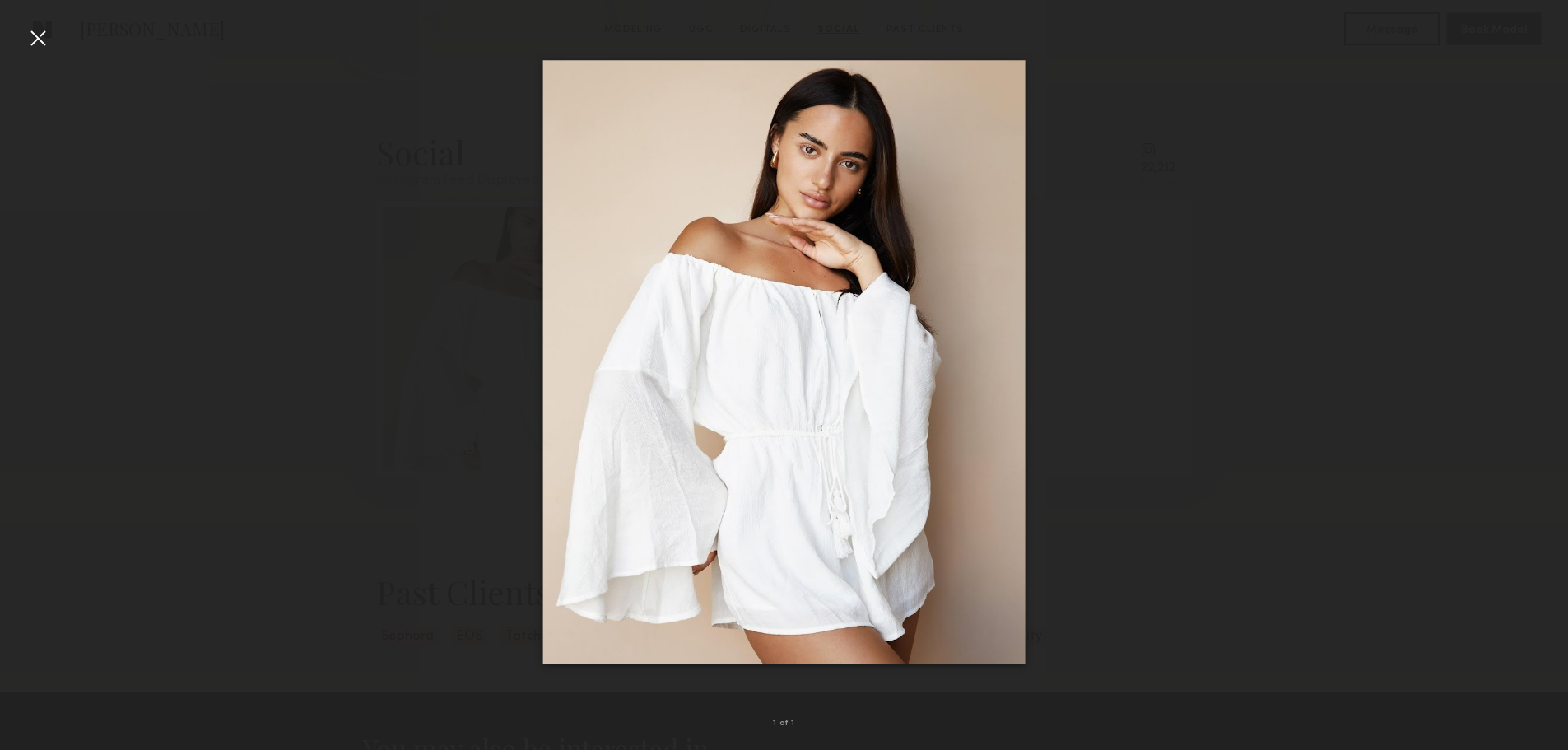
click at [33, 38] on div at bounding box center [38, 38] width 26 height 26
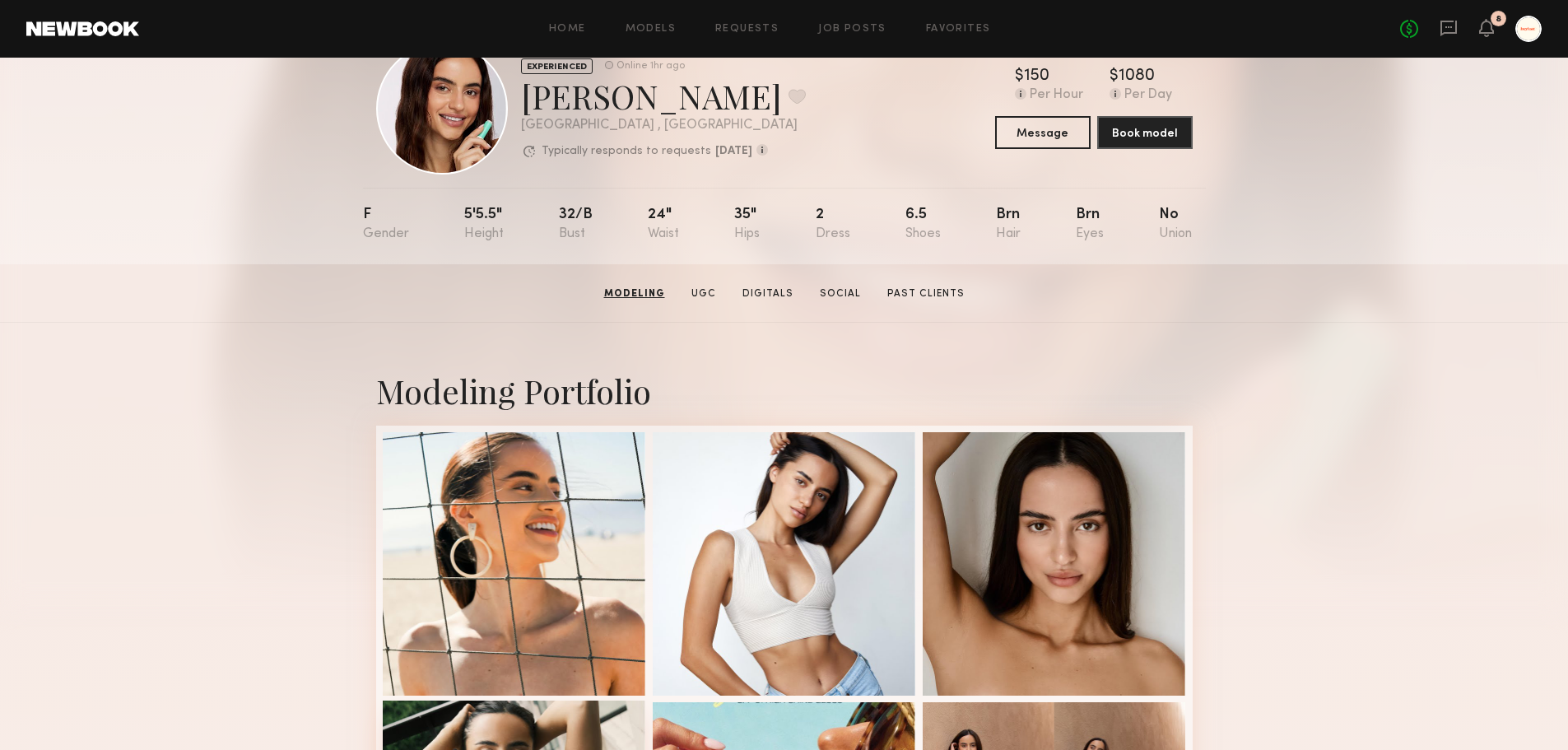
scroll to position [0, 0]
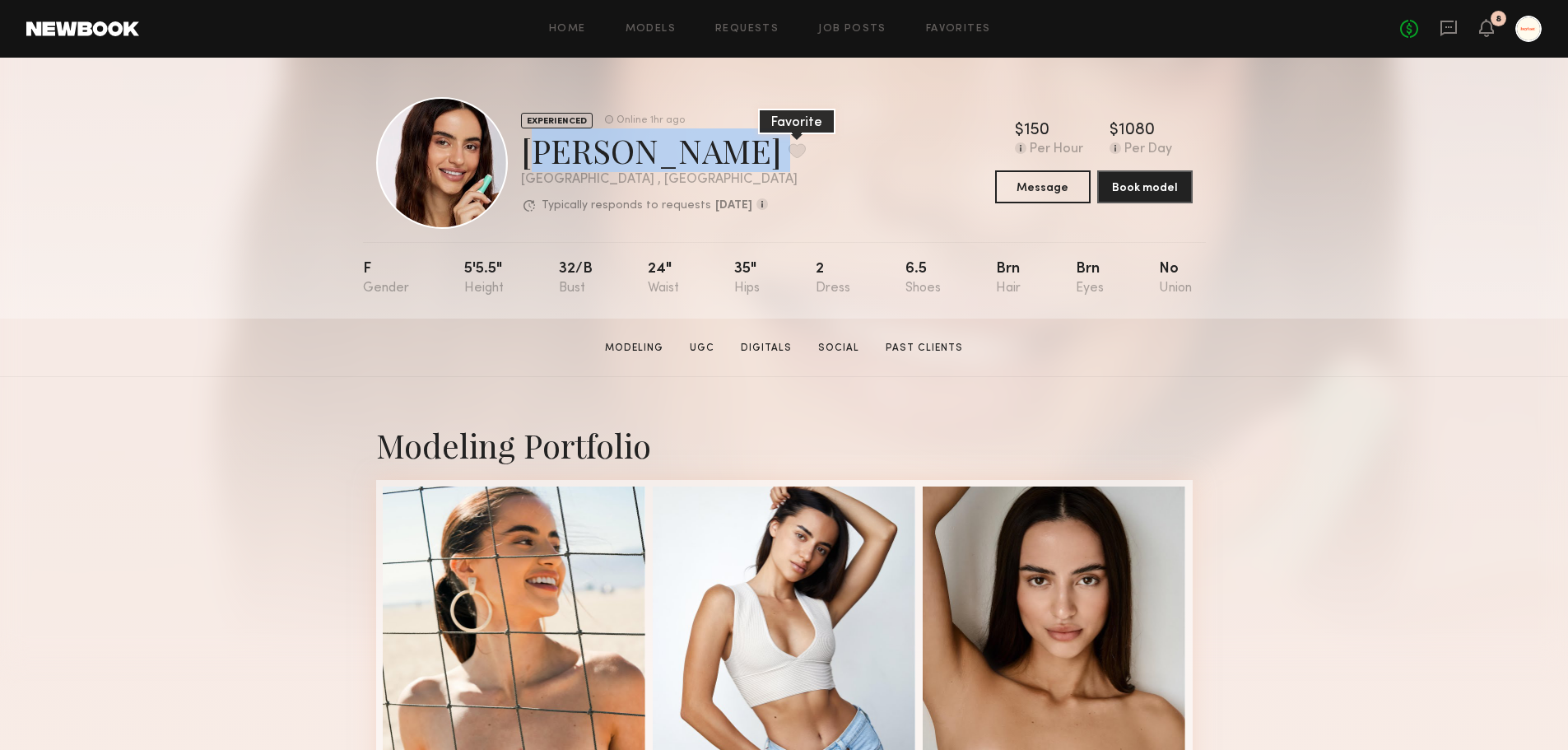
drag, startPoint x: 528, startPoint y: 151, endPoint x: 658, endPoint y: 150, distance: 130.0
click at [658, 150] on div "Anna S. Favorite" at bounding box center [664, 149] width 285 height 43
click at [788, 145] on button at bounding box center [797, 150] width 17 height 14
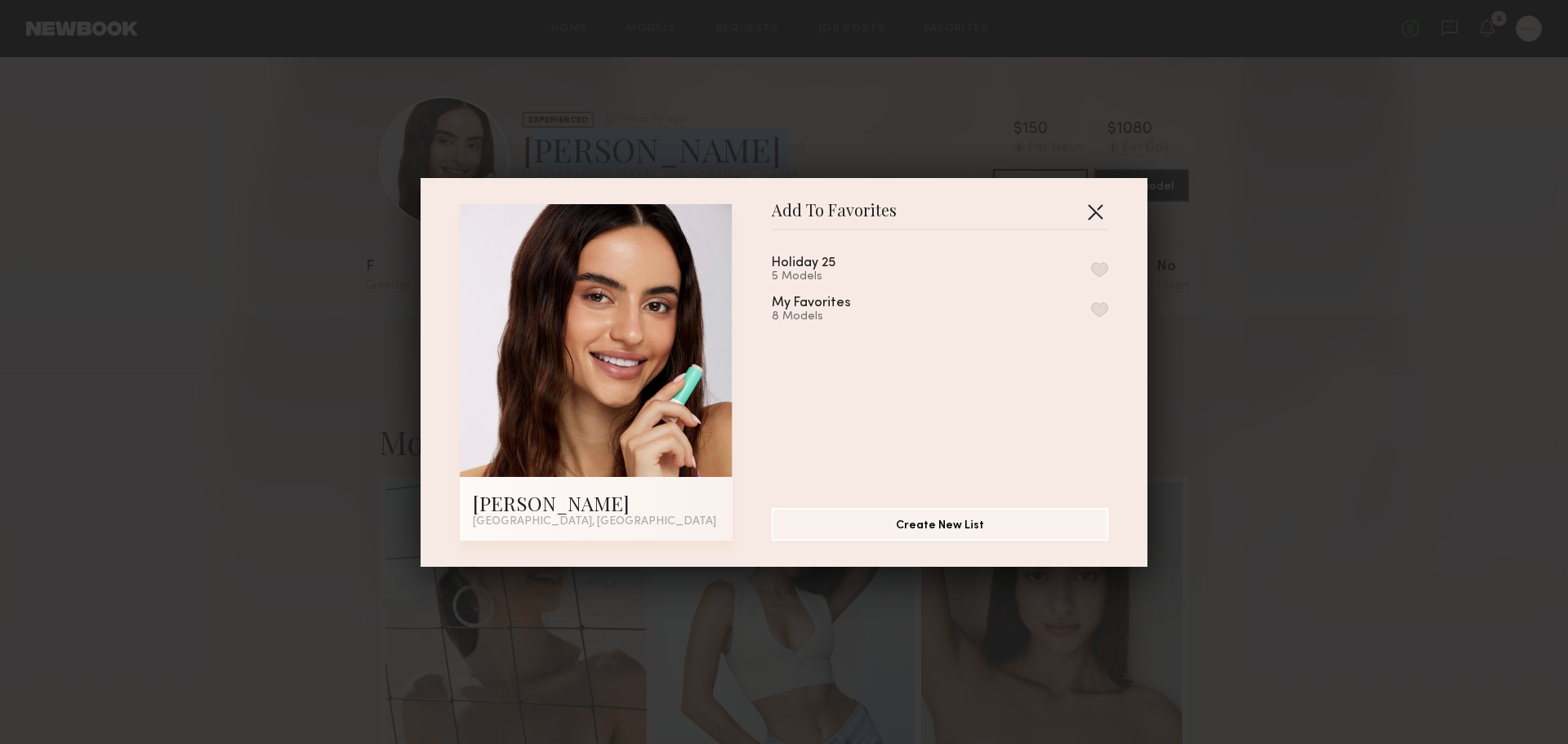
click at [1082, 209] on button "button" at bounding box center [1095, 211] width 26 height 26
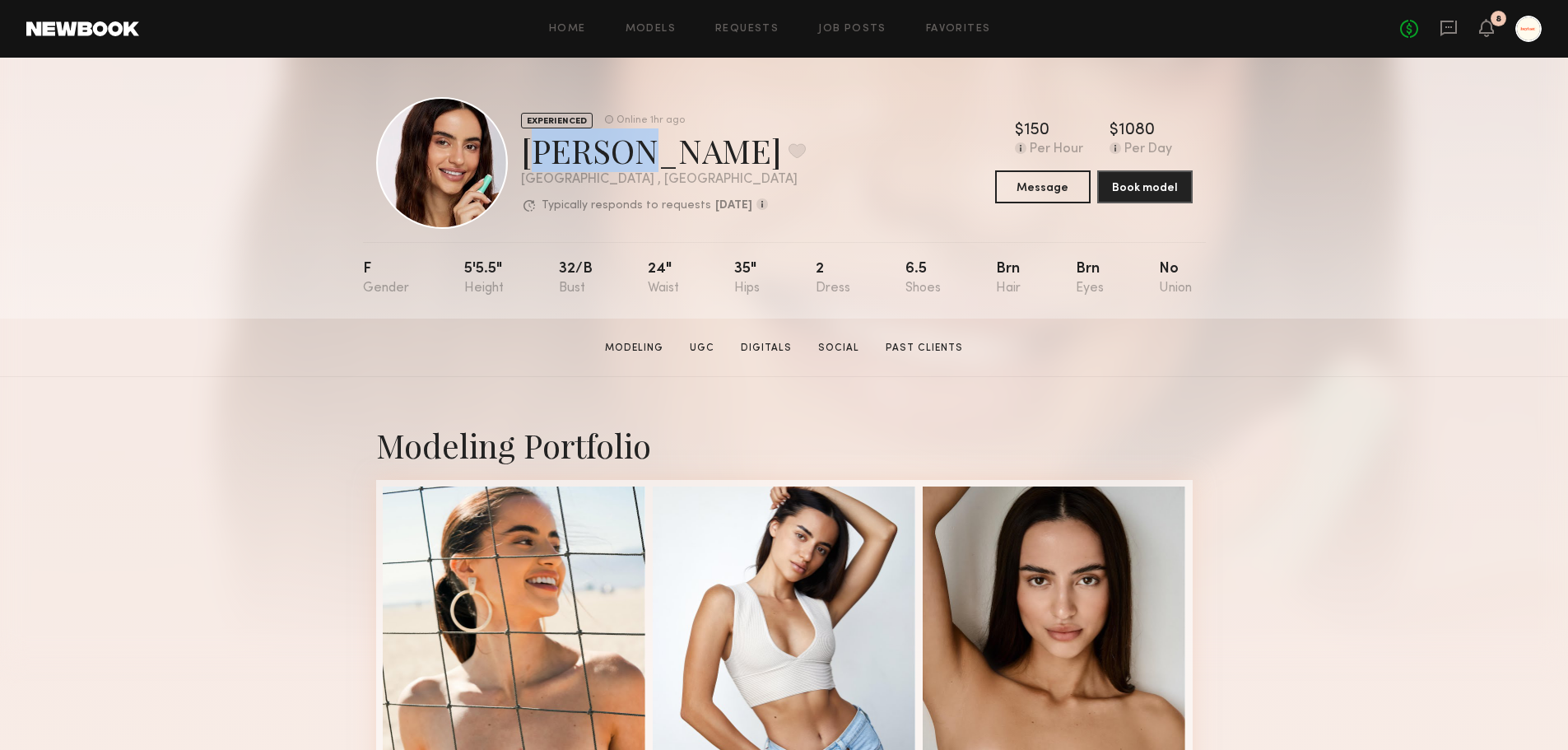
click at [621, 155] on div "Anna S. Favorite" at bounding box center [664, 149] width 285 height 43
copy div "Anna S"
click at [904, 363] on section "Anna S. Modeling UGC Digitals Social Past Clients Message Book Model" at bounding box center [784, 348] width 1568 height 59
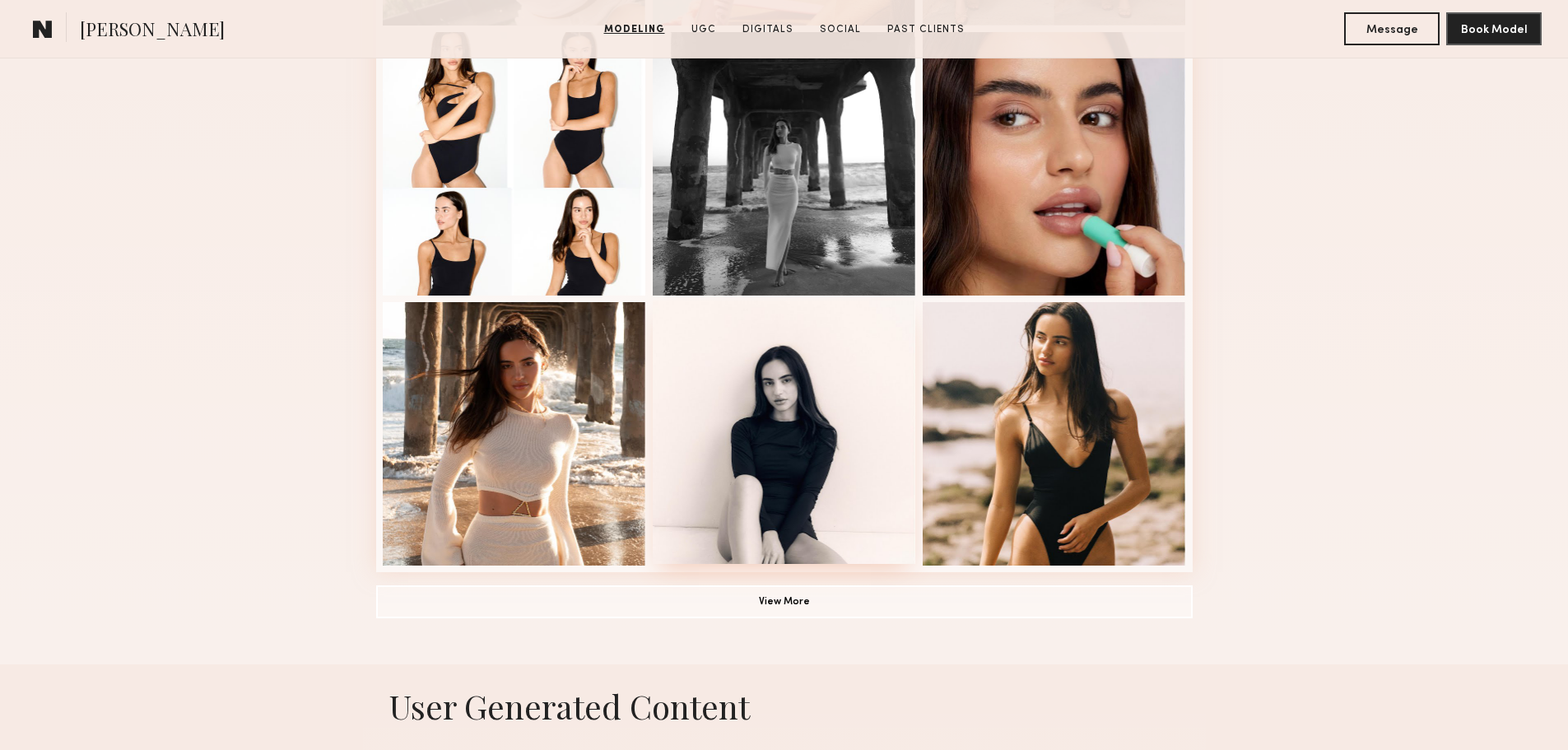
scroll to position [1070, 0]
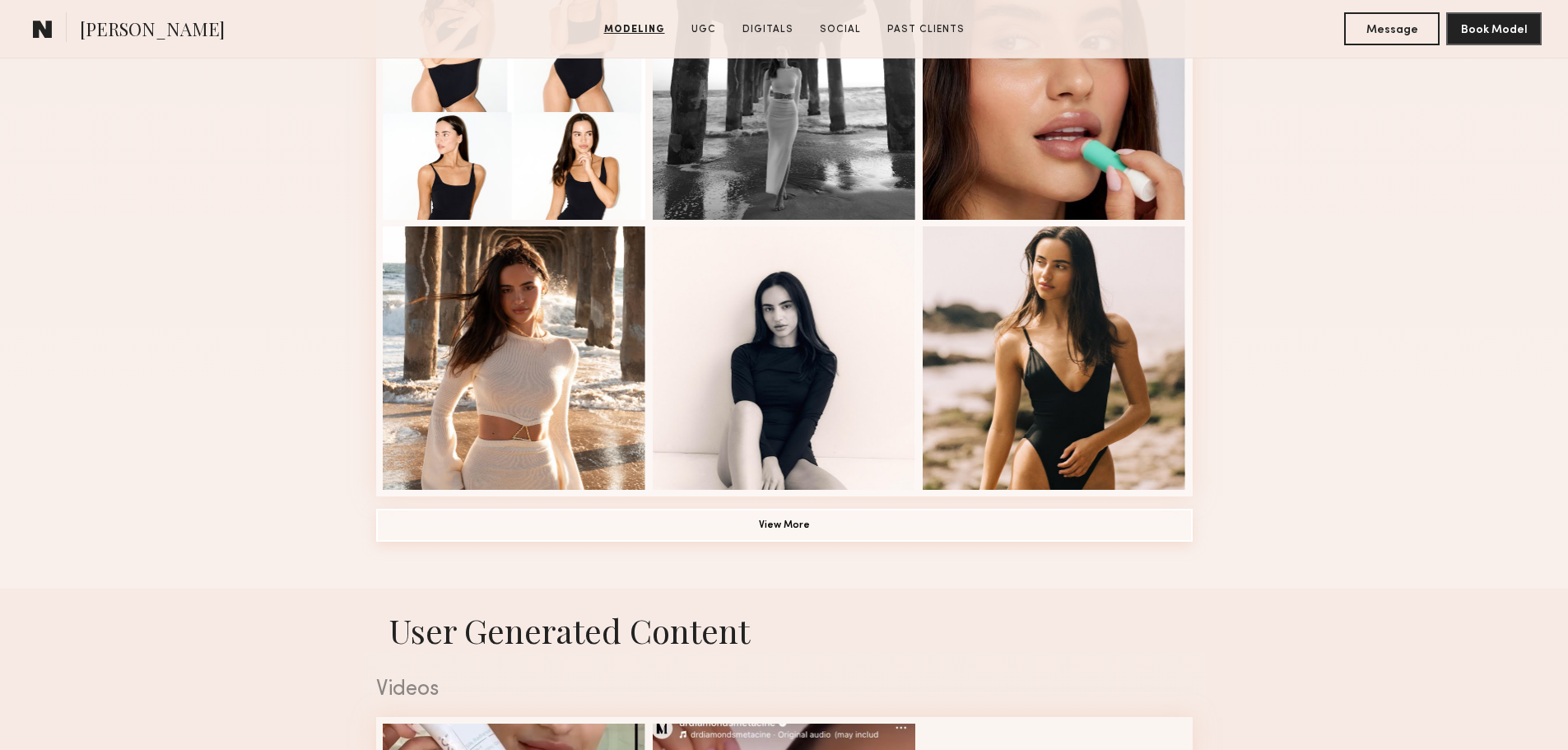
click at [810, 534] on button "View More" at bounding box center [784, 525] width 816 height 33
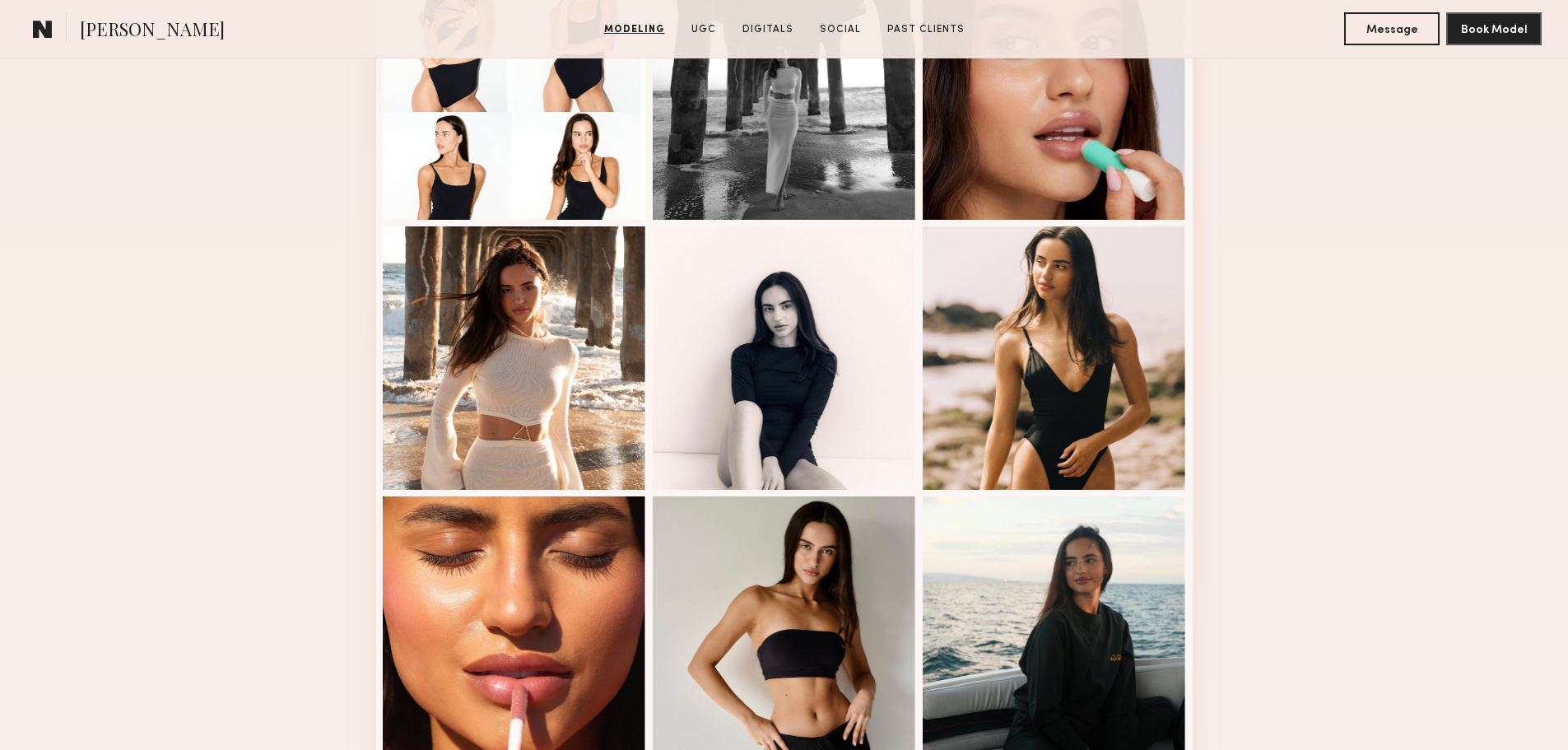
scroll to position [1400, 0]
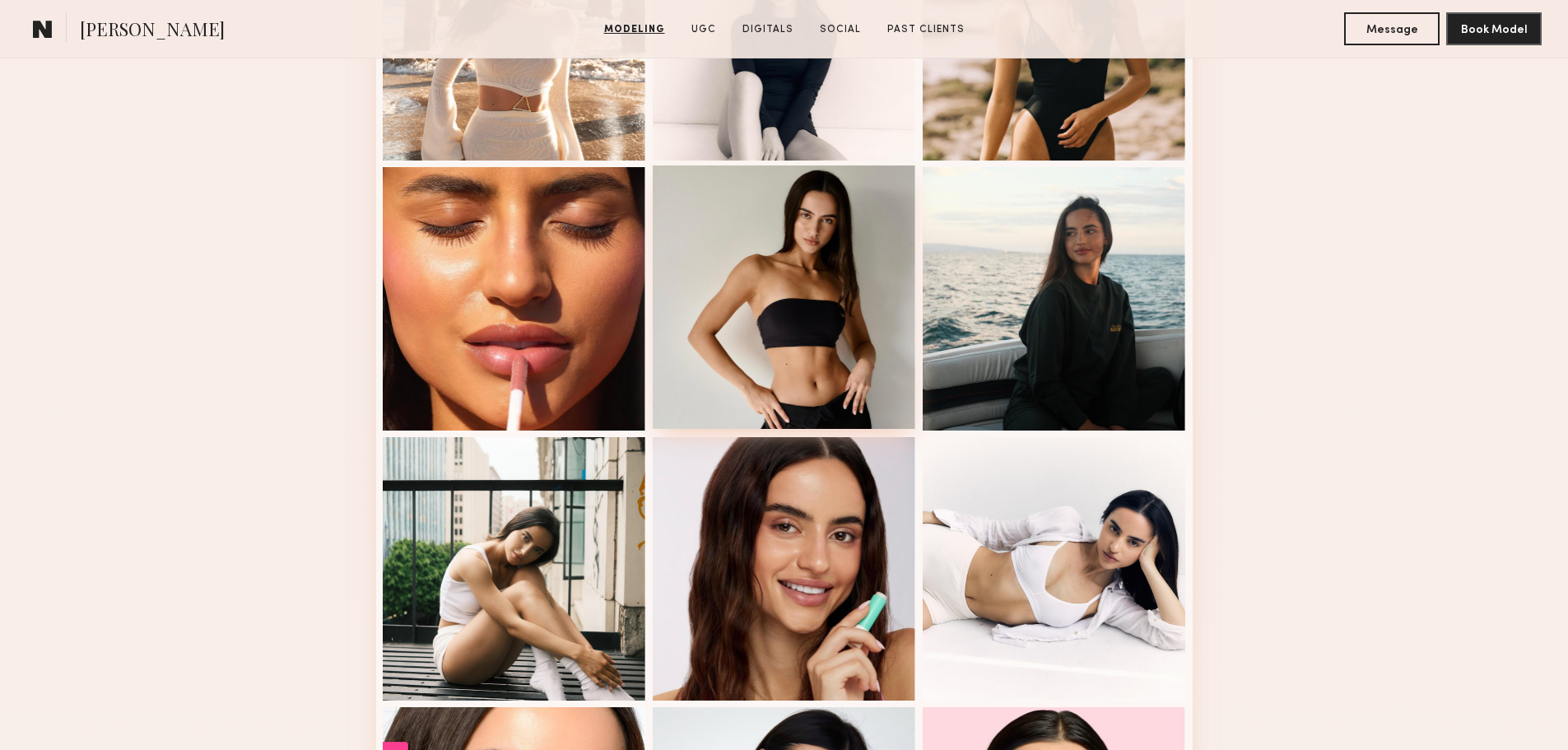
click at [759, 407] on div at bounding box center [784, 297] width 263 height 263
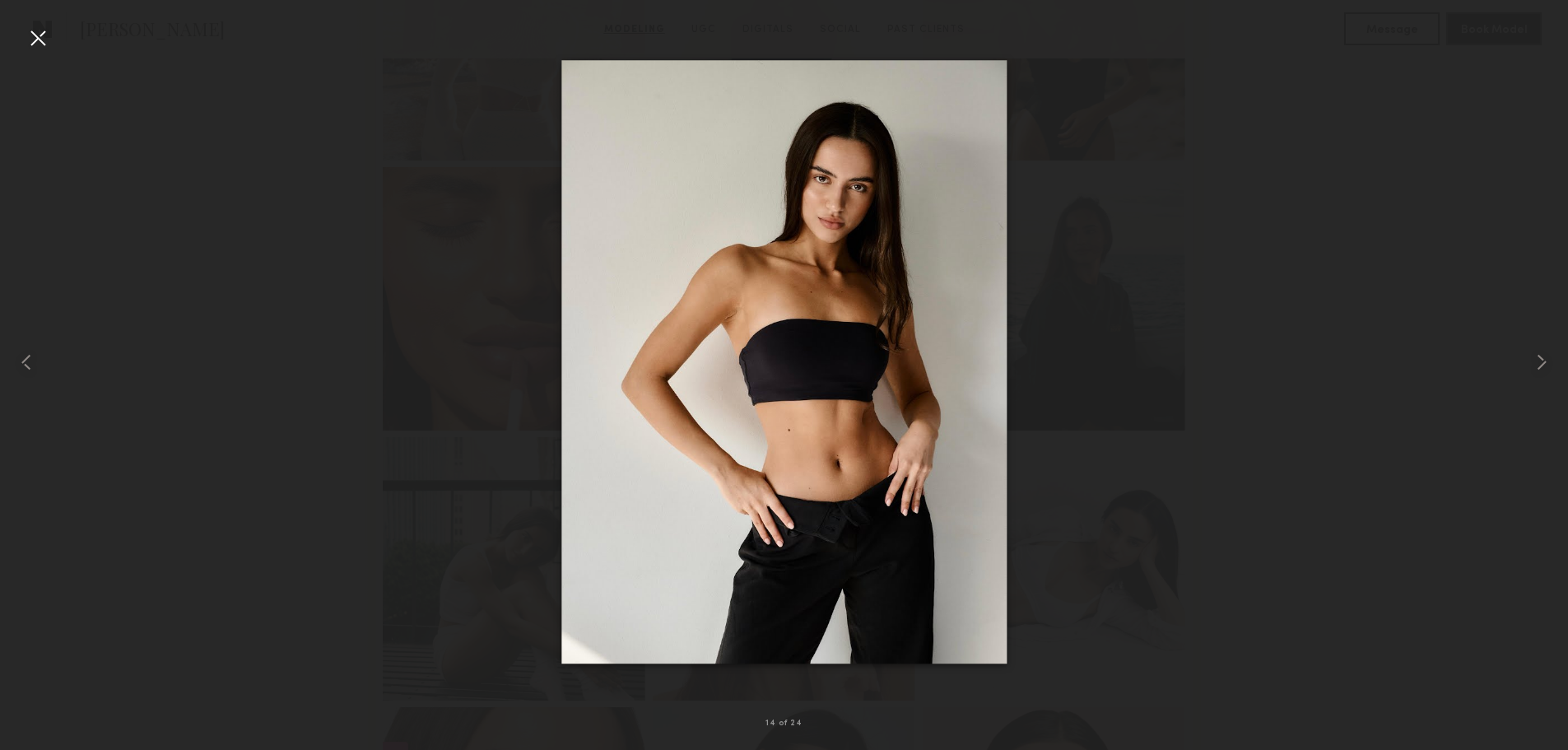
click at [33, 42] on div at bounding box center [38, 38] width 26 height 26
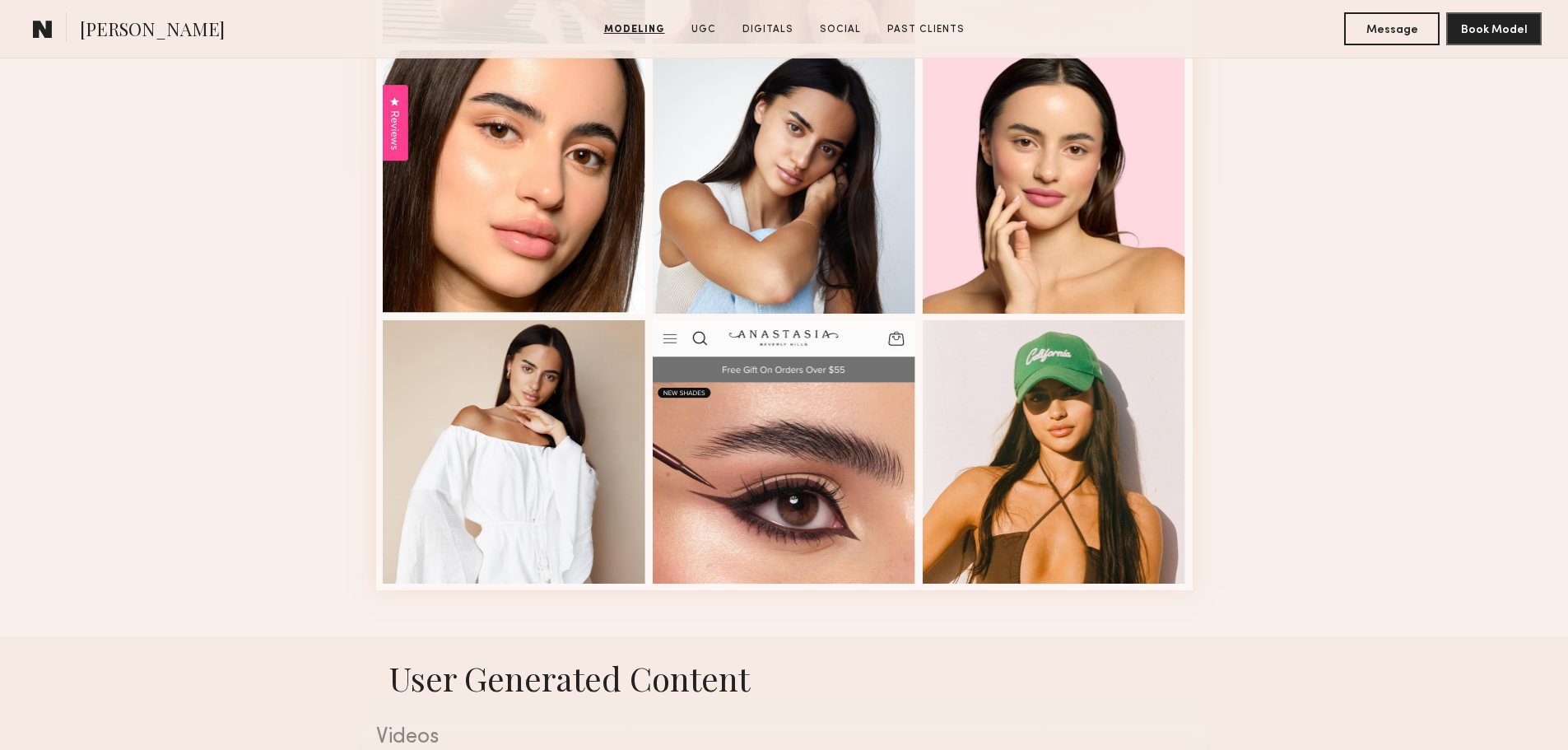
scroll to position [2059, 0]
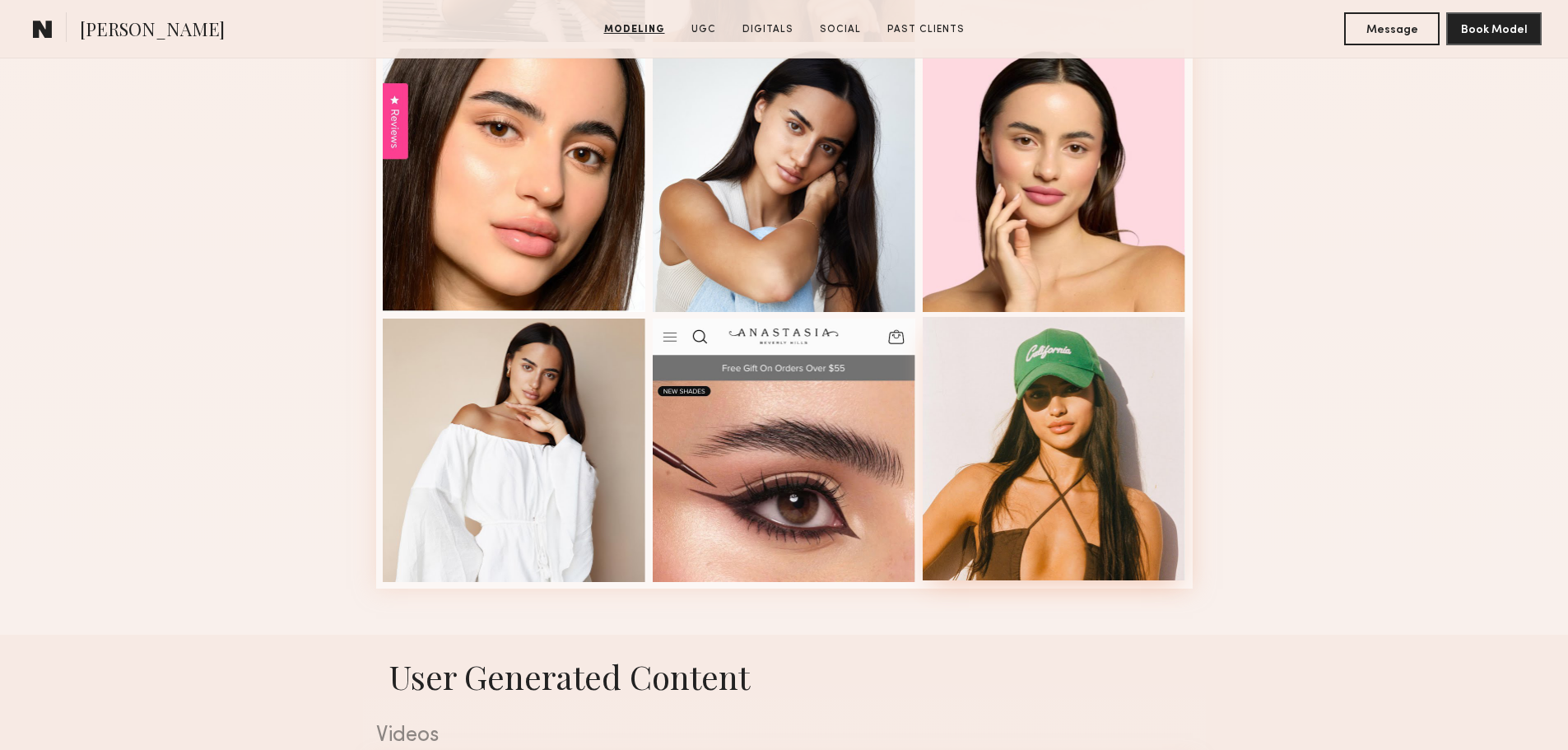
click at [1111, 512] on div at bounding box center [1054, 448] width 263 height 263
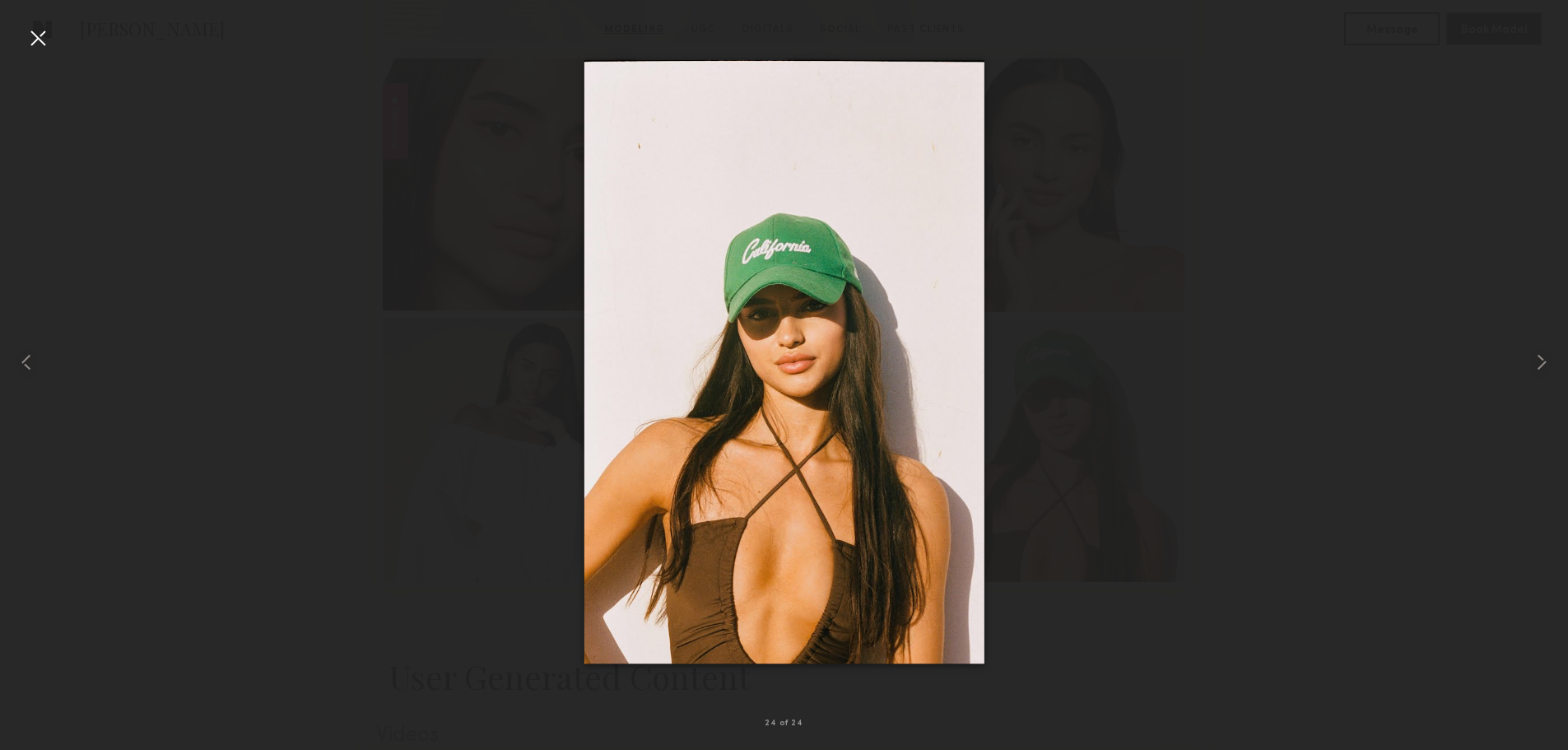
click at [31, 34] on div at bounding box center [38, 38] width 26 height 26
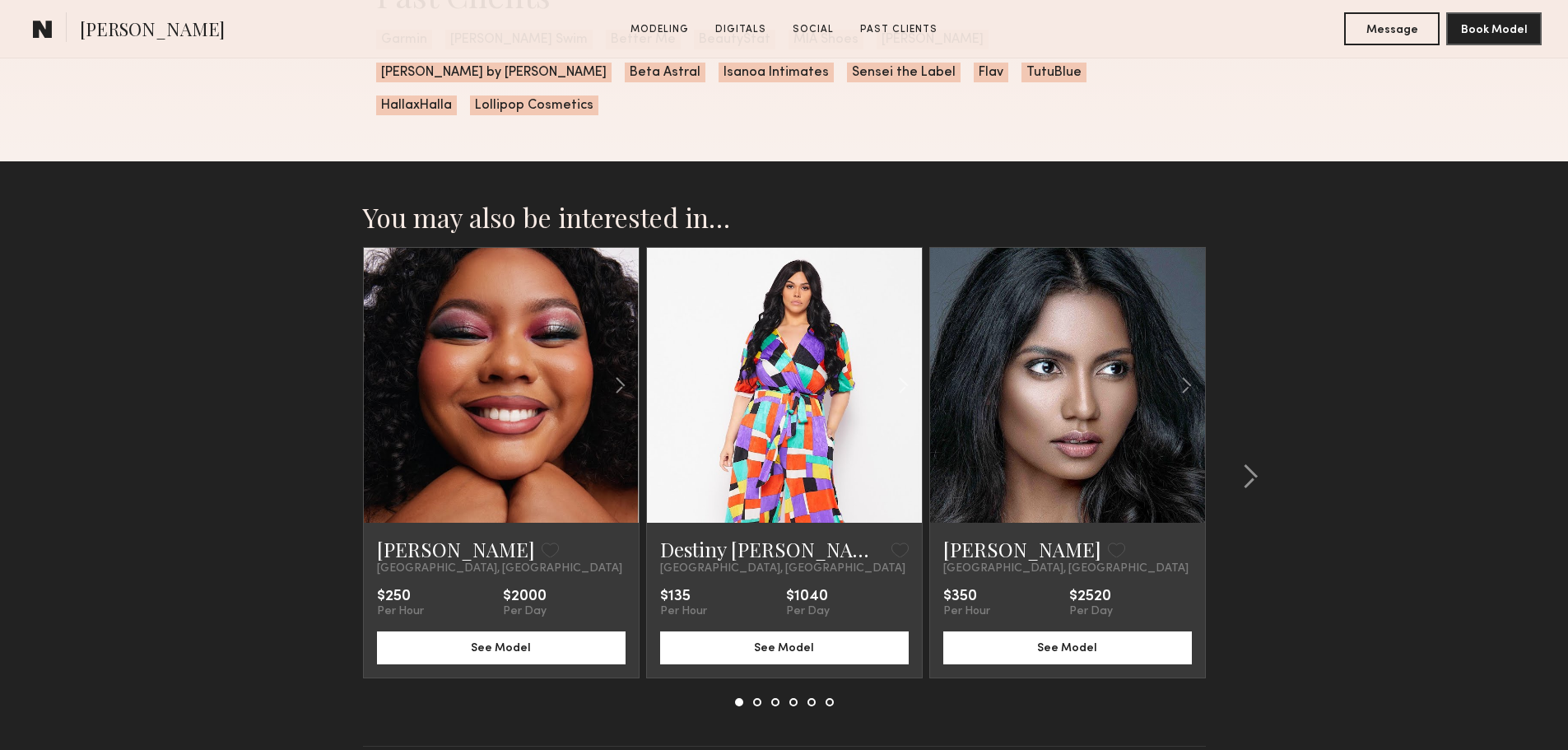
scroll to position [2561, 0]
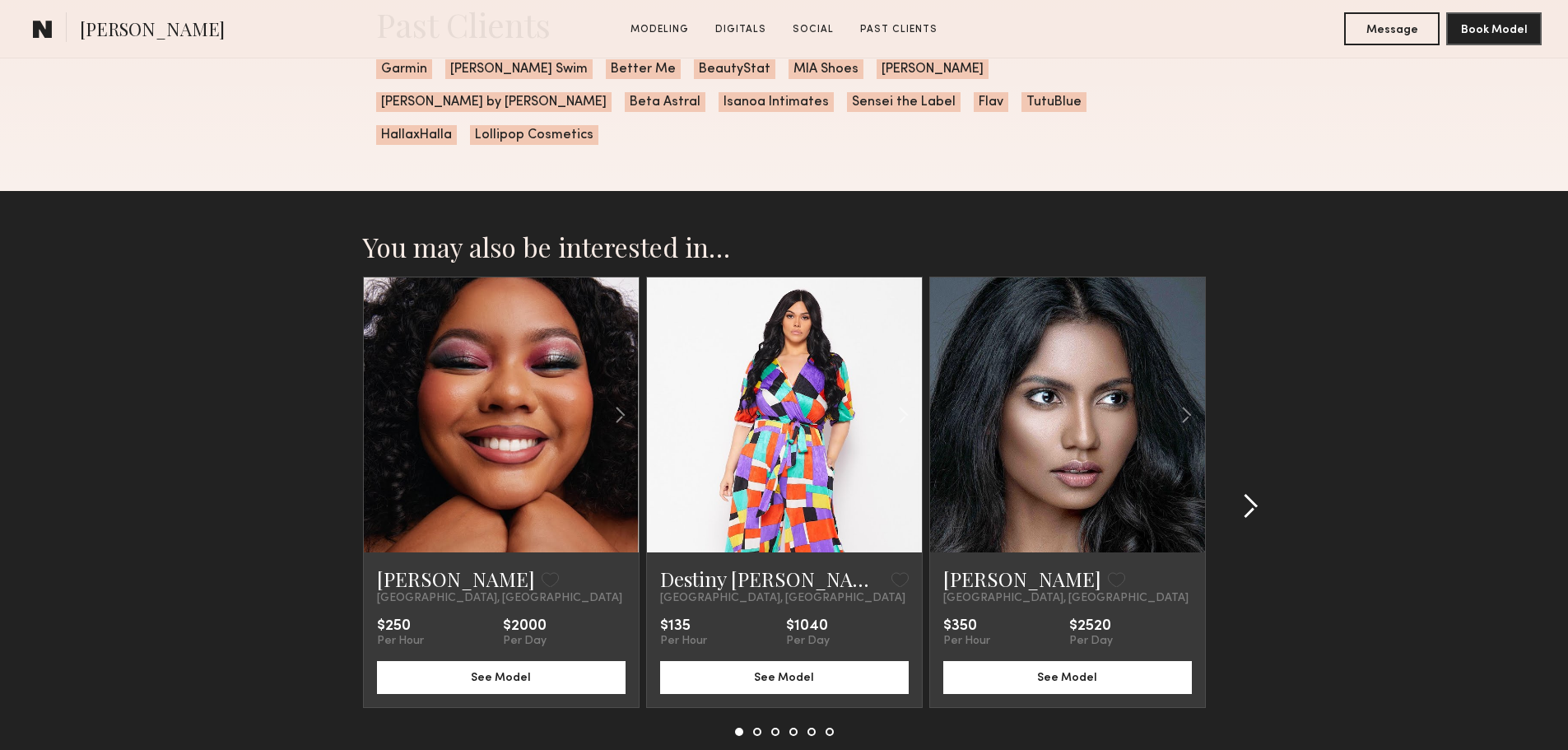
click at [1257, 494] on common-icon at bounding box center [1250, 506] width 16 height 26
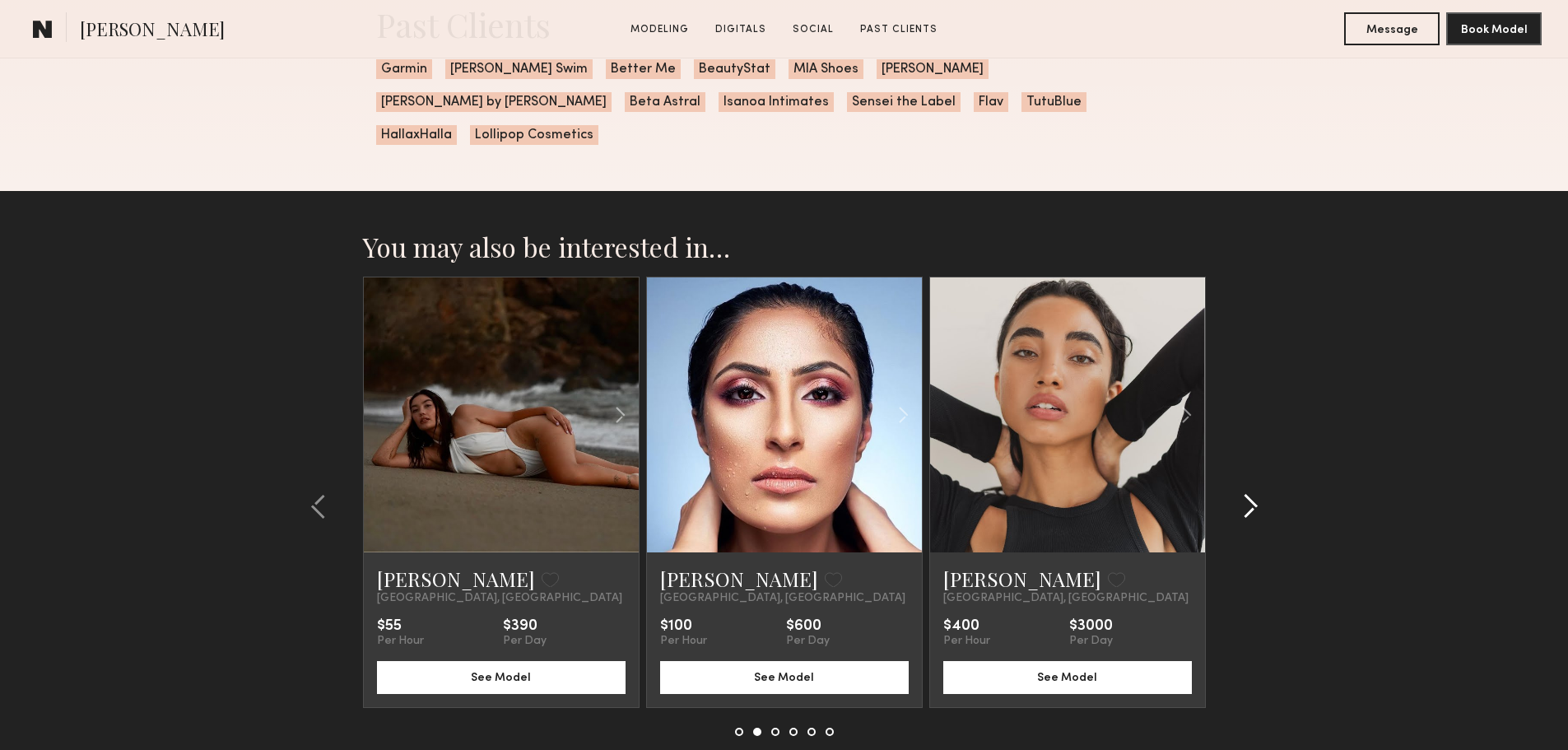
click at [1257, 494] on common-icon at bounding box center [1250, 506] width 16 height 26
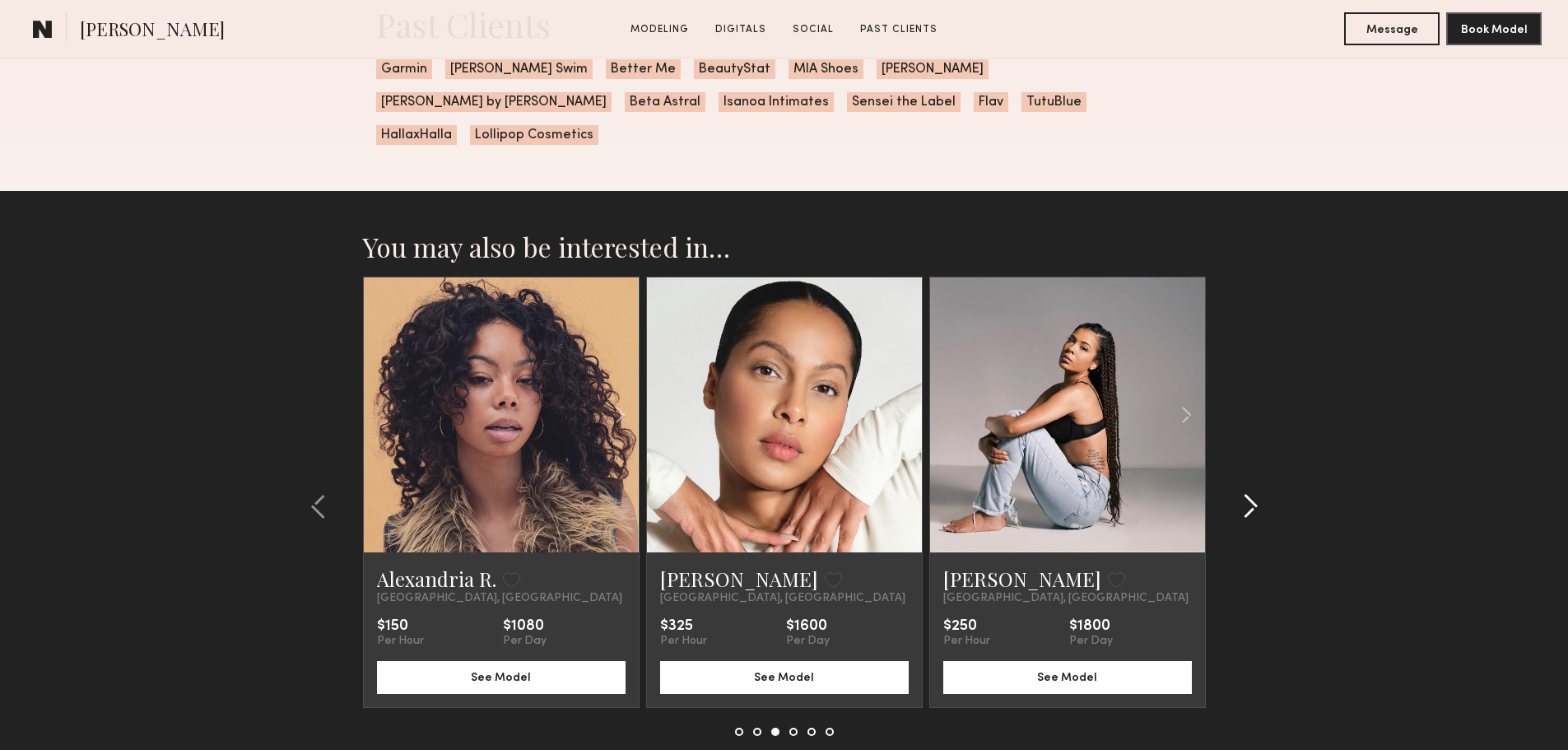
click at [1257, 494] on common-icon at bounding box center [1250, 506] width 16 height 26
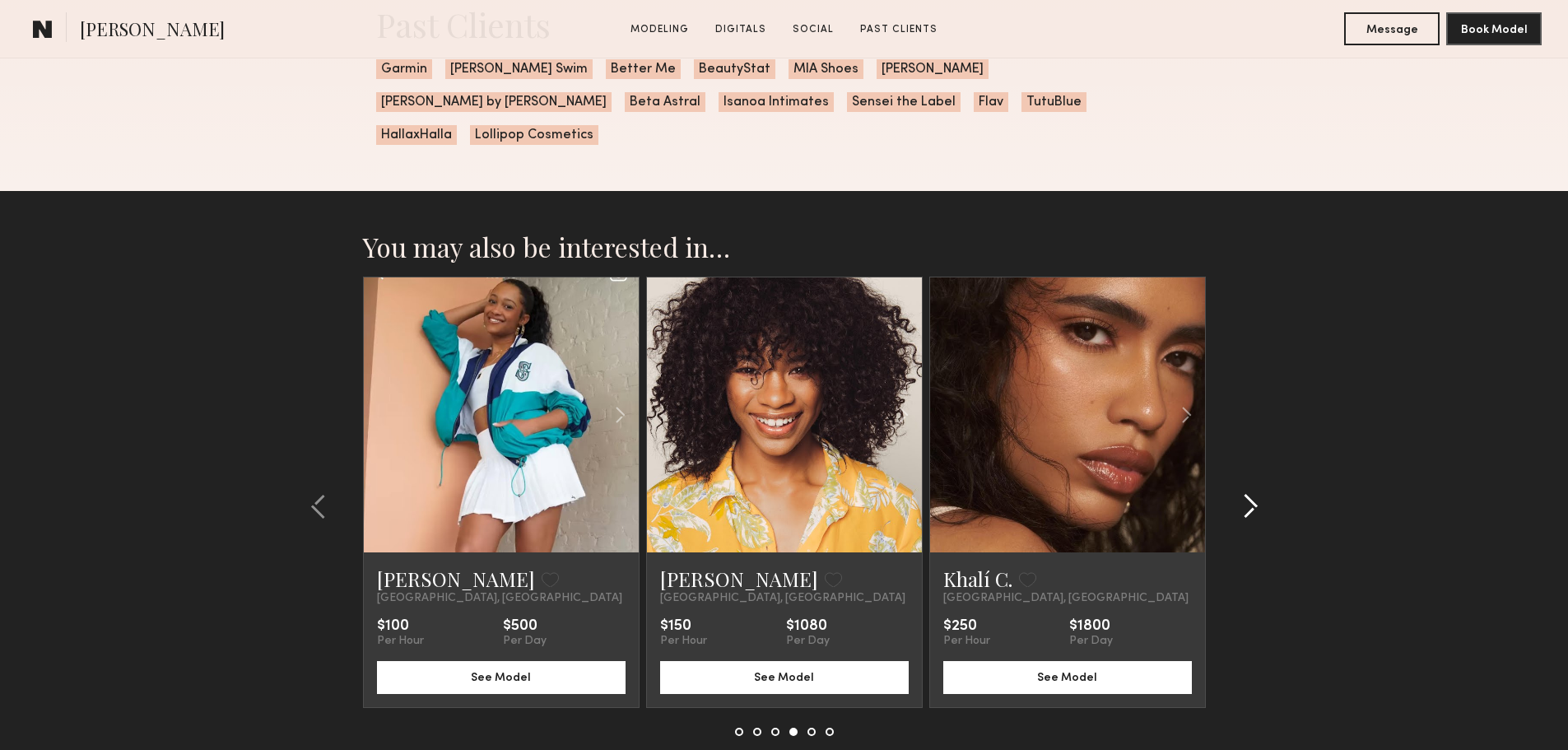
click at [1257, 494] on common-icon at bounding box center [1250, 506] width 16 height 26
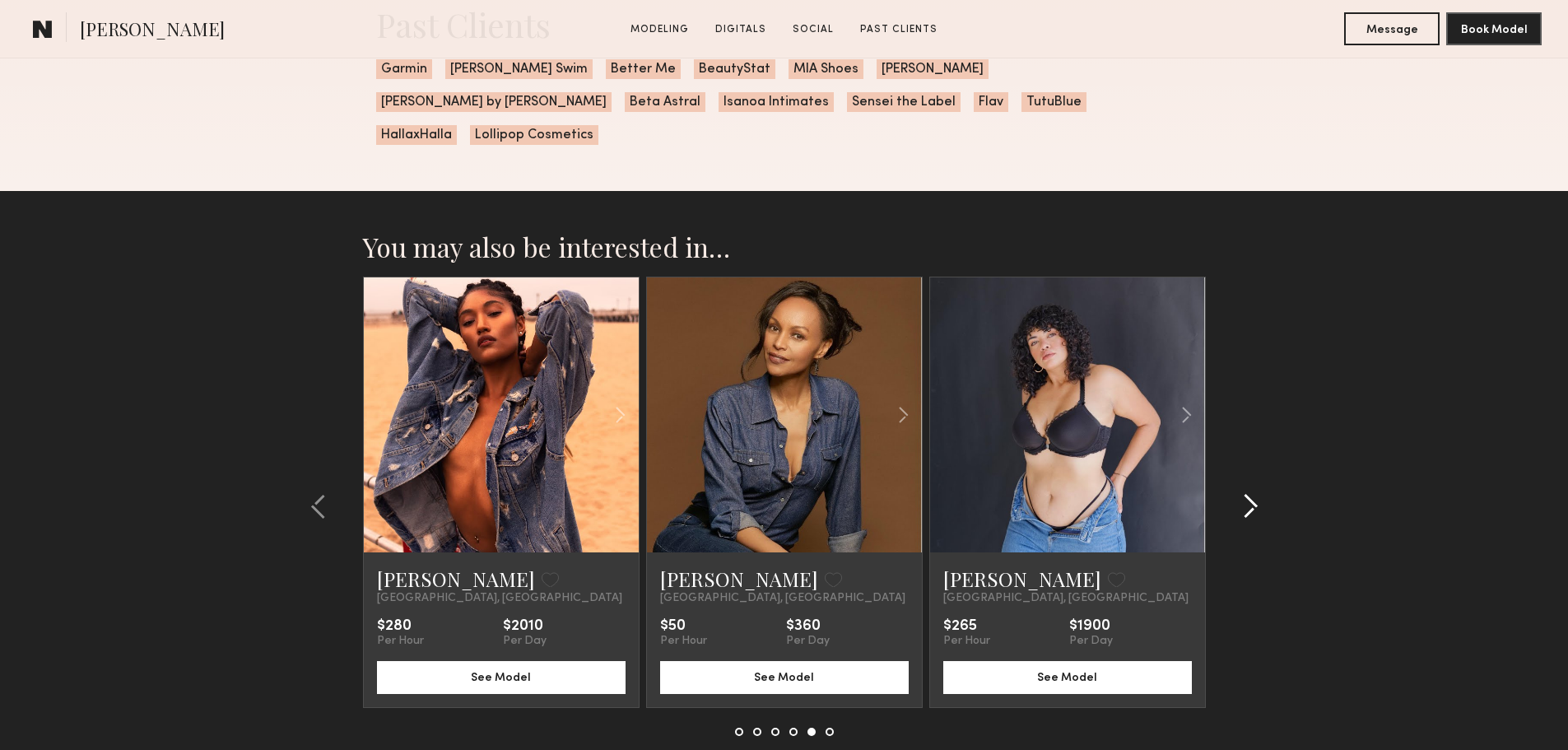
click at [1257, 494] on common-icon at bounding box center [1250, 506] width 16 height 26
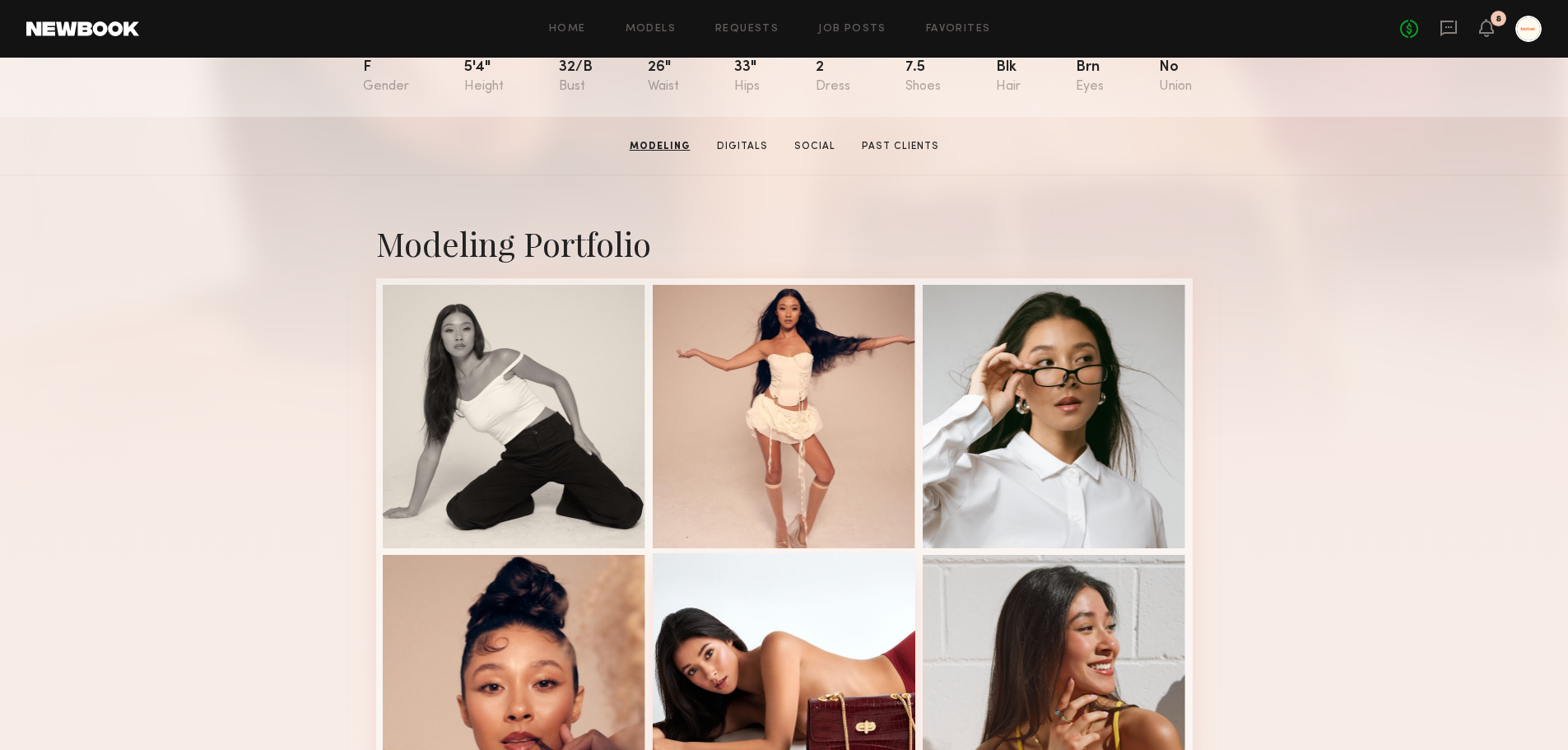
scroll to position [0, 0]
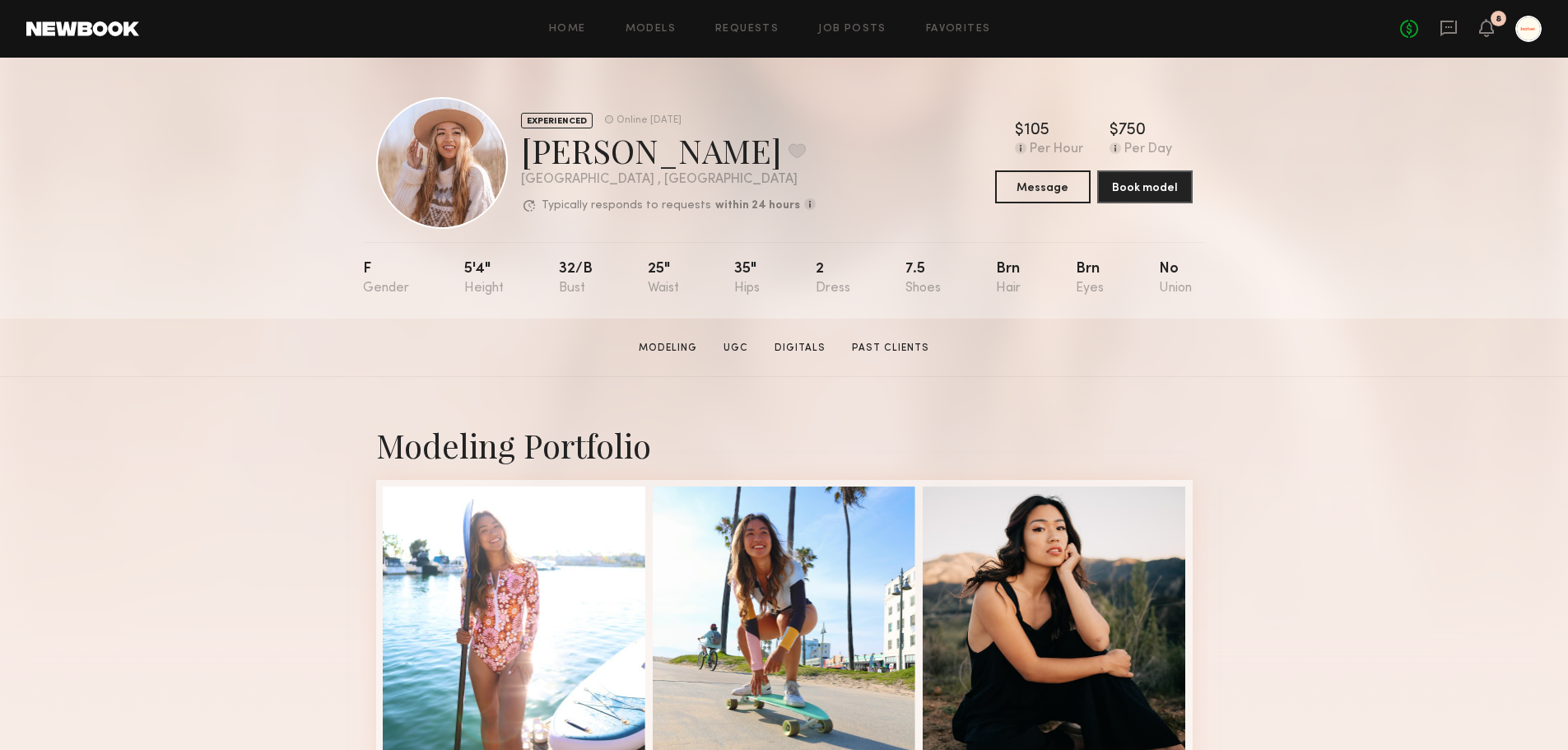
scroll to position [82, 0]
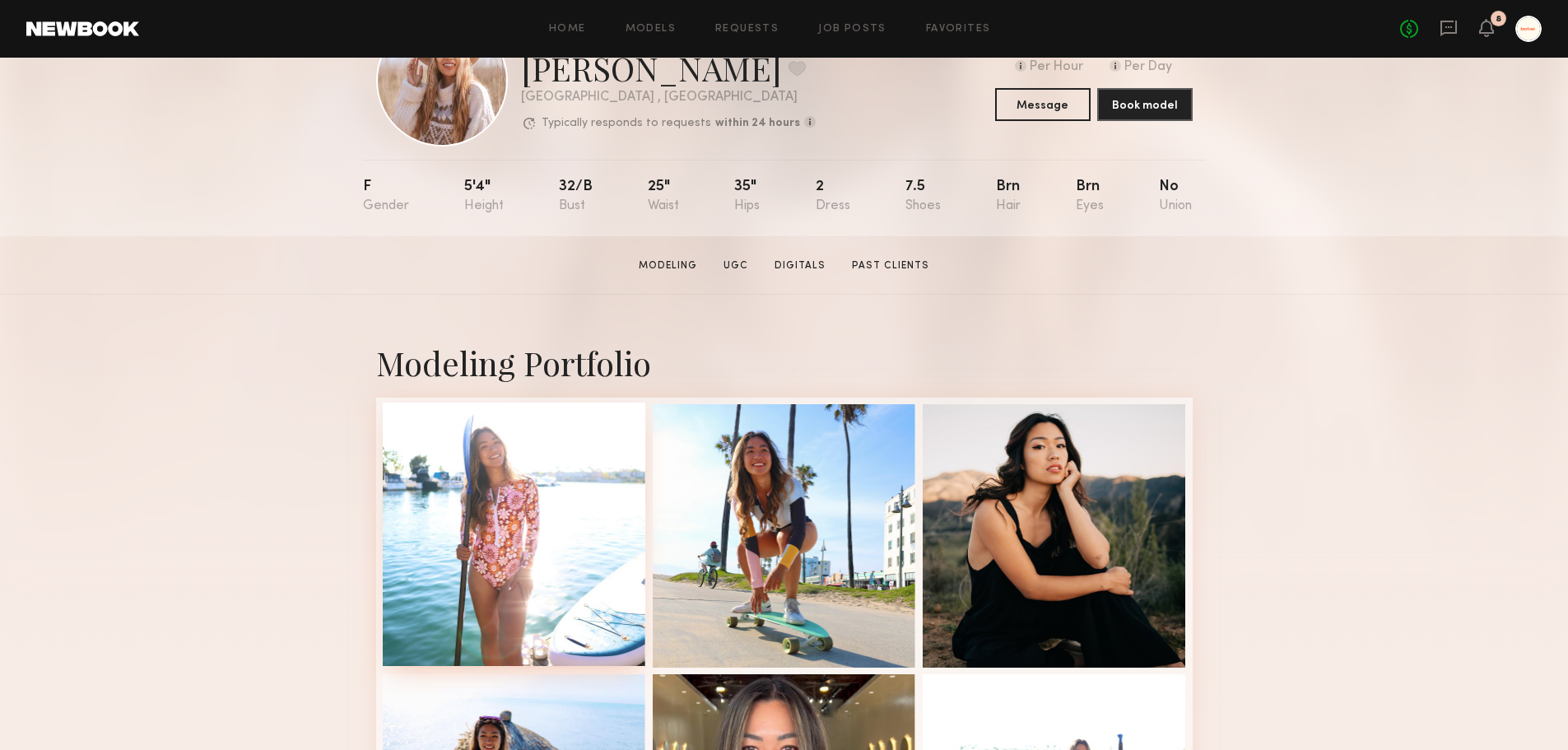
click at [440, 608] on div at bounding box center [514, 534] width 263 height 263
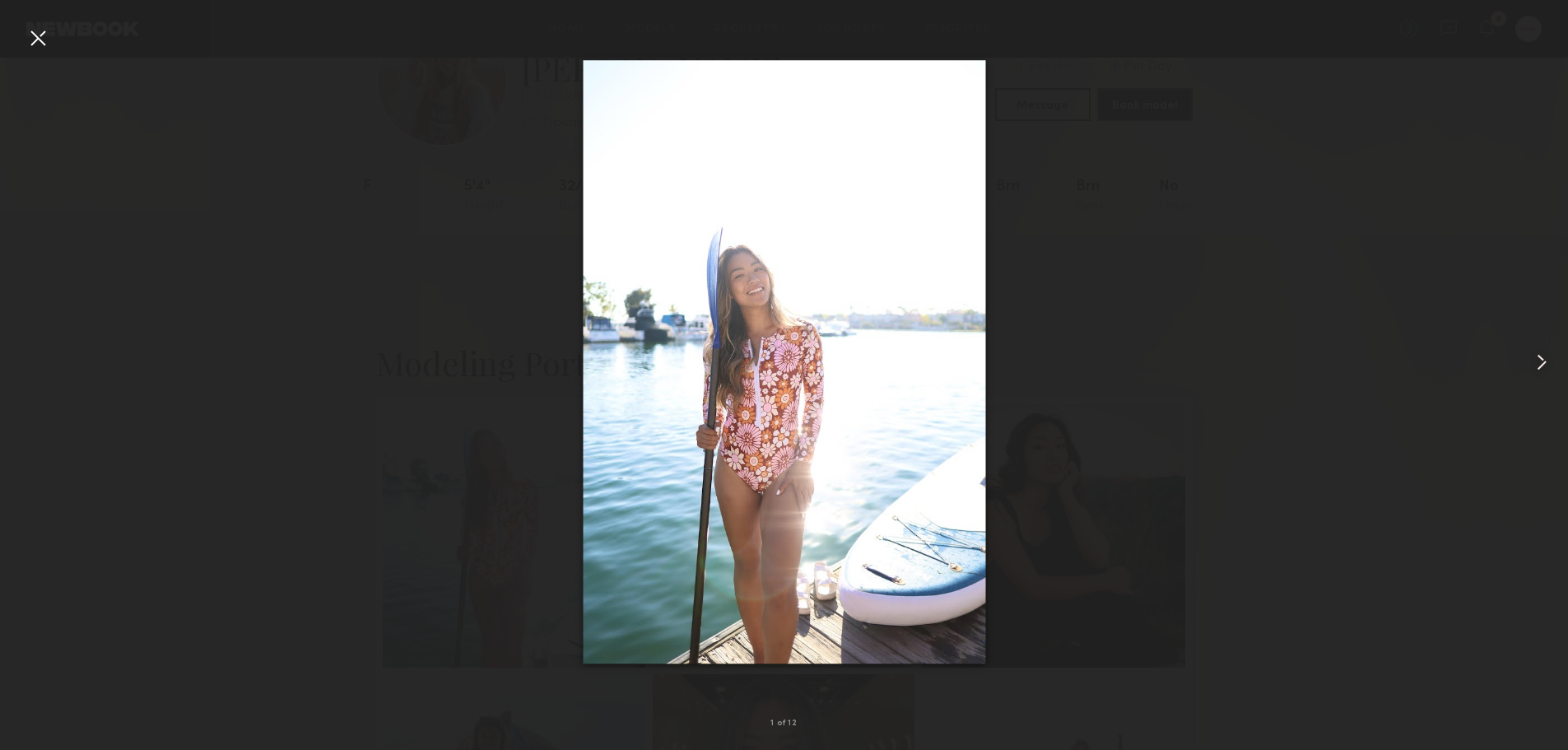
click at [1545, 359] on common-icon at bounding box center [1541, 362] width 26 height 26
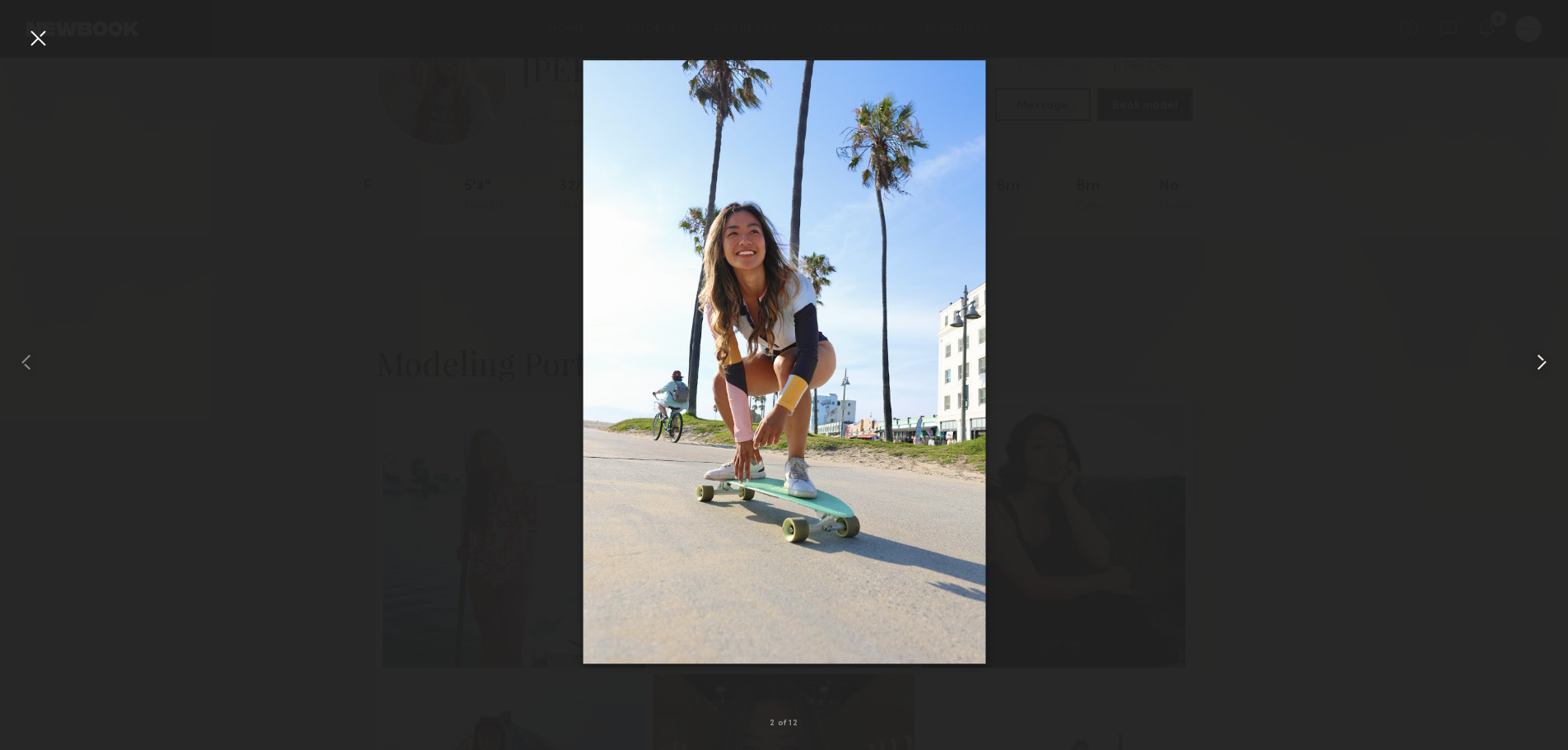
click at [1545, 359] on common-icon at bounding box center [1541, 362] width 26 height 26
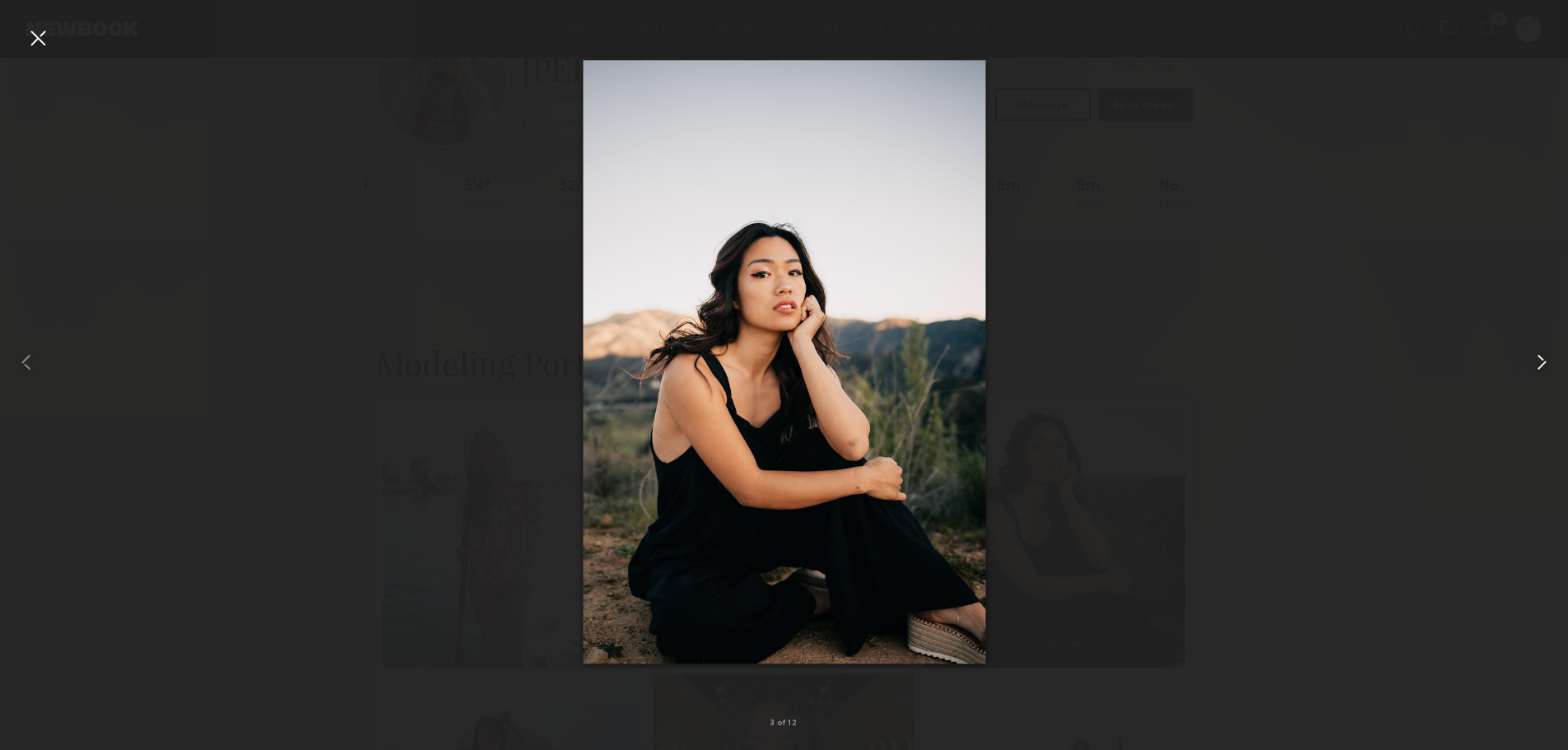
click at [1545, 359] on common-icon at bounding box center [1541, 362] width 26 height 26
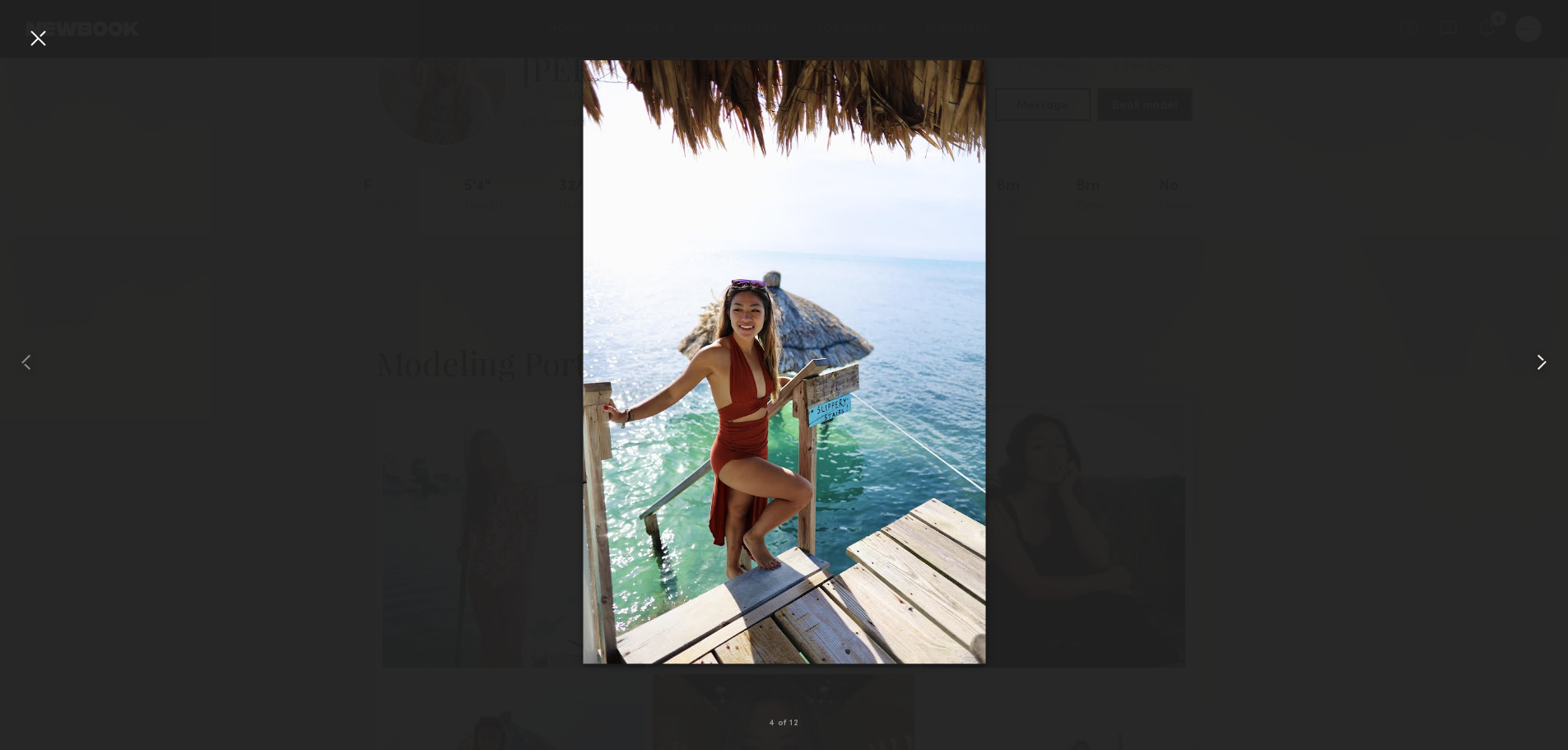
click at [1545, 359] on common-icon at bounding box center [1541, 362] width 26 height 26
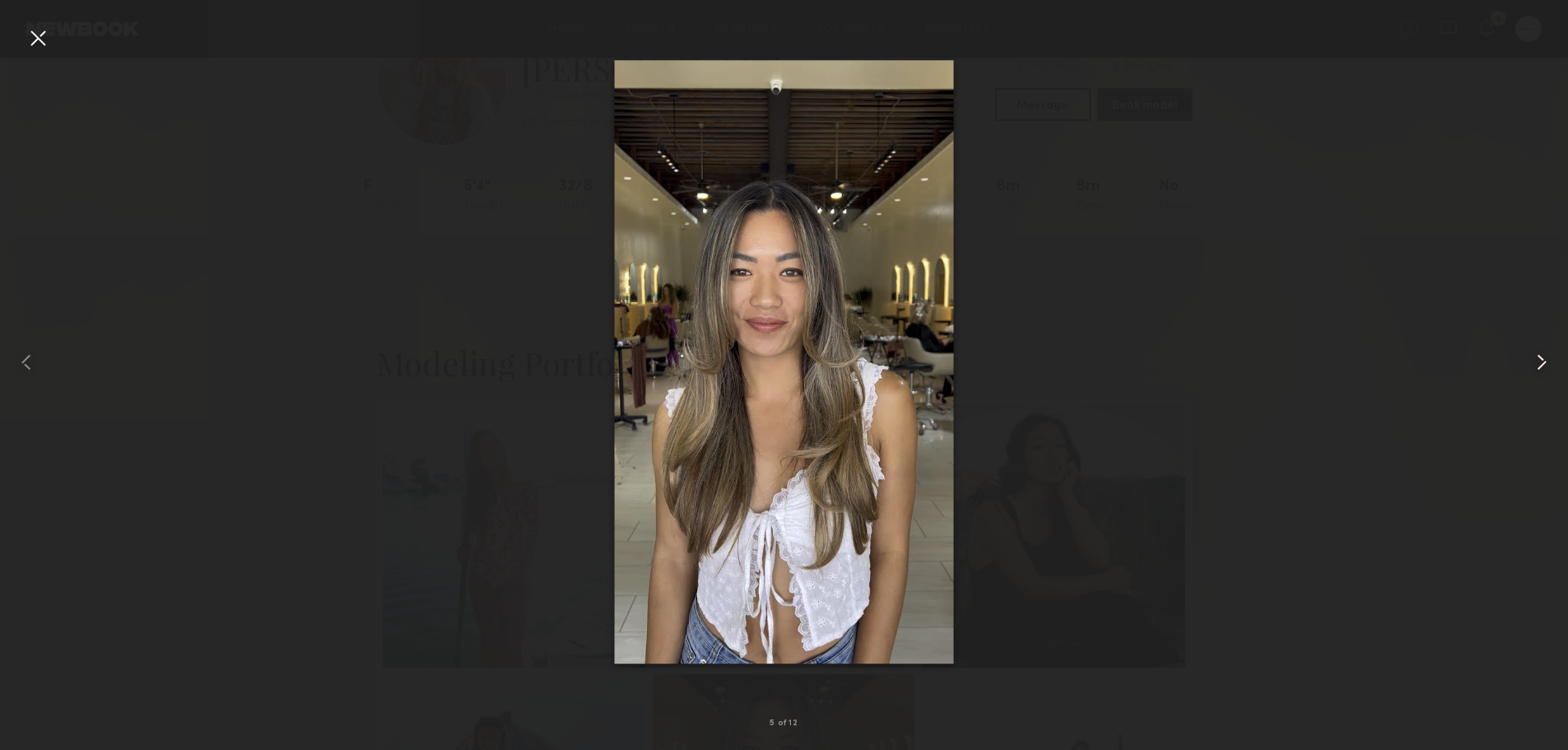
click at [1545, 359] on common-icon at bounding box center [1541, 362] width 26 height 26
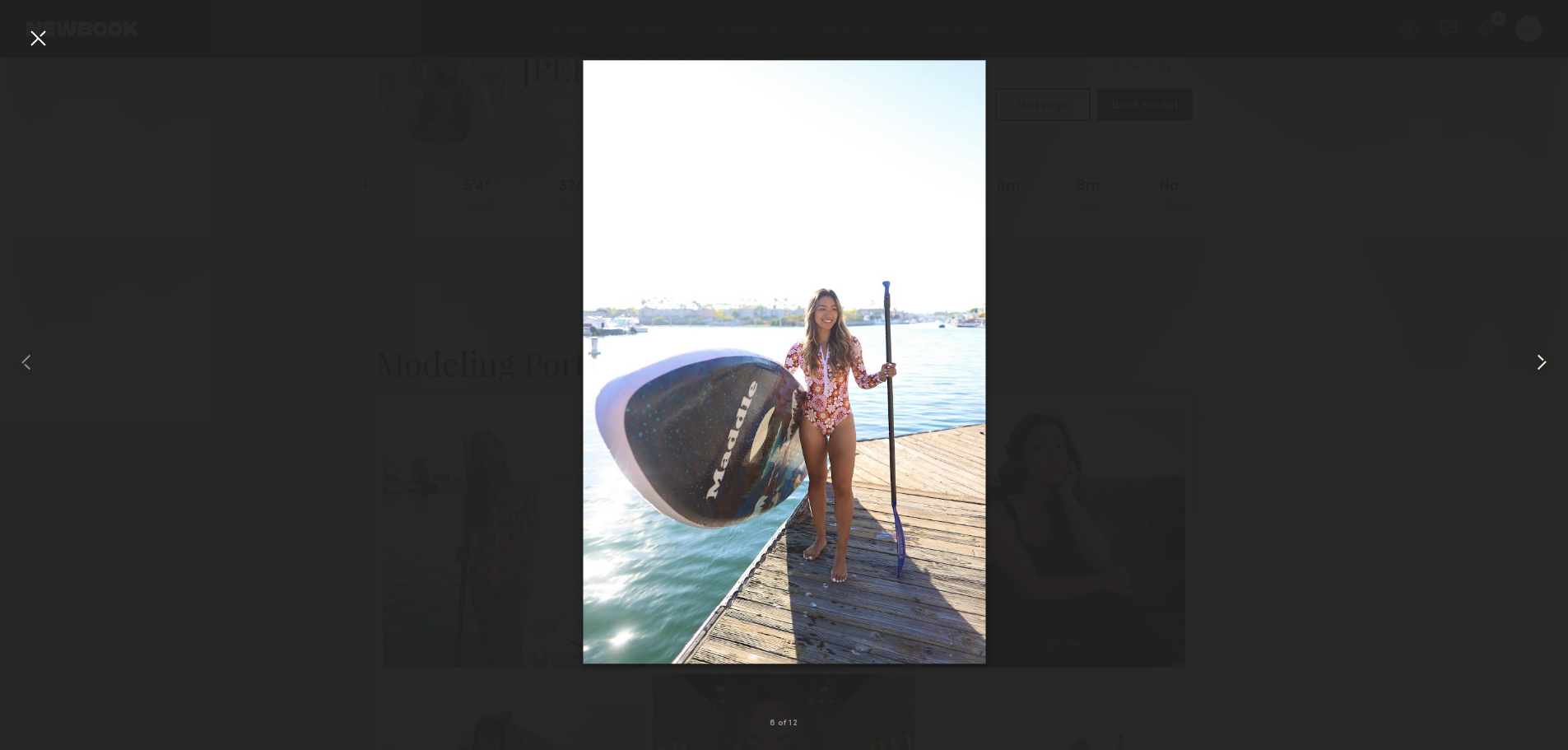
click at [1545, 359] on common-icon at bounding box center [1541, 362] width 26 height 26
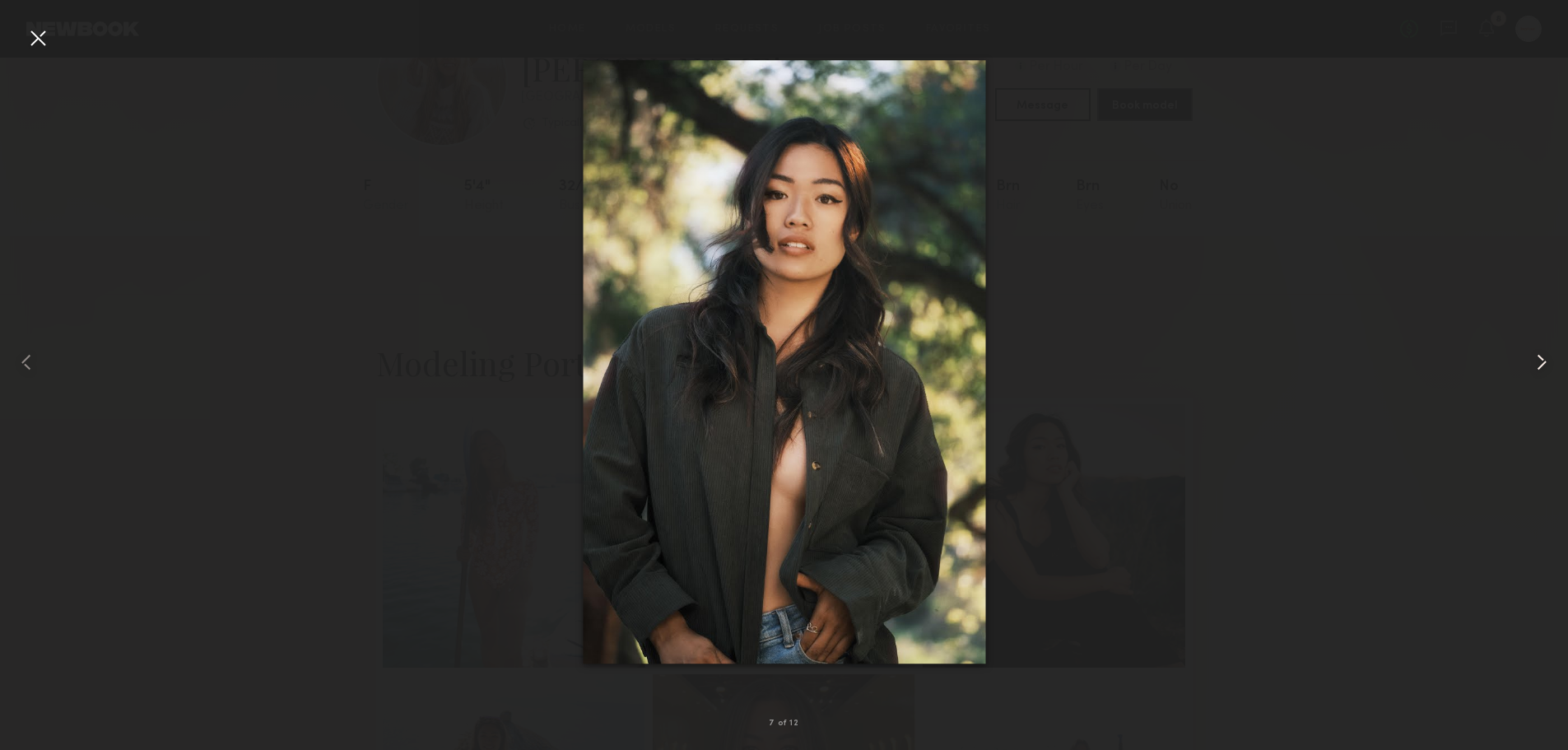
click at [1545, 359] on common-icon at bounding box center [1541, 362] width 26 height 26
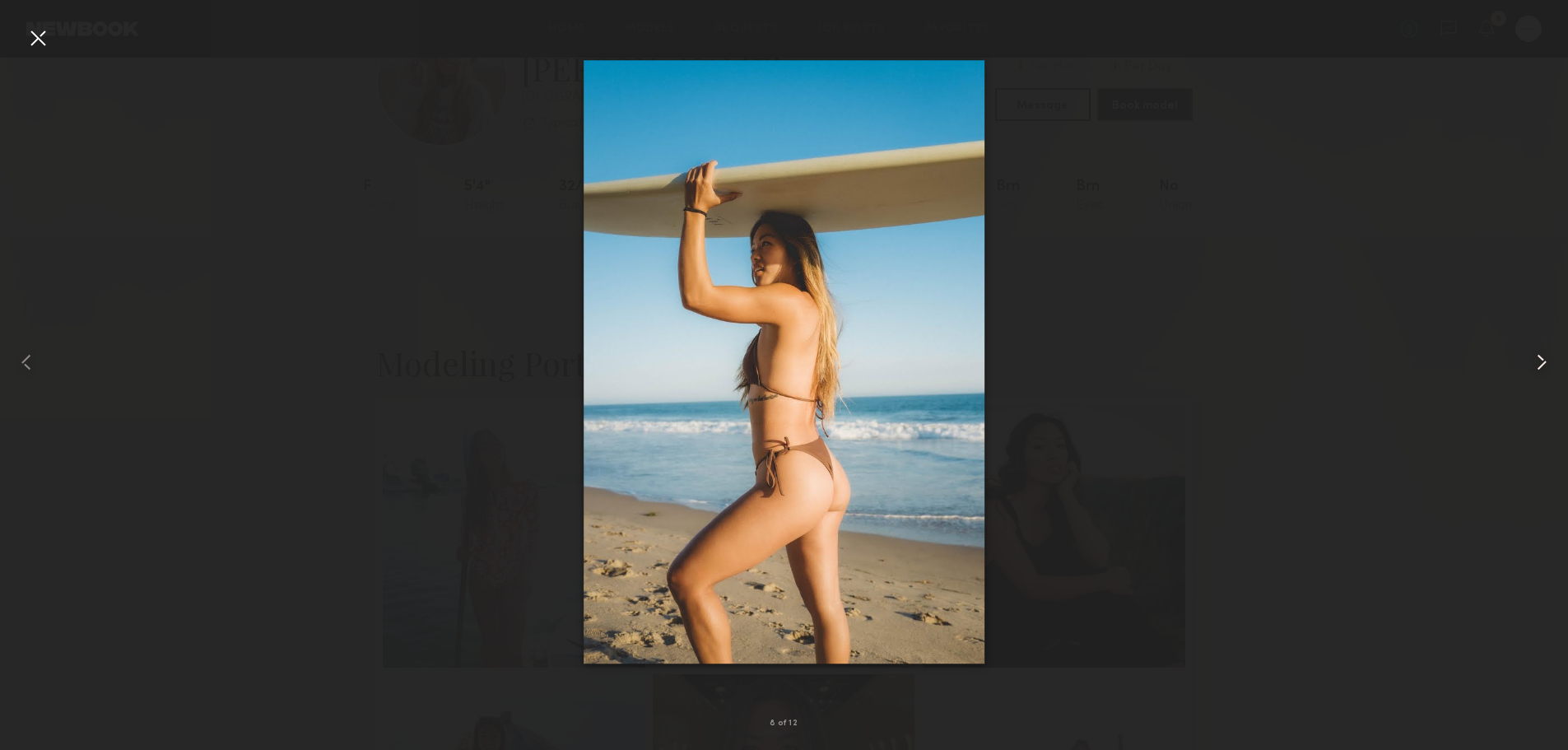
click at [1545, 359] on common-icon at bounding box center [1541, 362] width 26 height 26
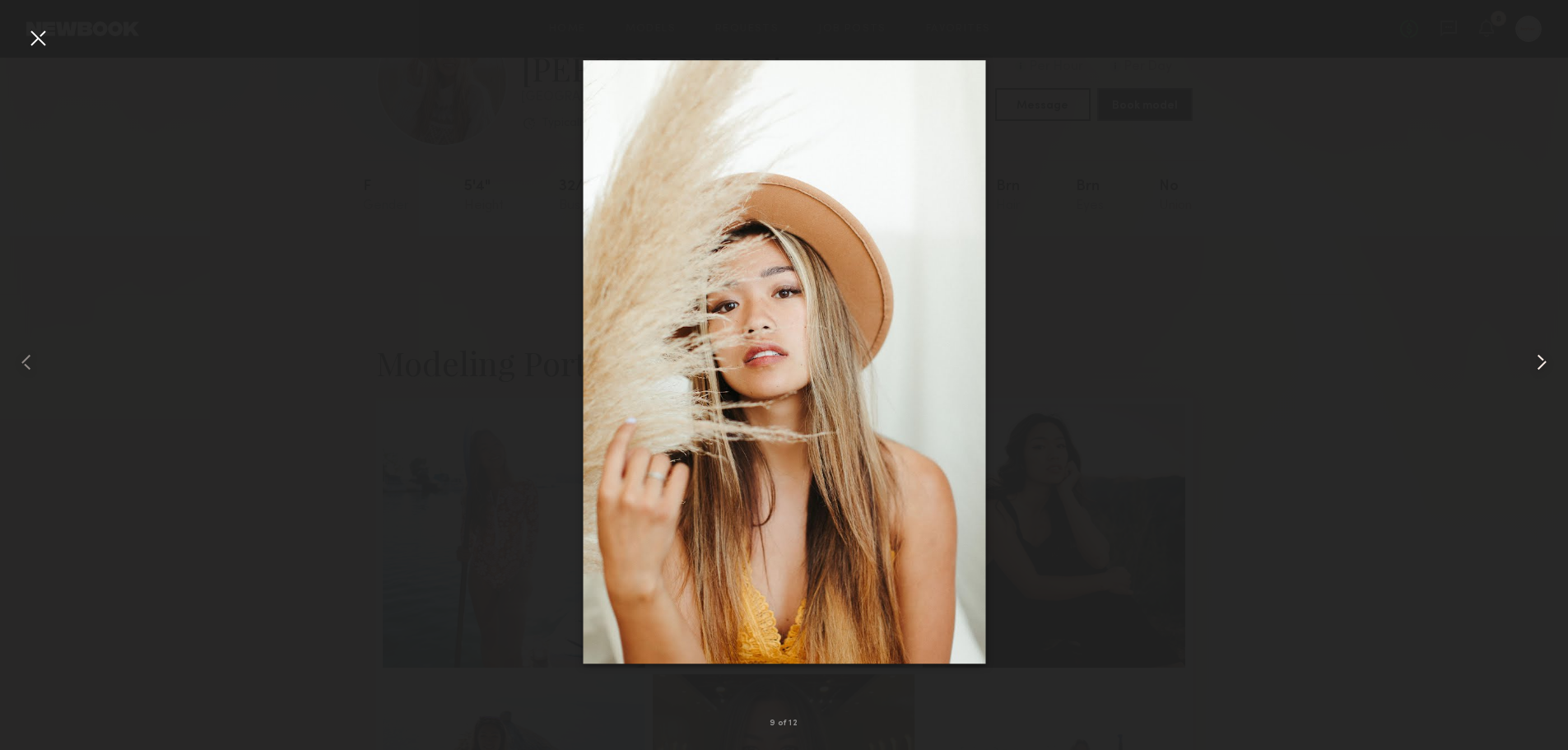
click at [1545, 359] on common-icon at bounding box center [1541, 362] width 26 height 26
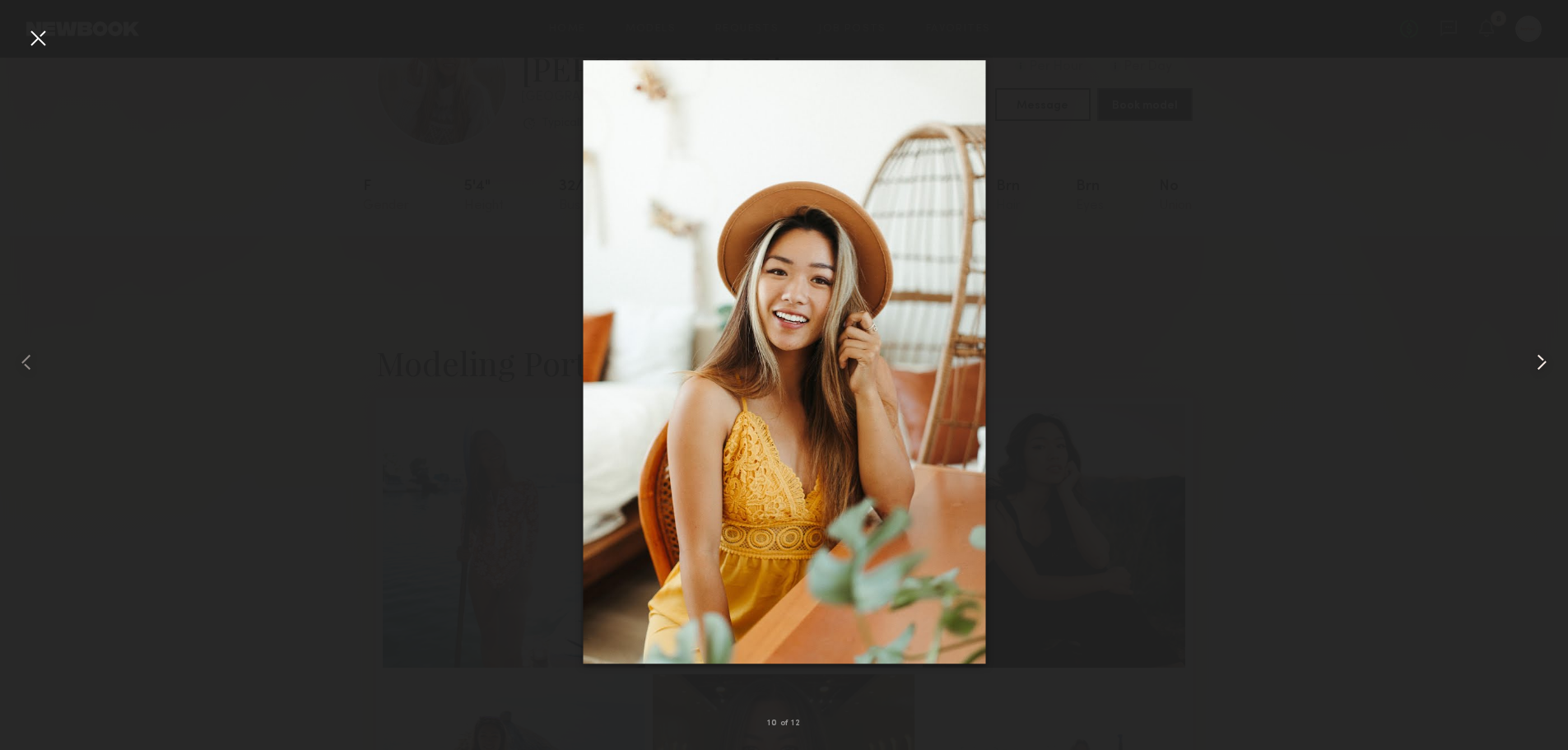
click at [1545, 359] on common-icon at bounding box center [1541, 362] width 26 height 26
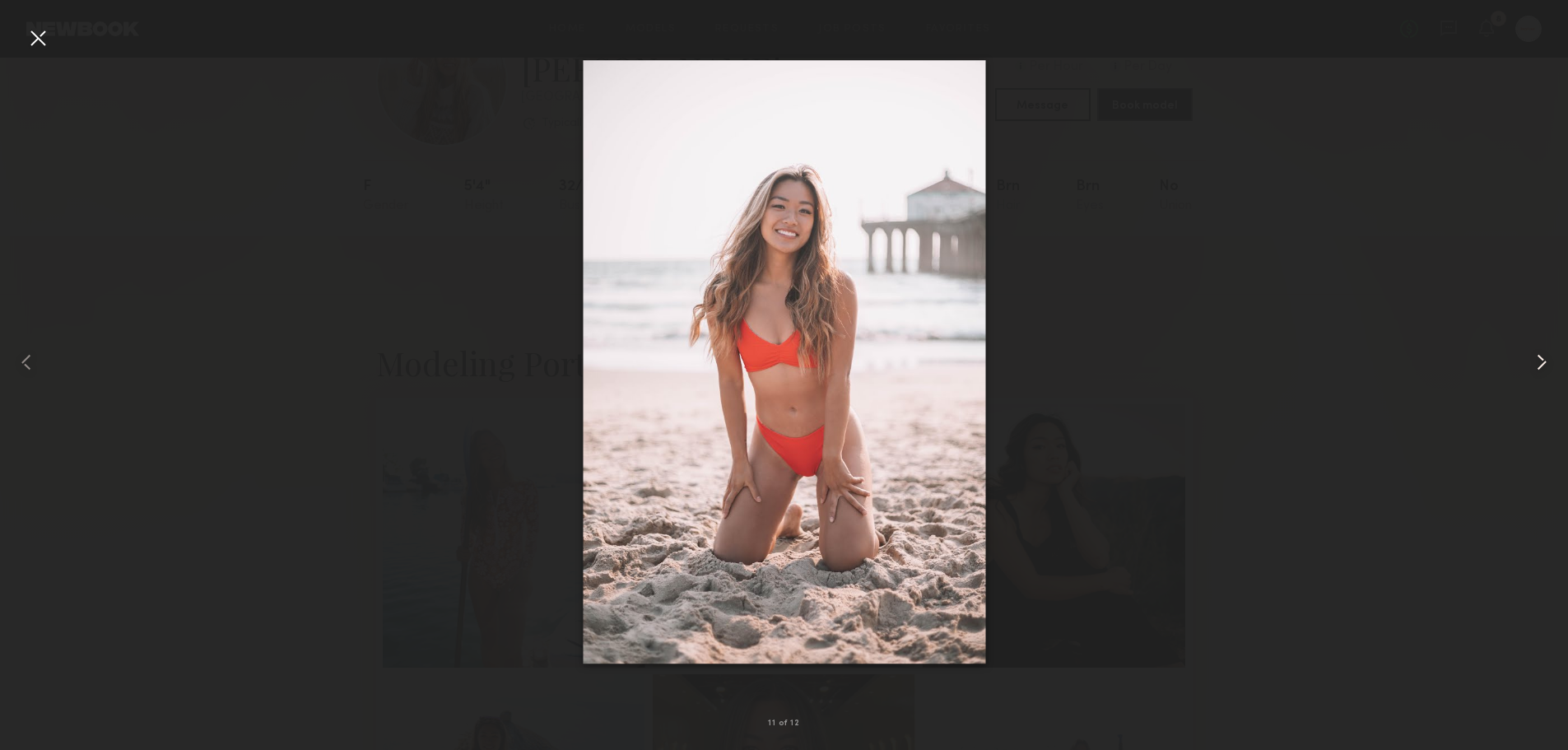
click at [1545, 359] on common-icon at bounding box center [1541, 362] width 26 height 26
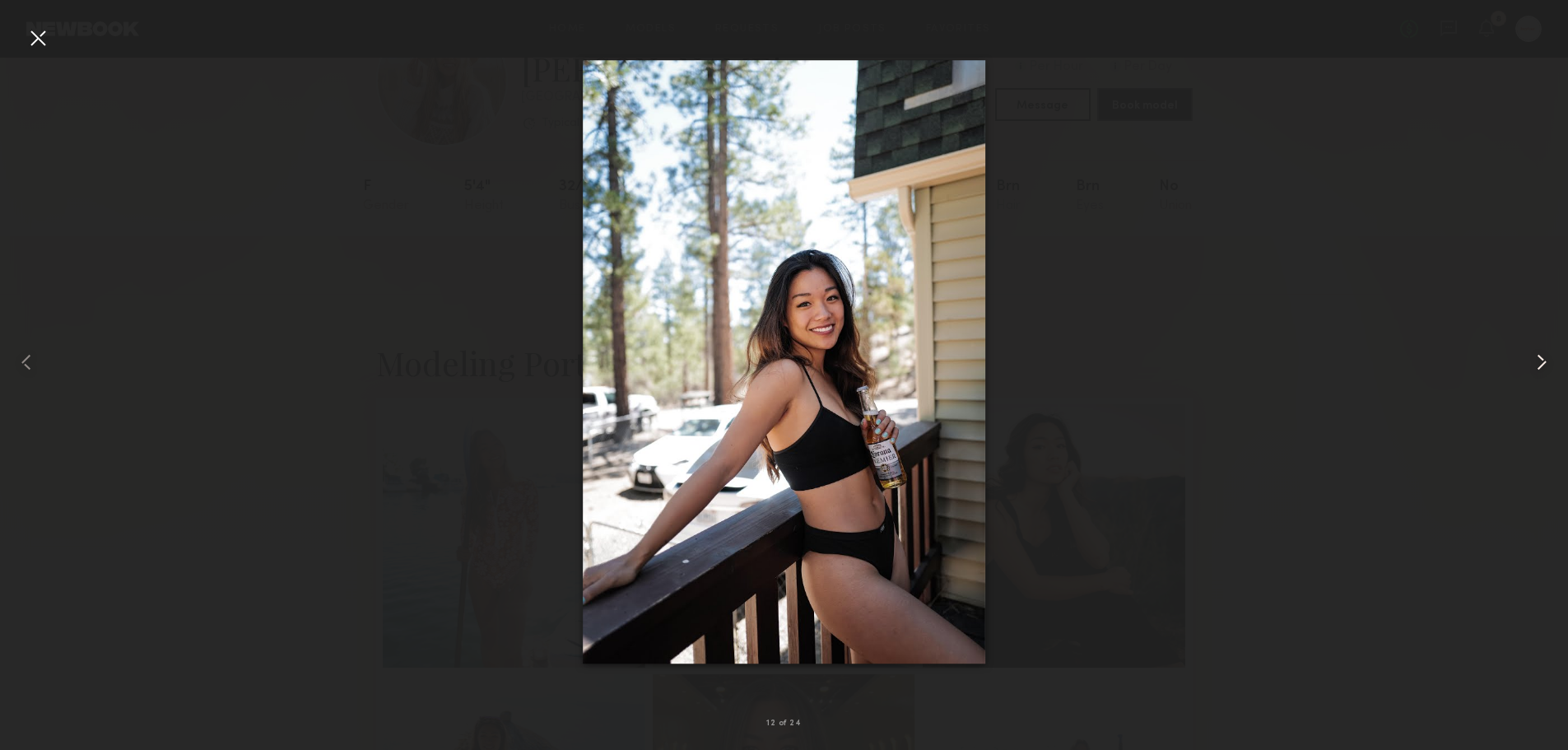
click at [1545, 359] on common-icon at bounding box center [1541, 362] width 26 height 26
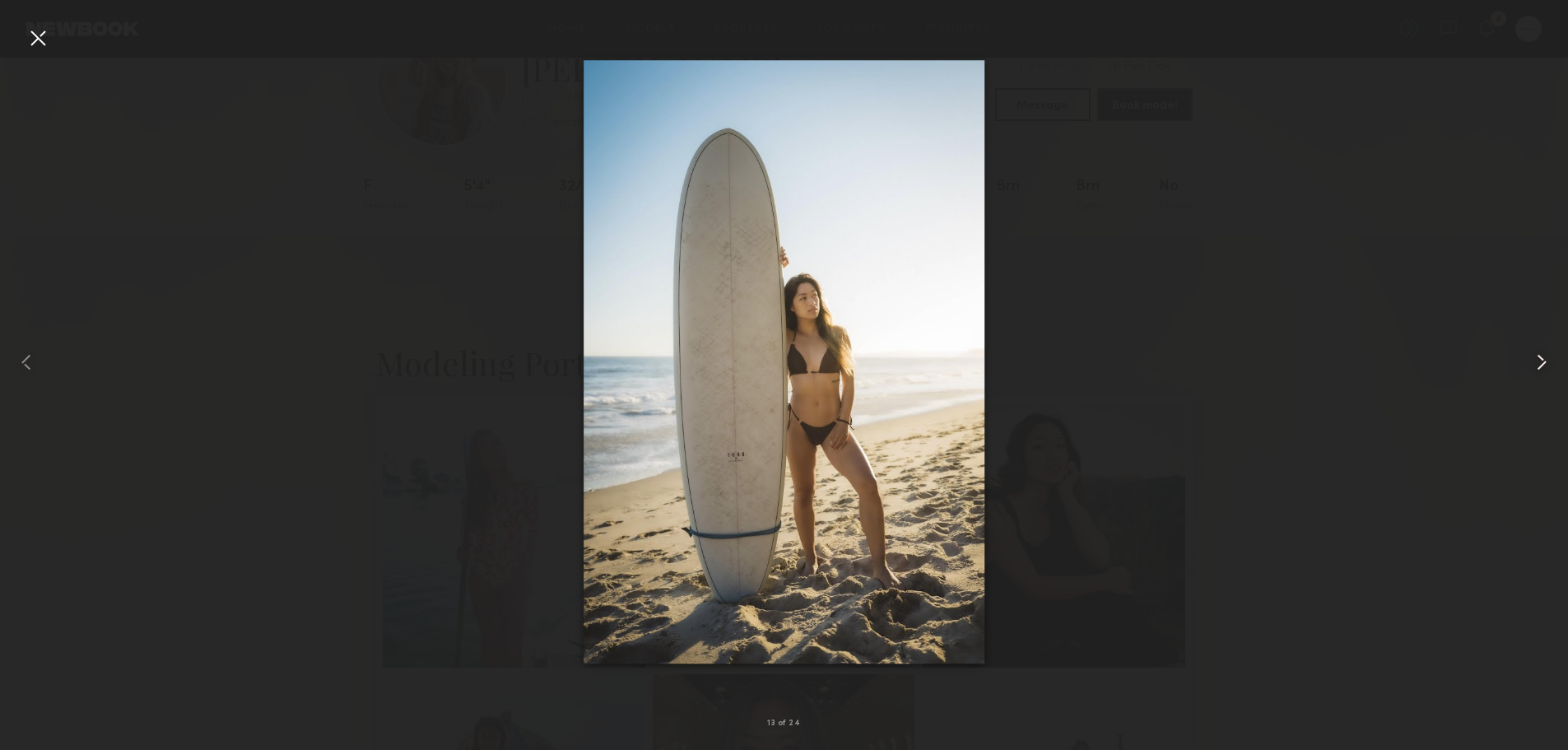
click at [1545, 359] on common-icon at bounding box center [1541, 362] width 26 height 26
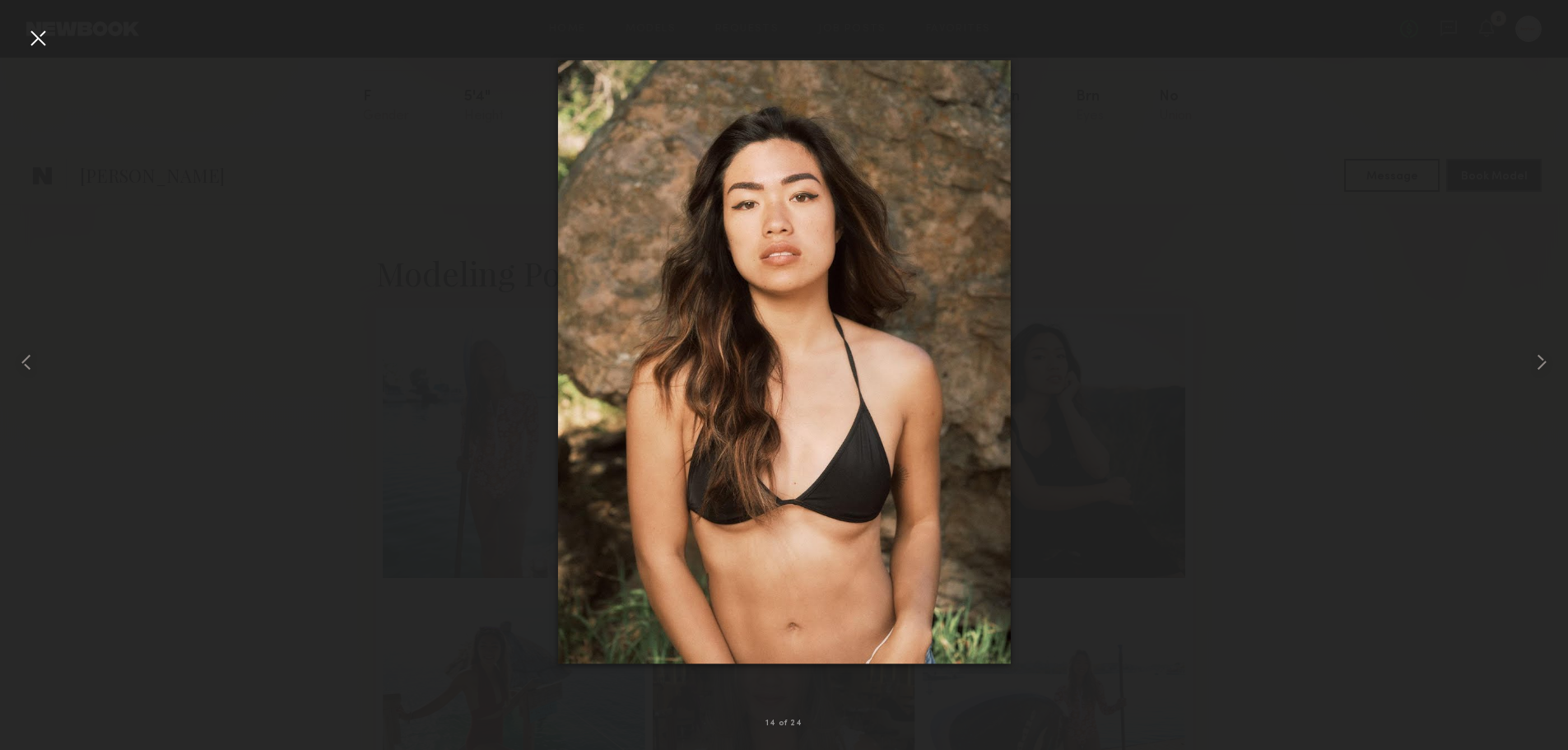
scroll to position [330, 0]
click at [1542, 363] on common-icon at bounding box center [1541, 362] width 26 height 26
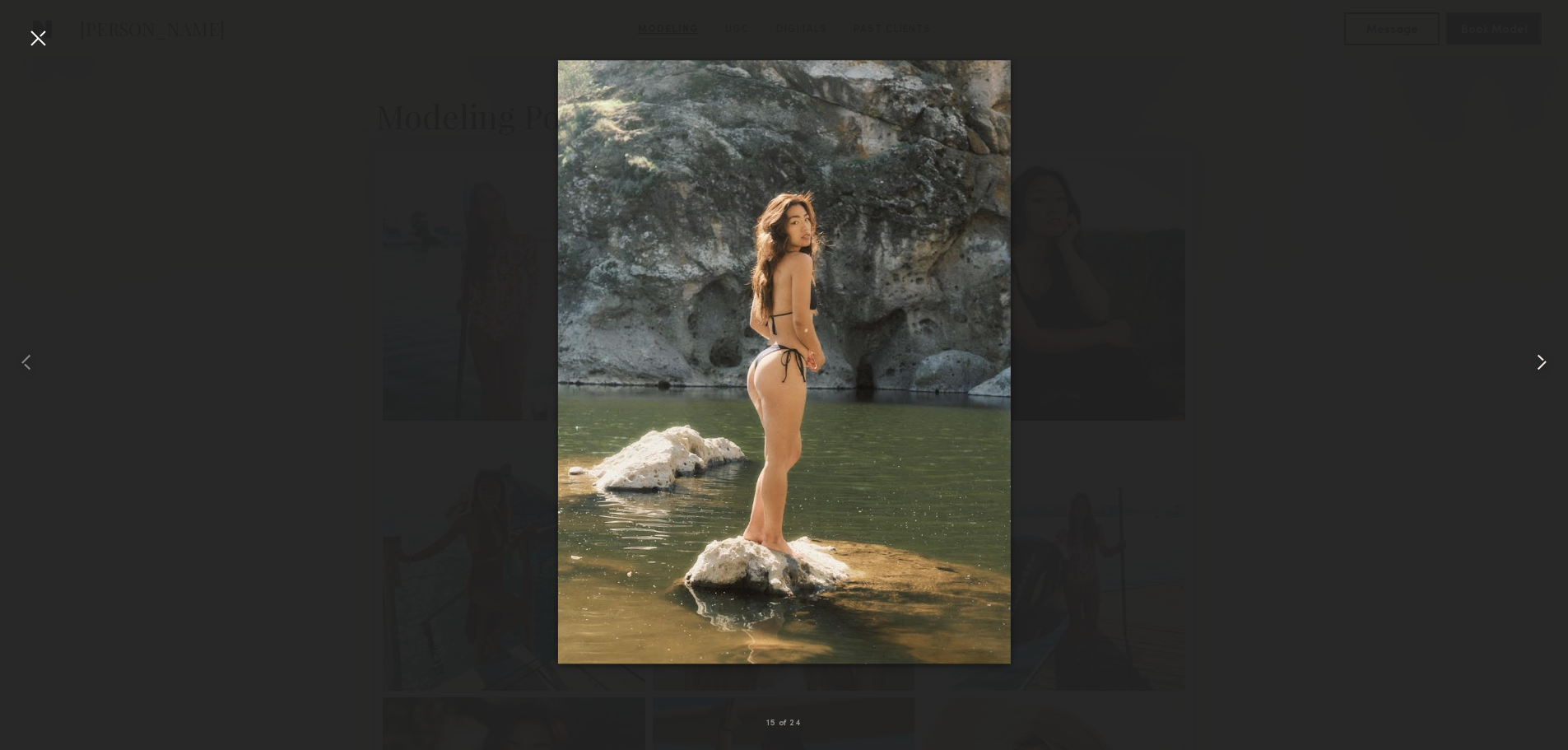
click at [1542, 363] on common-icon at bounding box center [1541, 362] width 26 height 26
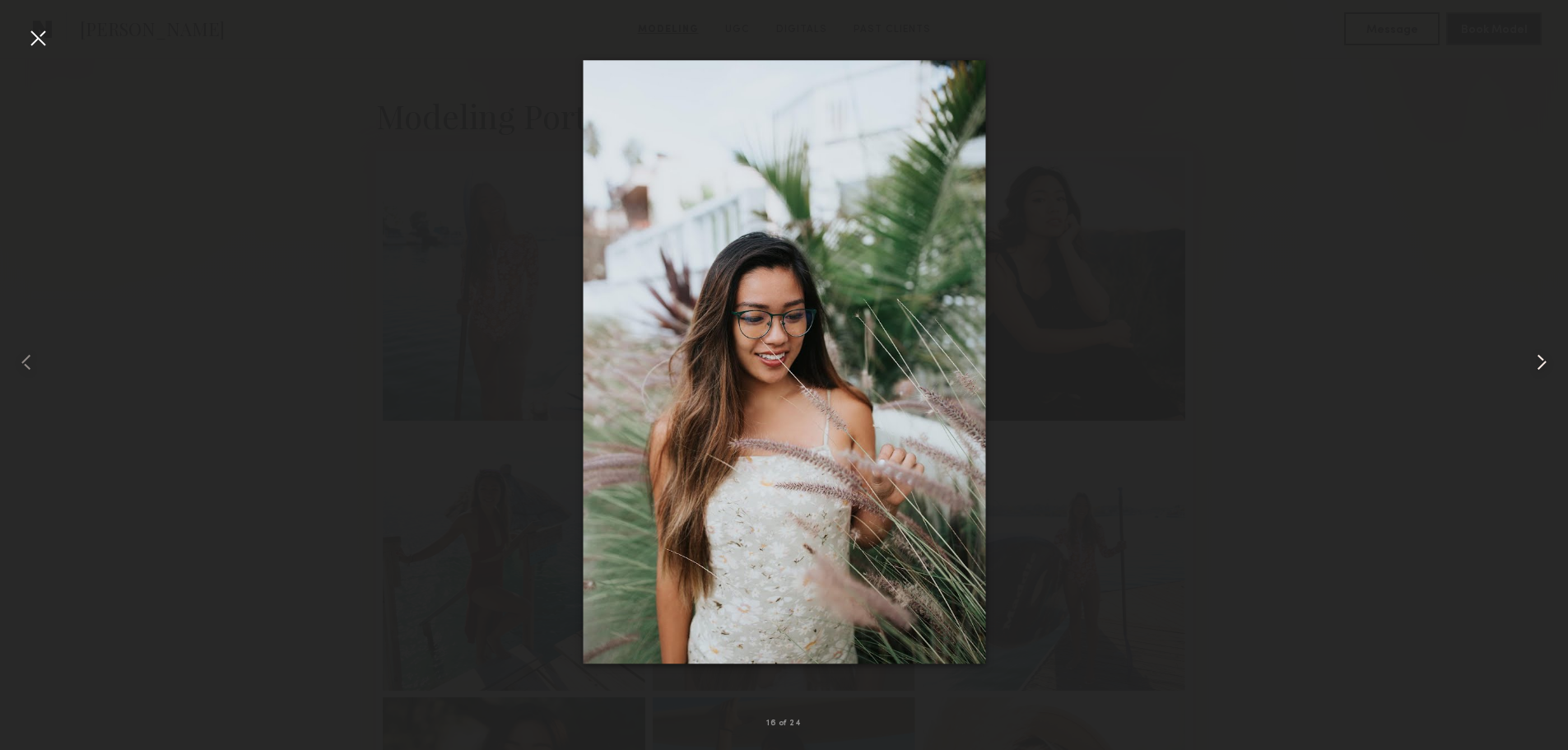
click at [1542, 363] on common-icon at bounding box center [1541, 362] width 26 height 26
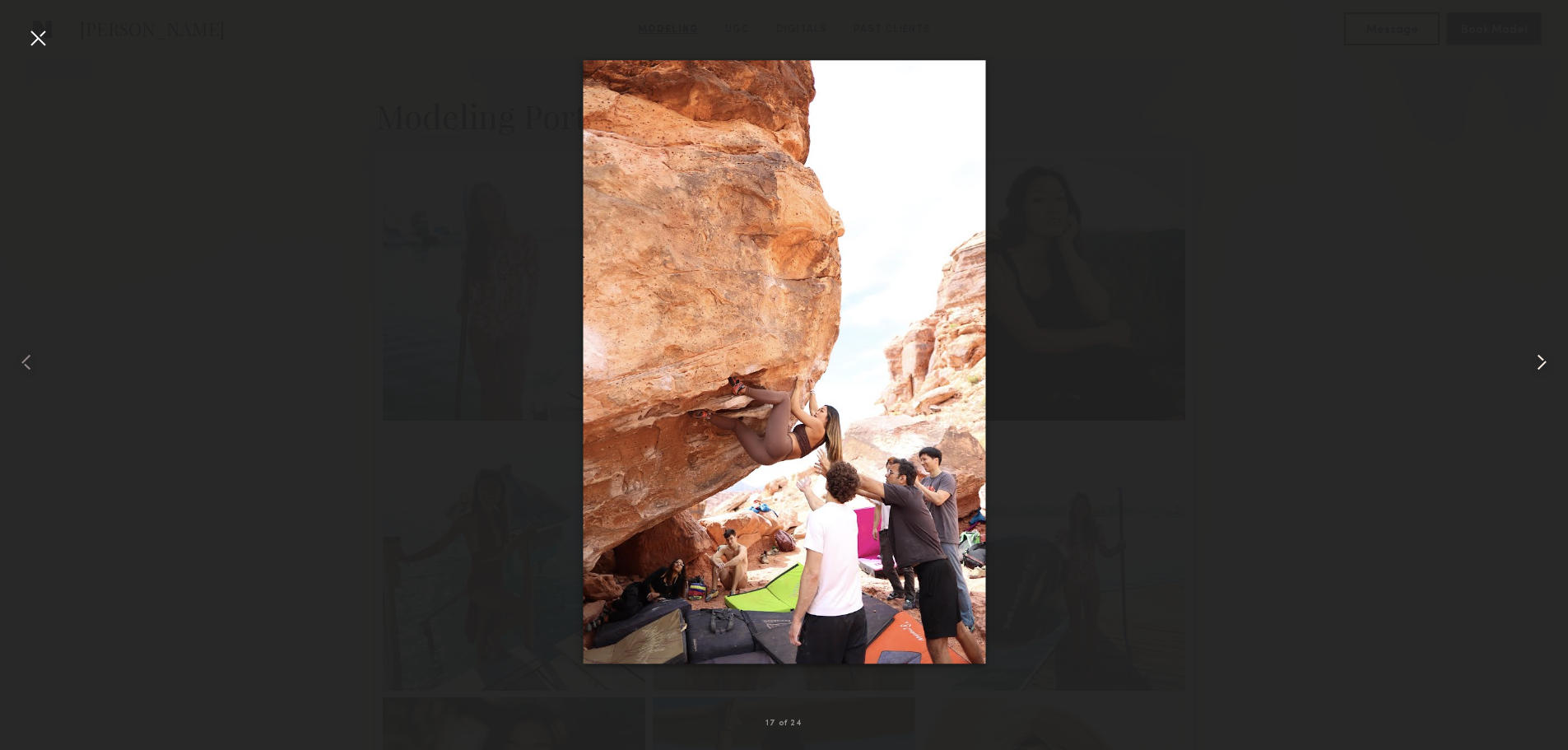
click at [1540, 363] on common-icon at bounding box center [1541, 362] width 26 height 26
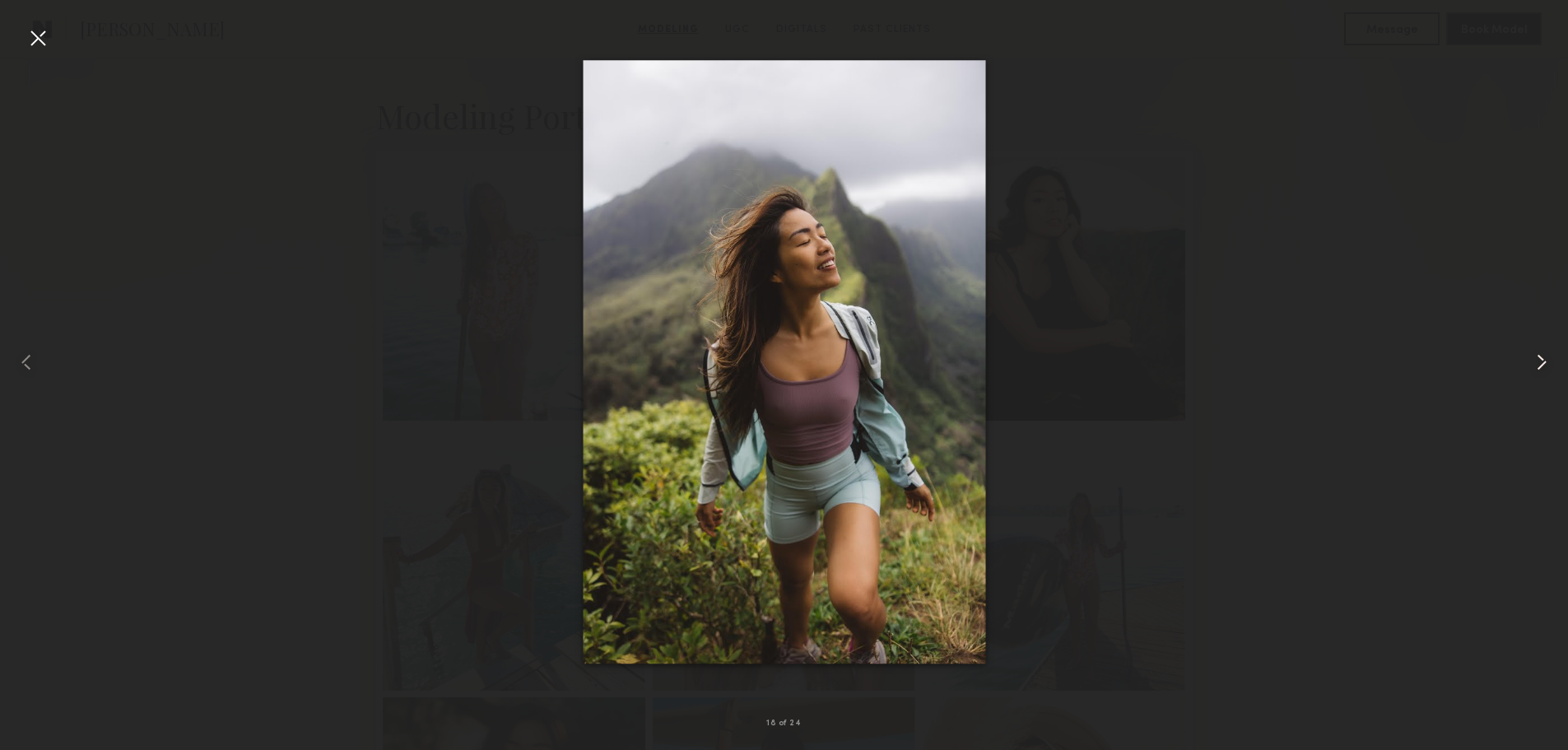
click at [1540, 363] on common-icon at bounding box center [1541, 362] width 26 height 26
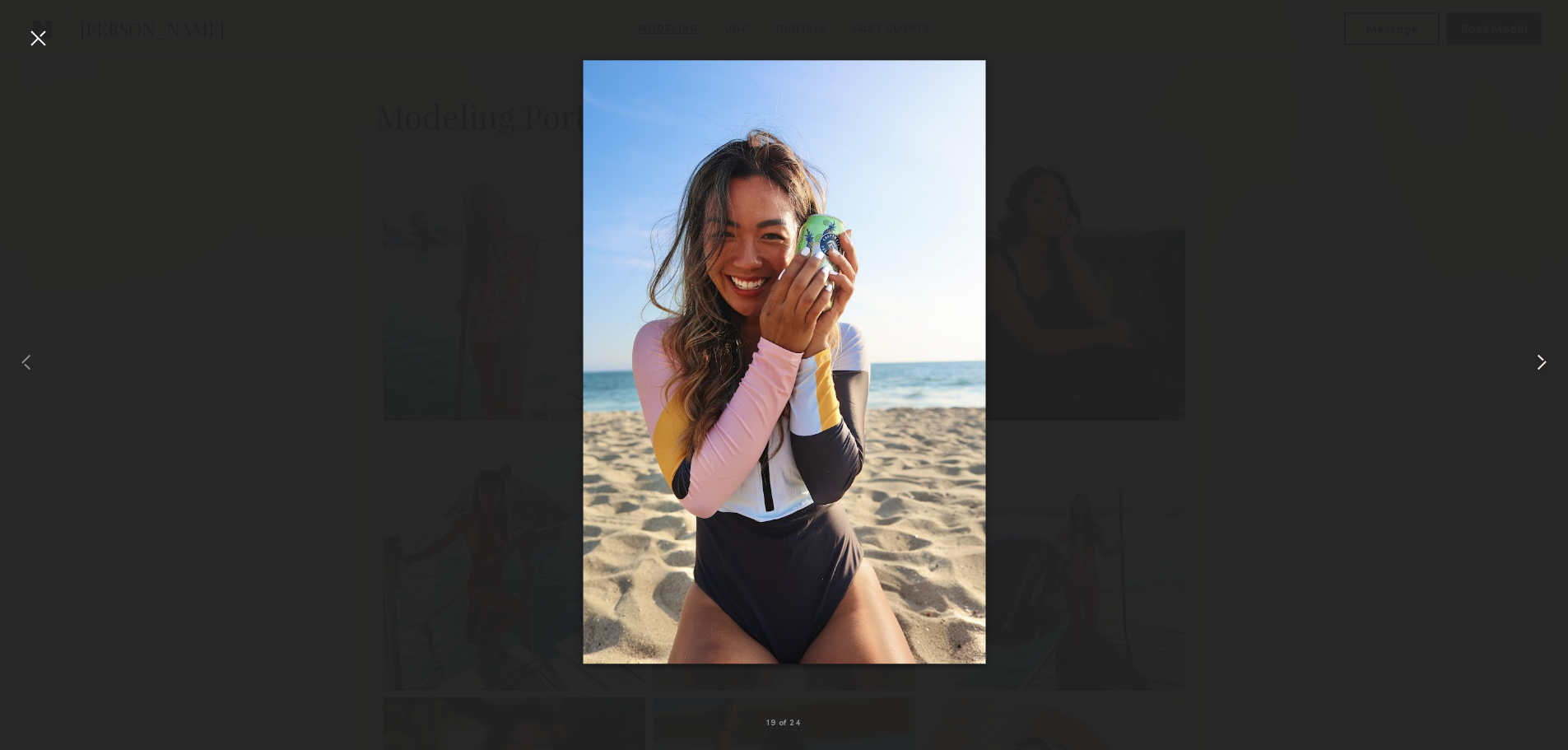
click at [1539, 363] on common-icon at bounding box center [1541, 362] width 26 height 26
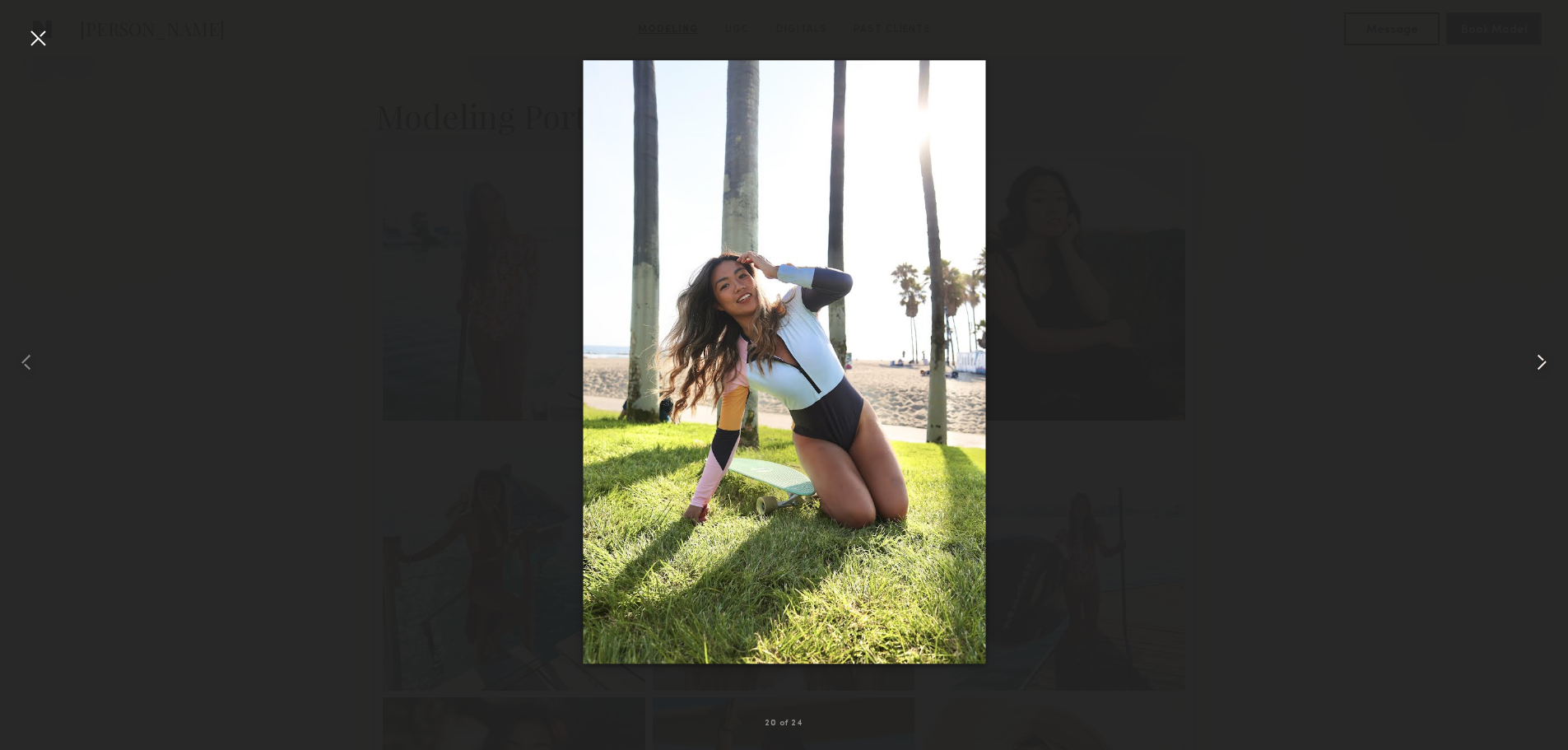
click at [1539, 364] on common-icon at bounding box center [1541, 362] width 26 height 26
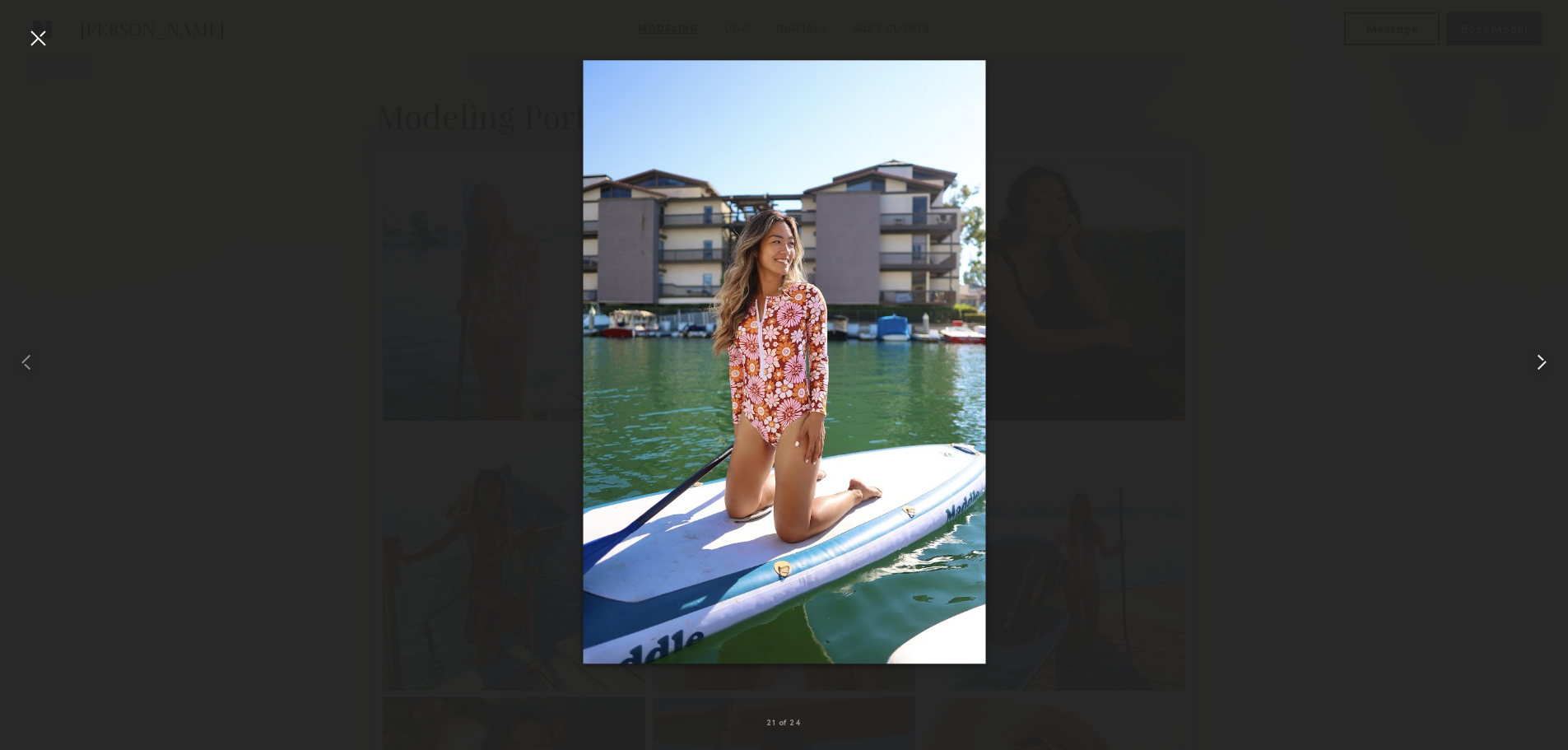
click at [1539, 364] on common-icon at bounding box center [1541, 362] width 26 height 26
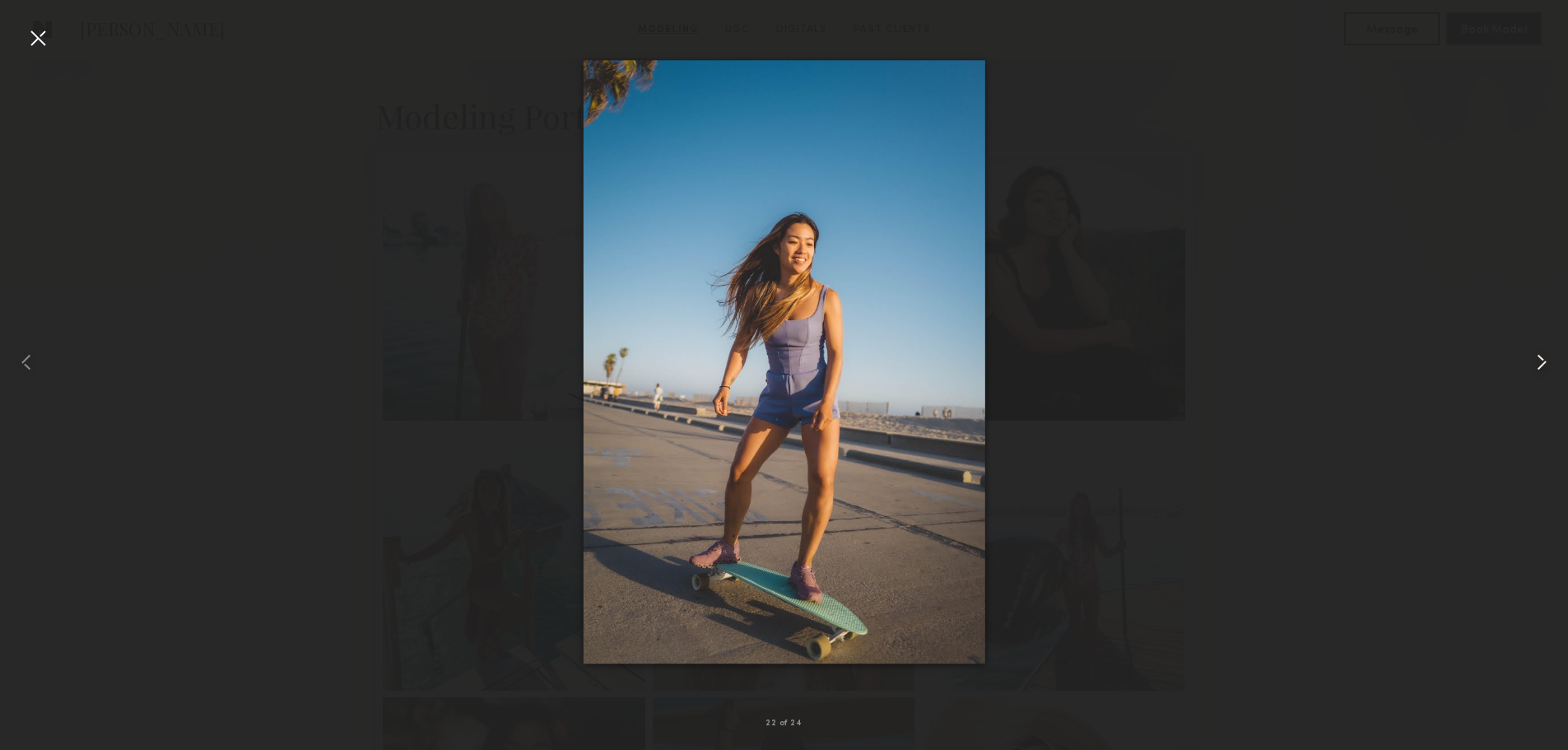
click at [1539, 364] on common-icon at bounding box center [1541, 362] width 26 height 26
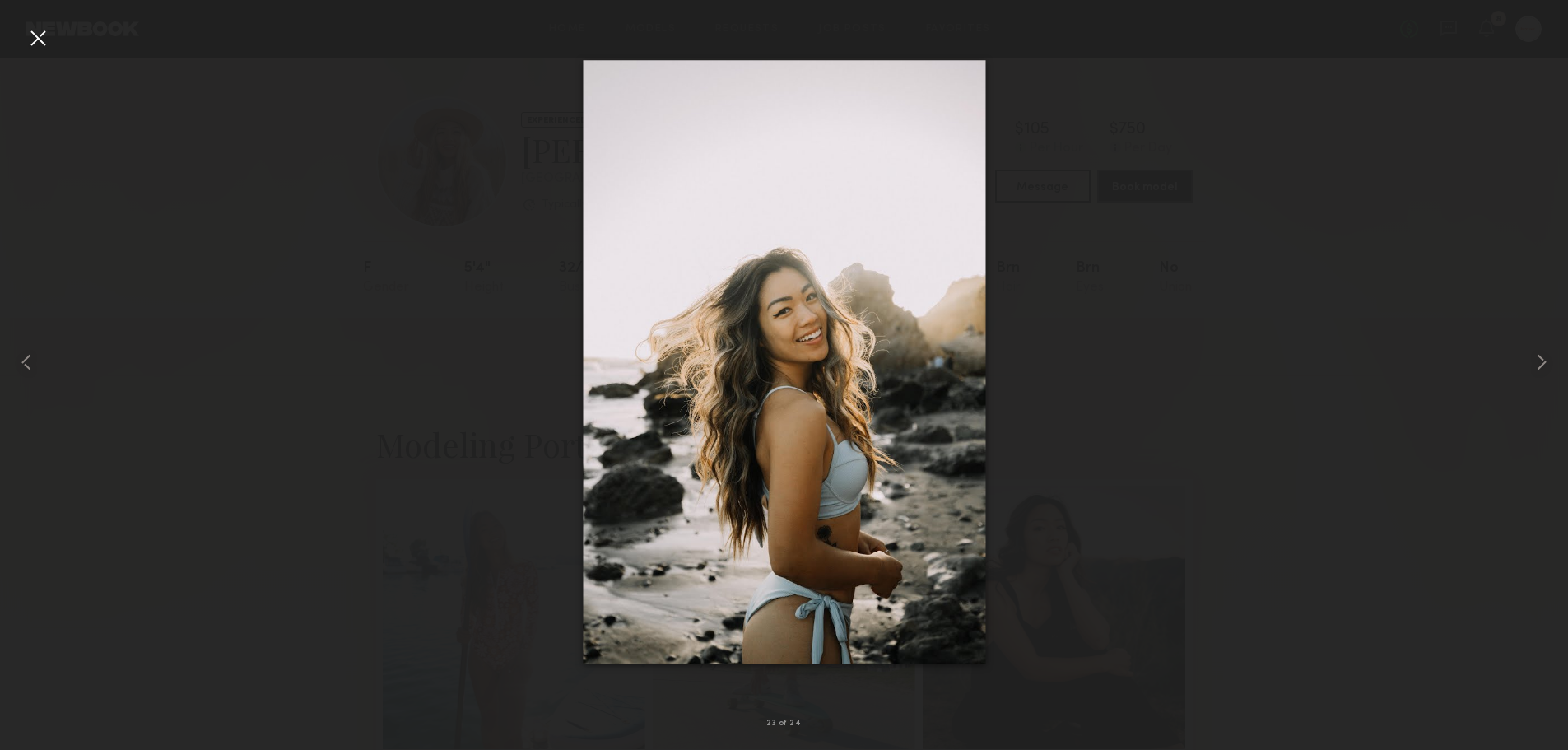
scroll to position [0, 0]
click at [1543, 366] on common-icon at bounding box center [1541, 362] width 26 height 26
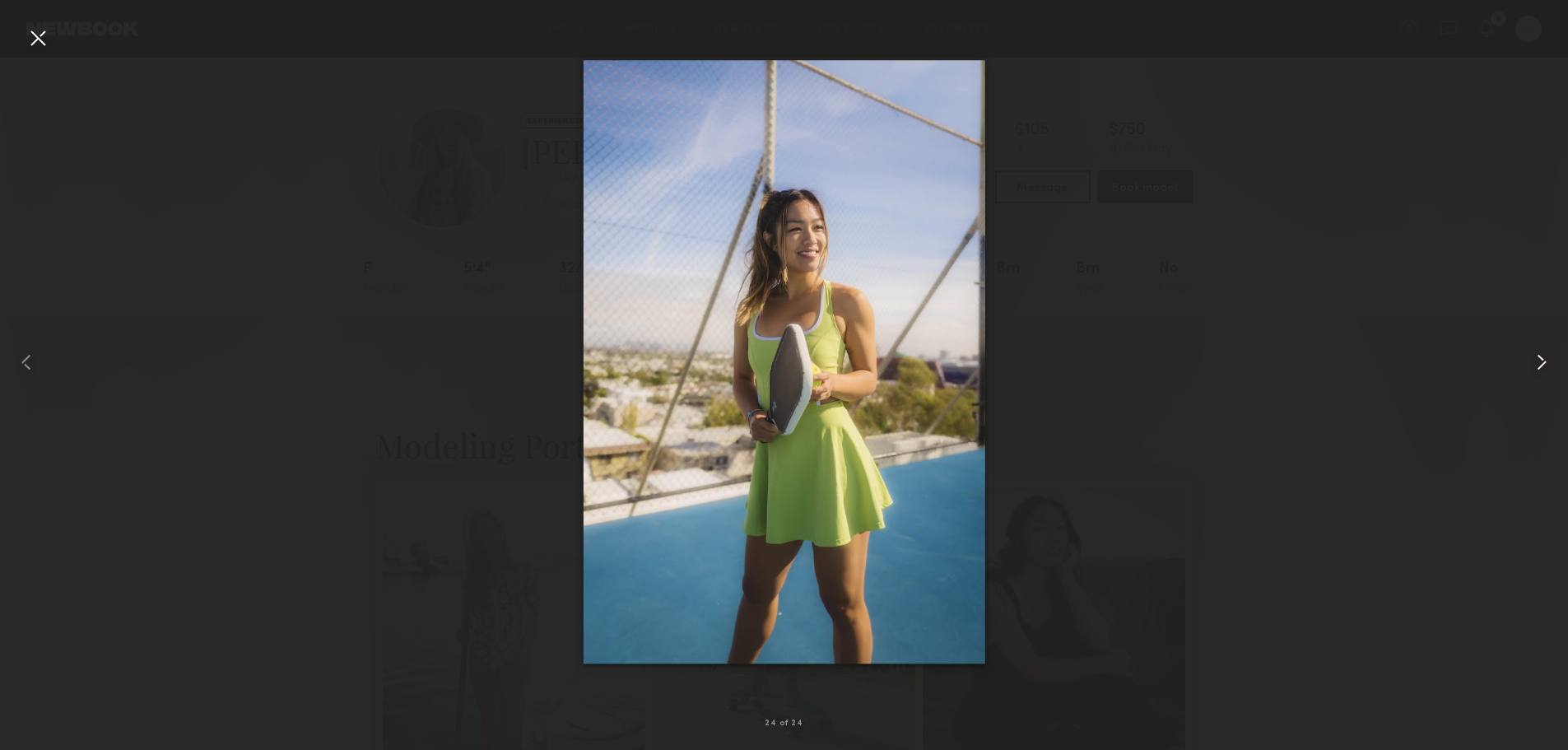
click at [1543, 366] on common-icon at bounding box center [1541, 362] width 26 height 26
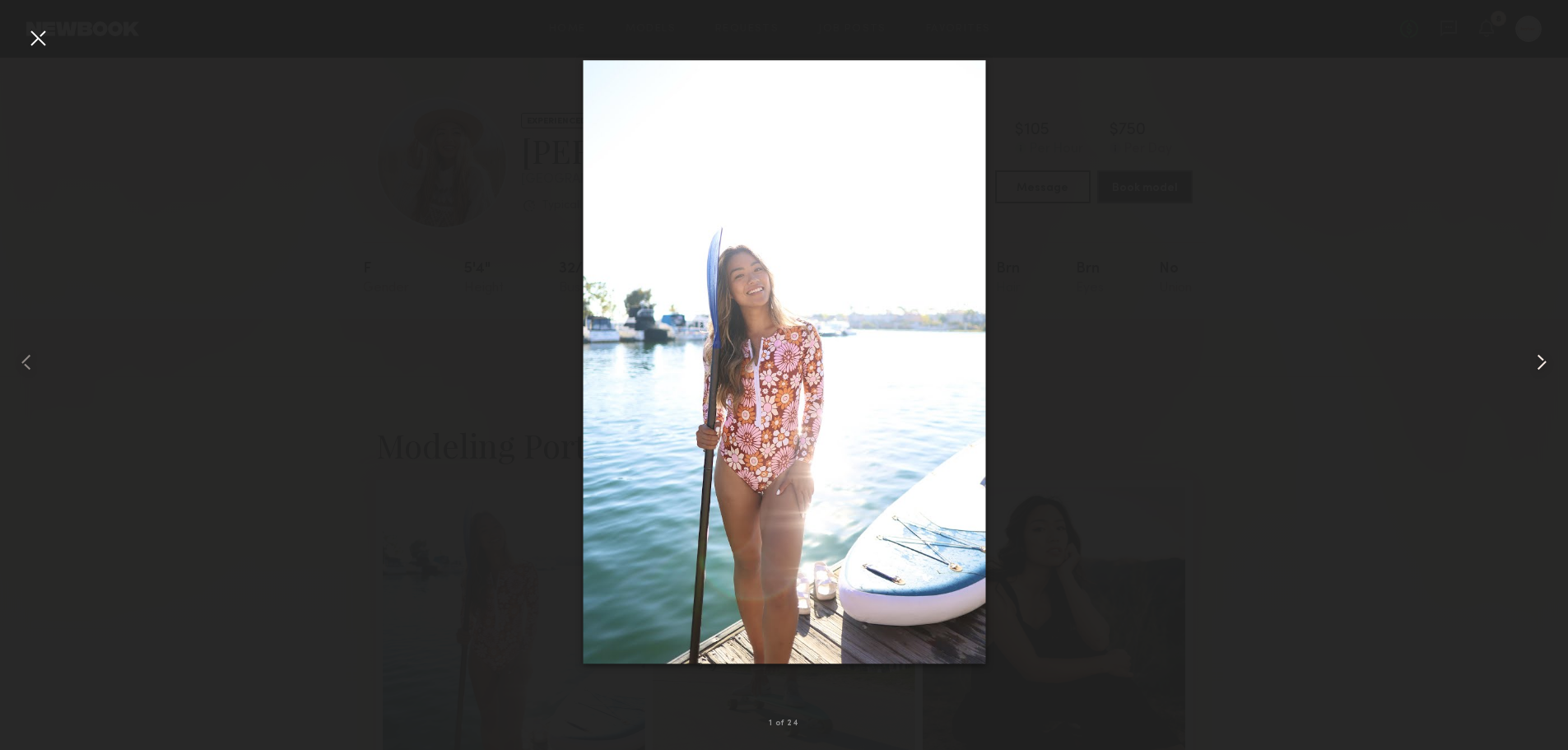
click at [1543, 366] on common-icon at bounding box center [1541, 362] width 26 height 26
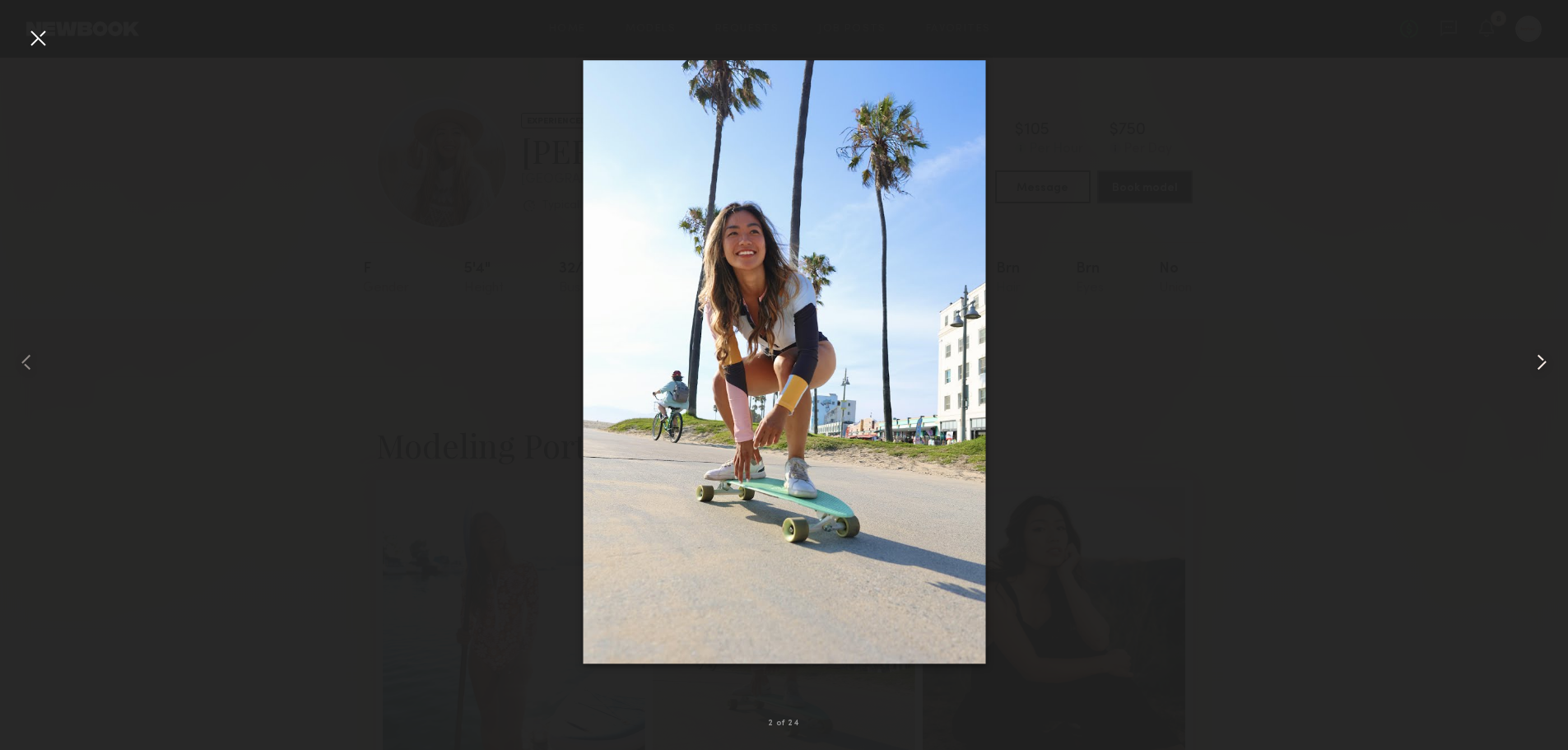
click at [1543, 366] on common-icon at bounding box center [1541, 362] width 26 height 26
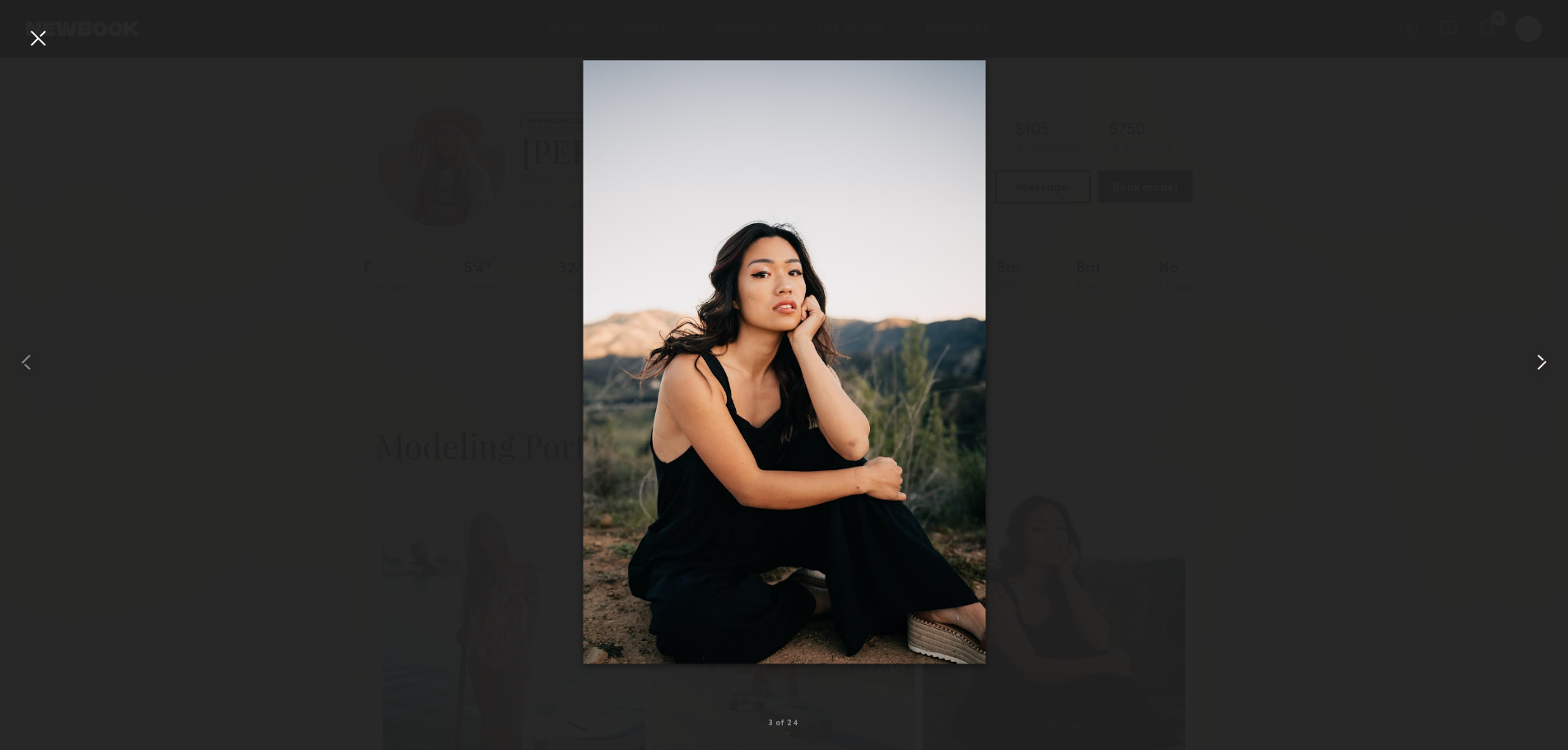
click at [1543, 366] on common-icon at bounding box center [1541, 362] width 26 height 26
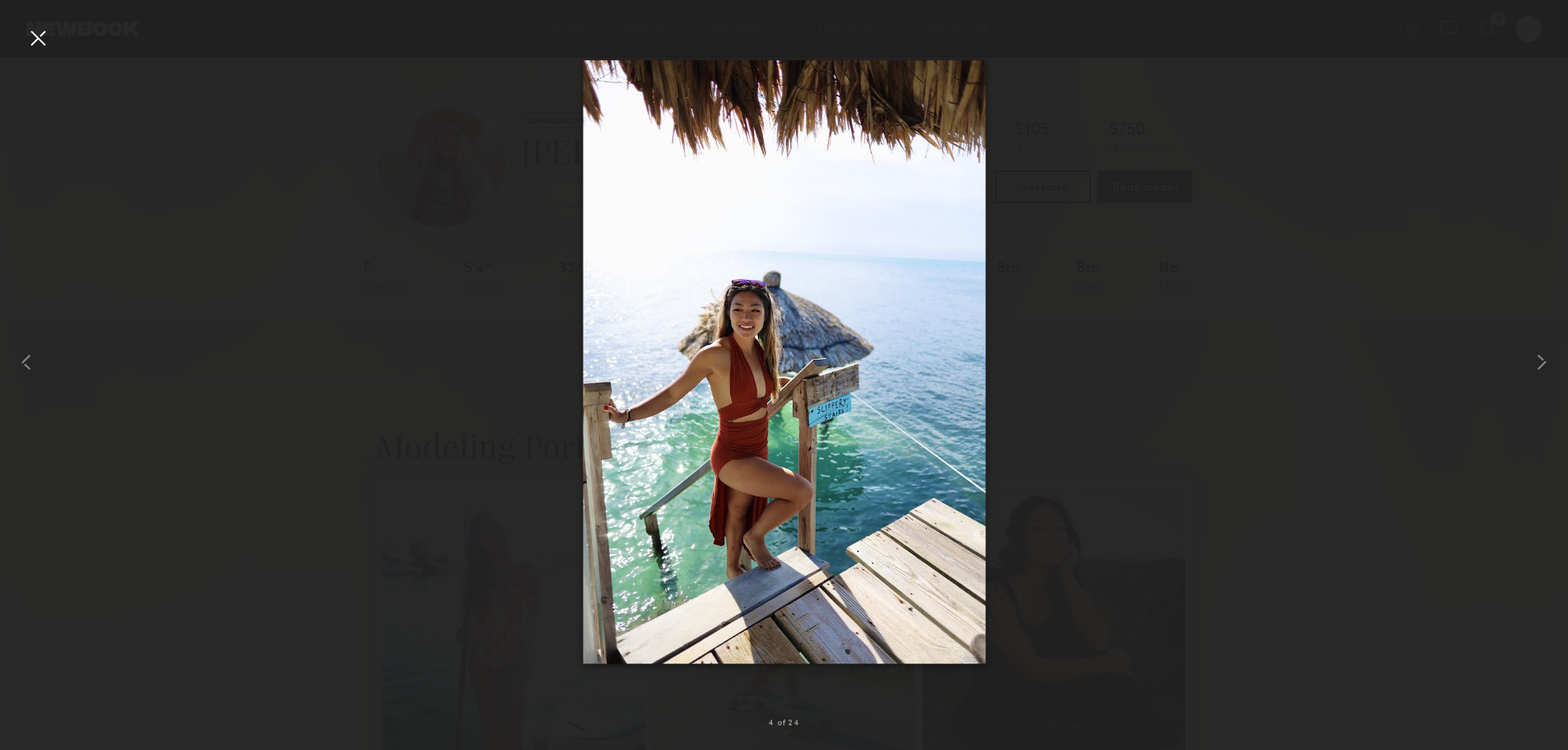
click at [37, 37] on div at bounding box center [38, 38] width 26 height 26
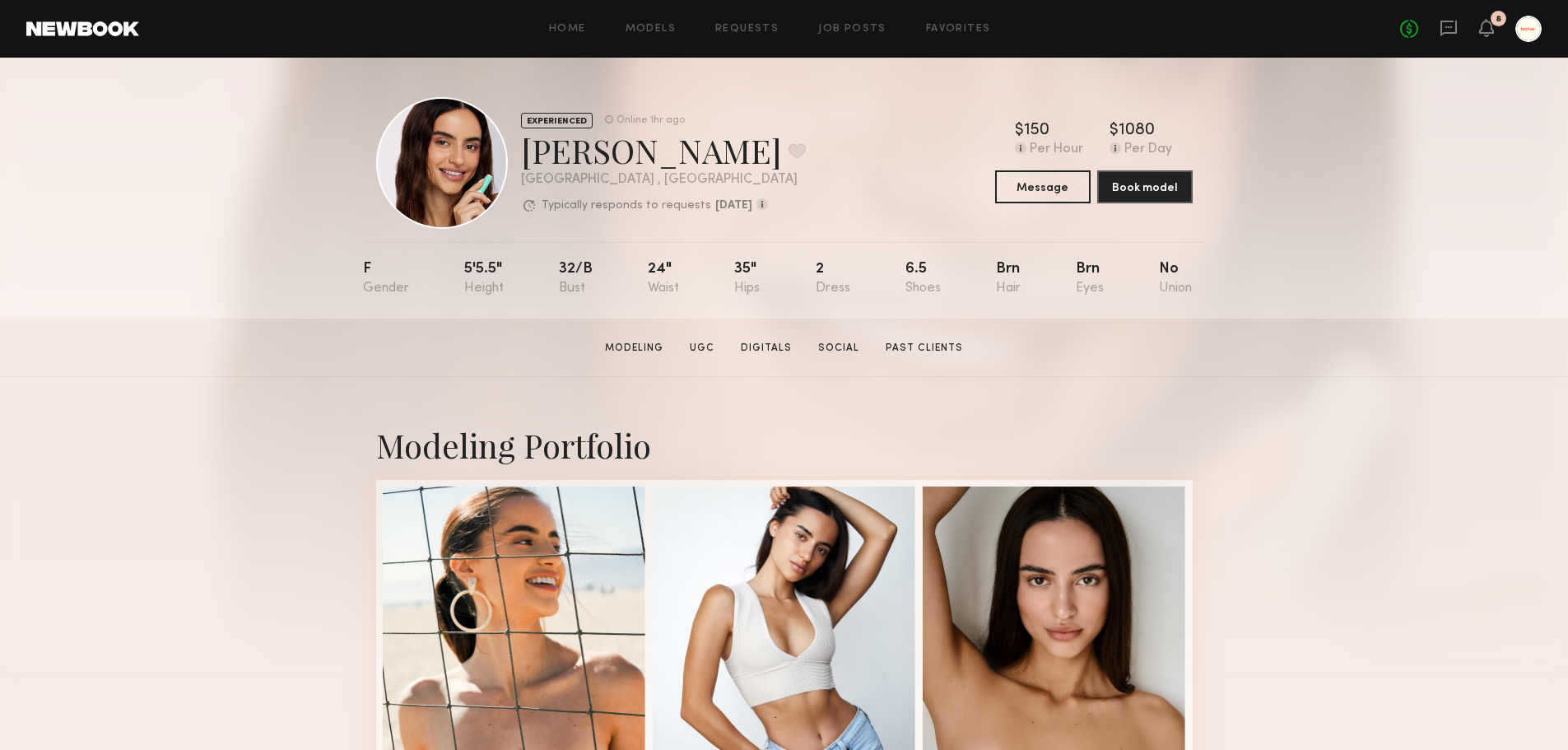
click at [832, 333] on section "[PERSON_NAME] Modeling UGC Digitals Social Past Clients Message Book Model" at bounding box center [784, 348] width 1568 height 59
click at [837, 355] on link "Social" at bounding box center [838, 348] width 54 height 14
drag, startPoint x: 528, startPoint y: 154, endPoint x: 631, endPoint y: 149, distance: 103.1
click at [631, 149] on div "[PERSON_NAME] Favorite" at bounding box center [664, 149] width 285 height 43
copy div "[PERSON_NAME]"
